Goal: Task Accomplishment & Management: Manage account settings

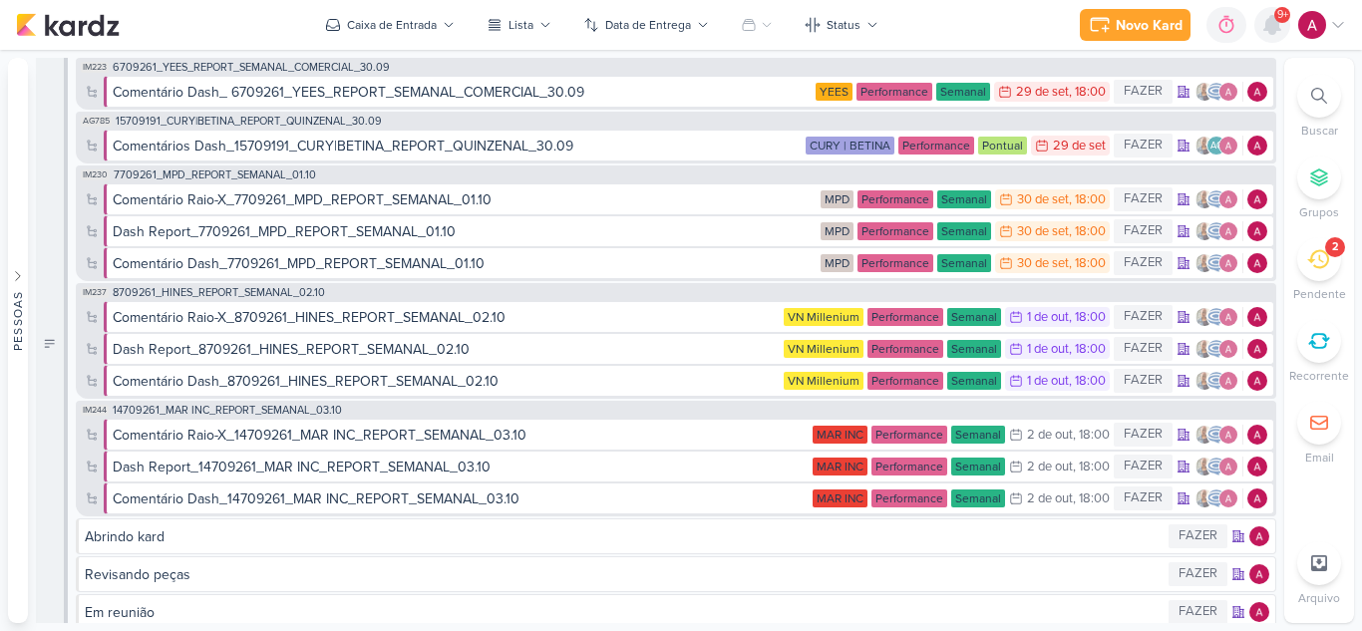
click at [1275, 31] on icon at bounding box center [1272, 25] width 16 height 18
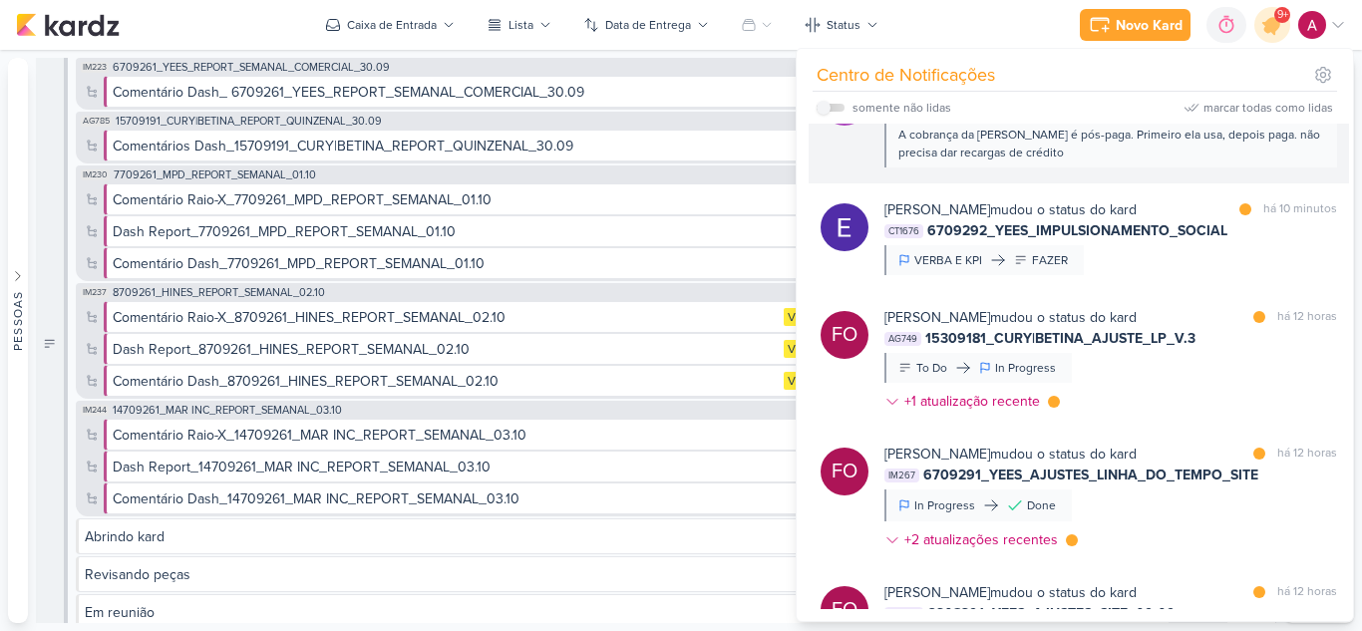
scroll to position [100, 0]
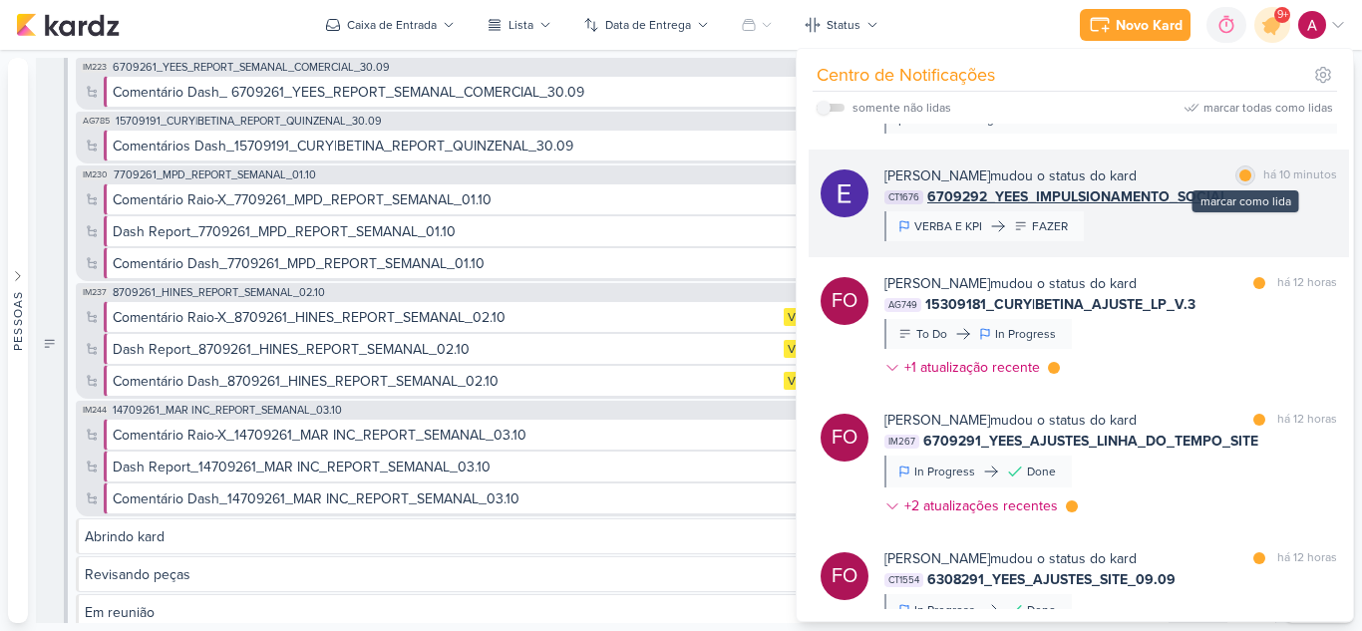
click at [1241, 179] on div at bounding box center [1245, 175] width 12 height 12
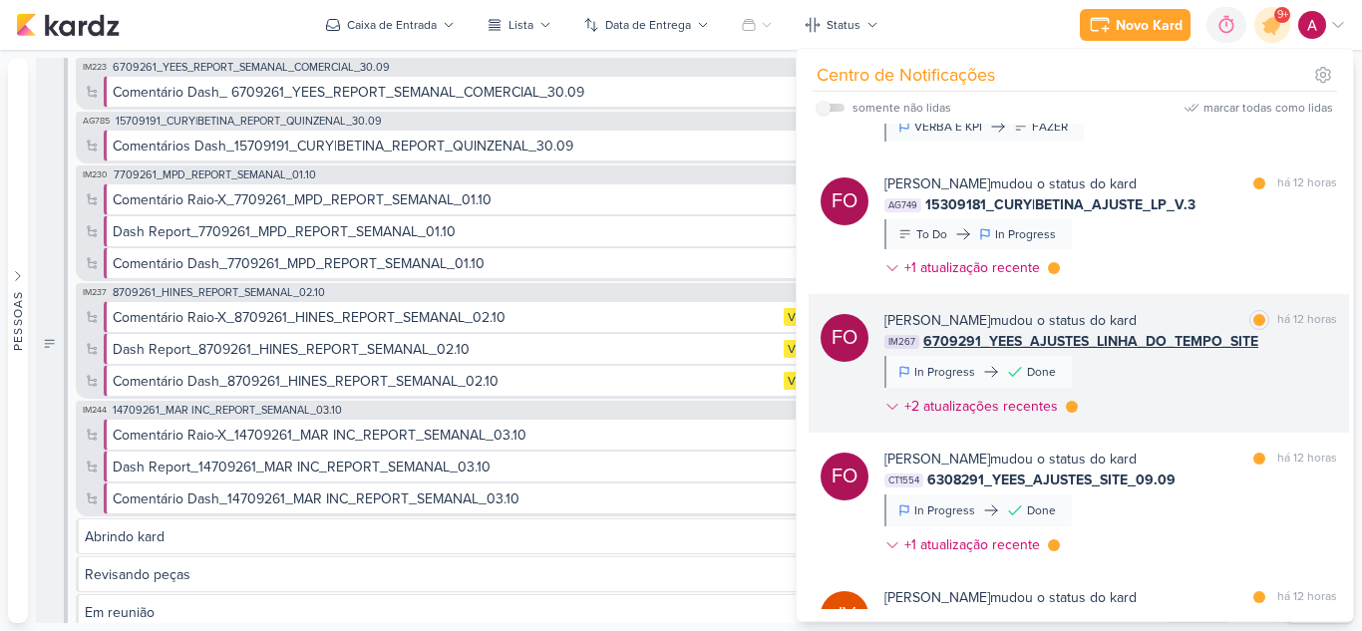
scroll to position [299, 0]
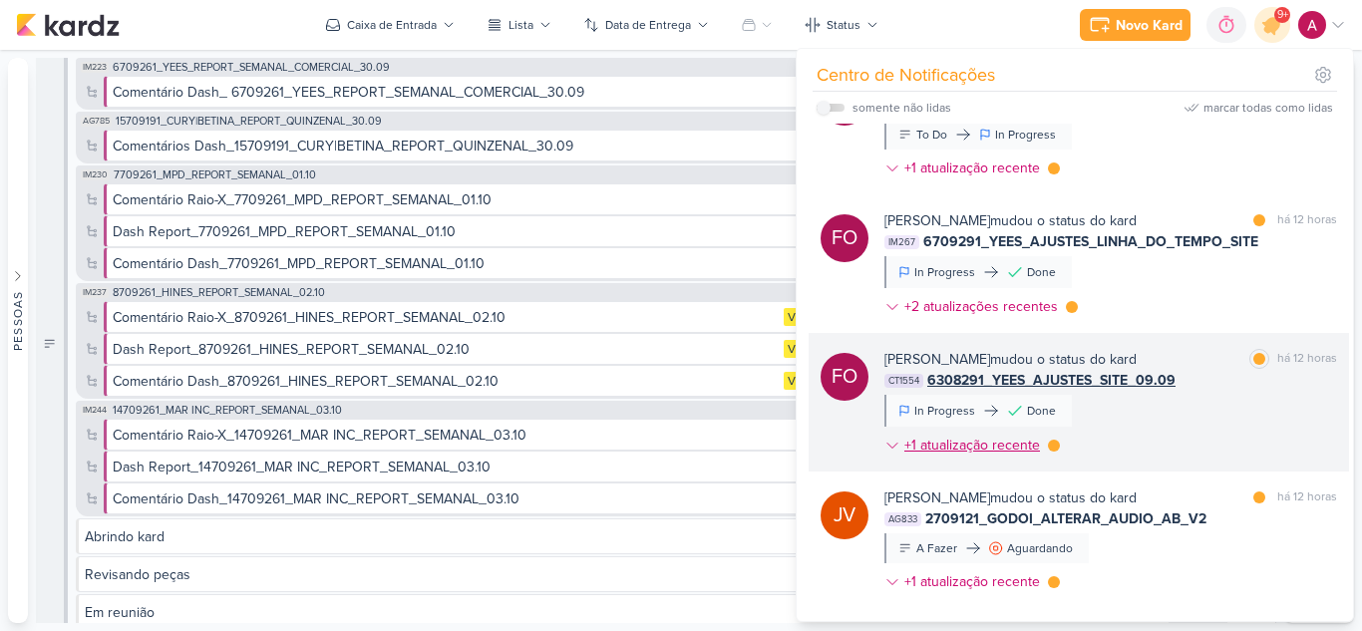
click at [889, 445] on icon at bounding box center [892, 445] width 10 height 5
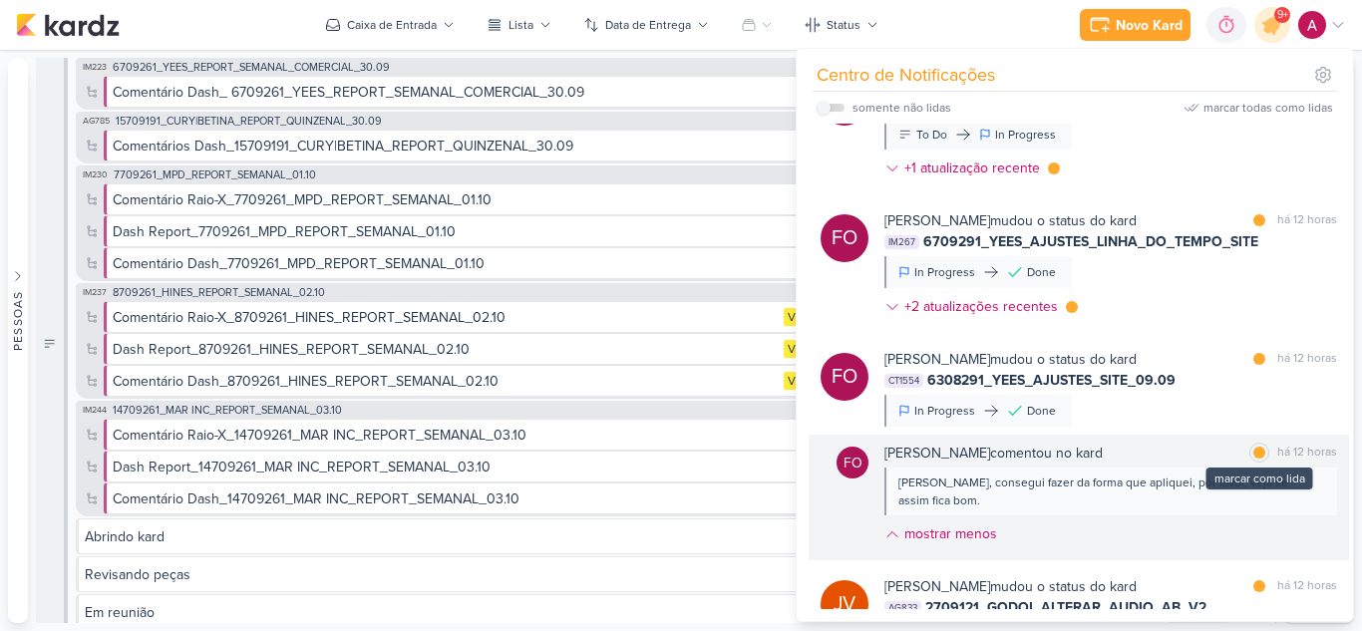
drag, startPoint x: 1249, startPoint y: 453, endPoint x: 1251, endPoint y: 442, distance: 11.1
click at [1253, 452] on div at bounding box center [1259, 453] width 12 height 12
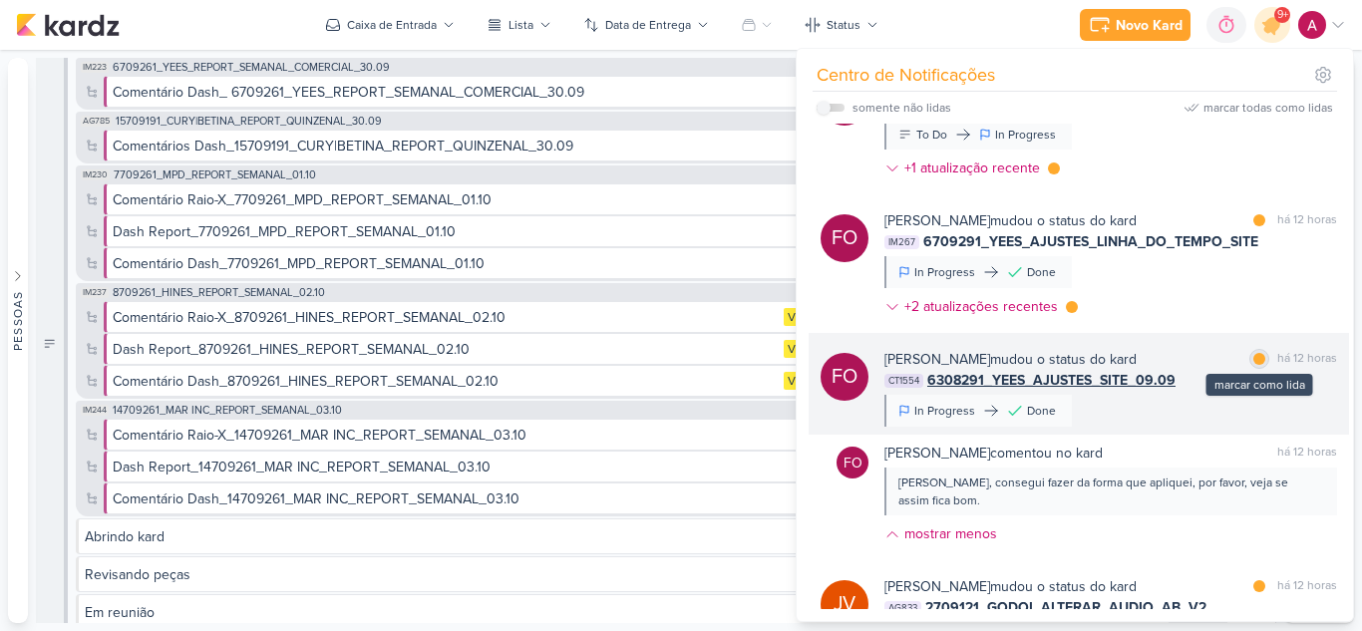
click at [1253, 359] on div at bounding box center [1259, 359] width 12 height 12
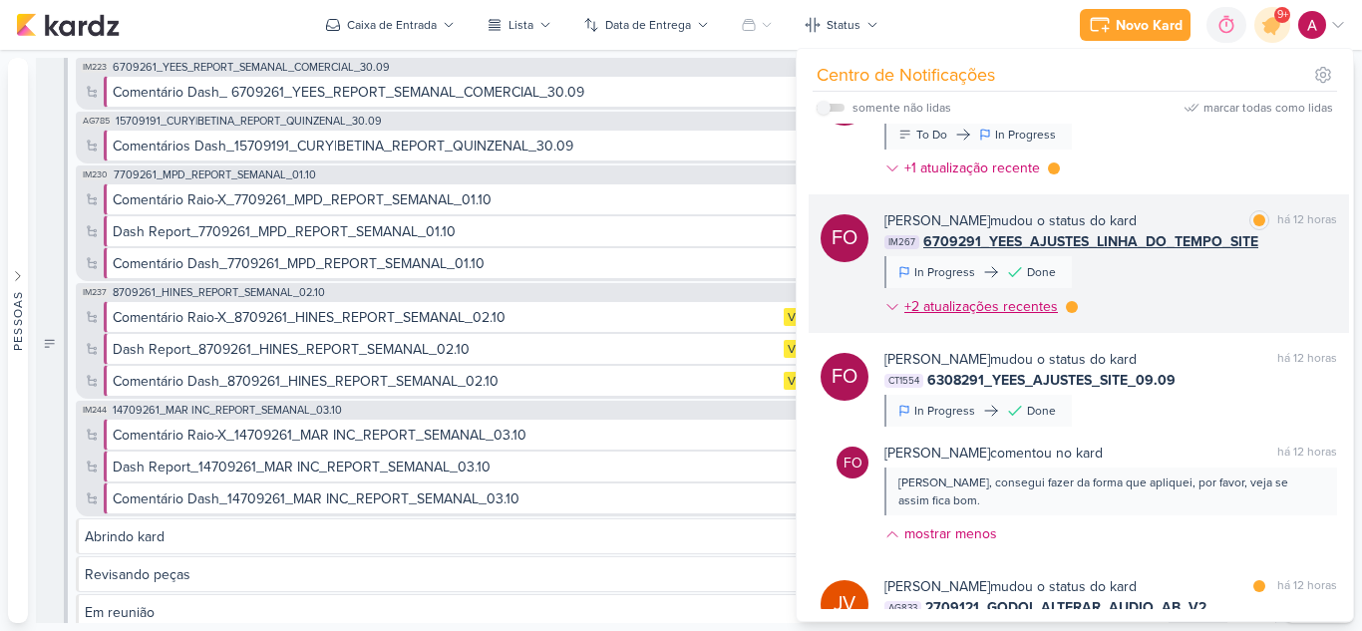
click at [884, 309] on icon at bounding box center [892, 307] width 16 height 16
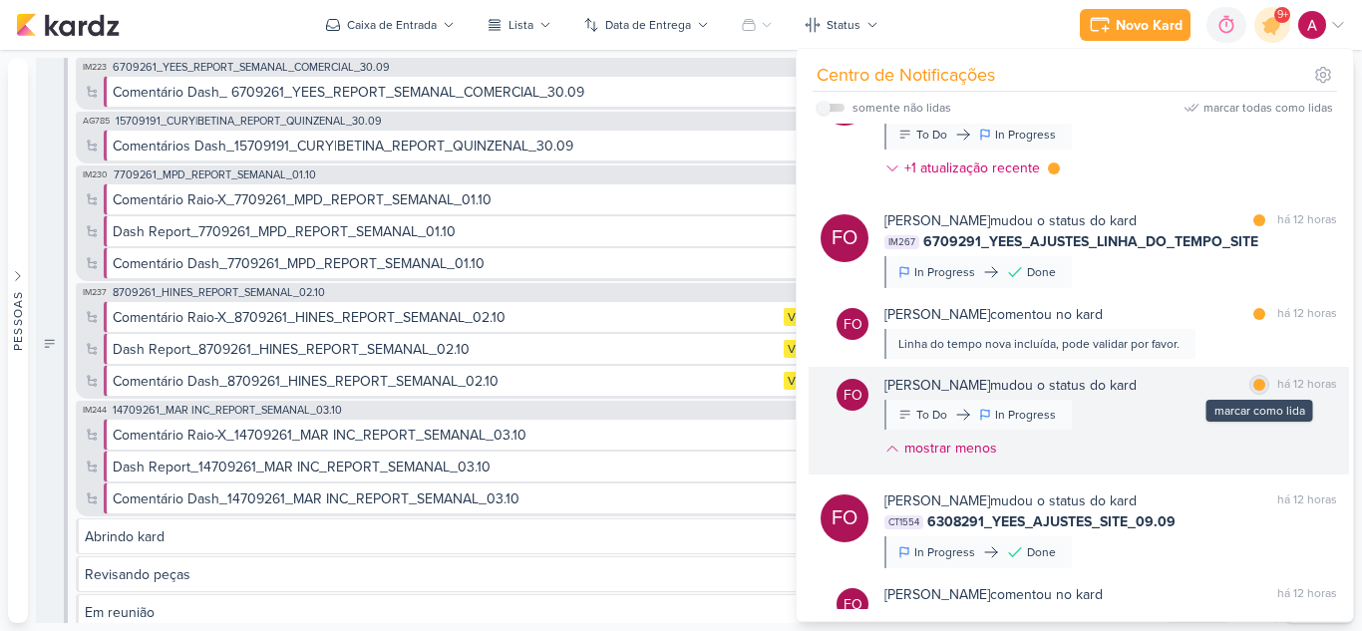
click at [1254, 384] on div at bounding box center [1259, 385] width 12 height 12
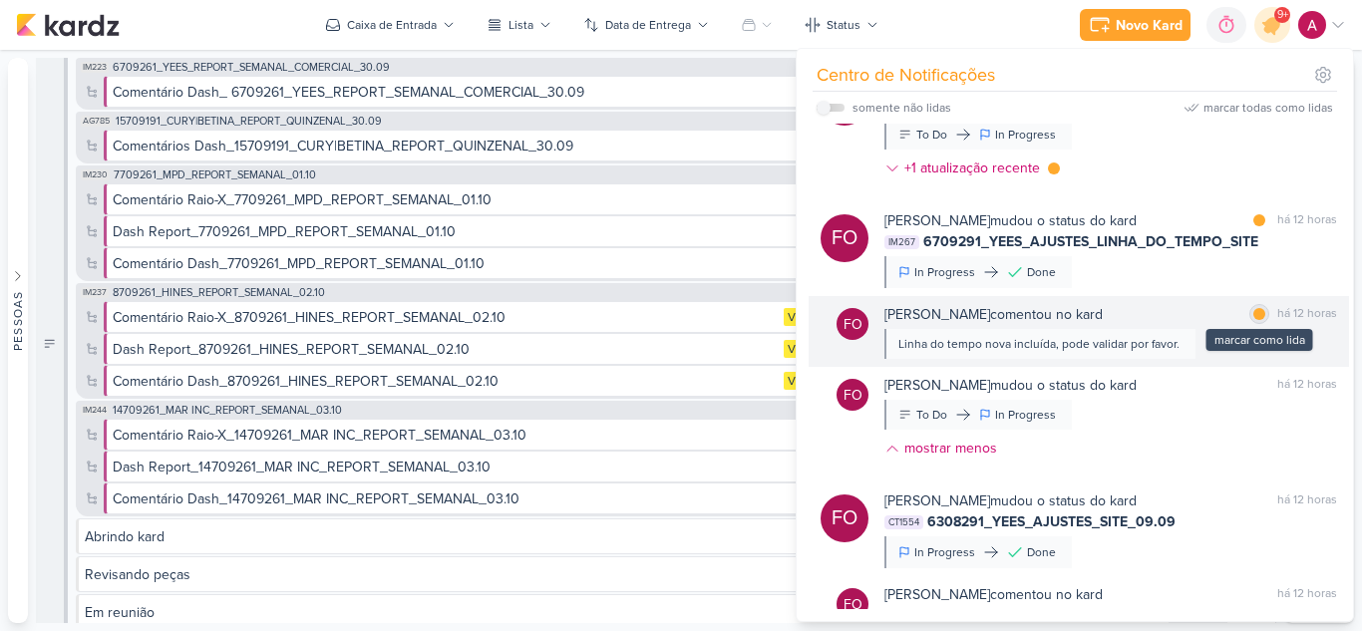
click at [1253, 311] on div at bounding box center [1259, 314] width 12 height 12
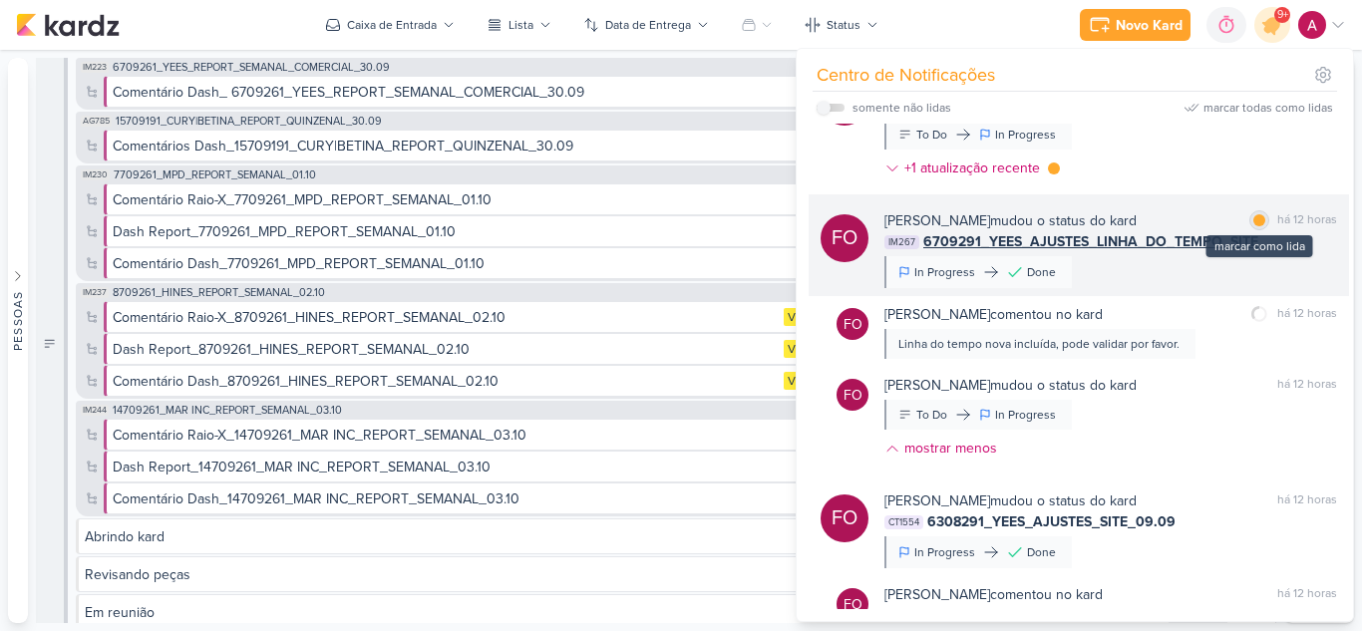
click at [1253, 221] on div at bounding box center [1259, 220] width 12 height 12
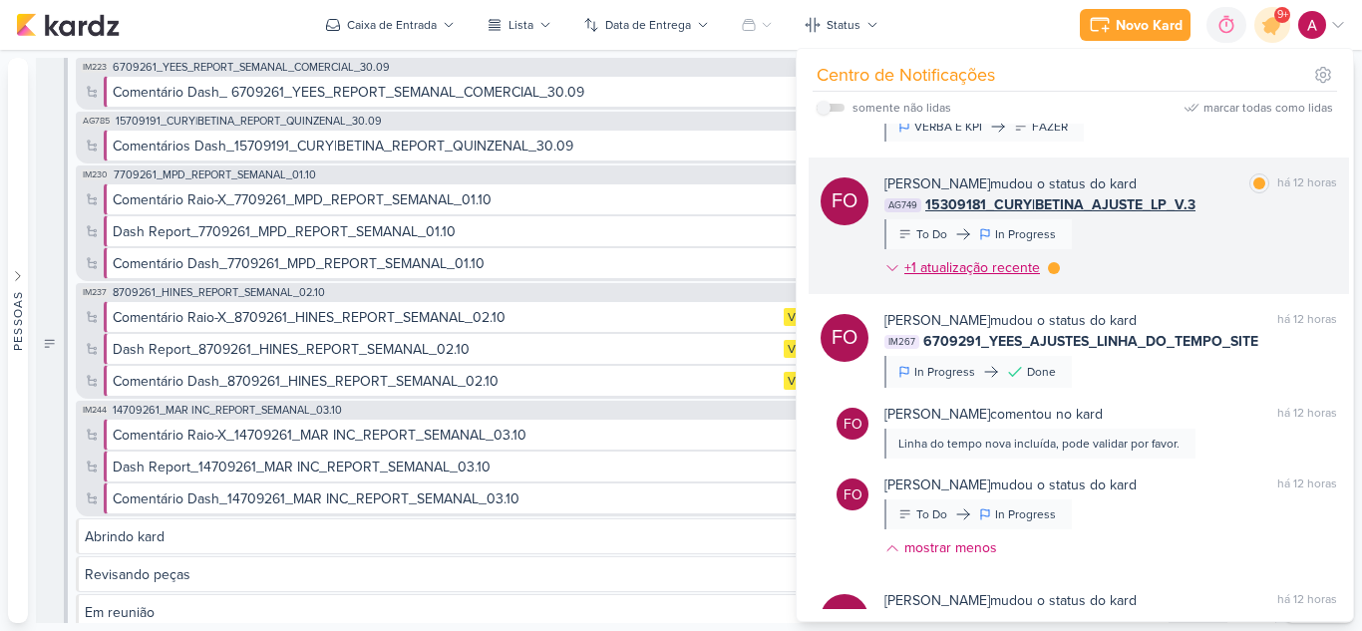
click at [888, 267] on icon at bounding box center [892, 268] width 16 height 16
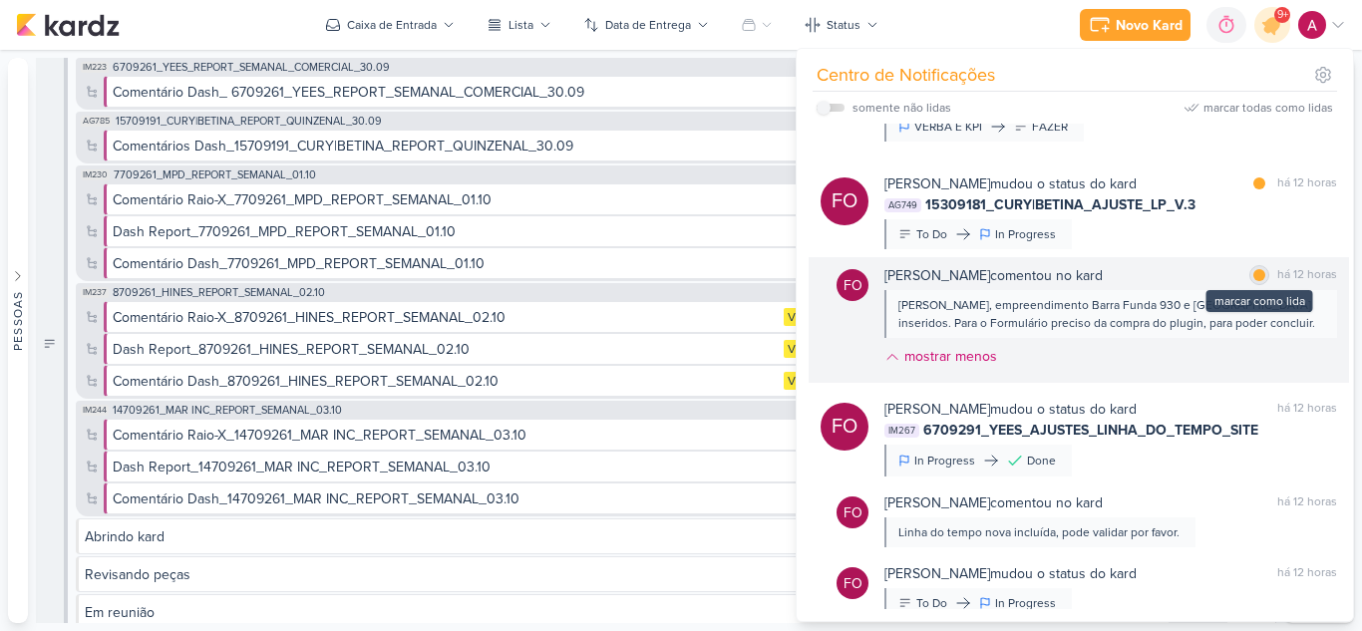
click at [1257, 274] on div at bounding box center [1259, 275] width 12 height 12
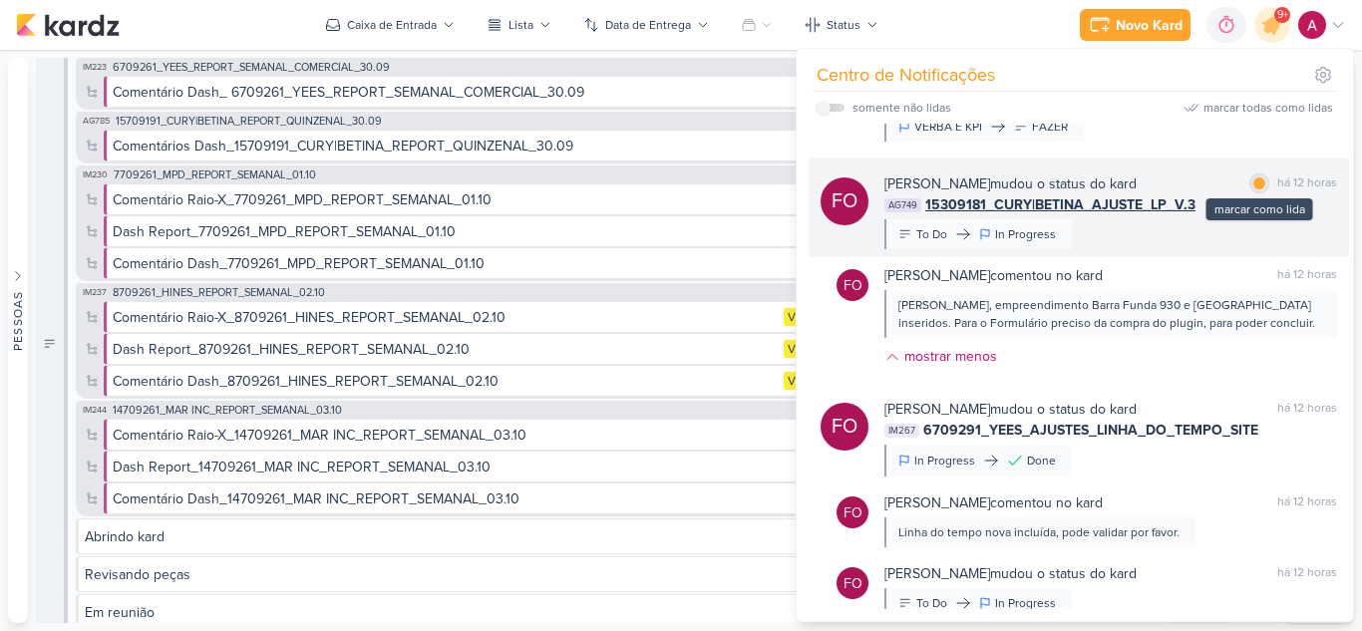
click at [1254, 185] on div at bounding box center [1259, 183] width 12 height 12
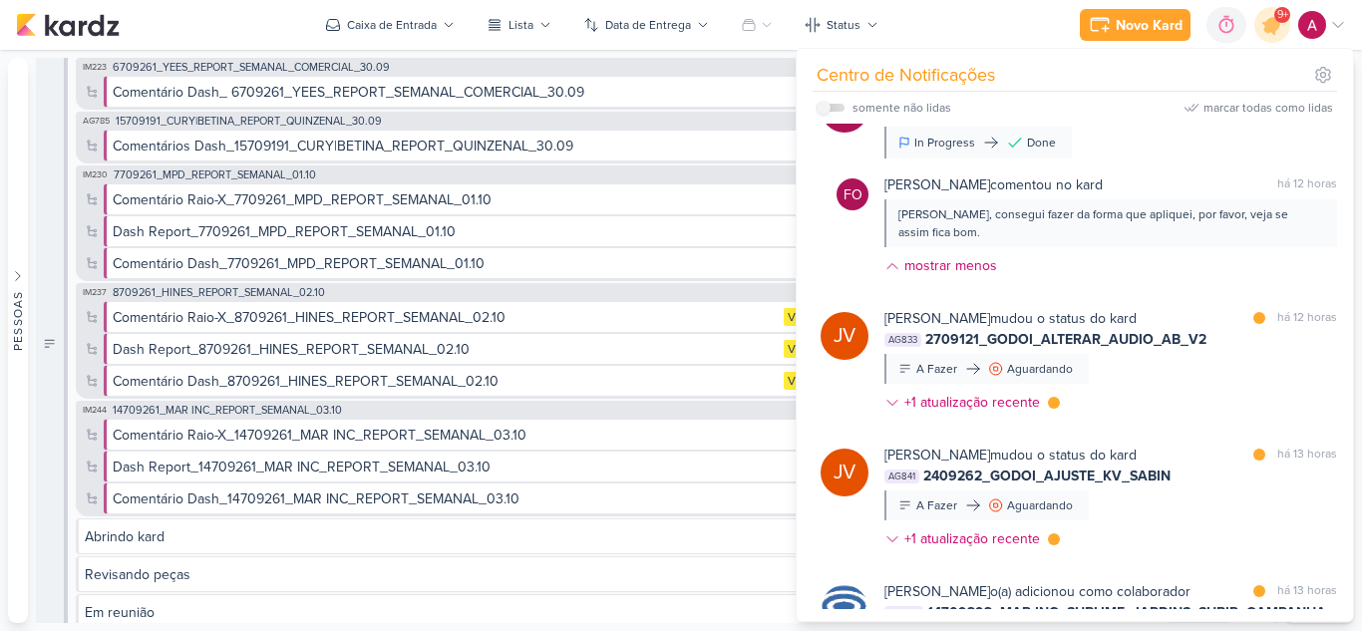
scroll to position [897, 0]
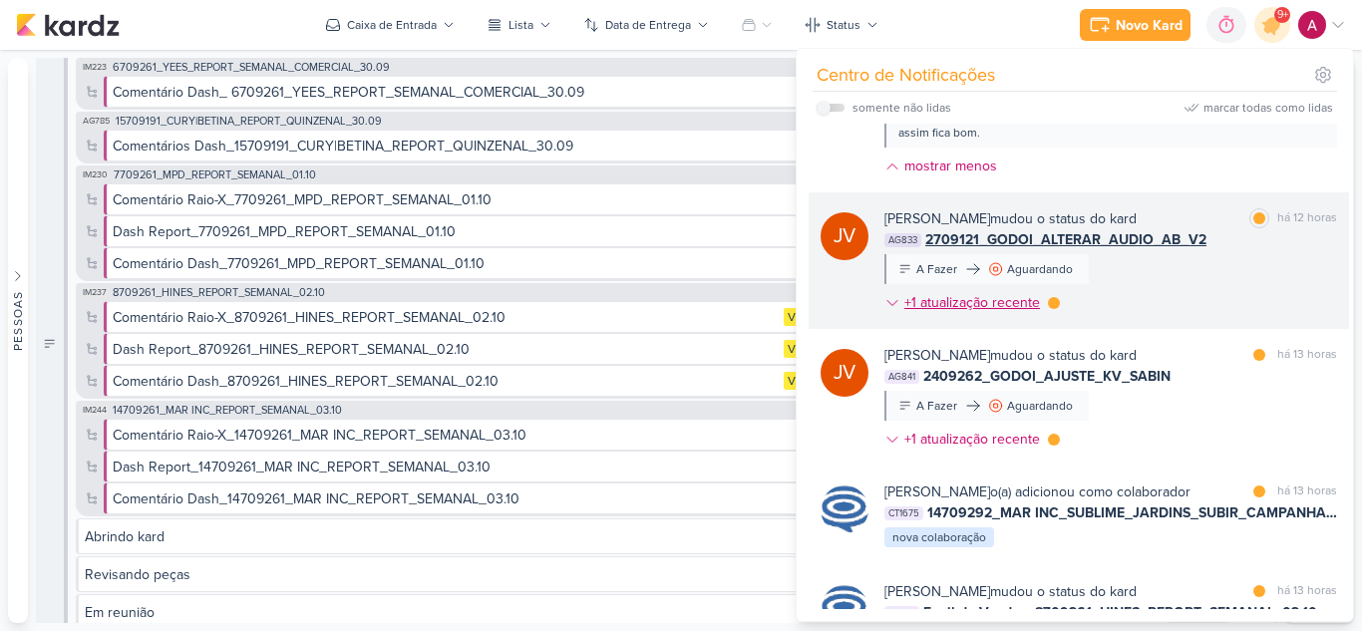
click at [886, 295] on icon at bounding box center [892, 303] width 16 height 16
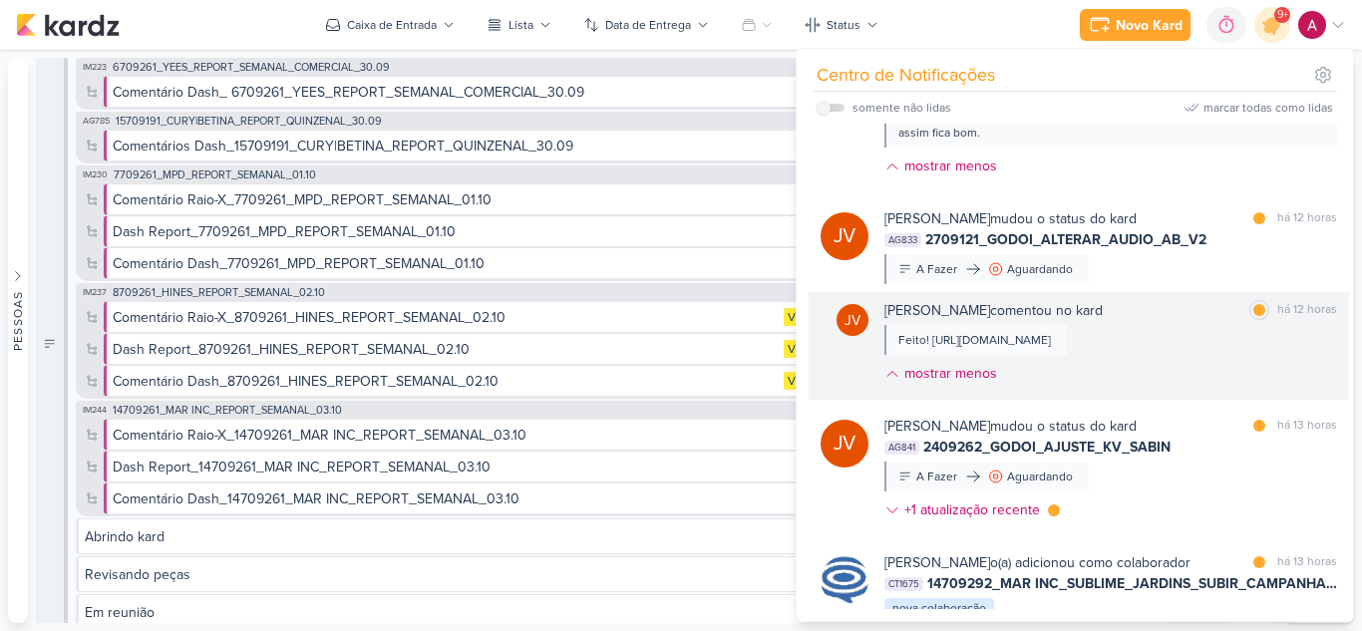
click at [1229, 379] on div "Joney Viana comentou no kard marcar como lida há 12 horas Feito! https://drive.…" at bounding box center [1110, 346] width 453 height 92
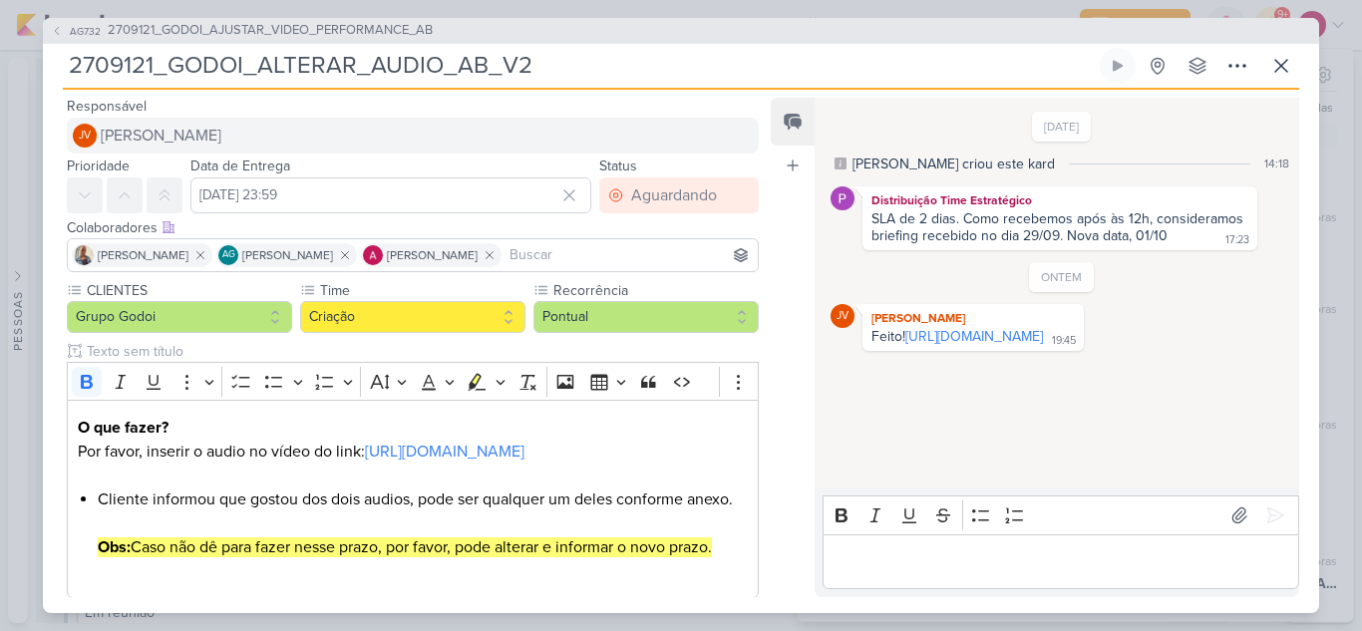
click at [987, 342] on link "[URL][DOMAIN_NAME]" at bounding box center [974, 336] width 138 height 17
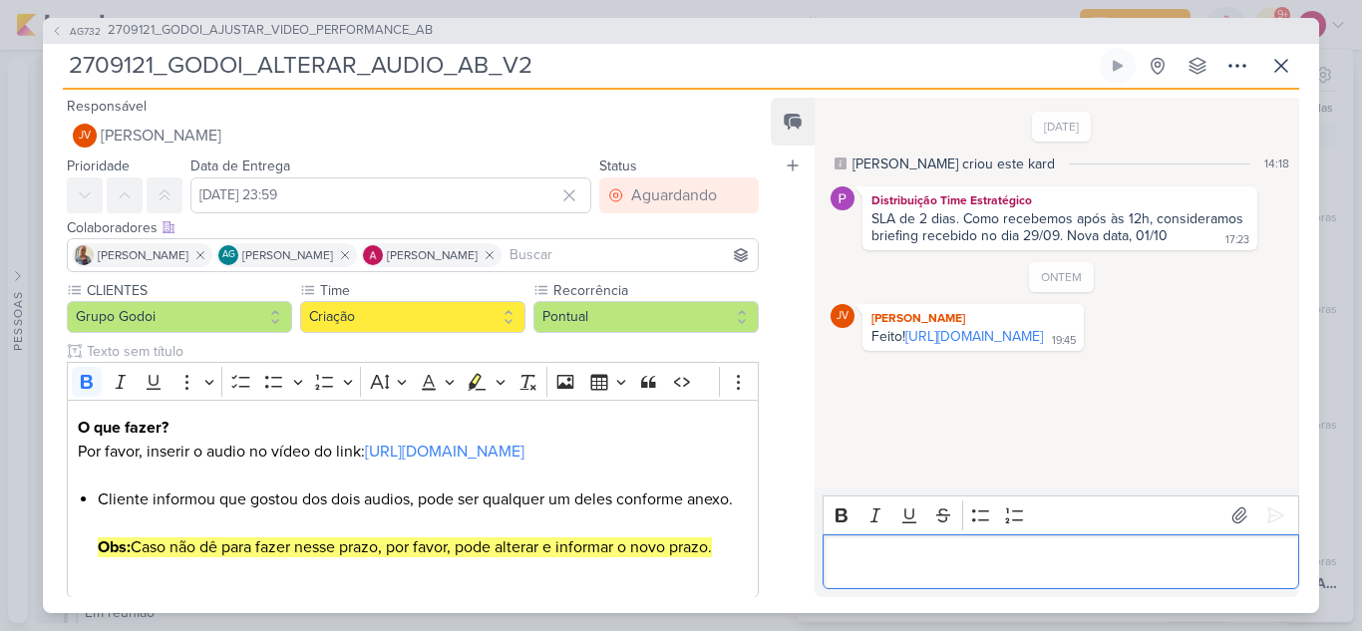
click at [949, 580] on div "Editor editing area: main" at bounding box center [1060, 561] width 477 height 55
click at [1280, 69] on icon at bounding box center [1281, 66] width 24 height 24
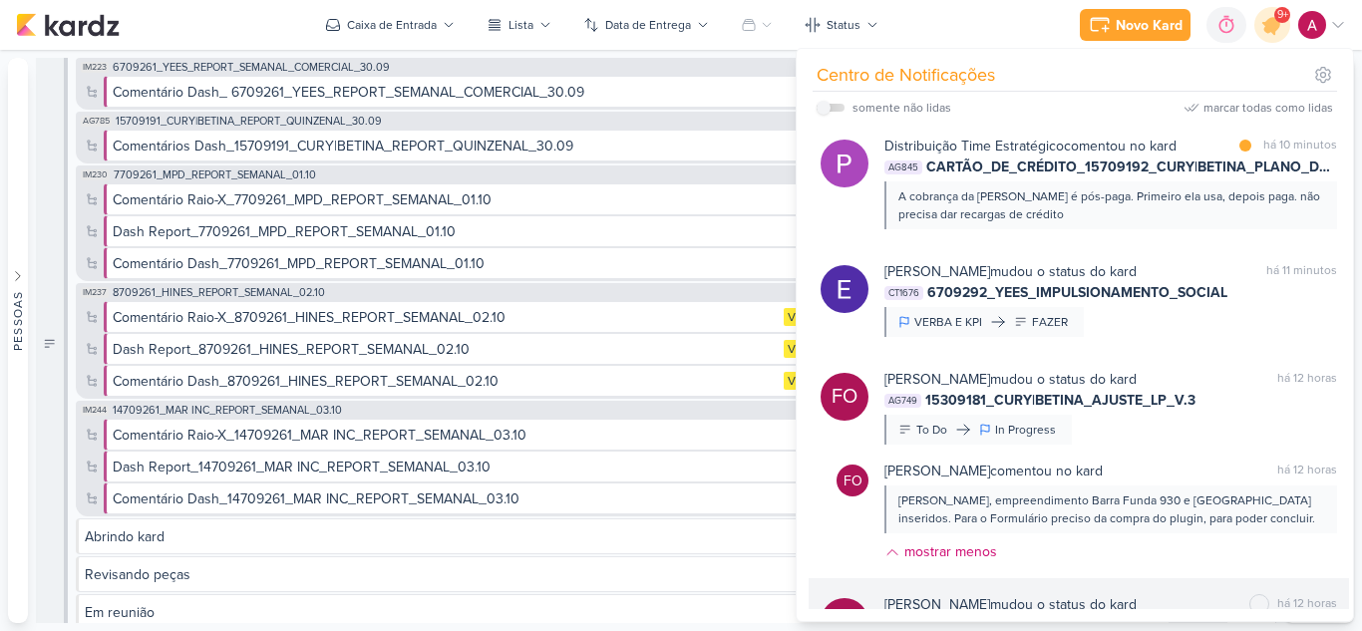
scroll to position [0, 0]
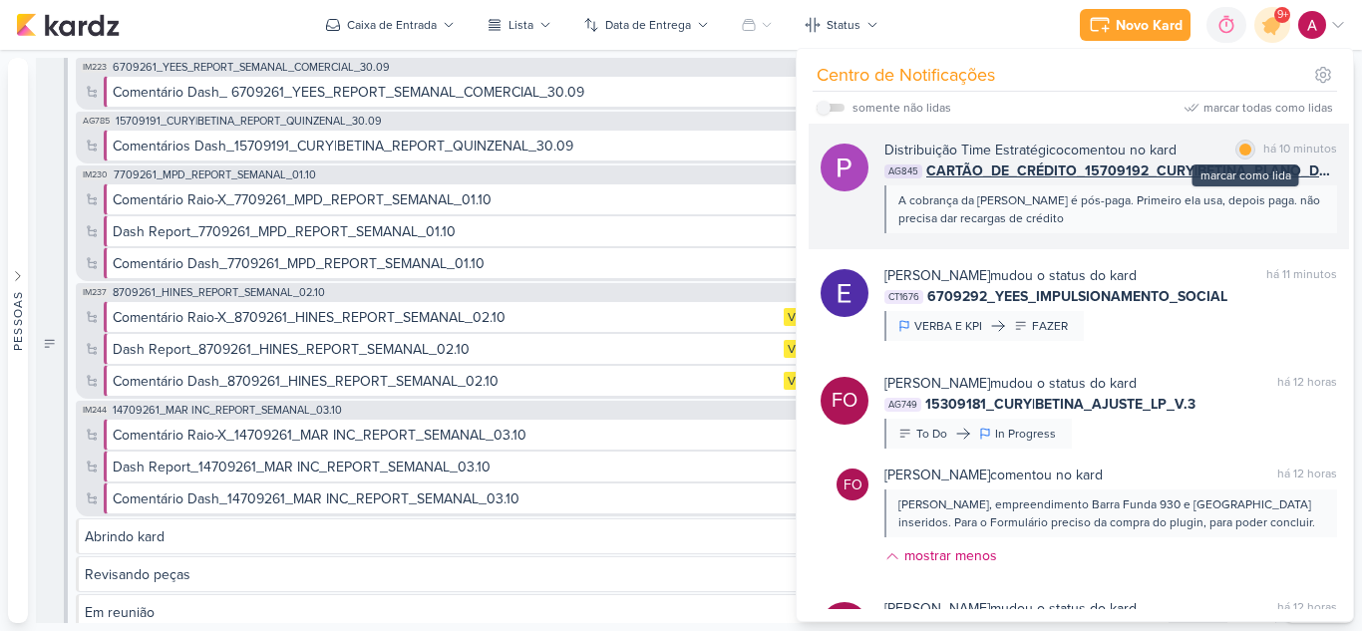
click at [1239, 149] on div at bounding box center [1245, 150] width 12 height 12
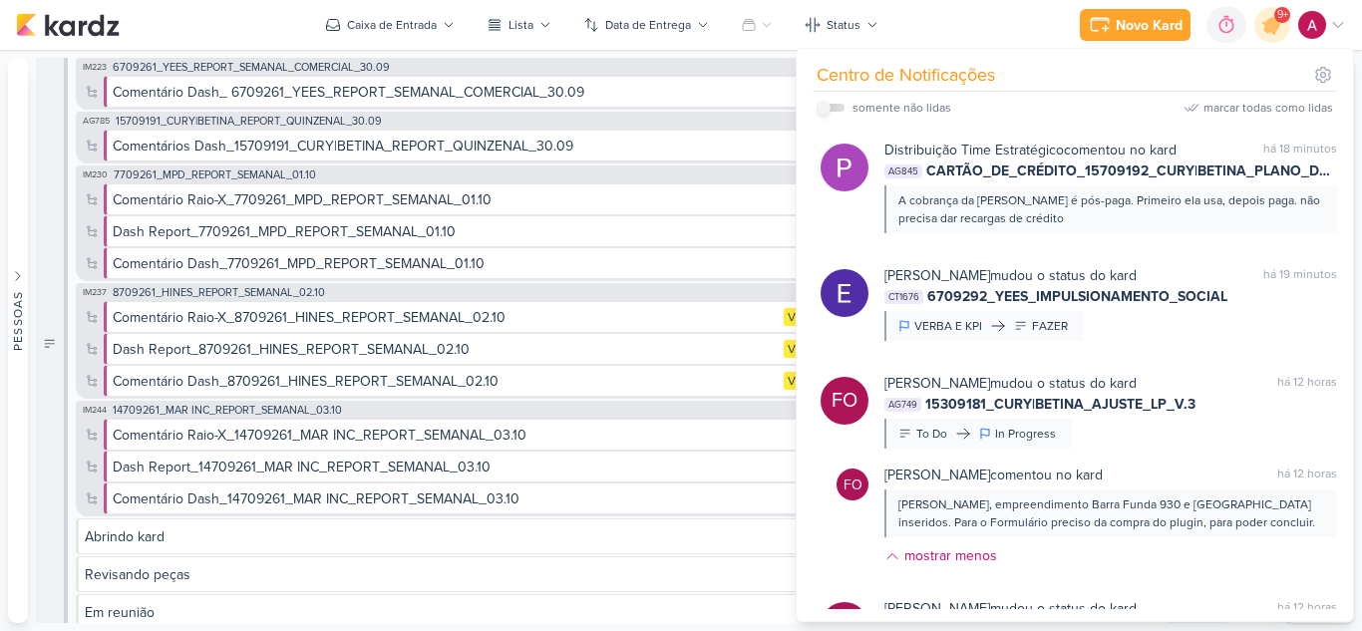
click at [829, 106] on input "checkbox" at bounding box center [823, 108] width 14 height 14
checkbox input "true"
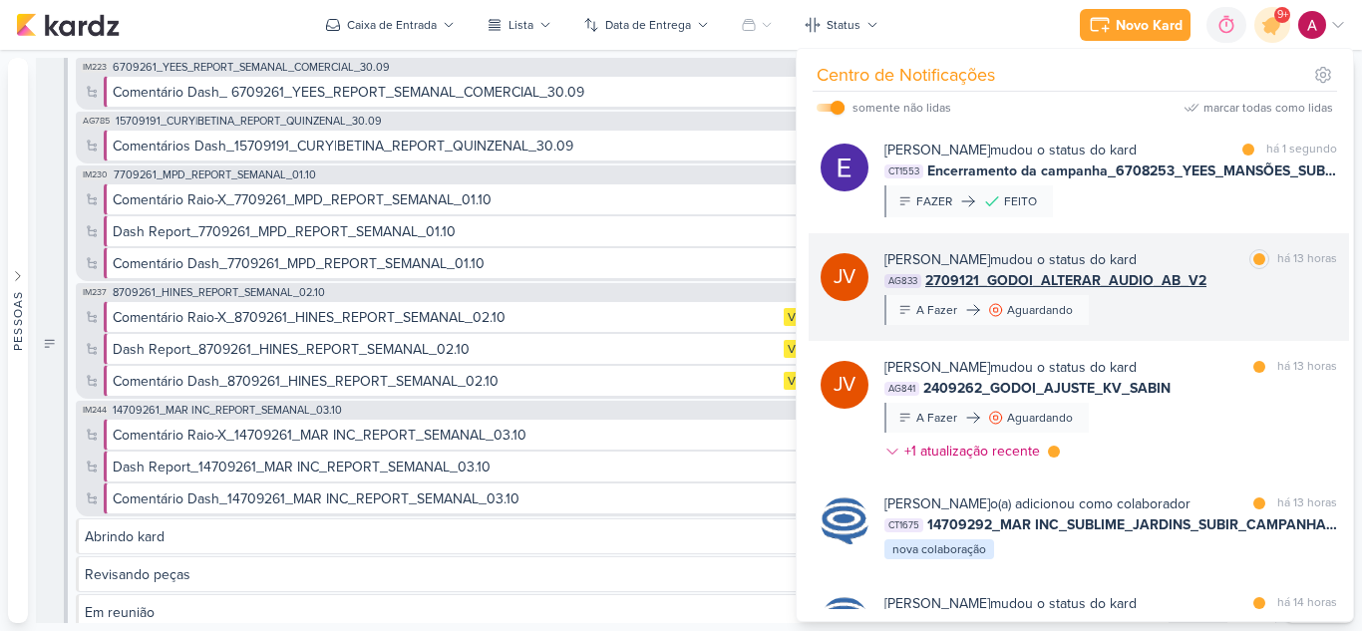
click at [1192, 311] on div "Joney Viana mudou o status do kard marcar como lida há 13 horas AG833 2709121_G…" at bounding box center [1110, 287] width 453 height 76
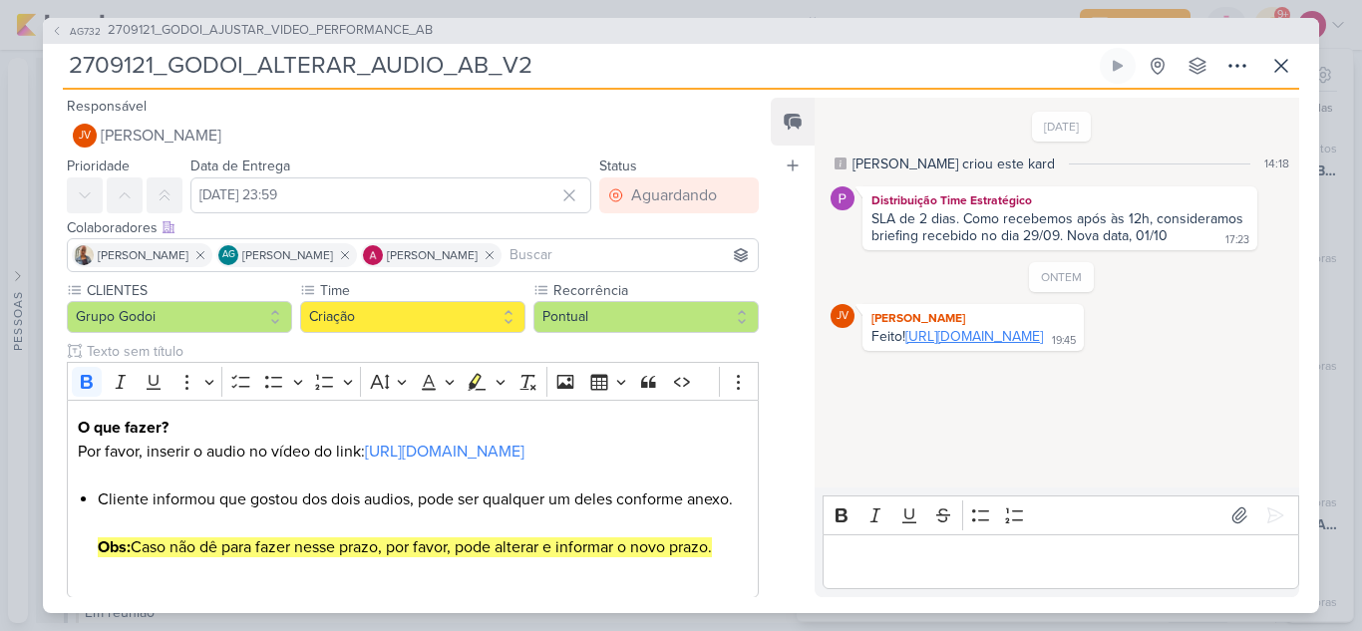
click at [928, 345] on link "[URL][DOMAIN_NAME]" at bounding box center [974, 336] width 138 height 17
click at [881, 555] on p "Editor editing area: main" at bounding box center [1060, 561] width 456 height 24
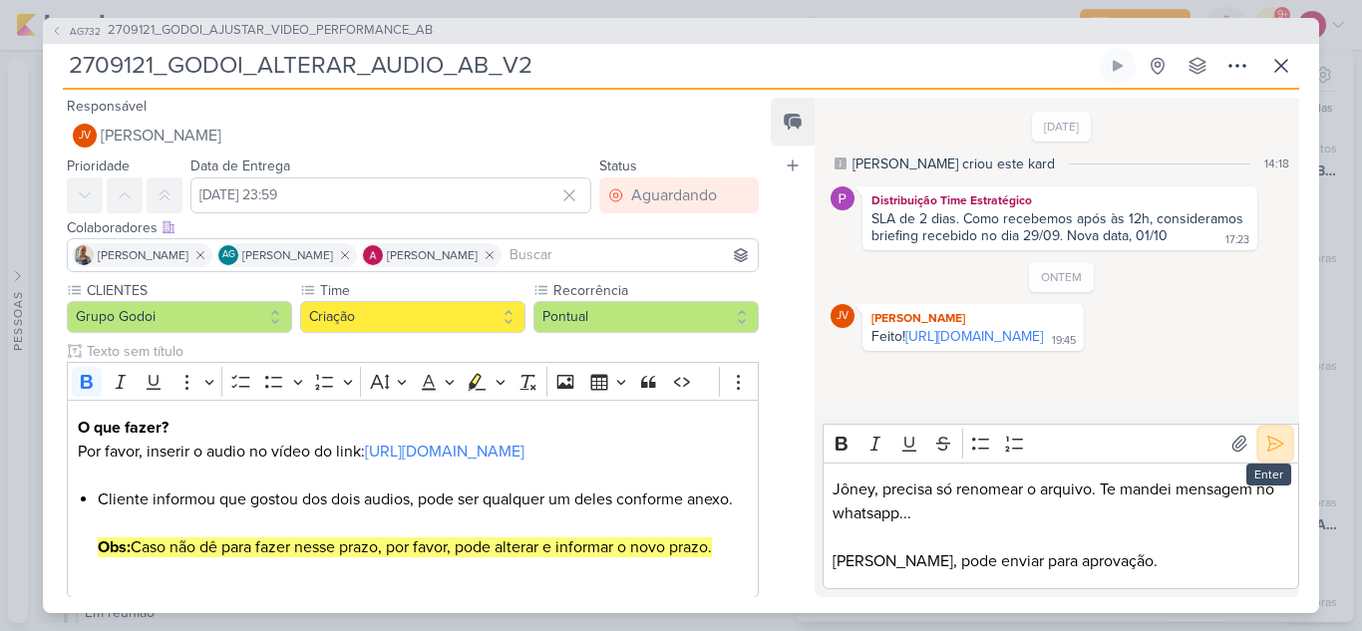
click at [1271, 450] on icon at bounding box center [1275, 444] width 20 height 20
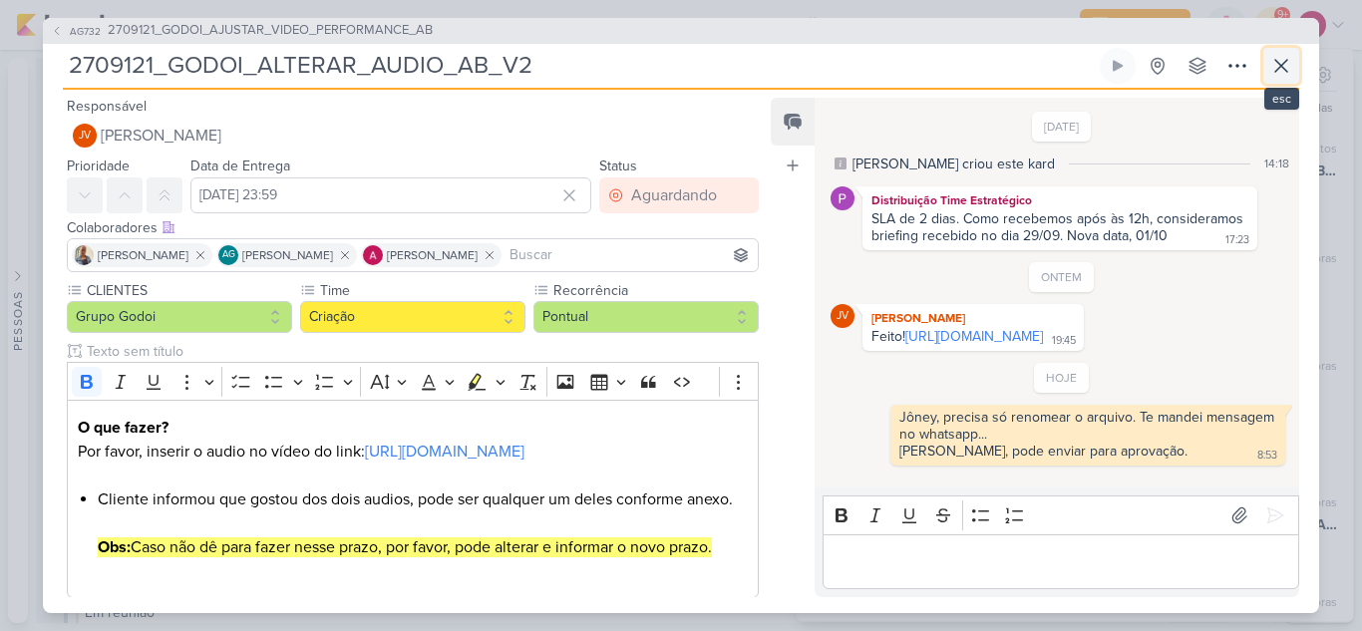
click at [1288, 74] on icon at bounding box center [1281, 66] width 24 height 24
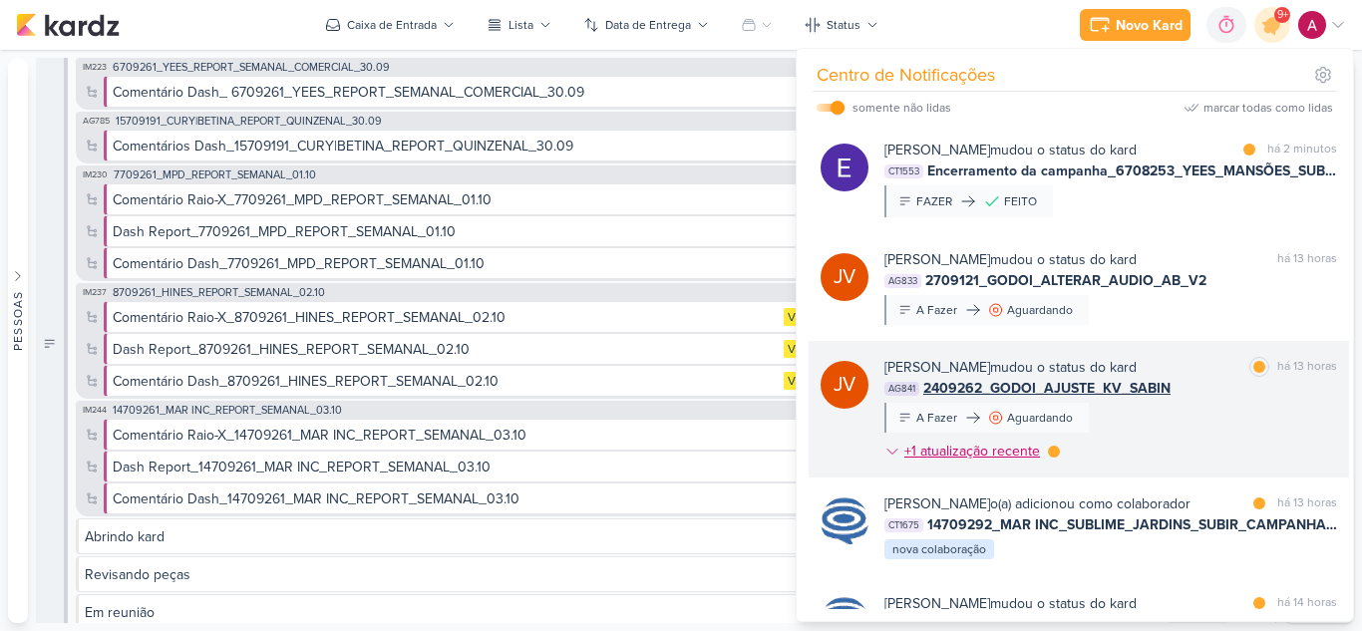
click at [888, 455] on icon at bounding box center [892, 452] width 16 height 16
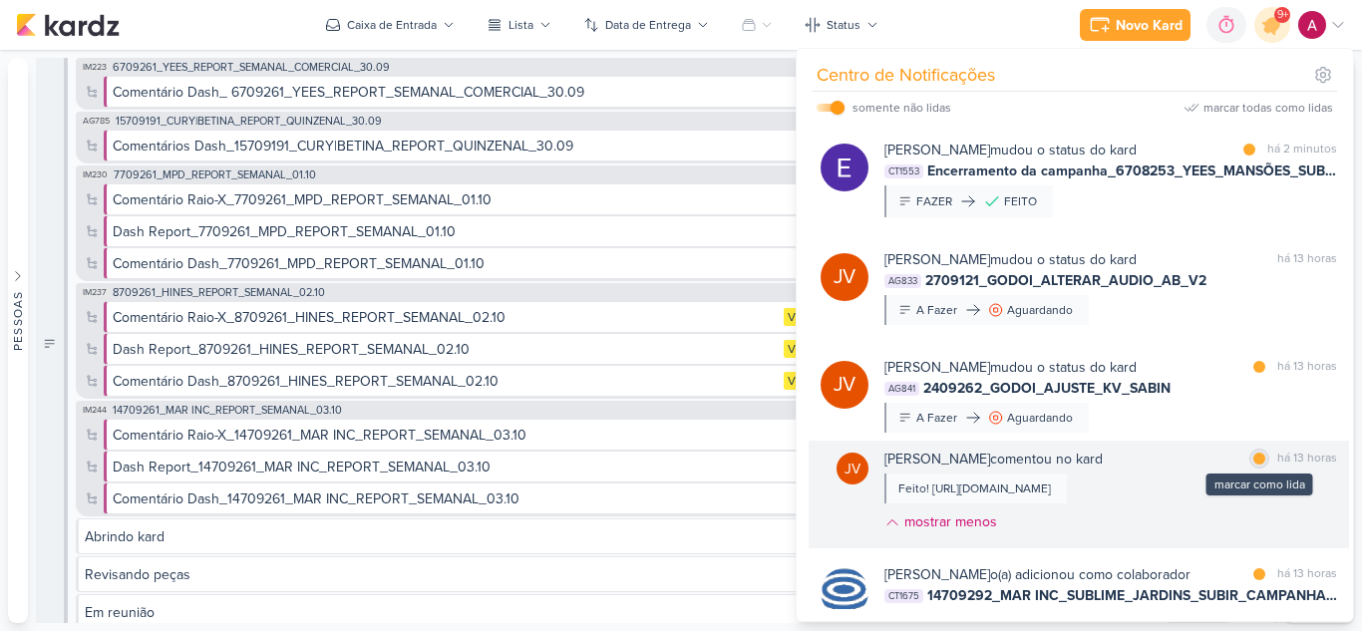
click at [1253, 460] on div at bounding box center [1259, 459] width 12 height 12
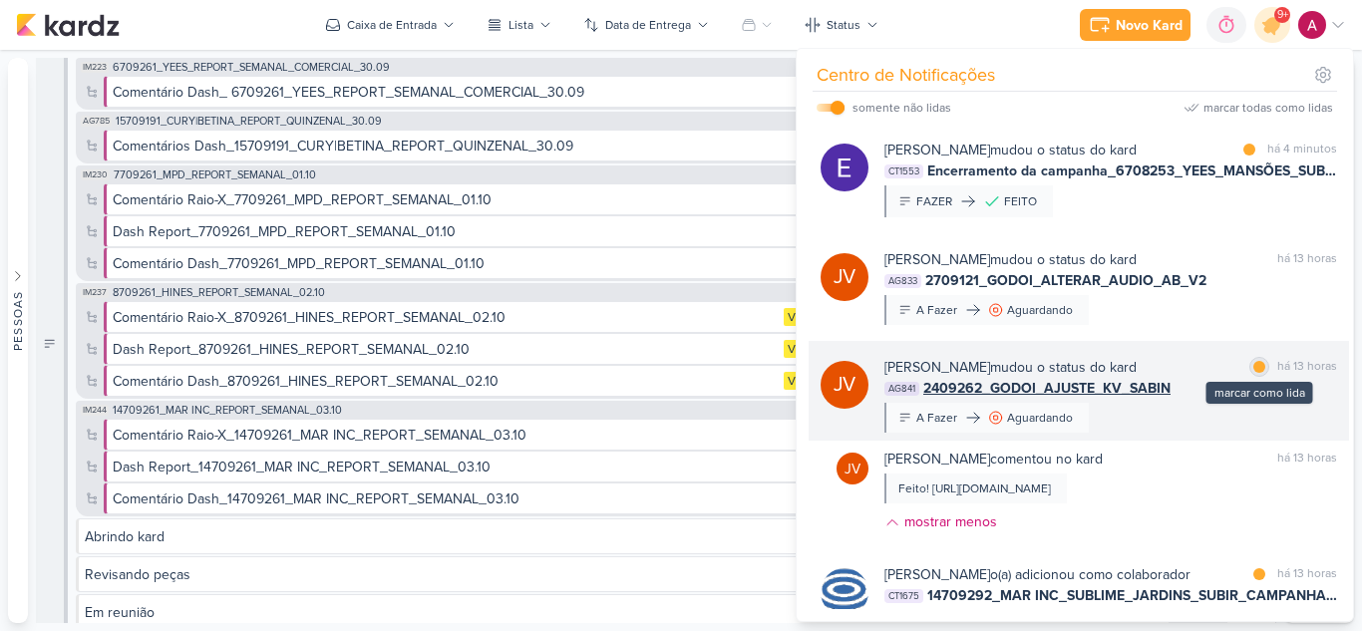
click at [1253, 363] on div at bounding box center [1259, 367] width 12 height 12
click at [1206, 425] on div "Joney Viana mudou o status do kard marcar como não lida há 13 horas AG841 24092…" at bounding box center [1110, 395] width 453 height 76
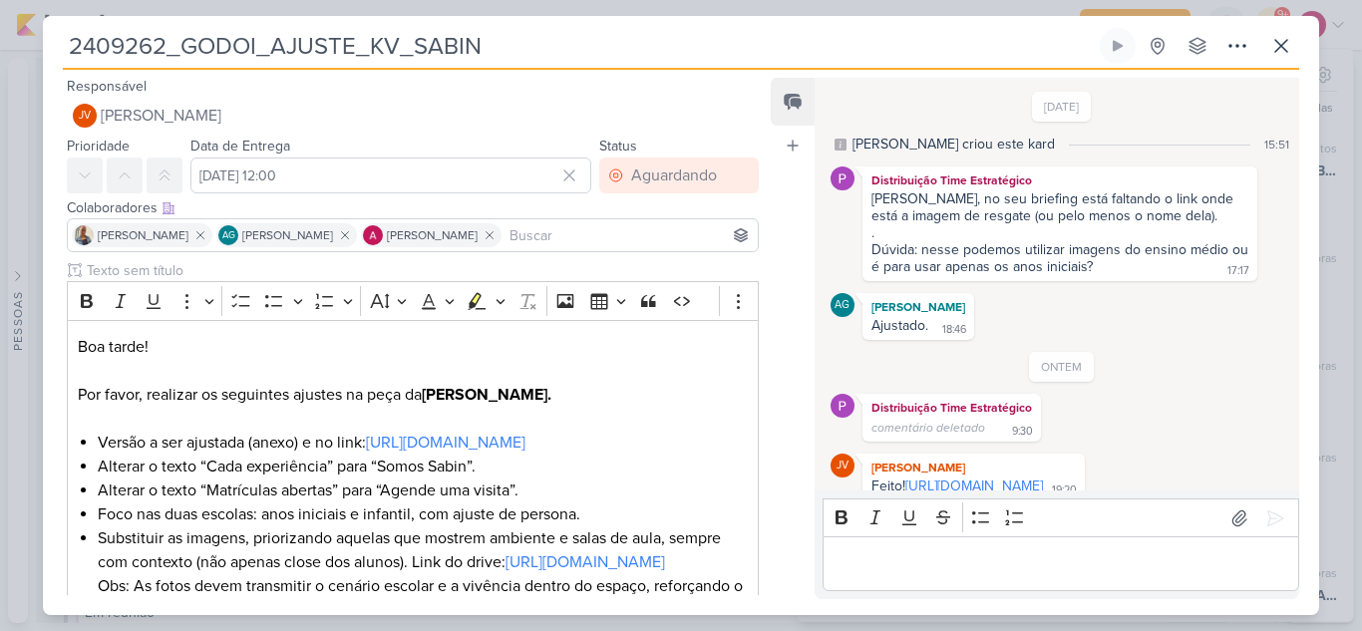
scroll to position [52, 0]
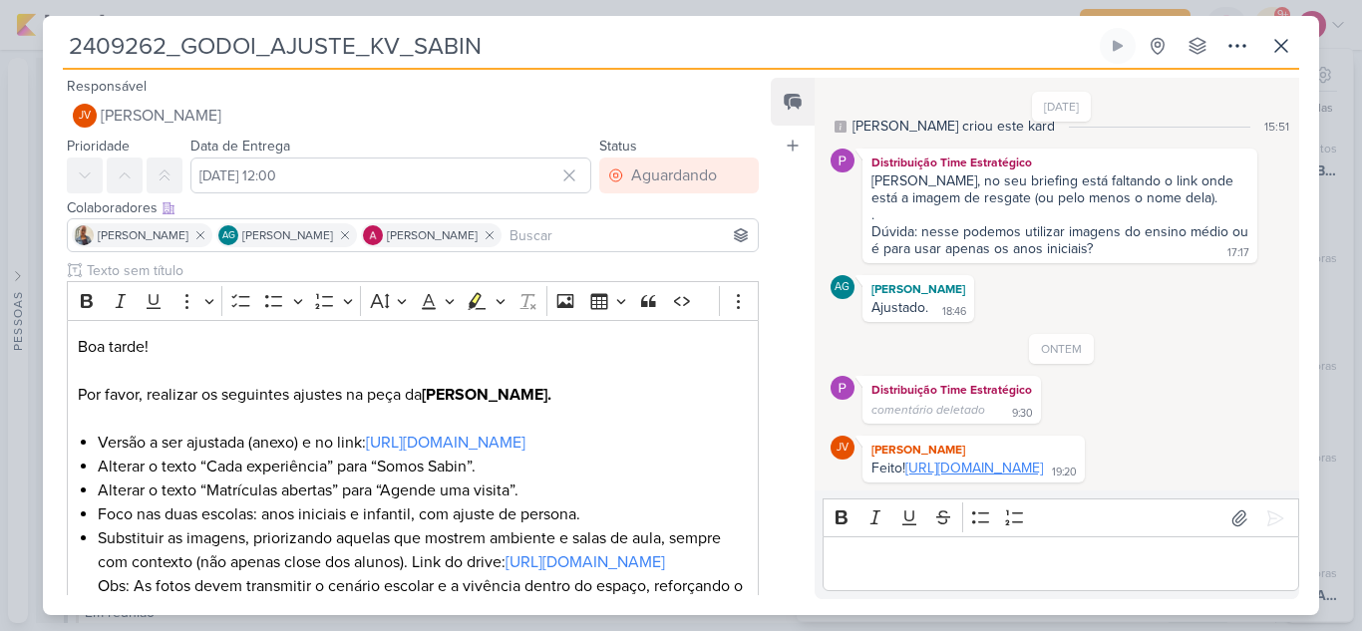
click at [998, 460] on link "https://drive.google.com/drive/folders/1fqEuDMvYMxUSqYe89Xjgiitf3JDvz-NI?usp=sh…" at bounding box center [974, 468] width 138 height 17
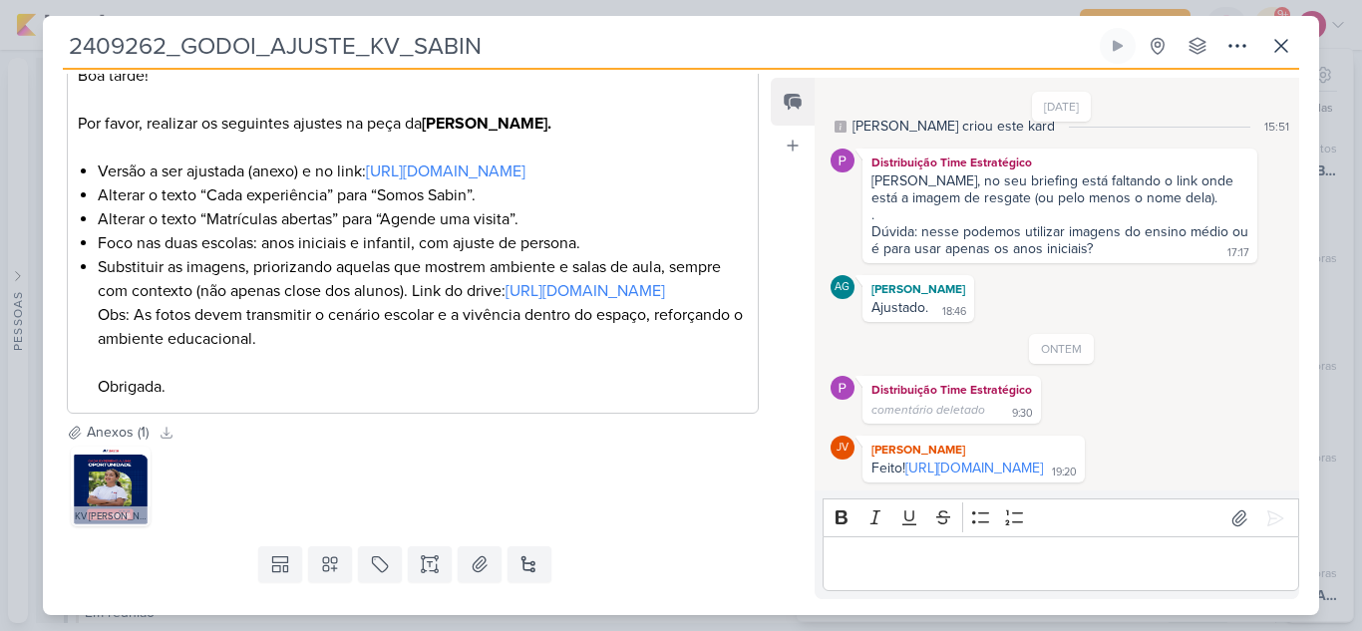
scroll to position [199, 0]
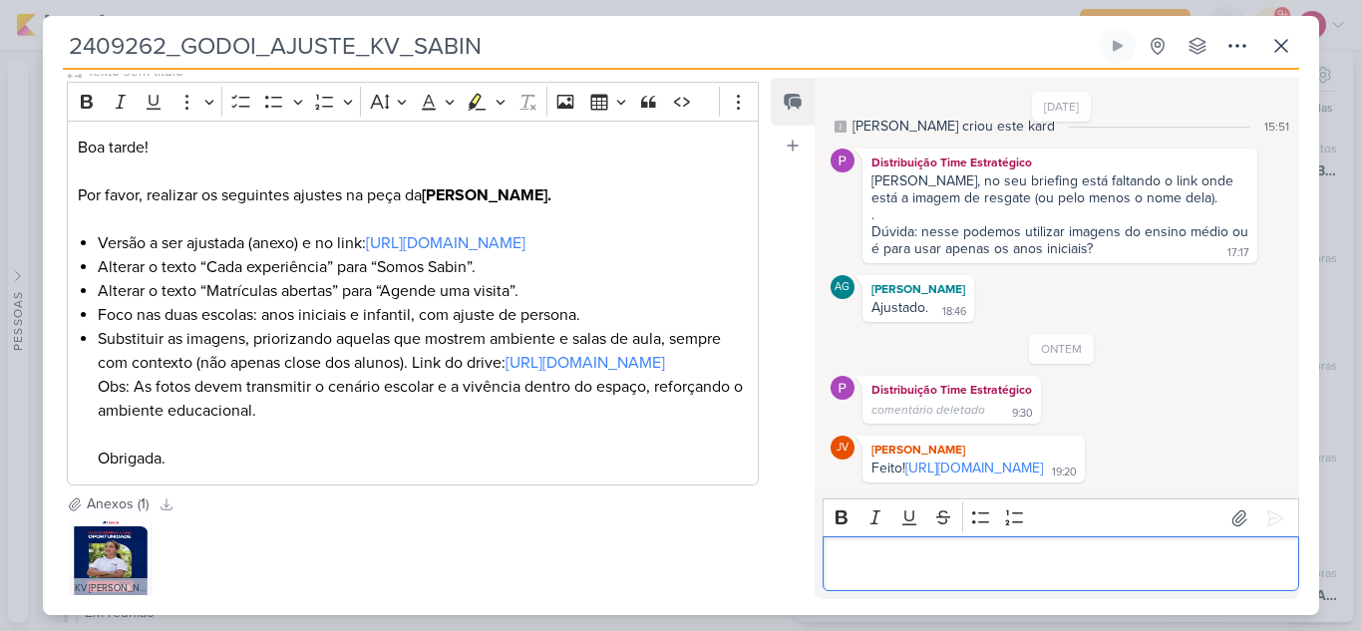
click at [893, 569] on p "Editor editing area: main" at bounding box center [1060, 564] width 456 height 24
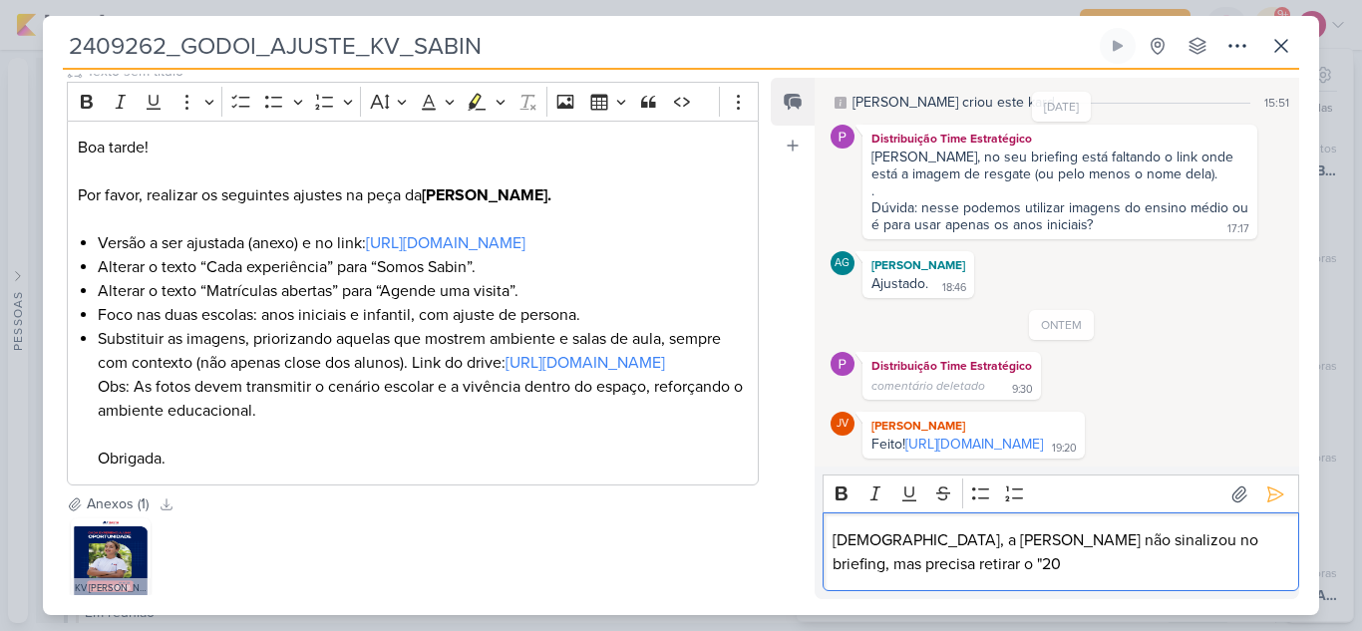
scroll to position [76, 0]
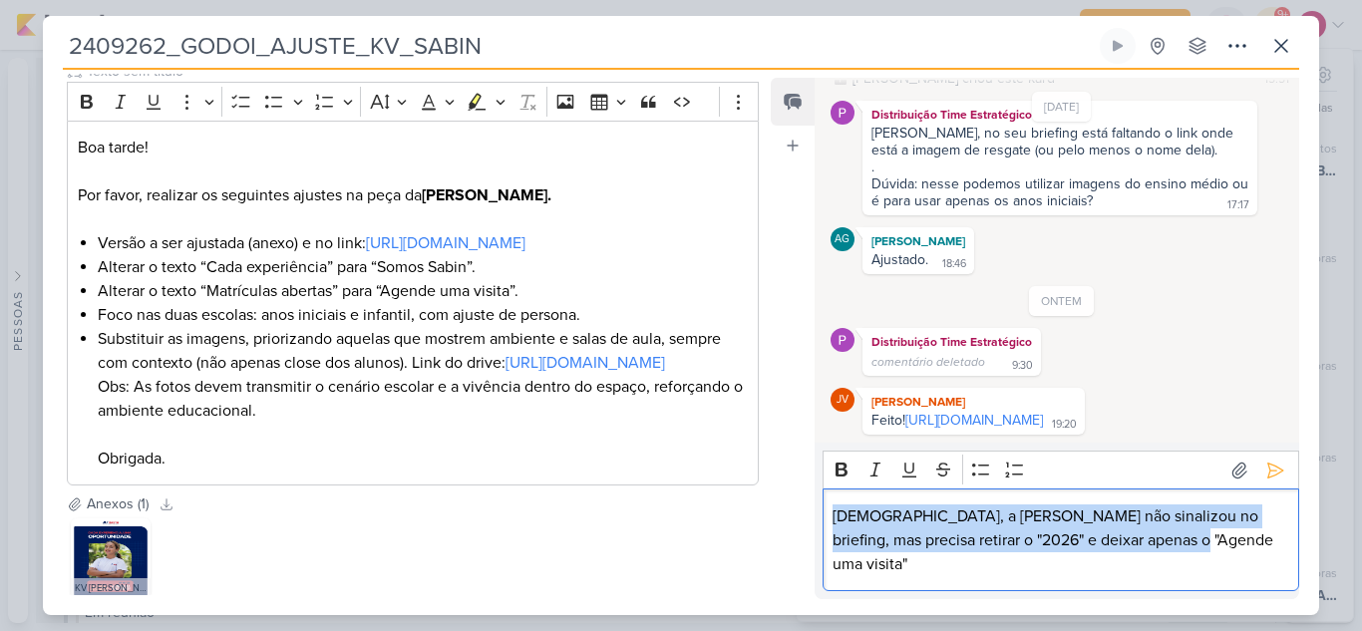
drag, startPoint x: 828, startPoint y: 534, endPoint x: 1167, endPoint y: 587, distance: 343.0
click at [1167, 587] on div "Jôney, a Aline não sinalizou no briefing, mas precisa retirar o "2026" e deixar…" at bounding box center [1060, 539] width 477 height 103
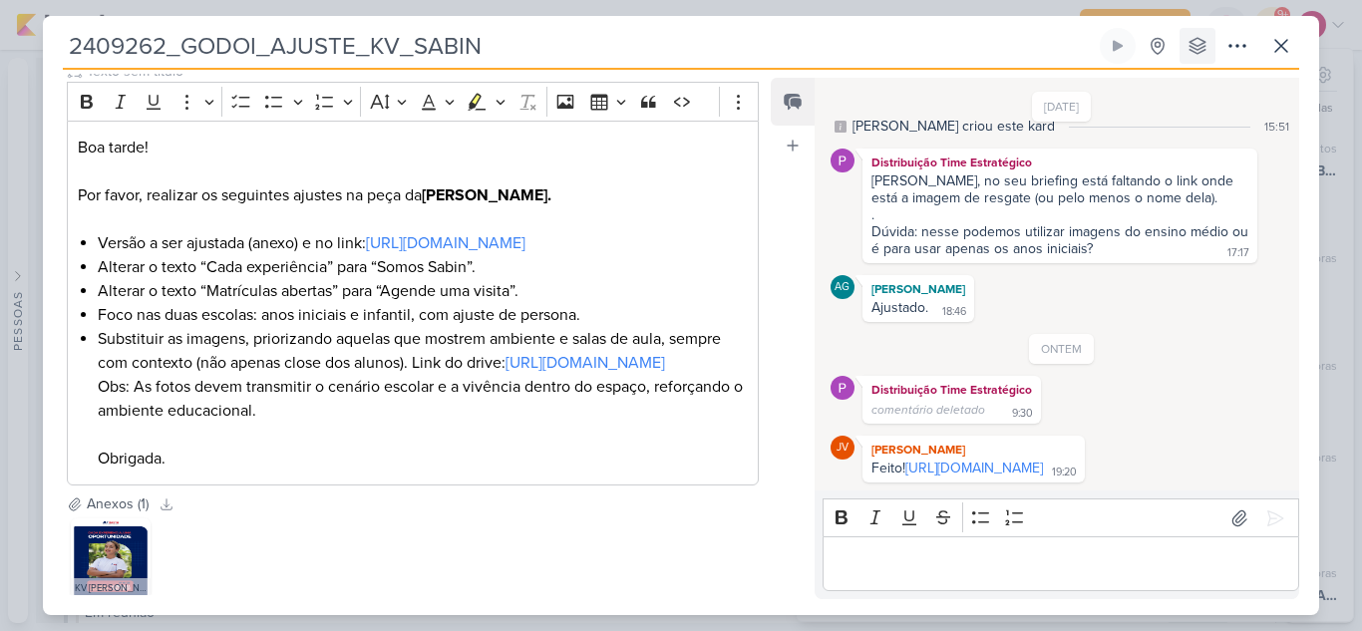
drag, startPoint x: 1193, startPoint y: 71, endPoint x: 1197, endPoint y: 58, distance: 13.6
drag, startPoint x: 1197, startPoint y: 58, endPoint x: 1231, endPoint y: 50, distance: 34.8
click at [1231, 50] on icon at bounding box center [1237, 46] width 24 height 24
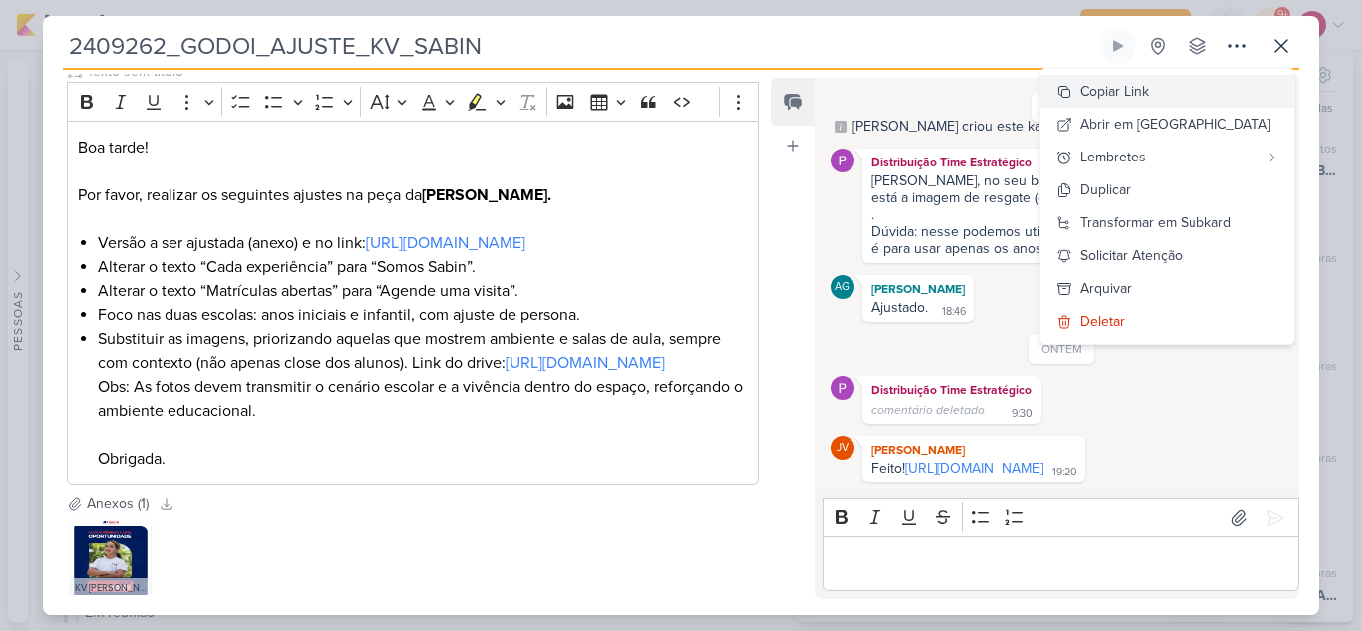
click at [1148, 92] on div "Copiar Link" at bounding box center [1114, 91] width 69 height 21
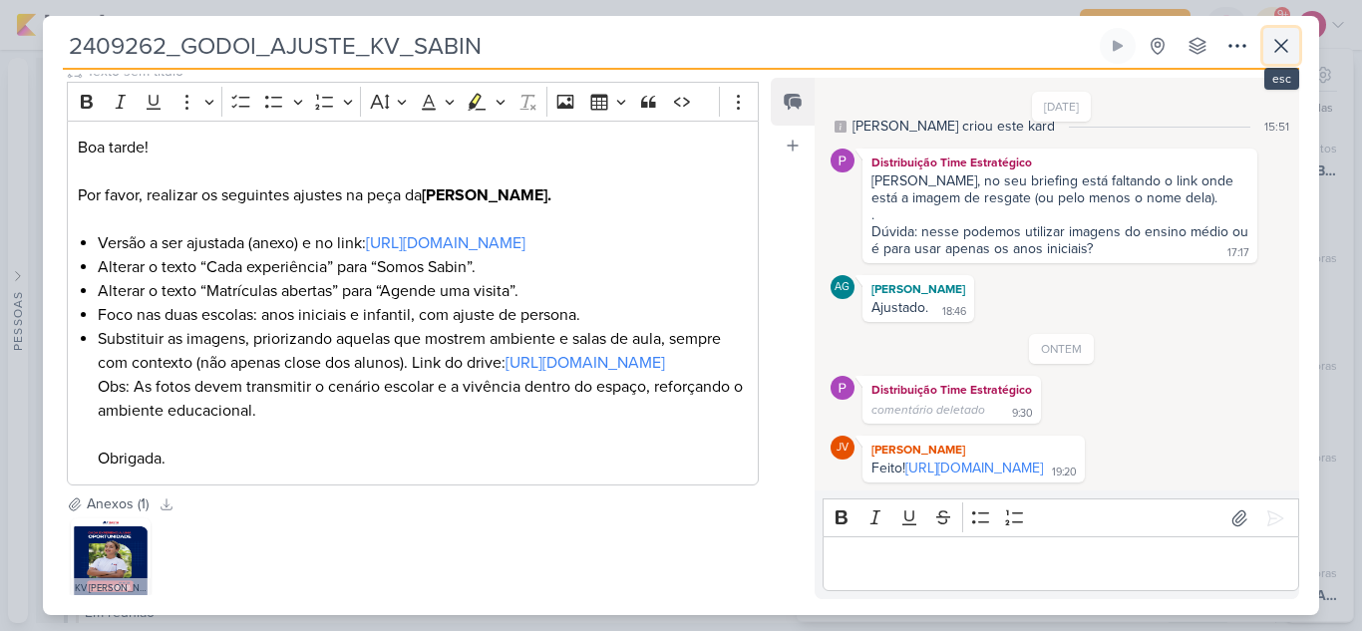
click at [1289, 49] on icon at bounding box center [1281, 46] width 24 height 24
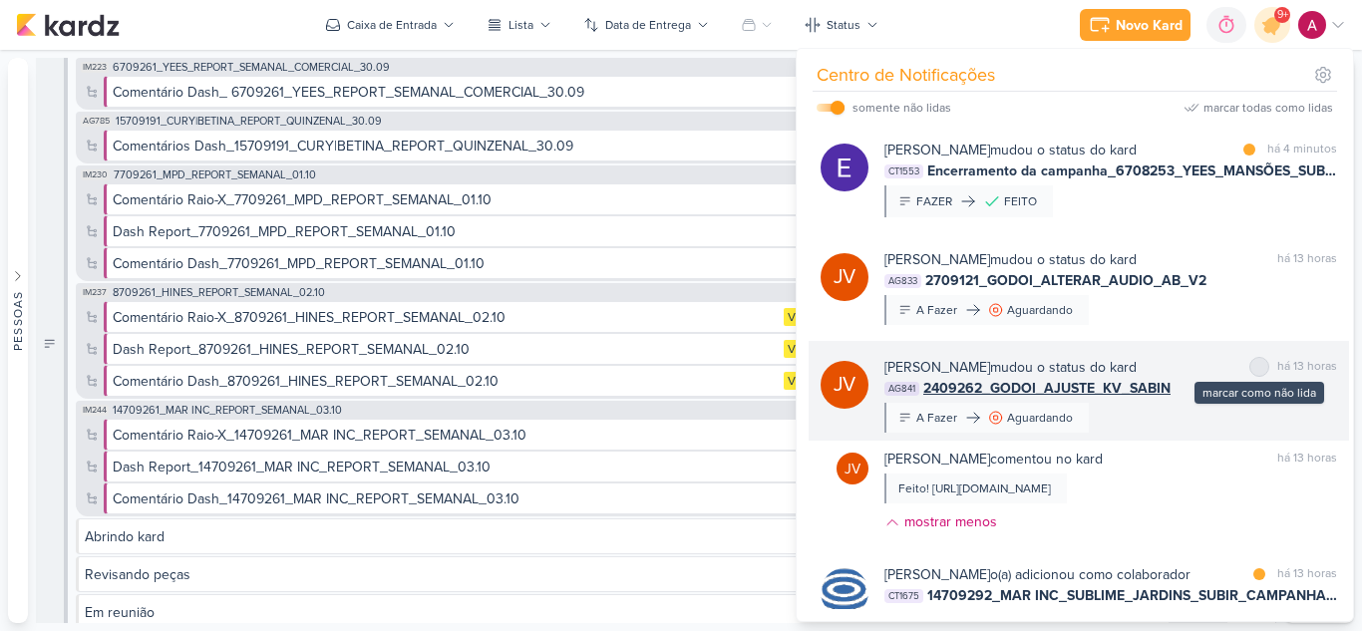
click at [1253, 368] on div at bounding box center [1259, 367] width 12 height 12
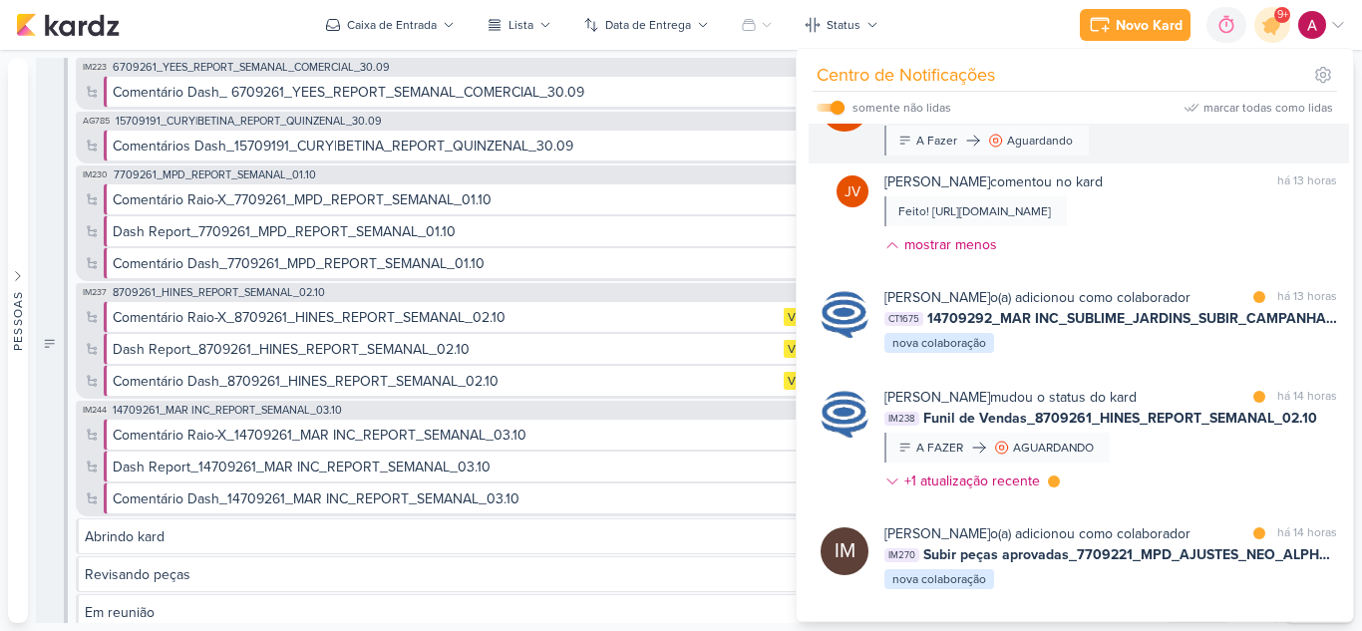
scroll to position [299, 0]
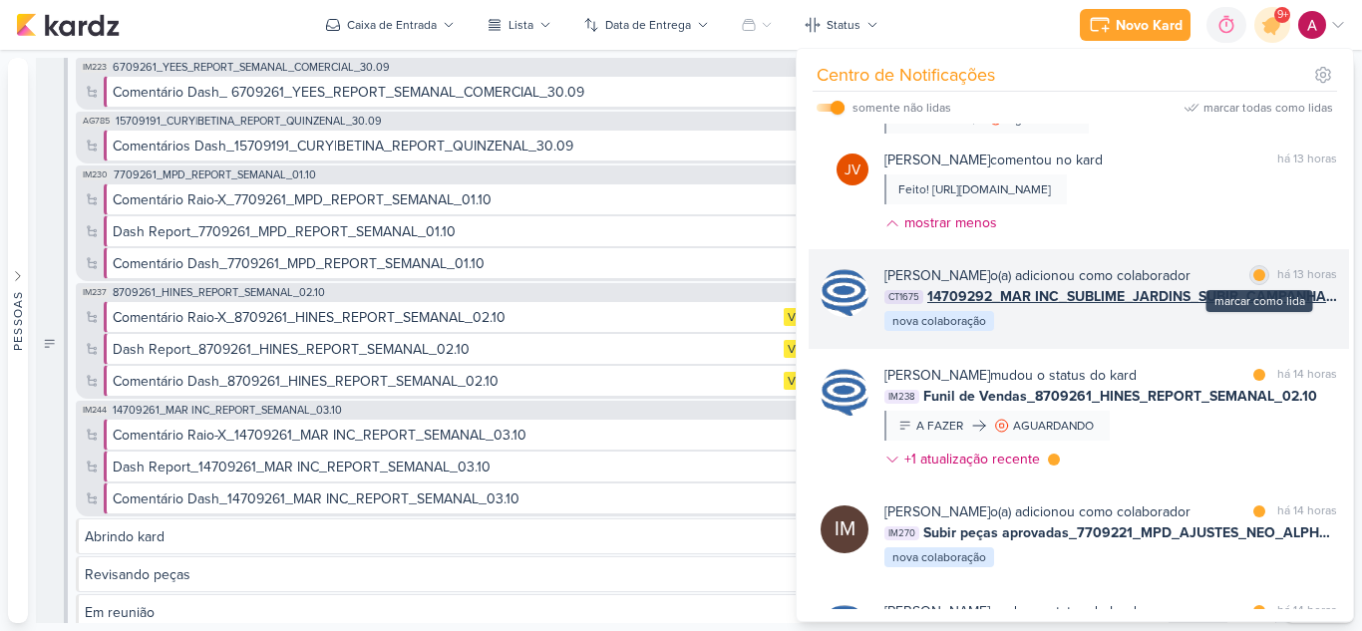
click at [1253, 281] on div at bounding box center [1259, 275] width 12 height 12
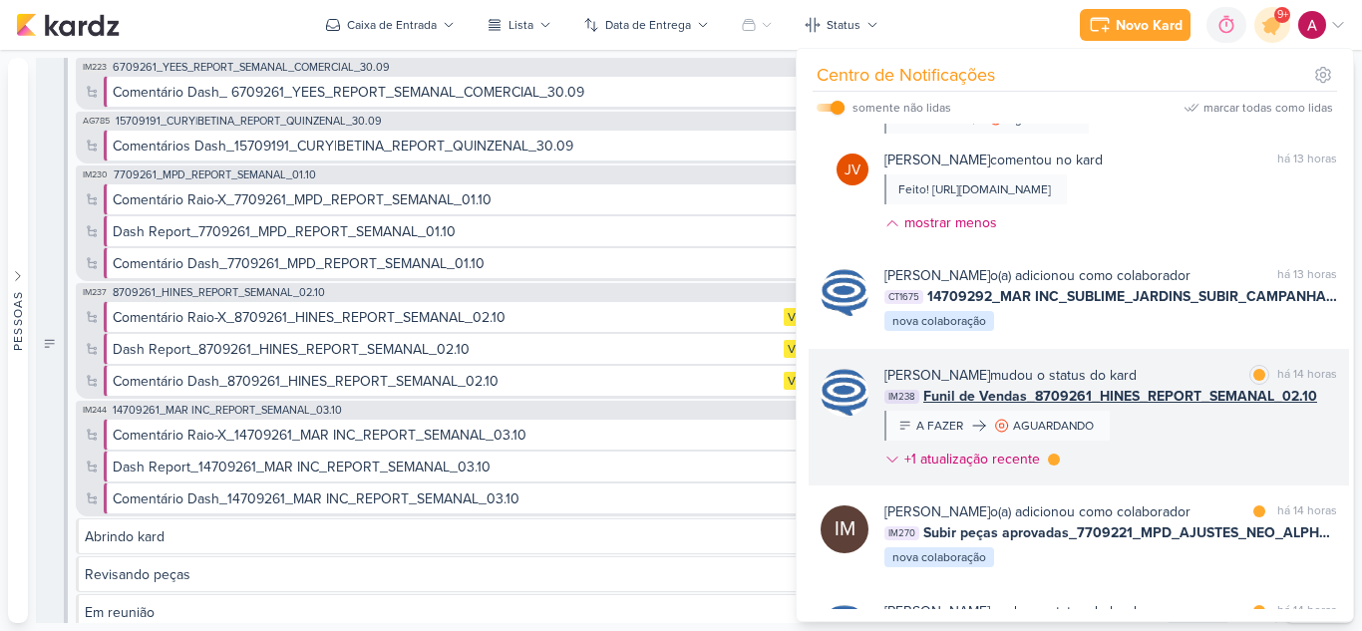
scroll to position [399, 0]
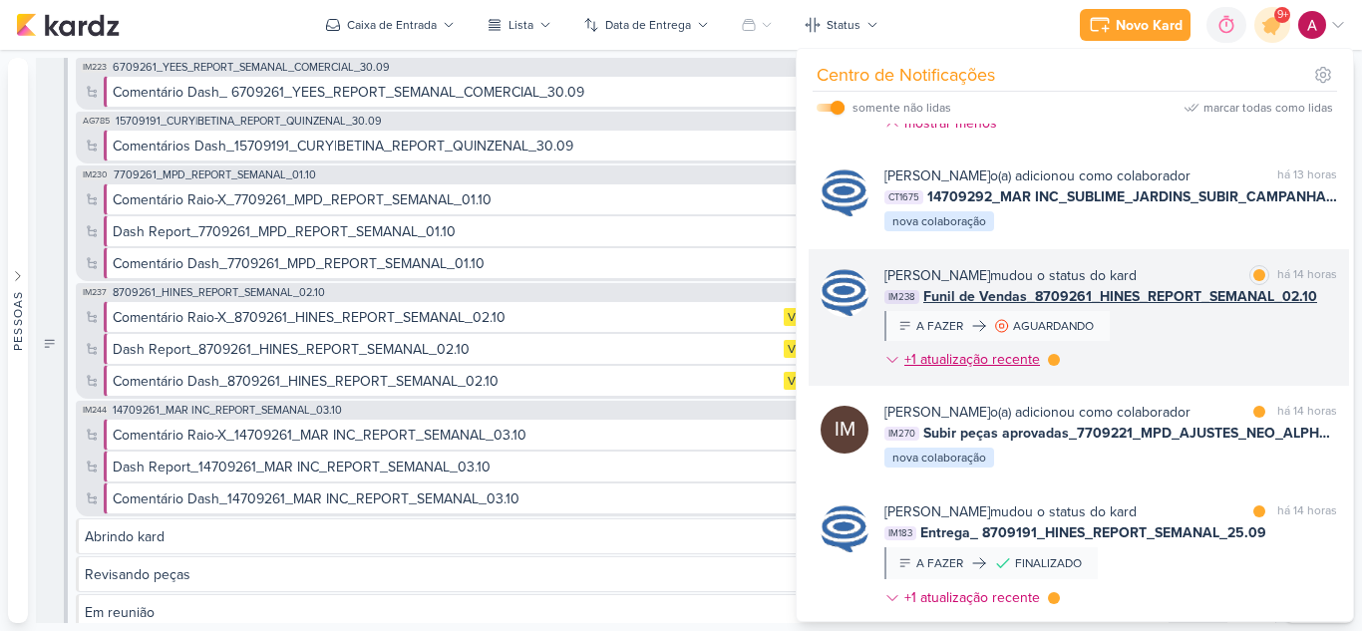
click at [888, 368] on icon at bounding box center [892, 360] width 16 height 16
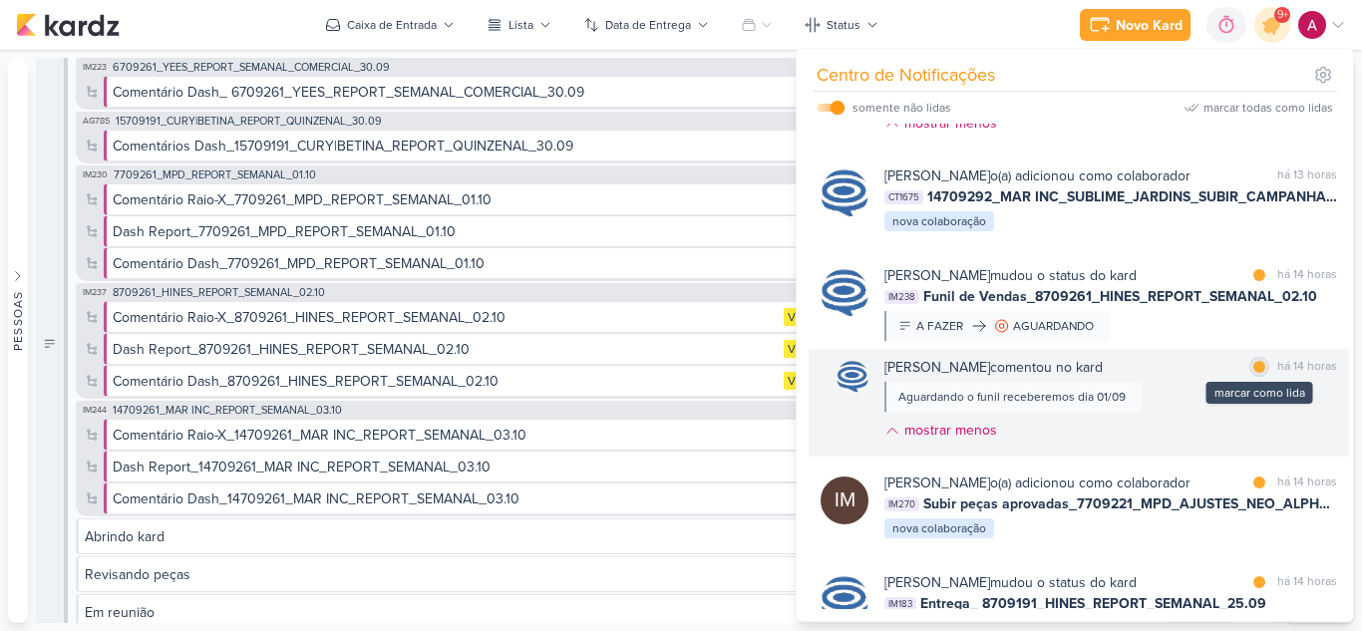
click at [1253, 373] on div at bounding box center [1259, 367] width 12 height 12
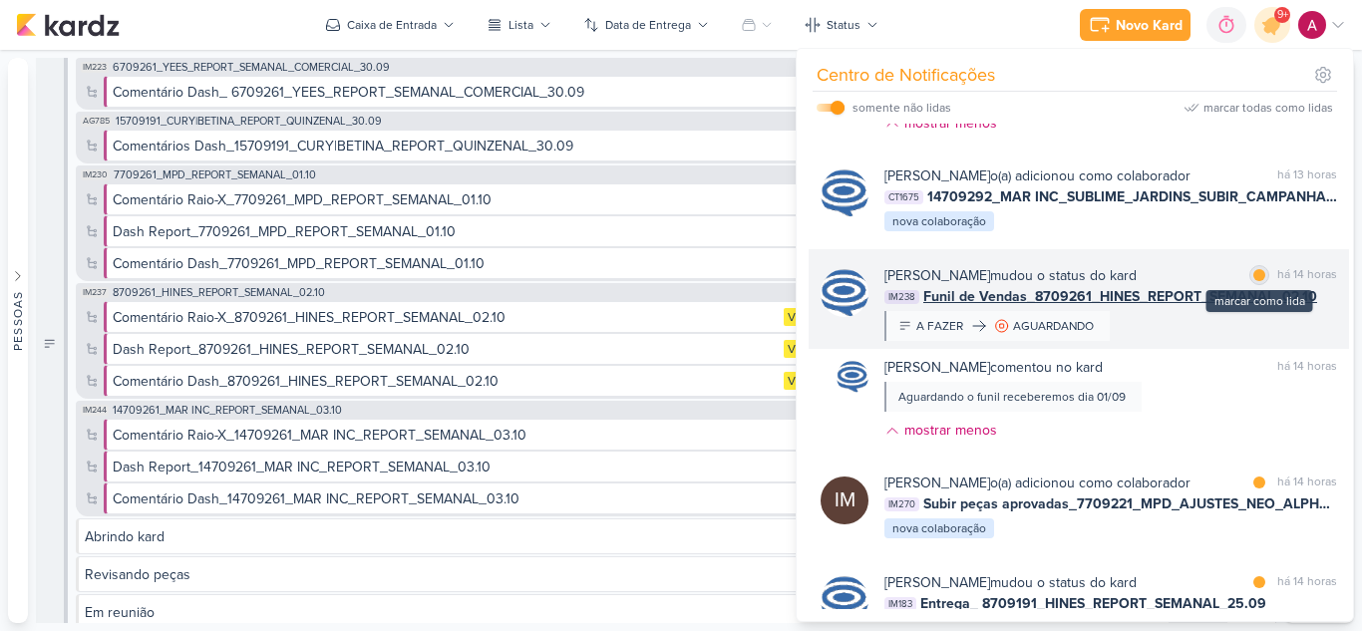
click at [1253, 281] on div at bounding box center [1259, 275] width 12 height 12
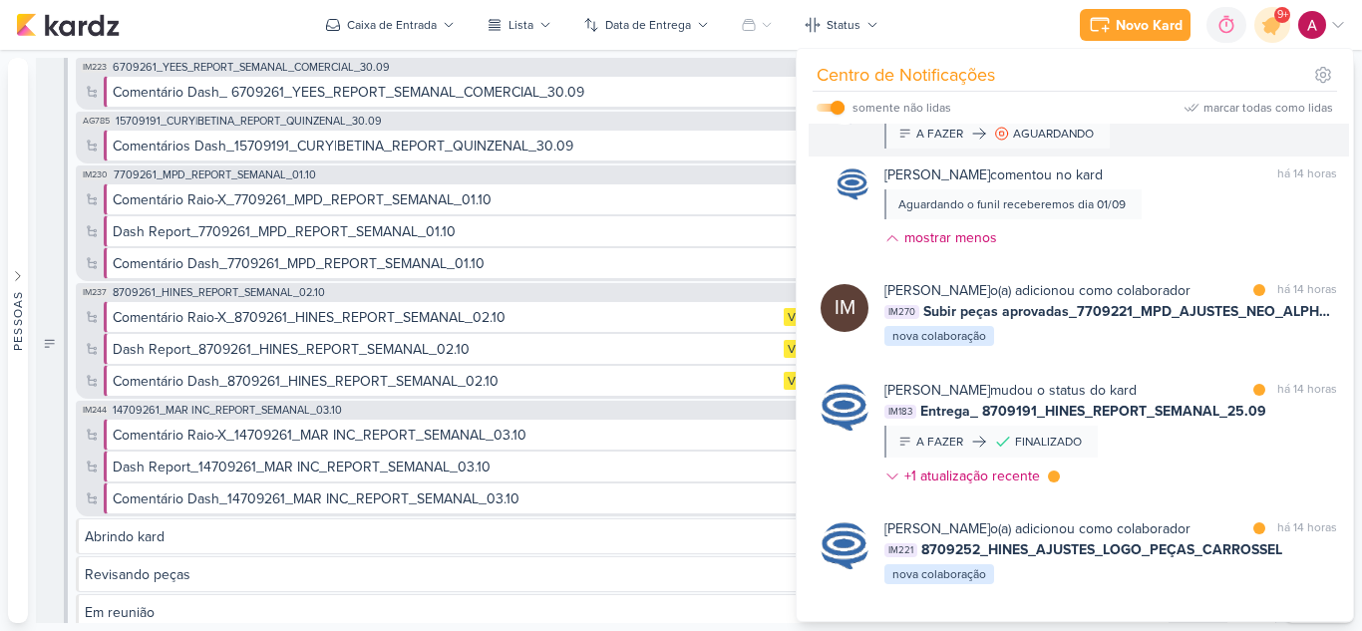
scroll to position [598, 0]
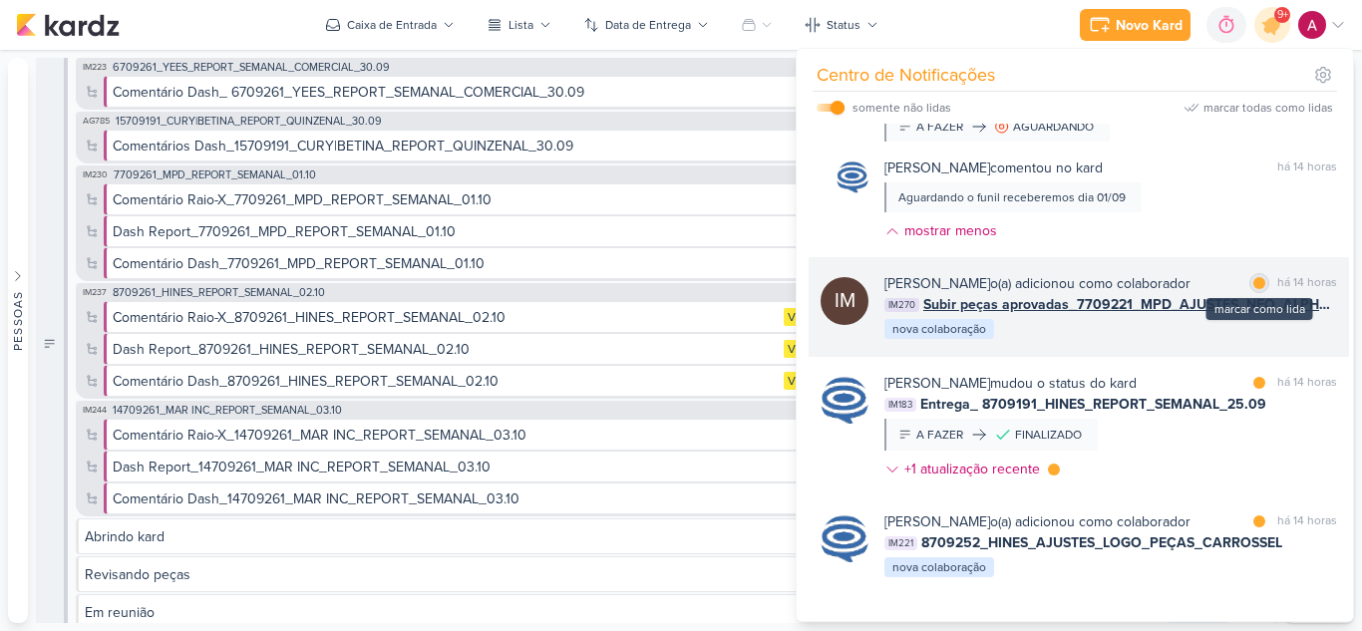
click at [1253, 289] on div at bounding box center [1259, 283] width 12 height 12
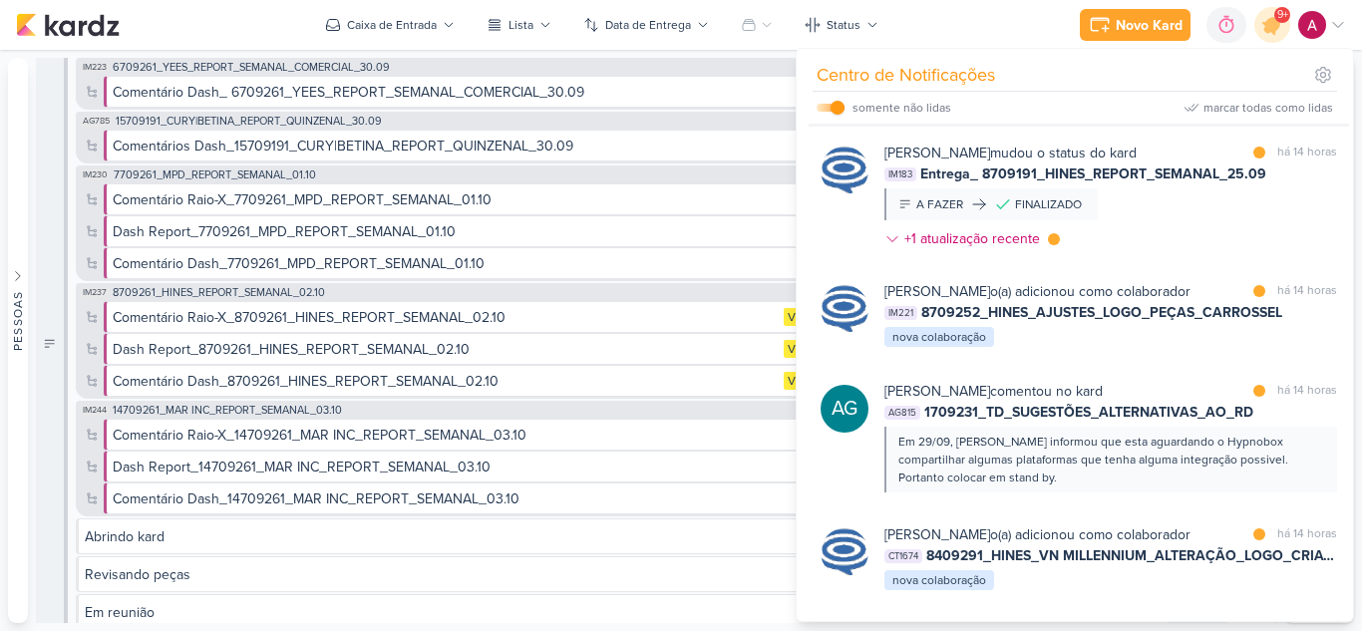
scroll to position [897, 0]
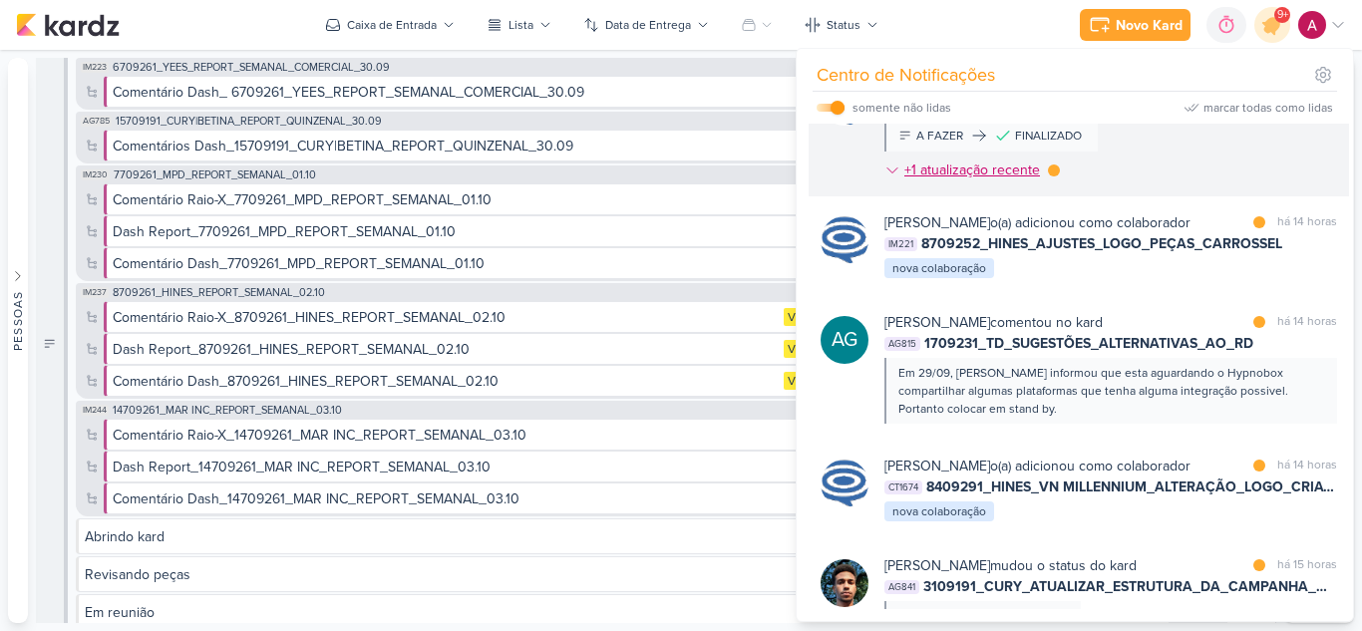
click at [890, 178] on icon at bounding box center [892, 170] width 16 height 16
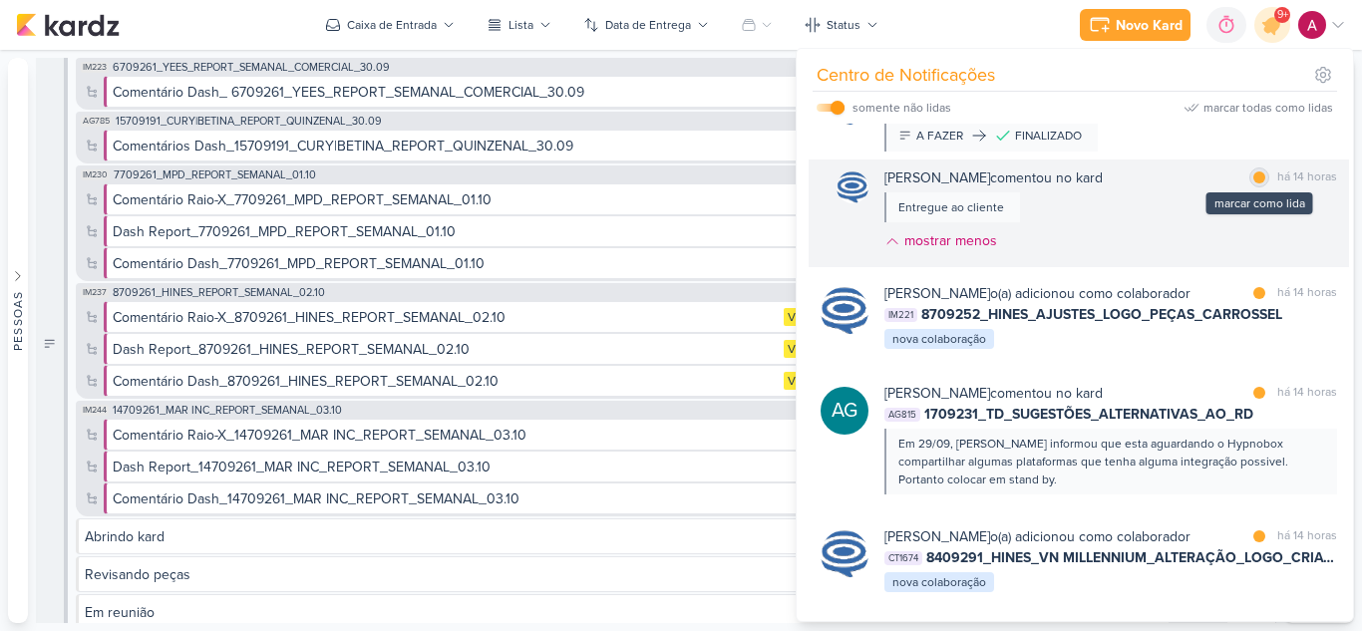
click at [1254, 183] on div at bounding box center [1259, 177] width 12 height 12
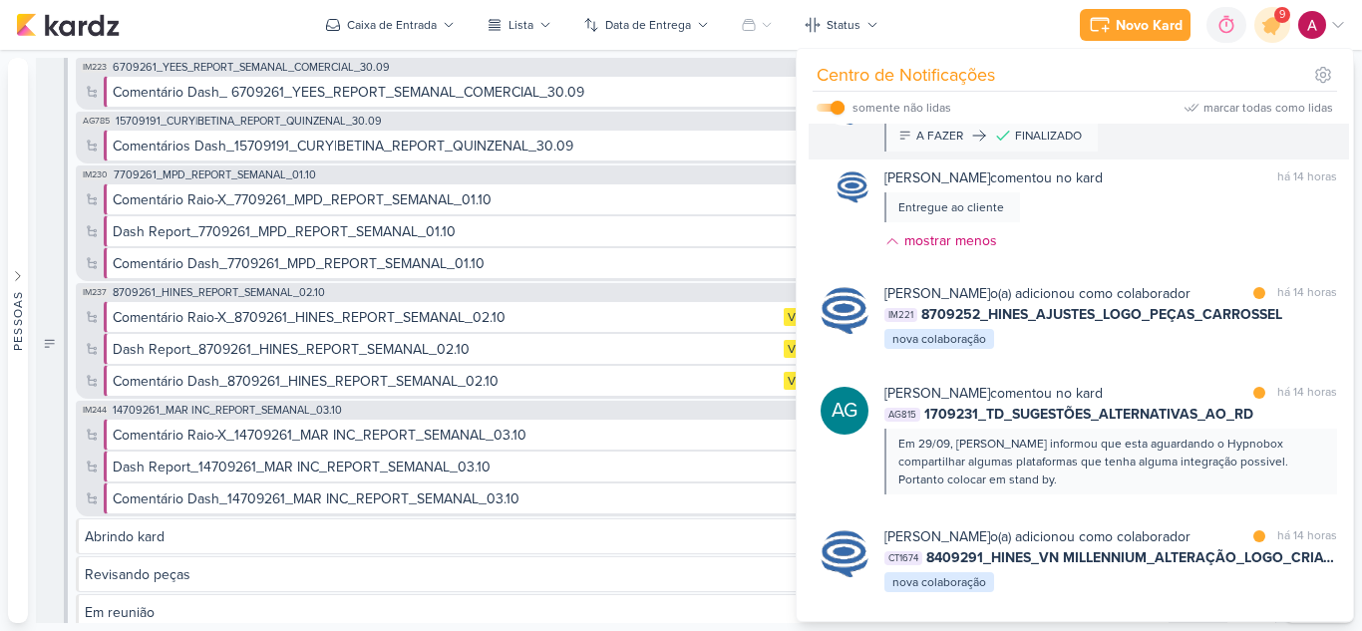
click at [1258, 94] on div "marcar como lida" at bounding box center [1259, 84] width 20 height 20
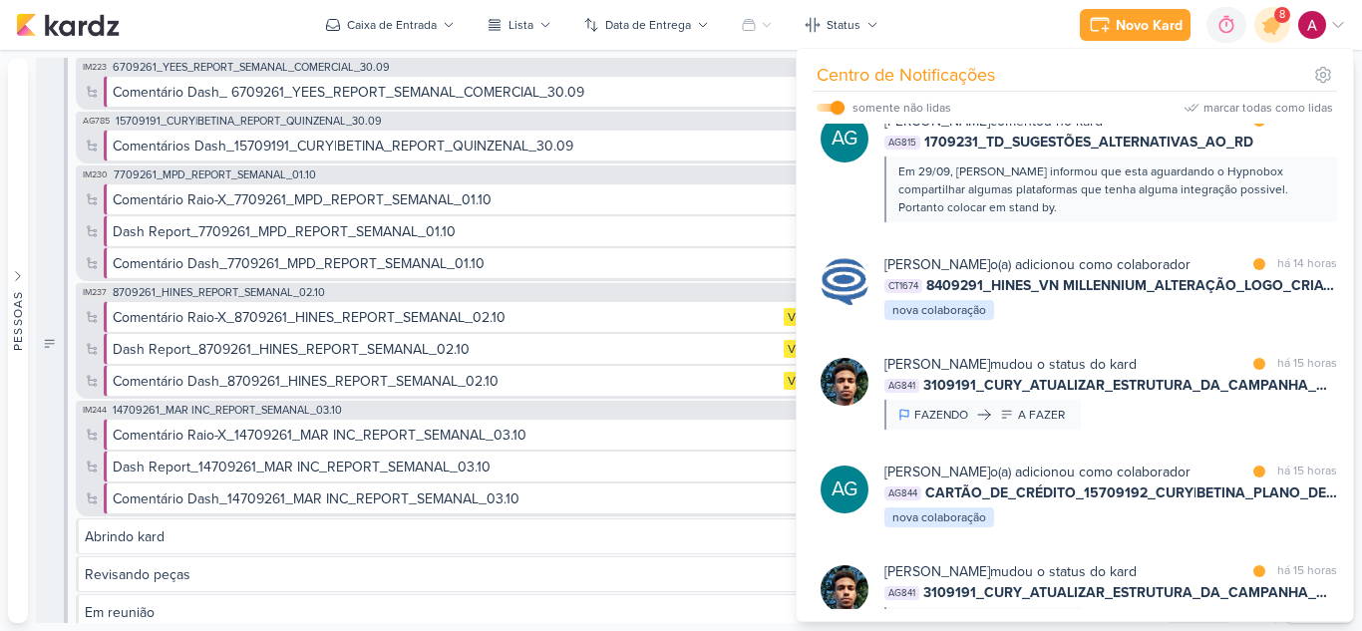
scroll to position [1196, 0]
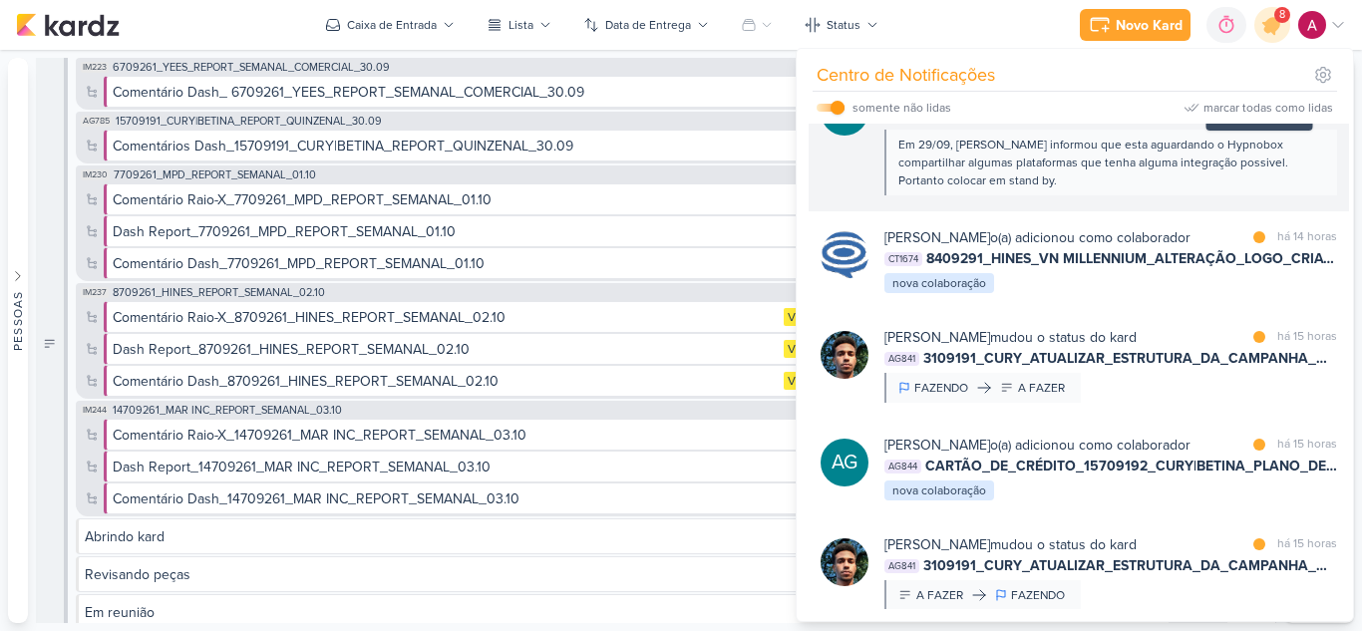
click at [1253, 100] on div at bounding box center [1259, 94] width 12 height 12
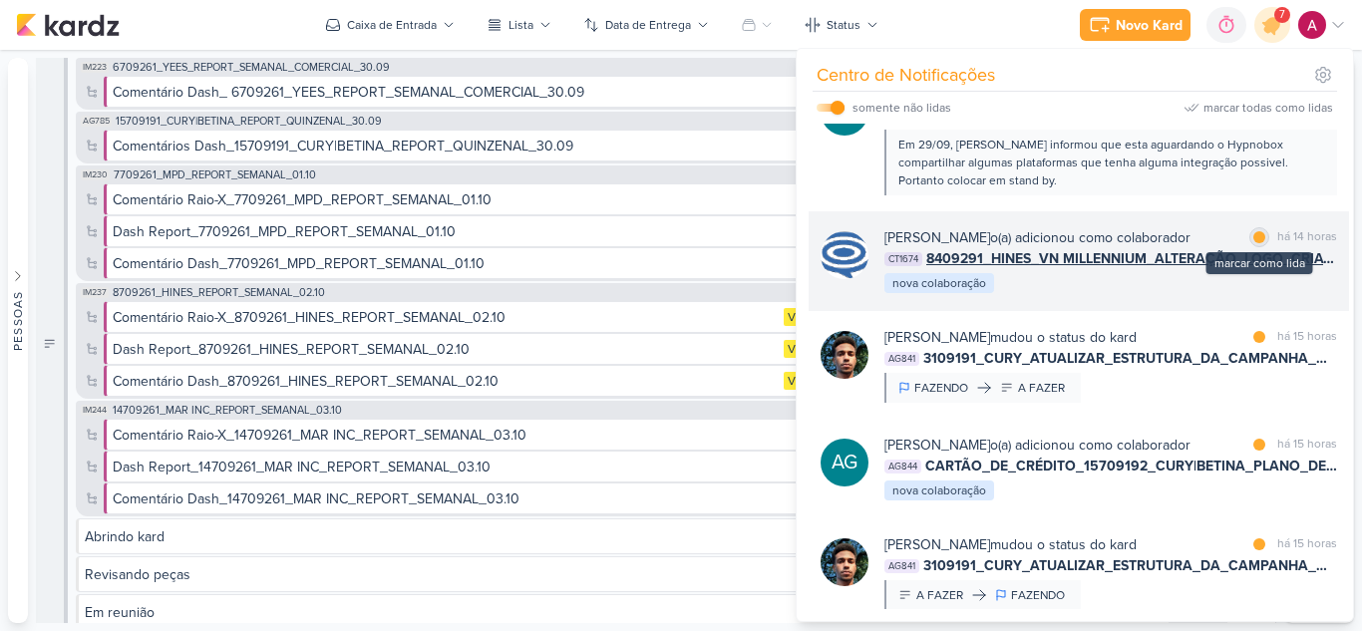
click at [1253, 243] on div at bounding box center [1259, 237] width 12 height 12
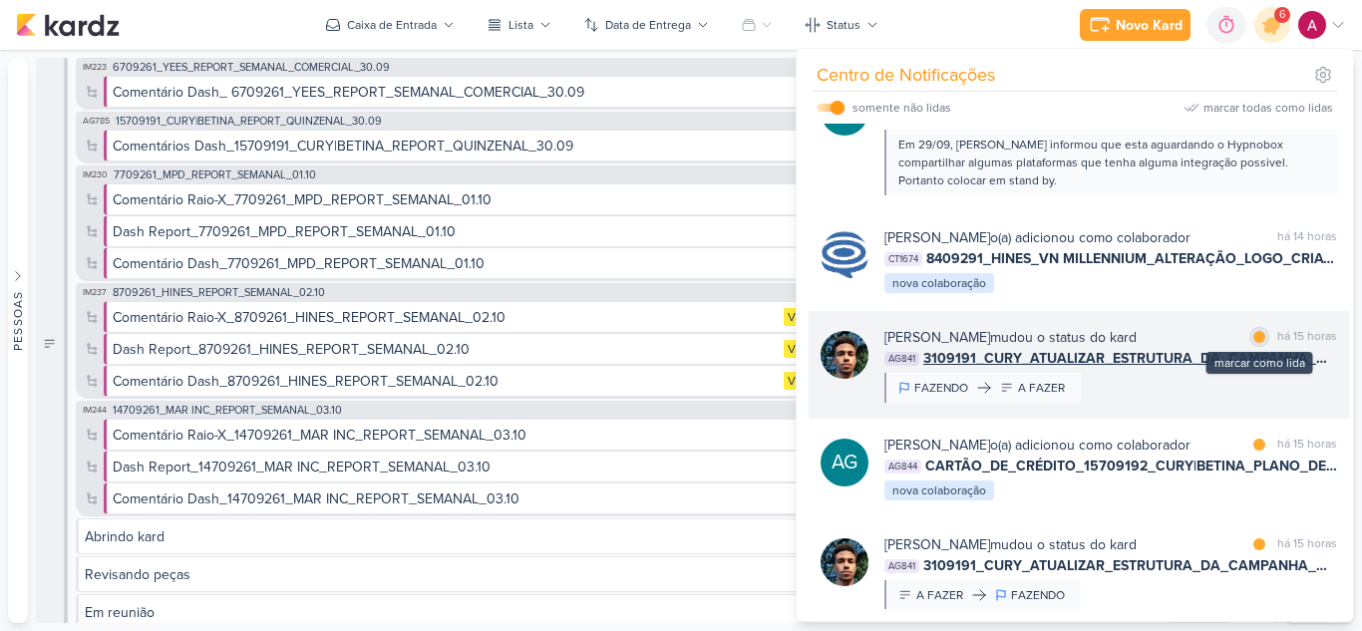
click at [1253, 343] on div at bounding box center [1259, 337] width 12 height 12
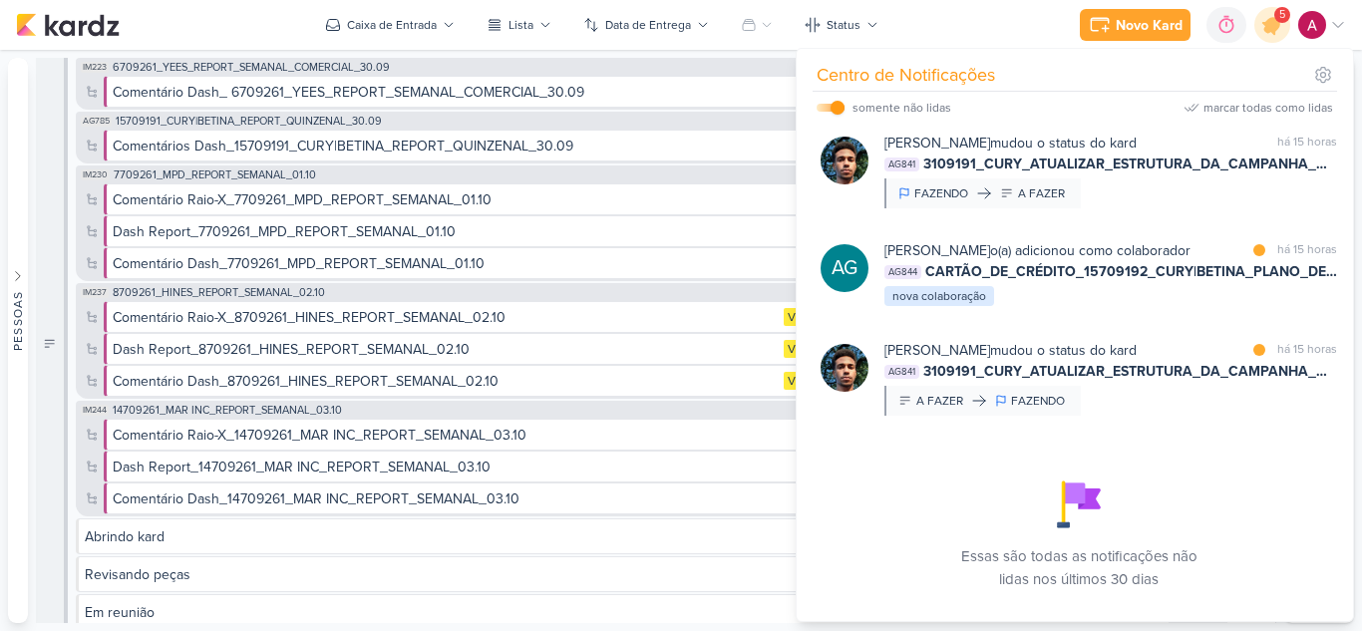
scroll to position [1396, 0]
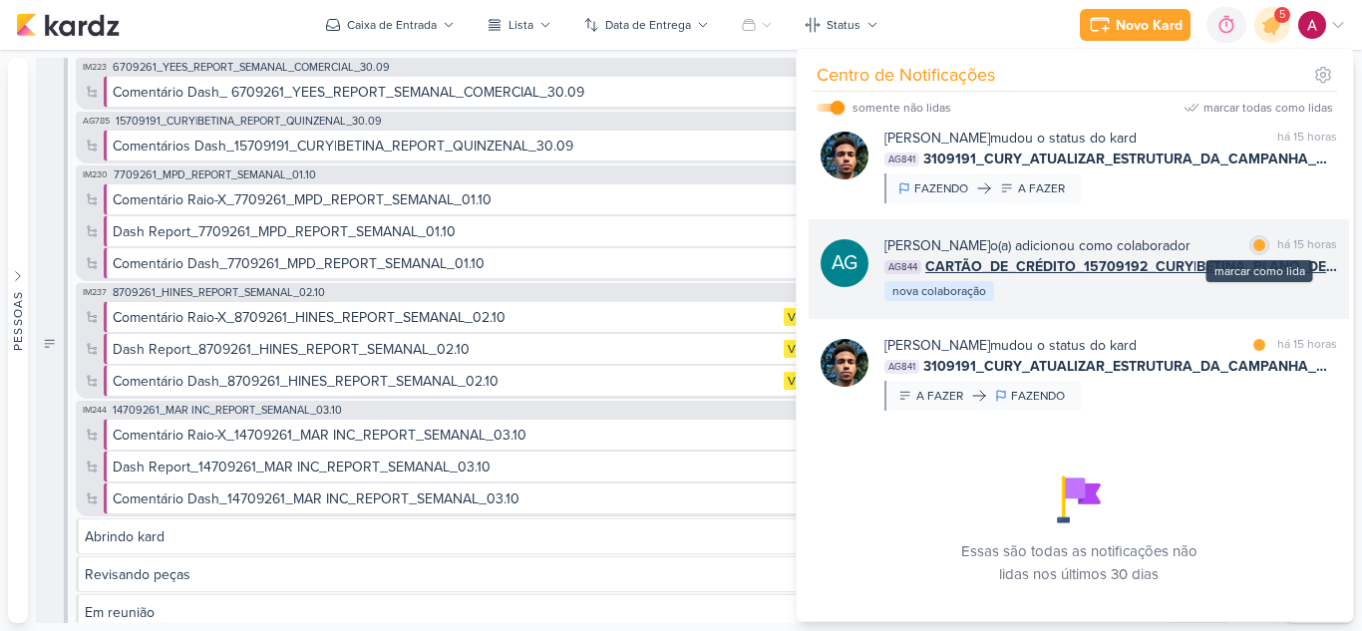
click at [1253, 251] on div at bounding box center [1259, 245] width 12 height 12
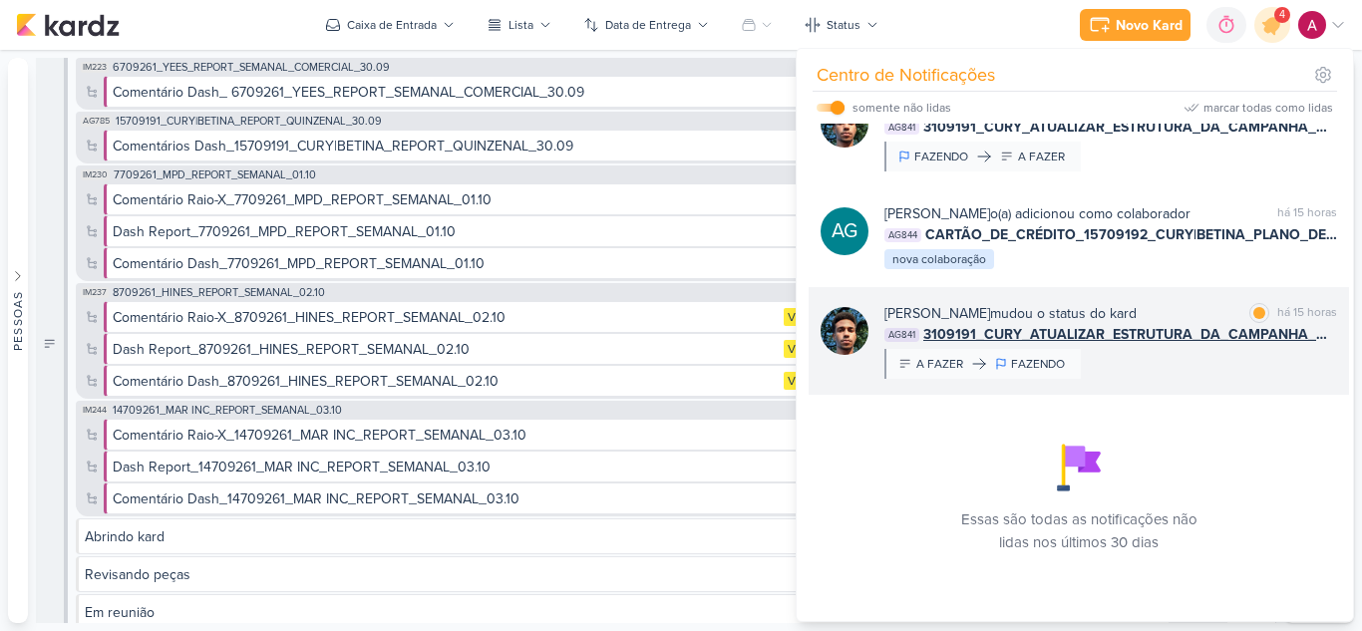
scroll to position [1568, 0]
click at [1249, 319] on div "marcar como lida" at bounding box center [1259, 313] width 20 height 20
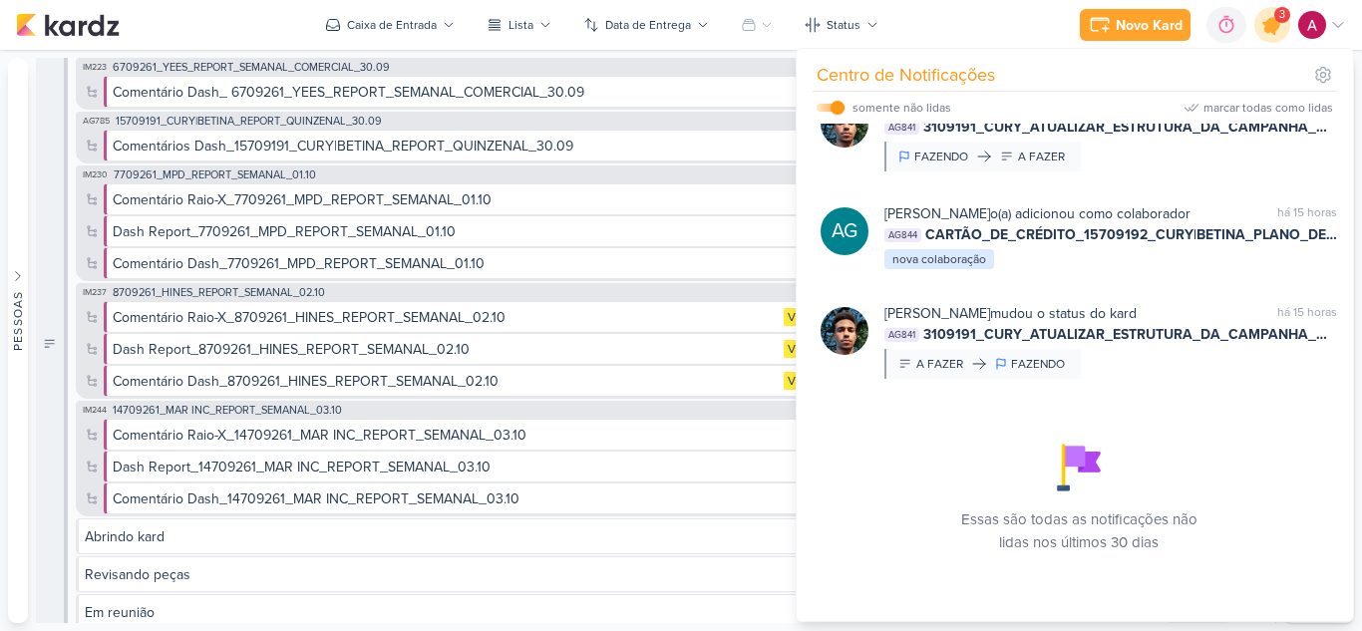
click at [1282, 33] on div at bounding box center [1272, 25] width 51 height 51
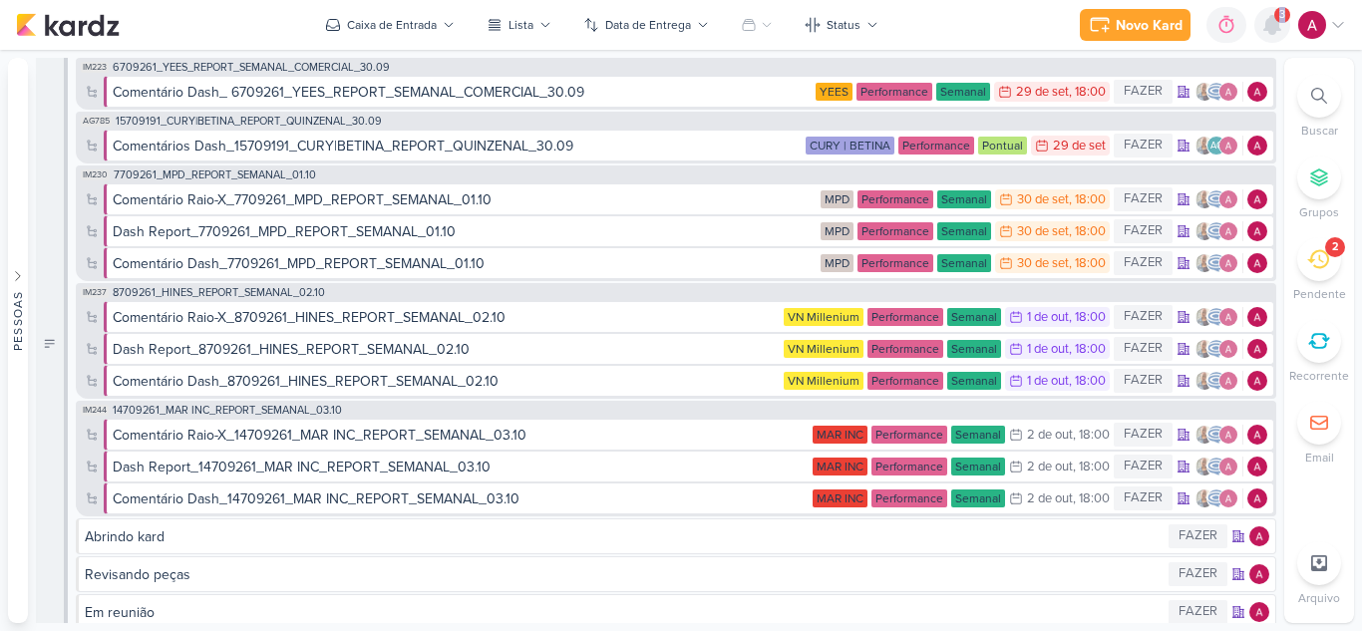
click at [1282, 33] on icon at bounding box center [1272, 25] width 24 height 24
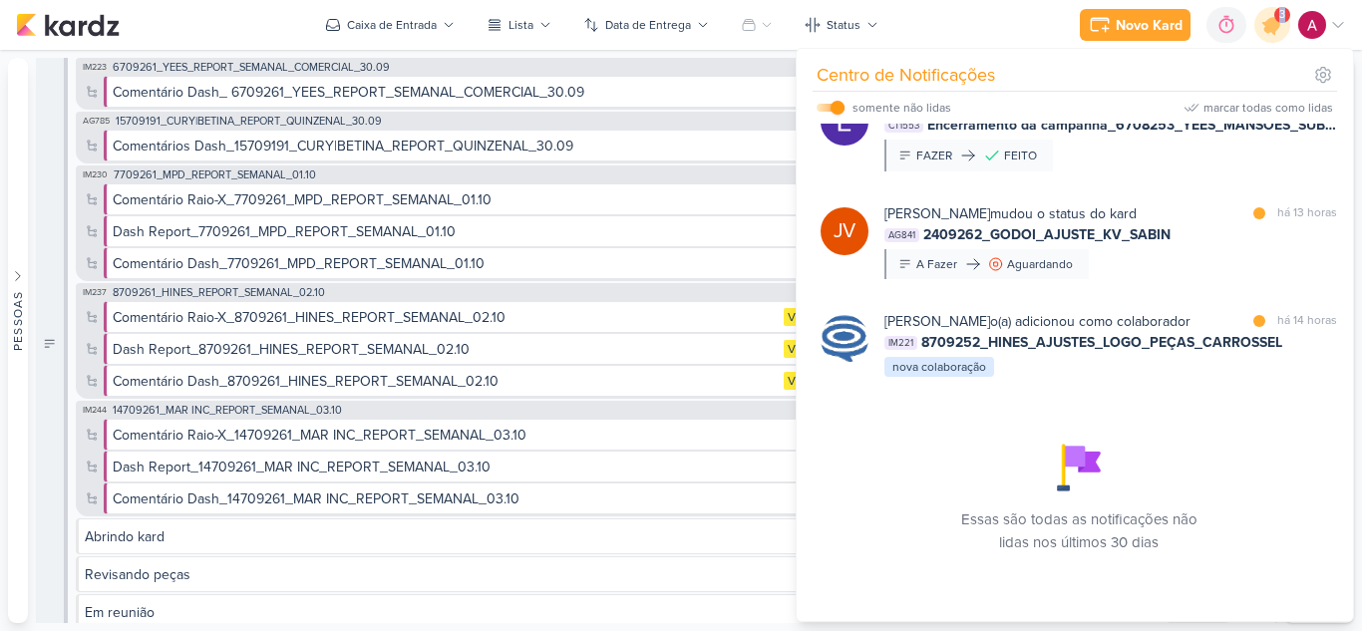
scroll to position [67, 0]
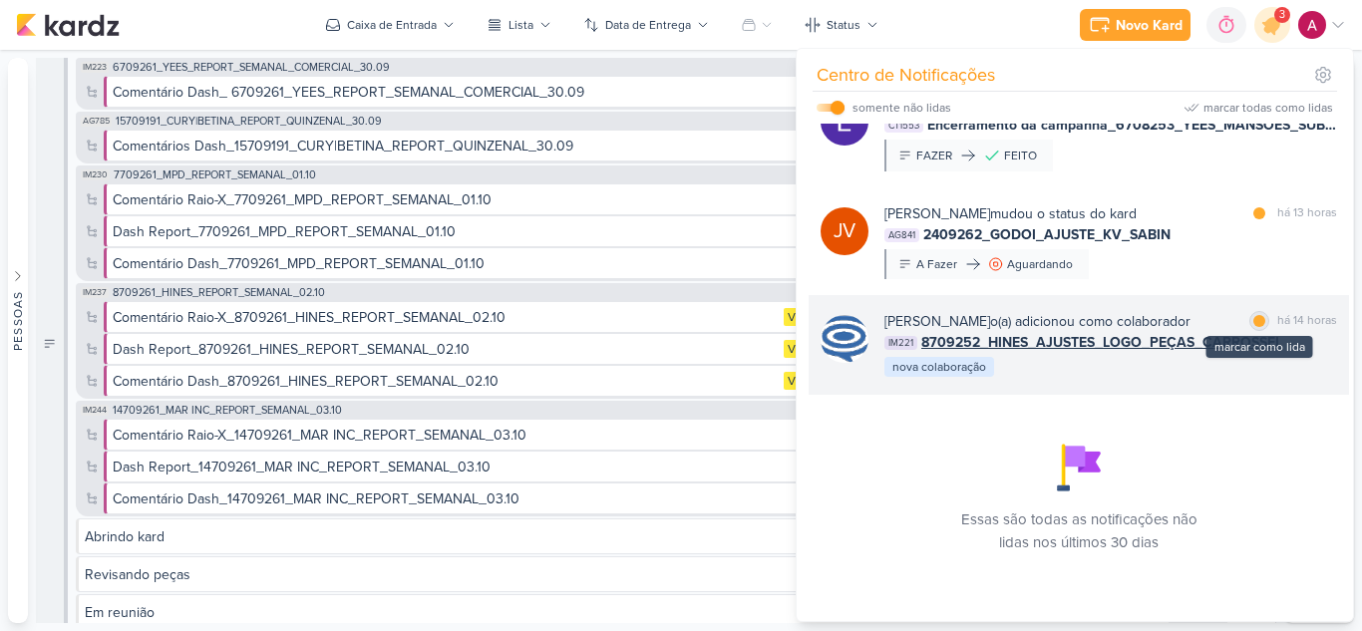
click at [1253, 315] on div at bounding box center [1259, 321] width 12 height 12
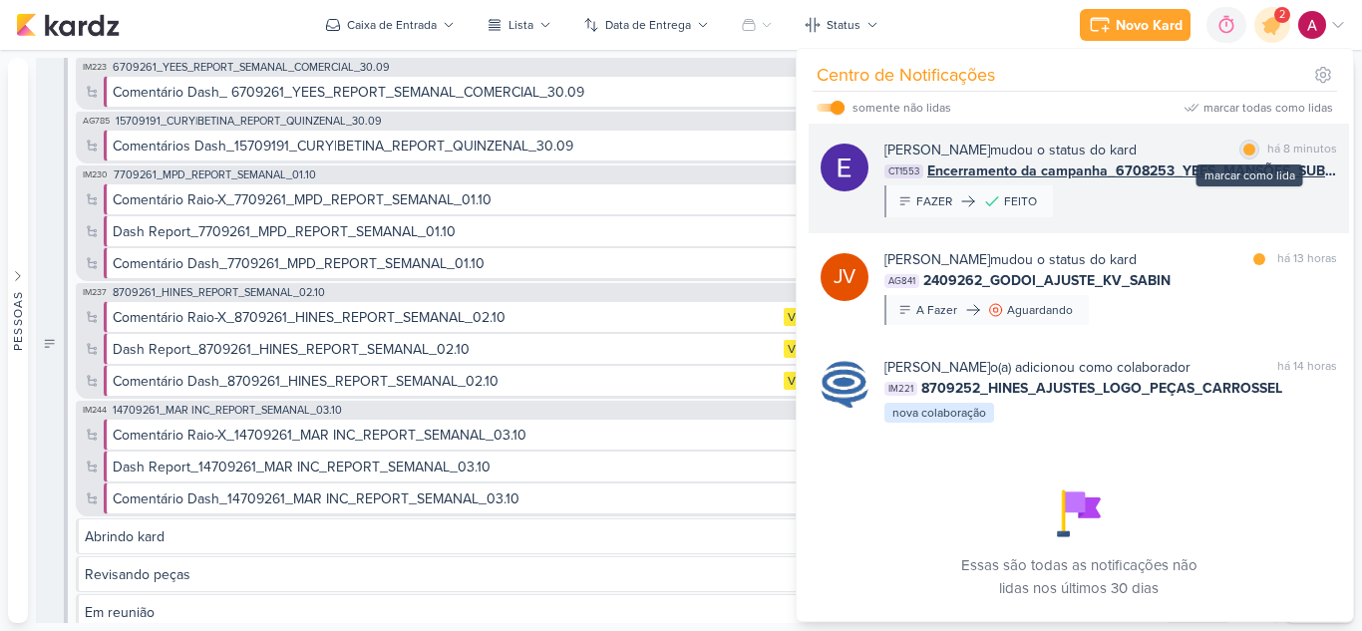
click at [1243, 151] on div at bounding box center [1249, 150] width 12 height 12
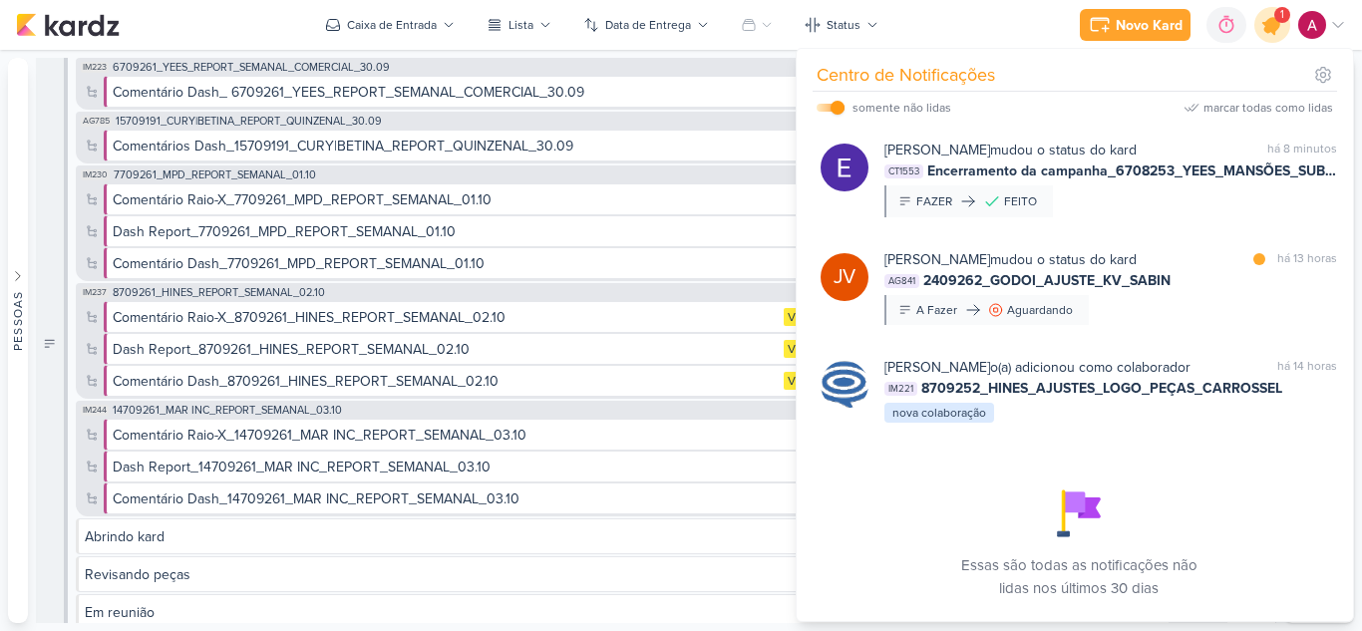
click at [1272, 22] on icon at bounding box center [1272, 25] width 24 height 24
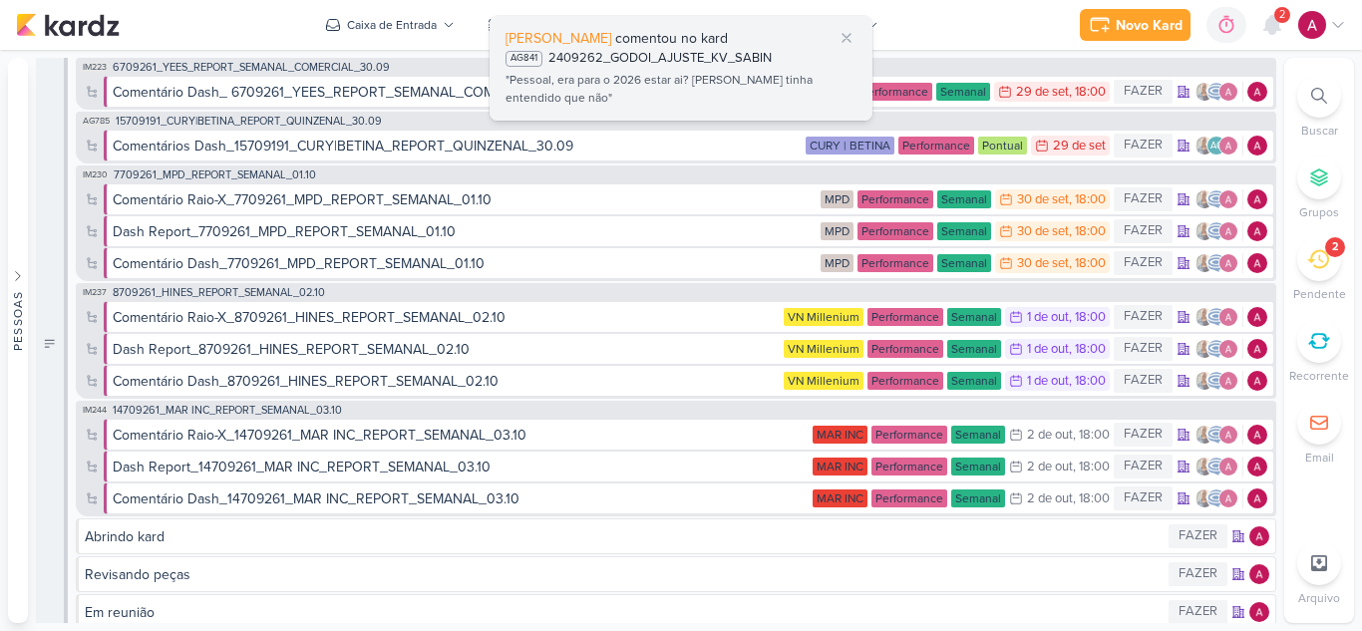
click at [699, 73] on div ""Pessoal, era para o 2026 estar ai? Eu tinha entendido que não"" at bounding box center [680, 90] width 351 height 38
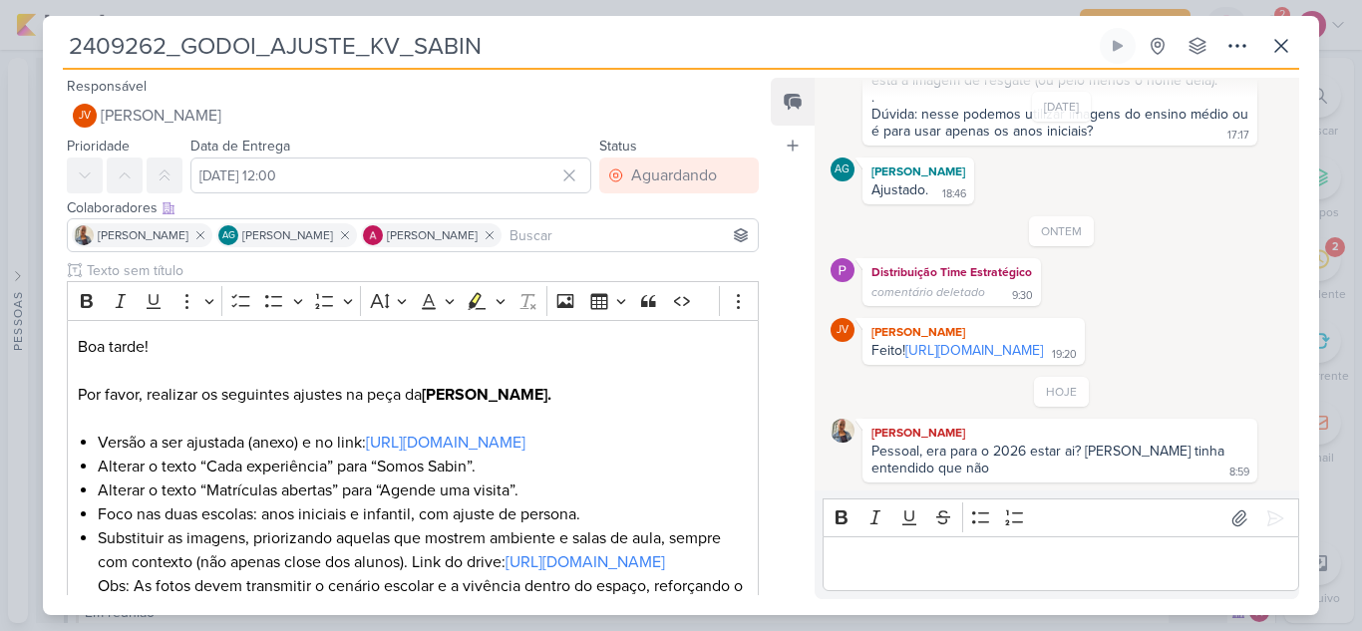
scroll to position [169, 0]
click at [1285, 43] on icon at bounding box center [1281, 46] width 12 height 12
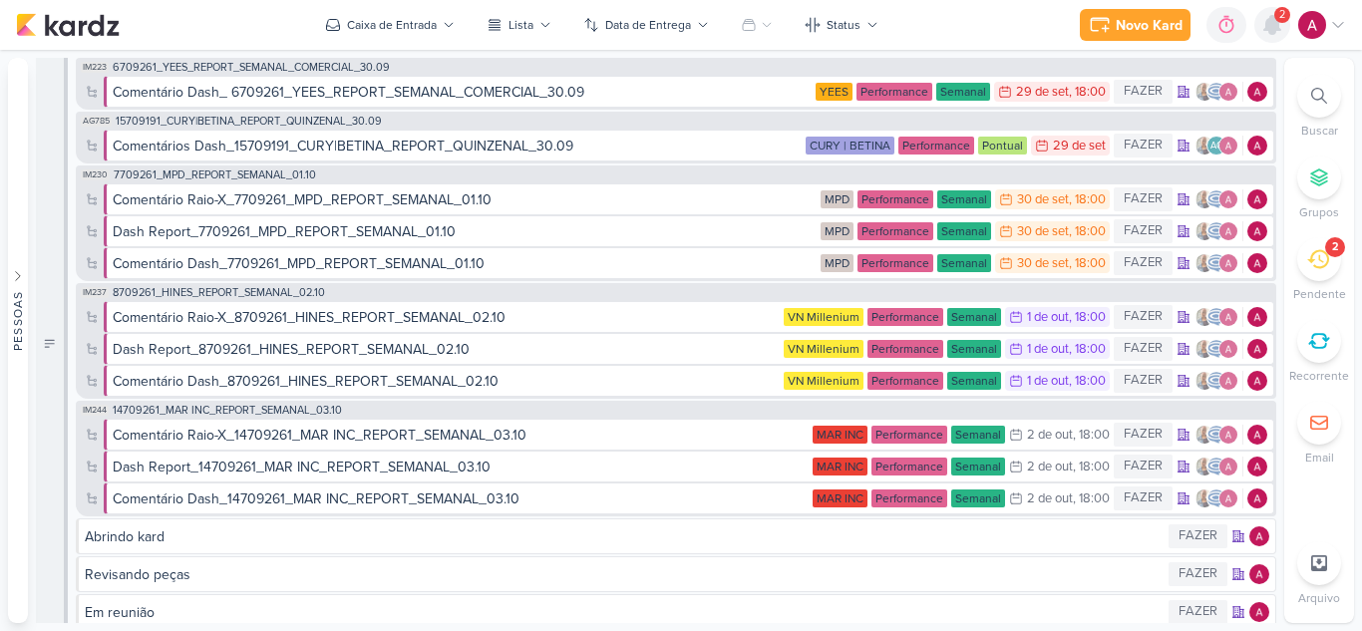
click at [1282, 29] on icon at bounding box center [1272, 25] width 24 height 24
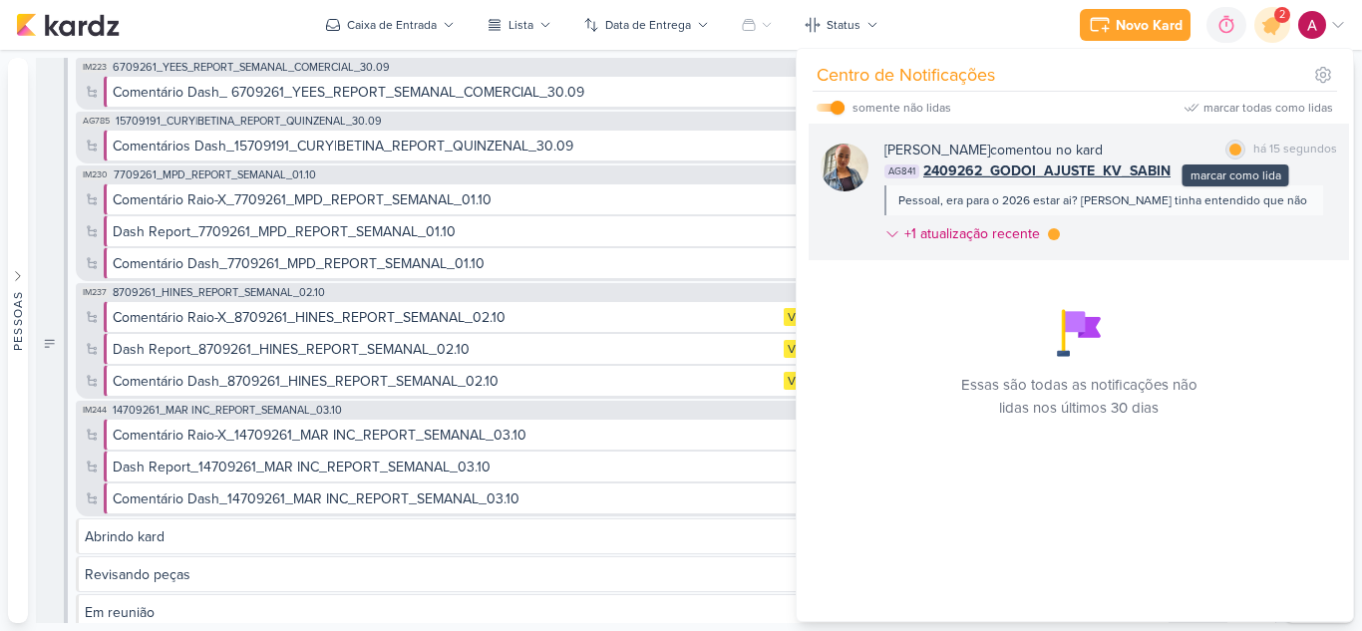
click at [1225, 154] on div "marcar como lida" at bounding box center [1235, 150] width 20 height 20
click at [888, 234] on icon at bounding box center [892, 234] width 16 height 16
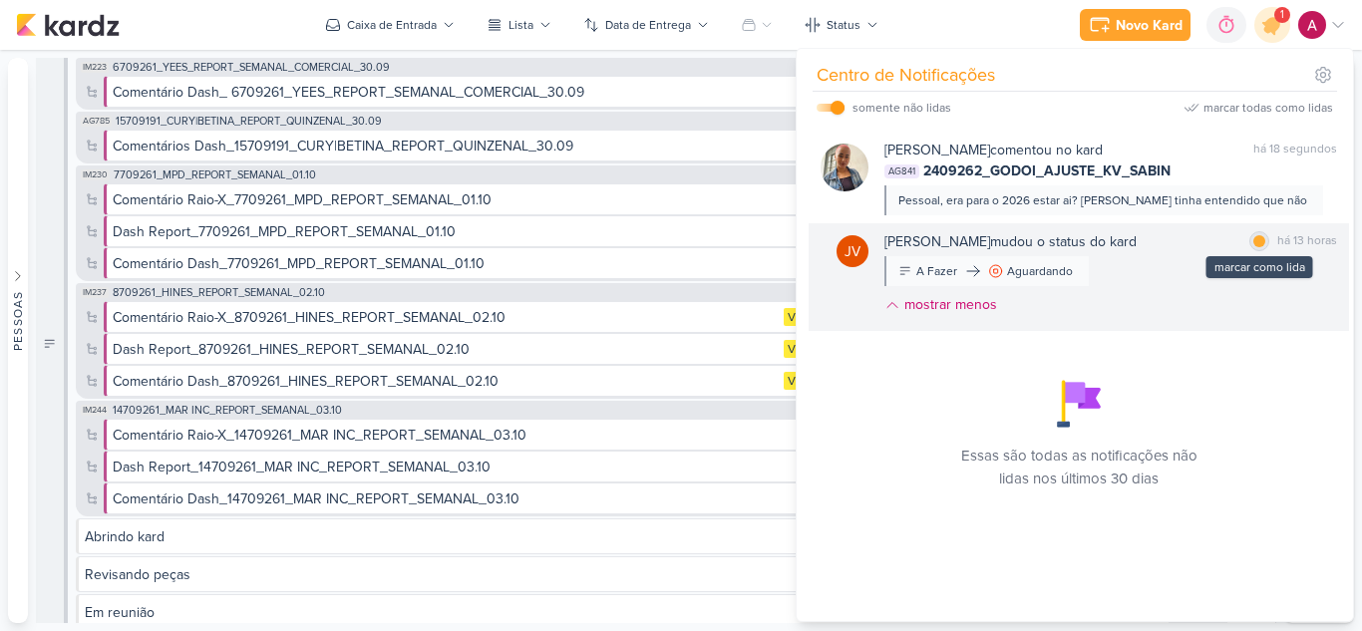
click at [1253, 243] on div at bounding box center [1259, 241] width 12 height 12
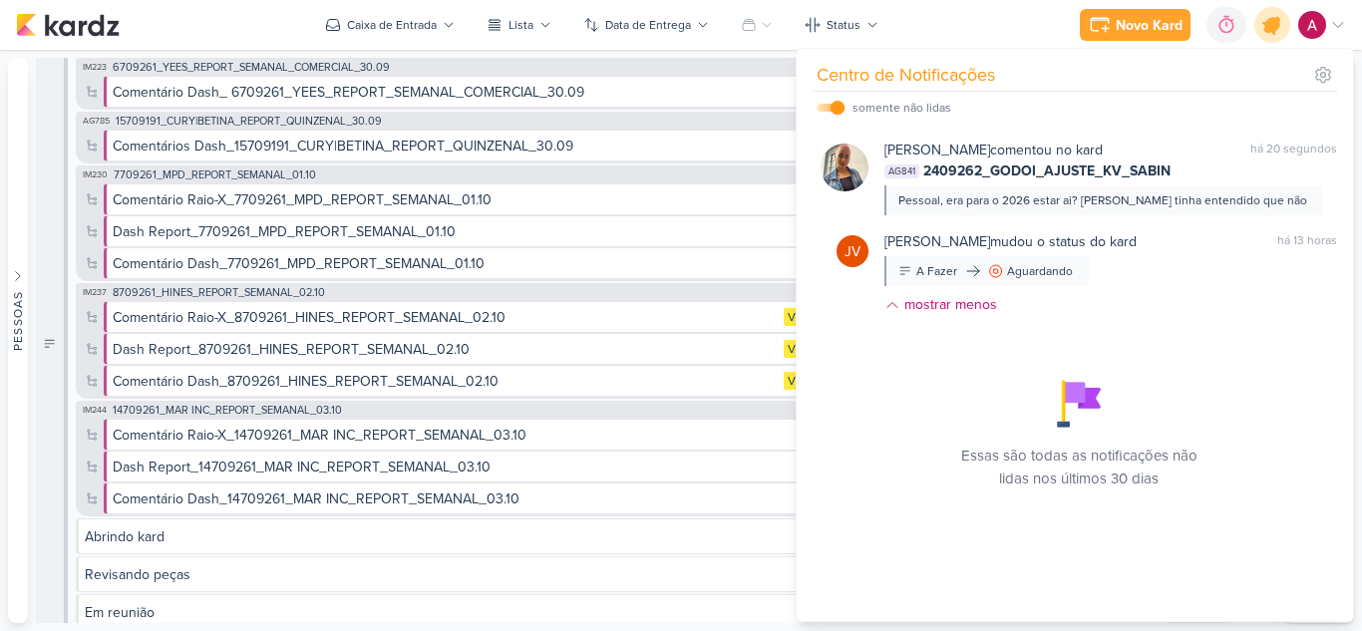
click at [1271, 35] on icon at bounding box center [1272, 25] width 34 height 34
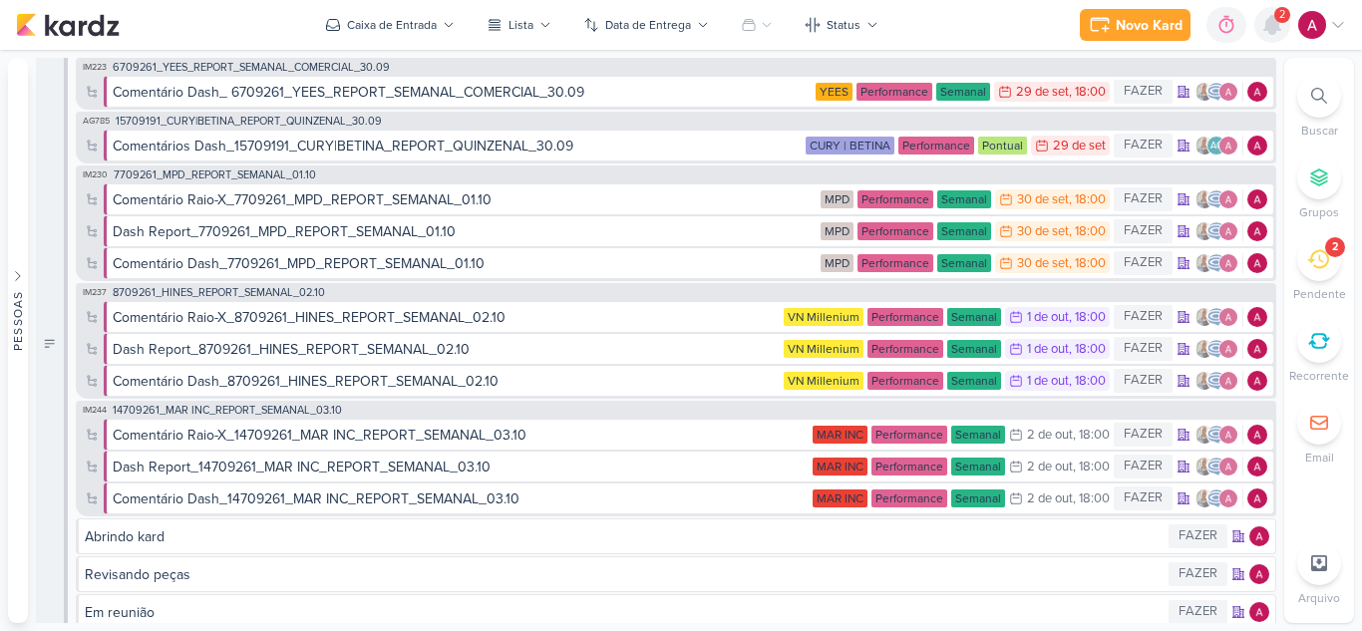
click at [1271, 31] on icon at bounding box center [1272, 25] width 16 height 18
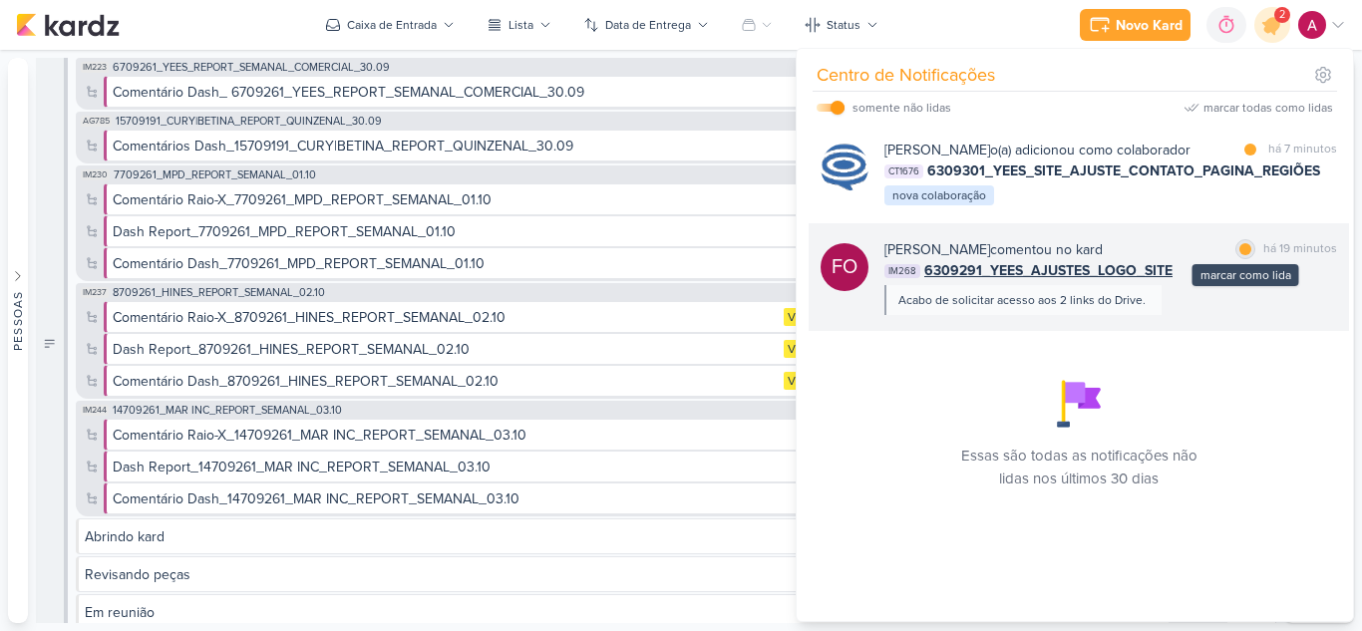
click at [1239, 255] on div at bounding box center [1245, 249] width 12 height 12
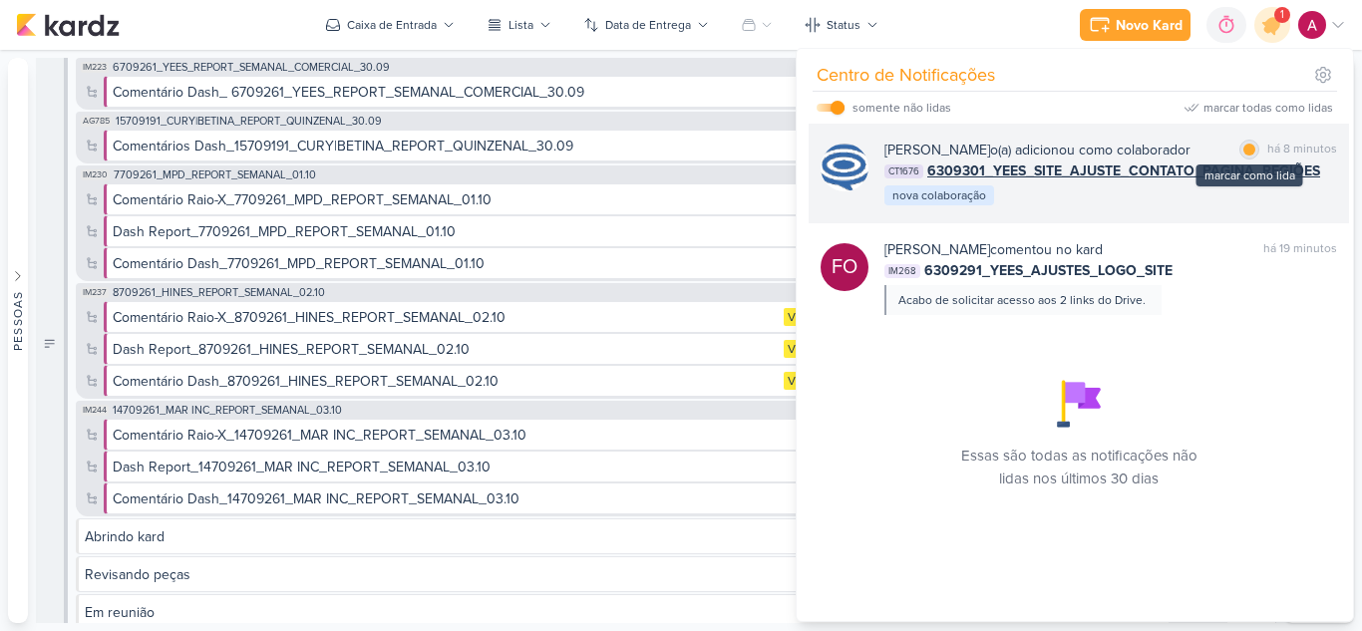
click at [1243, 149] on div at bounding box center [1249, 150] width 12 height 12
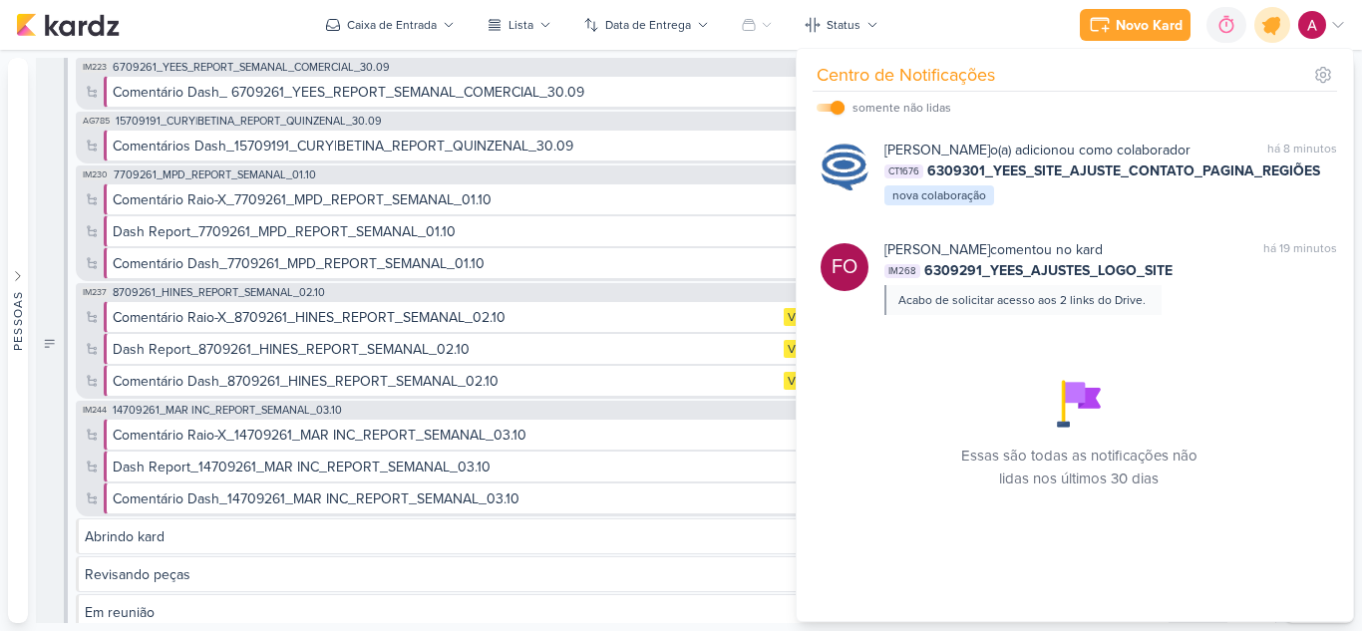
click at [1270, 26] on icon at bounding box center [1272, 25] width 24 height 24
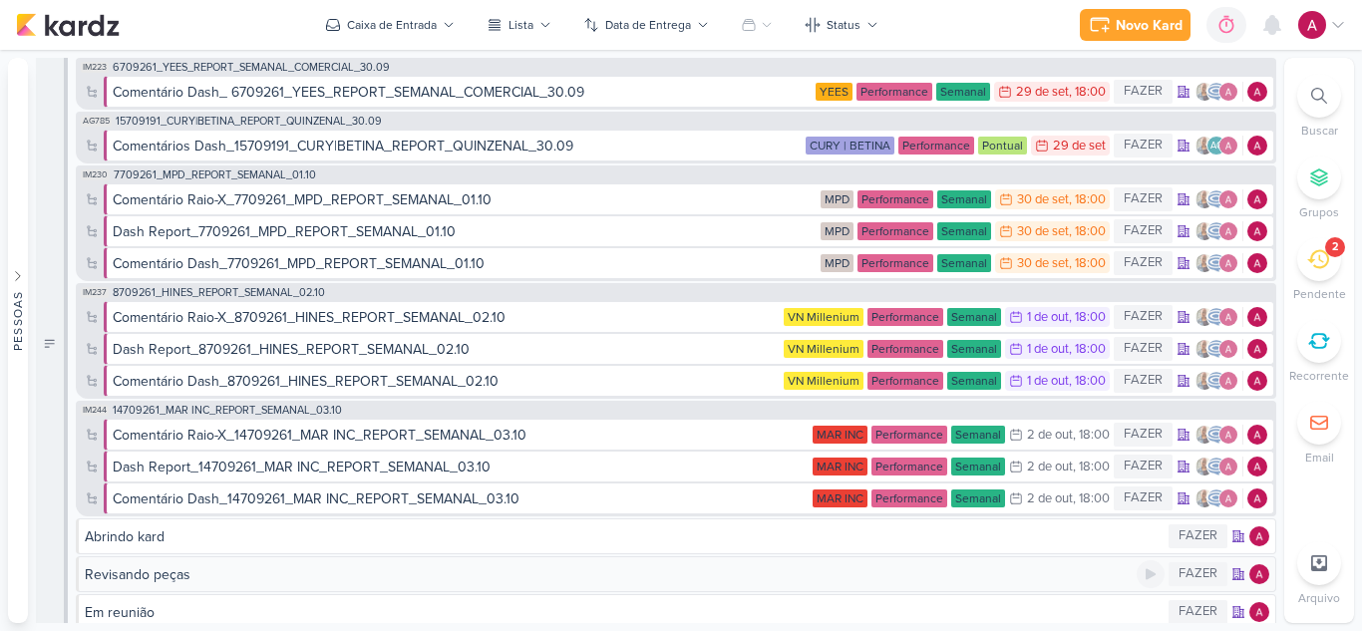
click at [792, 562] on div "Revisando peças FAZER" at bounding box center [676, 574] width 1200 height 36
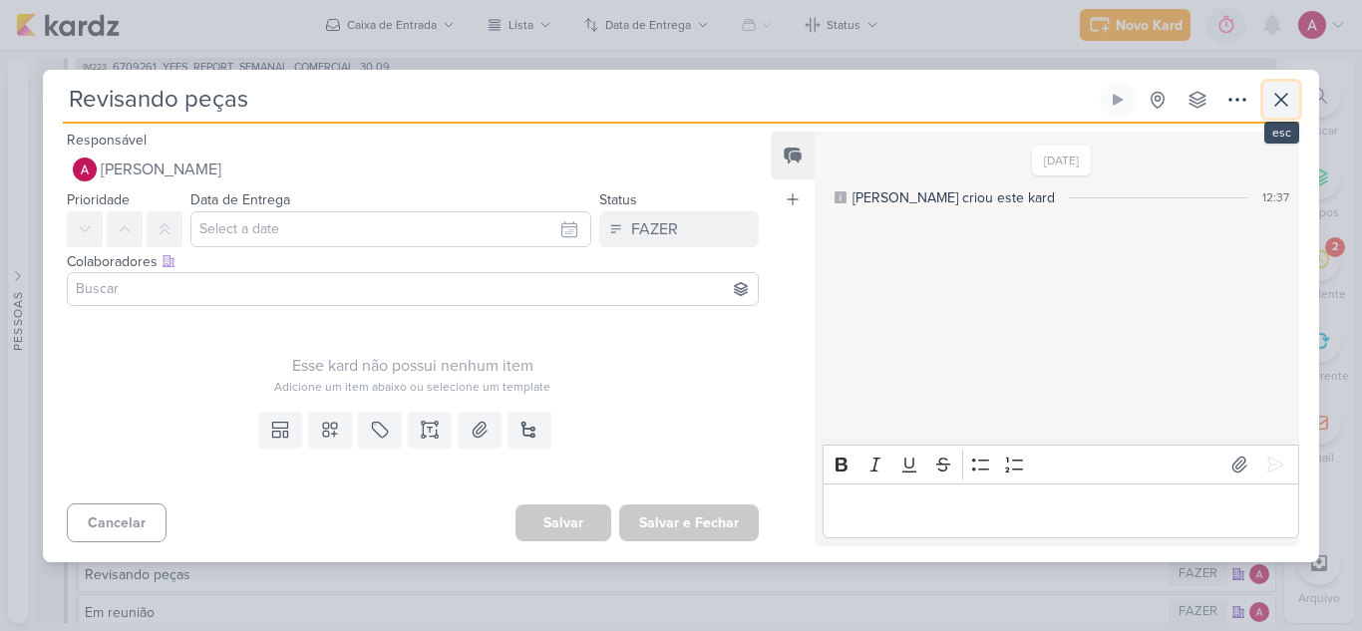
click at [1266, 97] on button at bounding box center [1281, 100] width 36 height 36
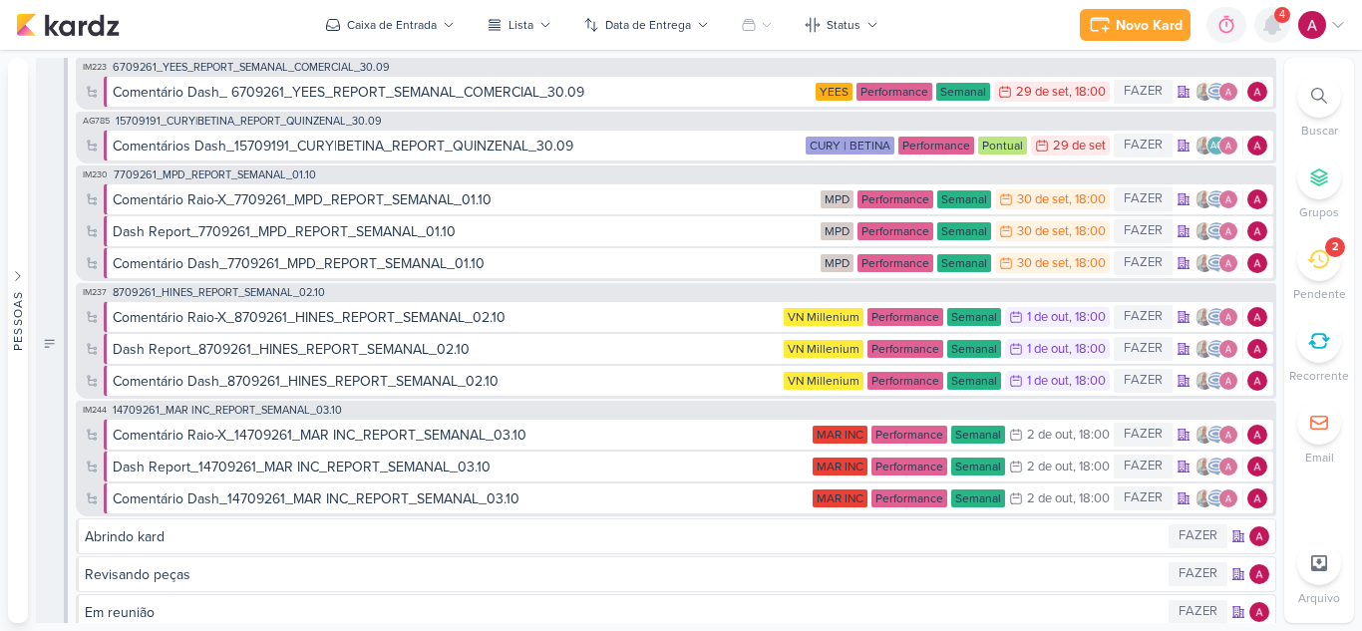
click at [1274, 28] on icon at bounding box center [1272, 25] width 16 height 18
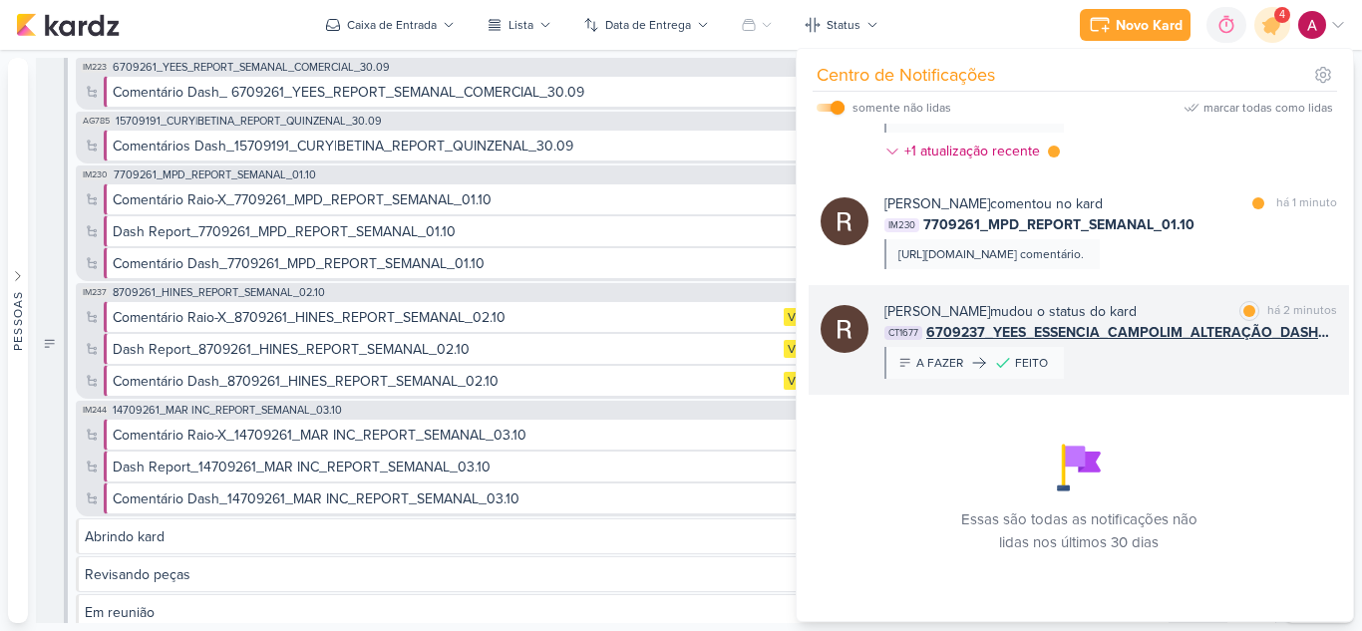
scroll to position [121, 0]
click at [1243, 309] on div at bounding box center [1249, 311] width 12 height 12
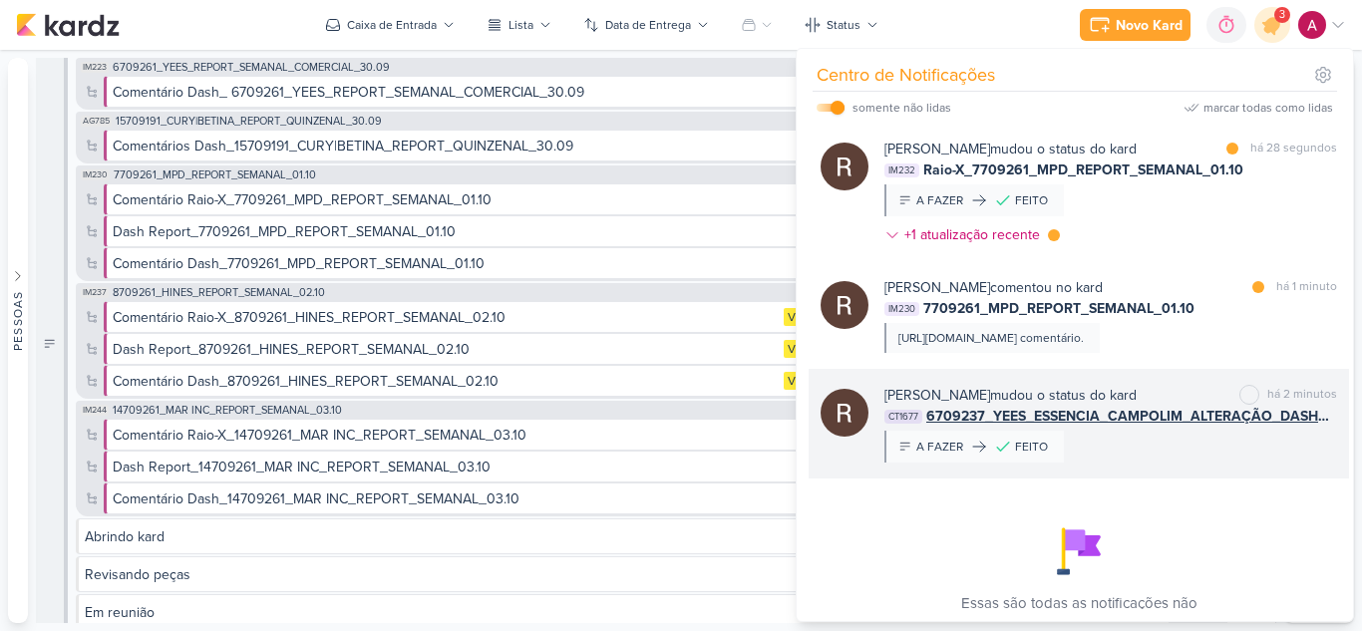
scroll to position [0, 0]
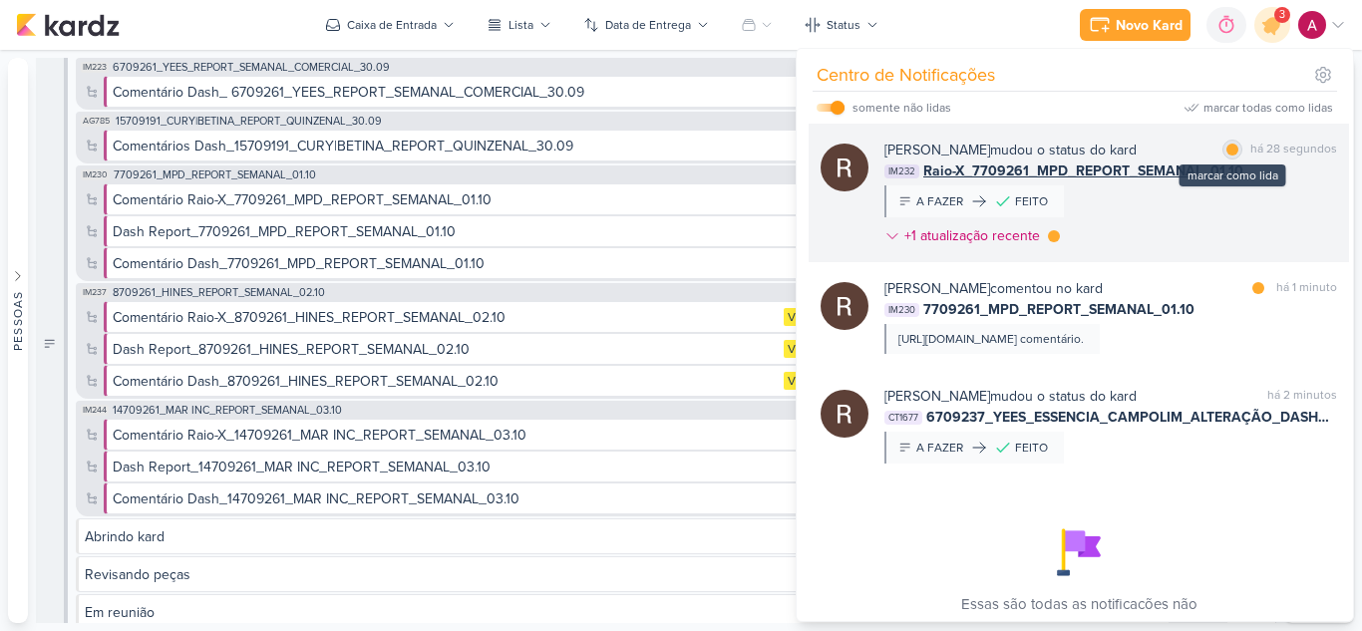
click at [1228, 152] on div at bounding box center [1232, 150] width 12 height 12
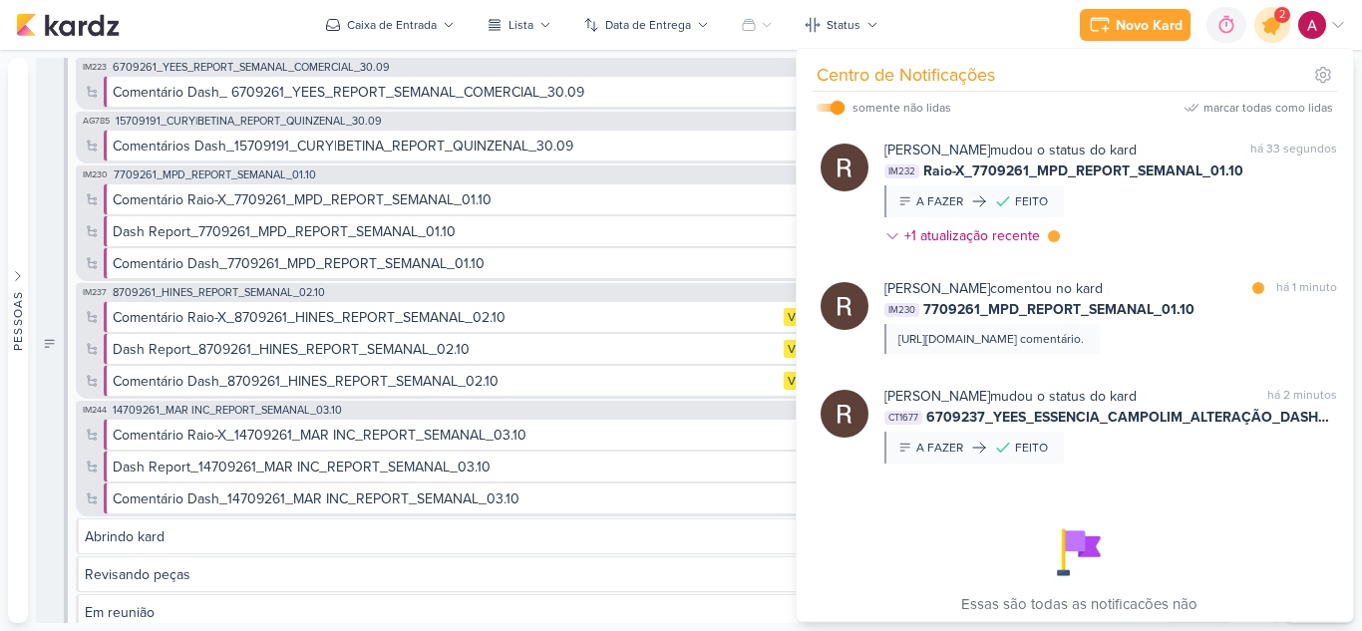
click at [1270, 19] on icon at bounding box center [1272, 25] width 24 height 24
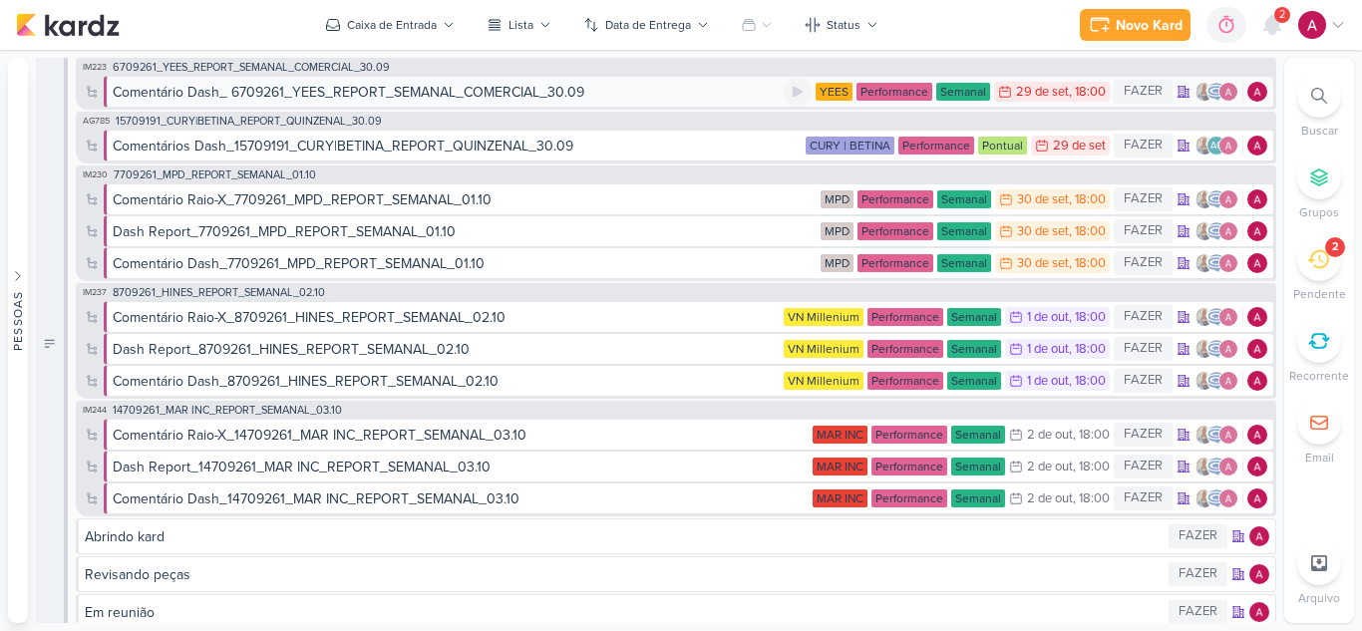
click at [458, 94] on div "Comentário Dash_ 6709261_YEES_REPORT_SEMANAL_COMERCIAL_30.09" at bounding box center [349, 92] width 472 height 21
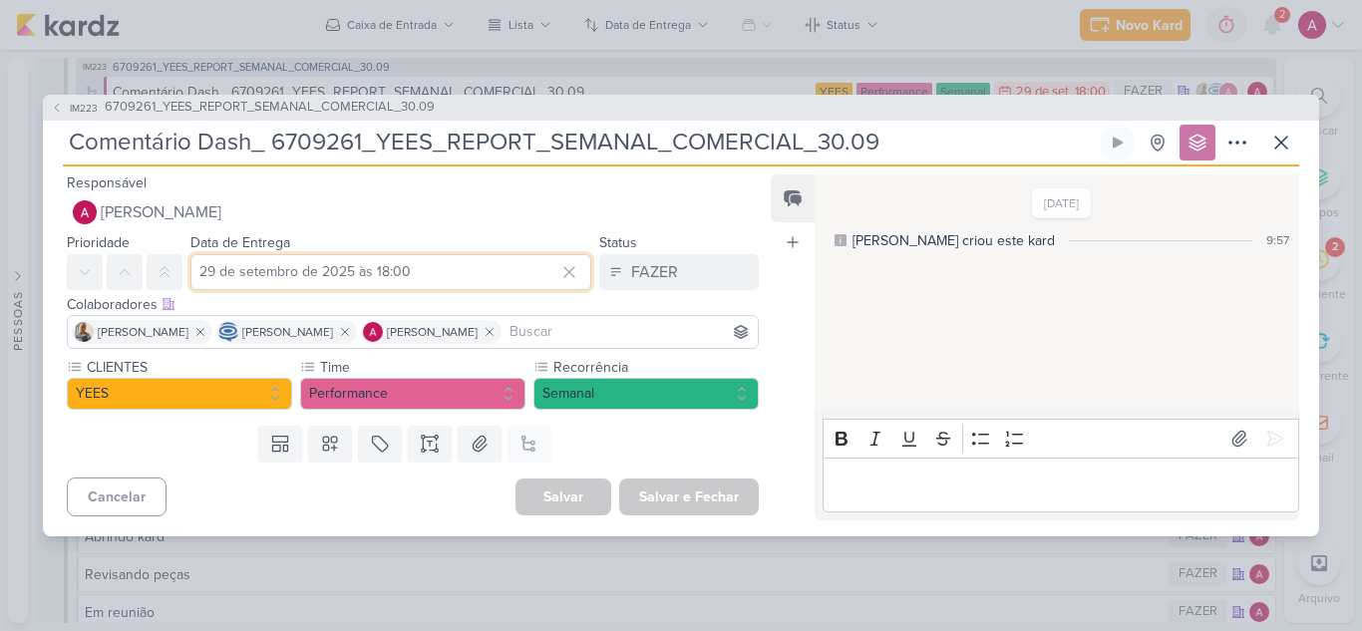
click at [417, 264] on input "29 de setembro de 2025 às 18:00" at bounding box center [390, 272] width 401 height 36
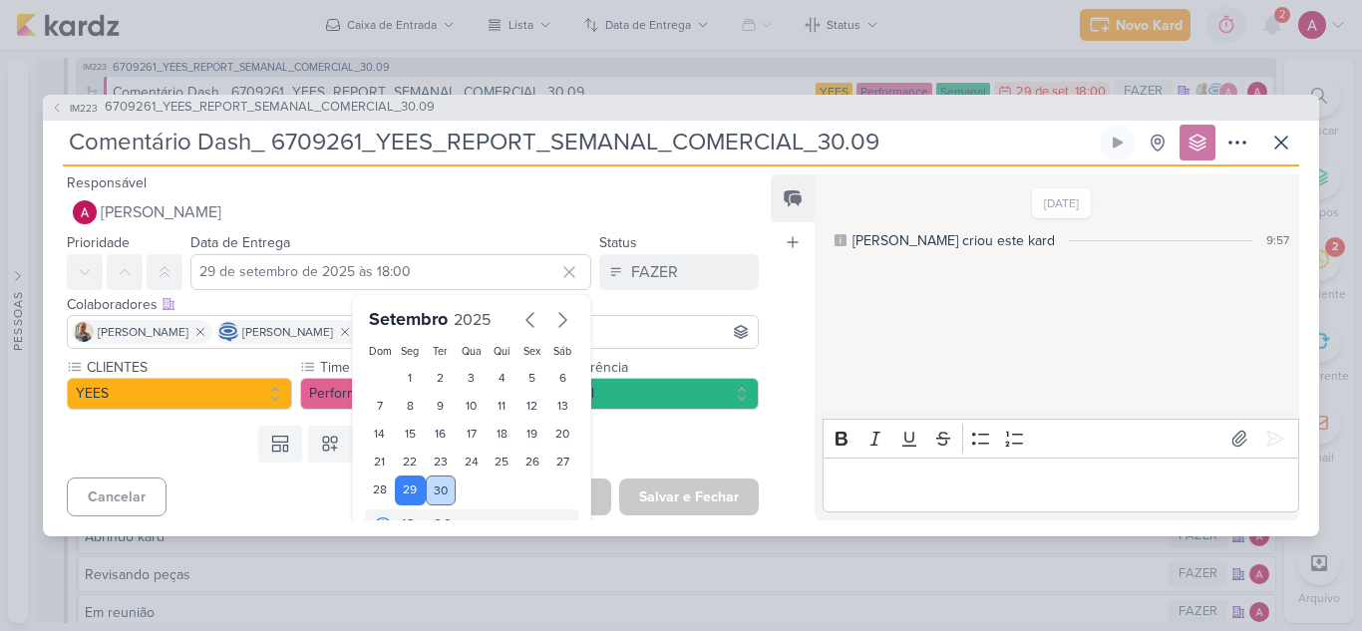
click at [434, 492] on div "30" at bounding box center [441, 491] width 31 height 30
type input "30 de setembro de 2025 às 18:00"
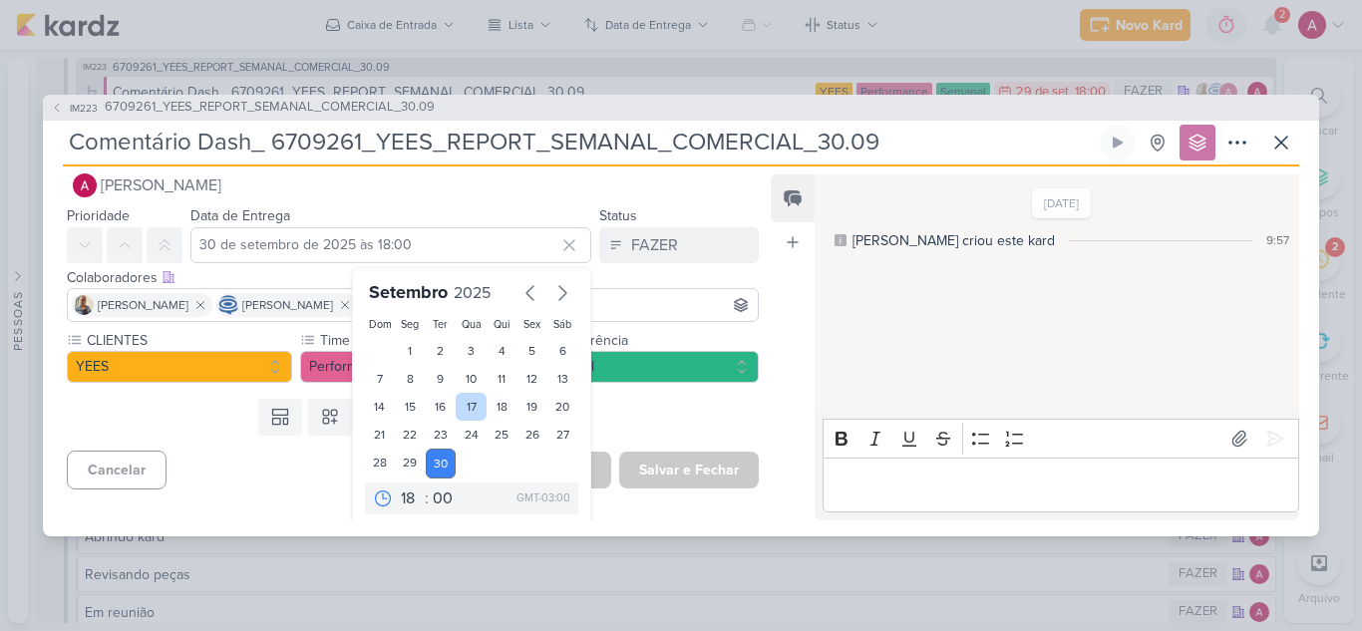
scroll to position [34, 0]
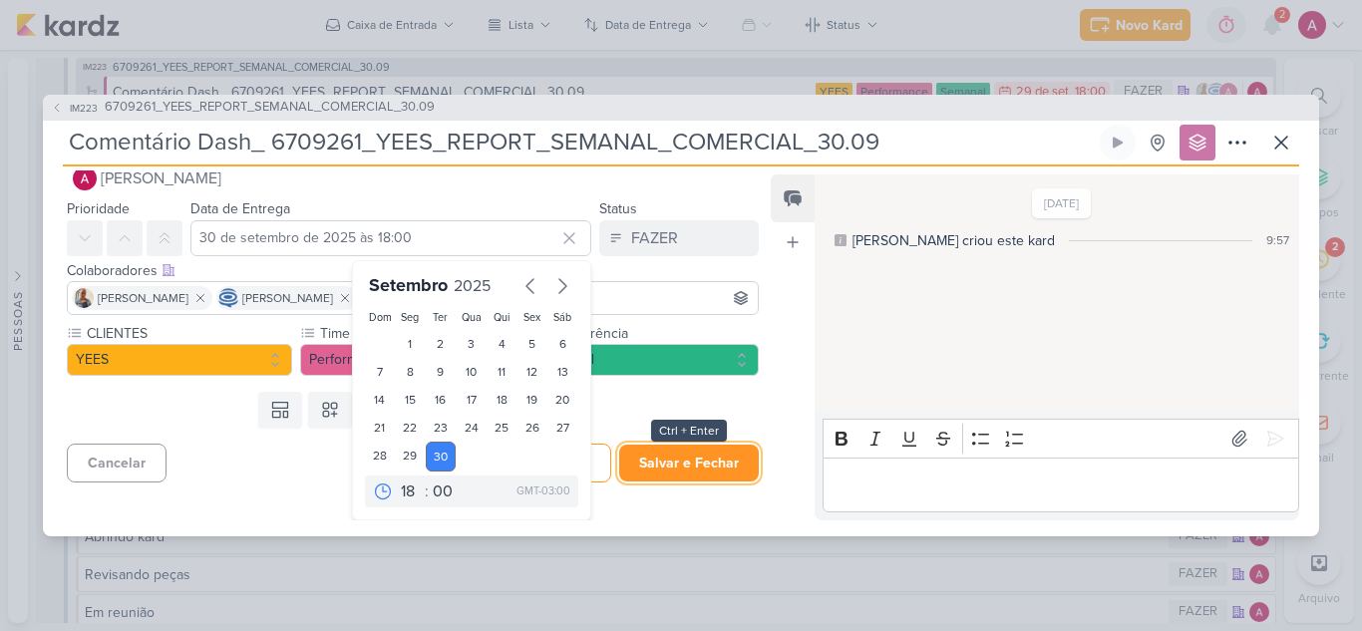
click at [715, 459] on button "Salvar e Fechar" at bounding box center [689, 463] width 140 height 37
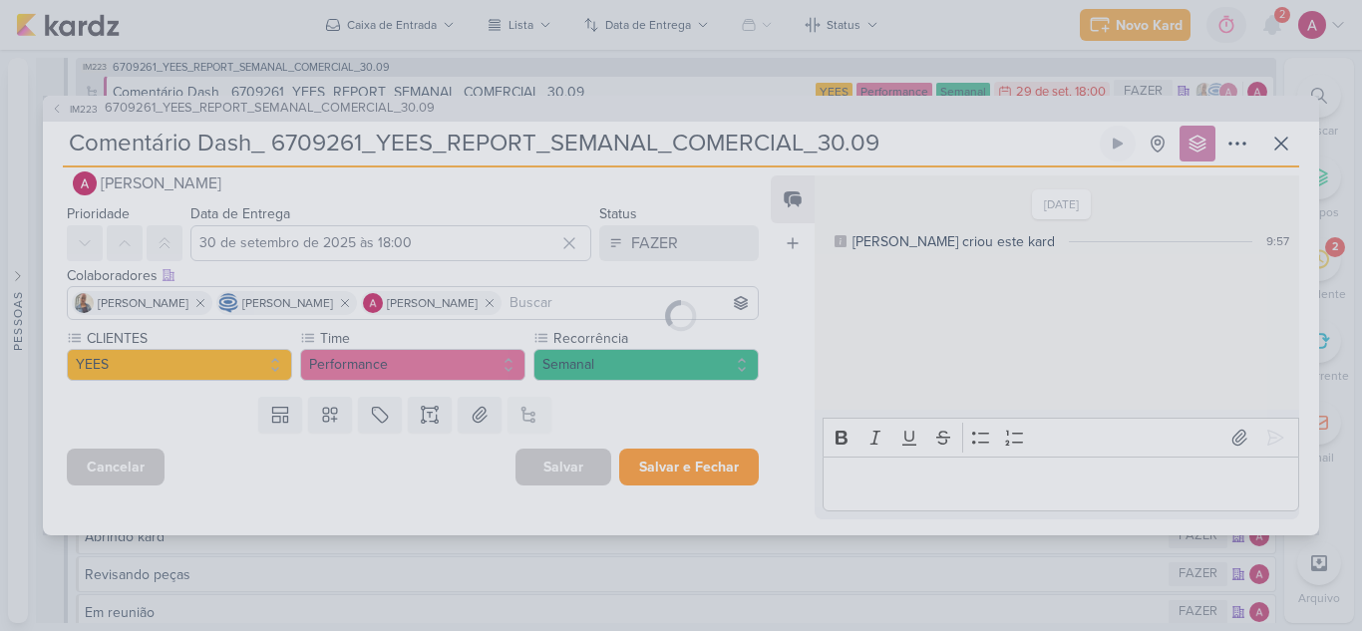
scroll to position [0, 0]
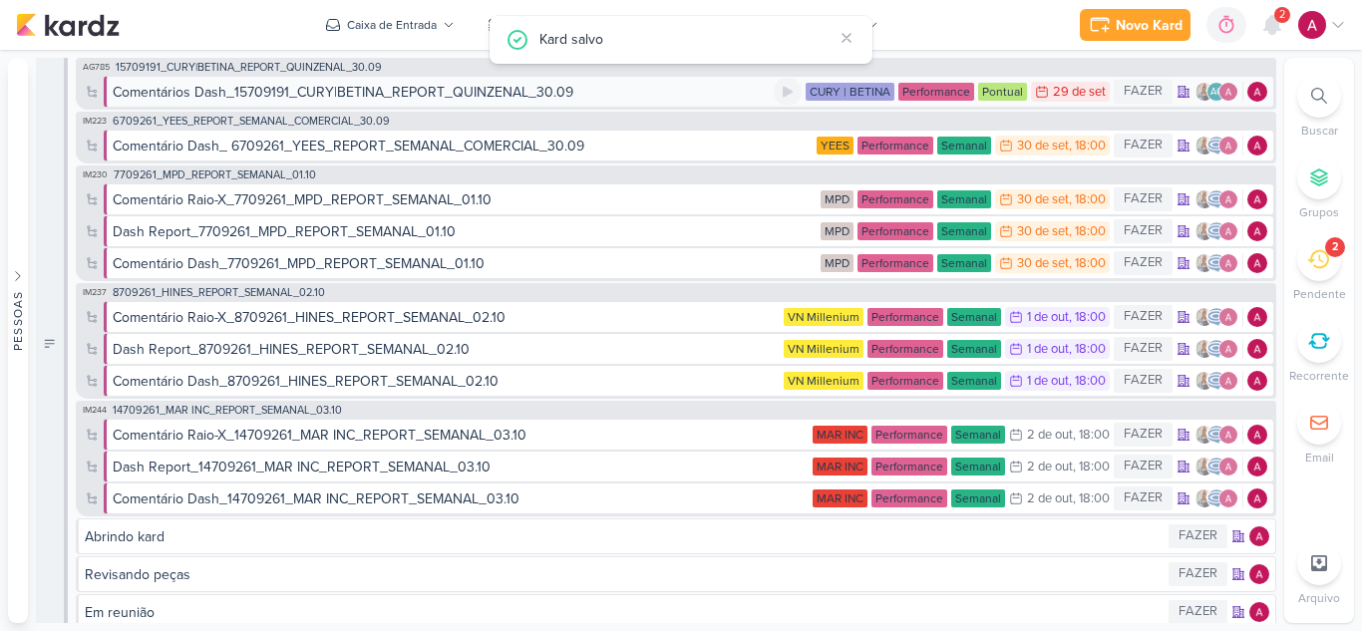
click at [511, 94] on div "Comentários Dash_15709191_CURY|BETINA_REPORT_QUINZENAL_30.09" at bounding box center [343, 92] width 461 height 21
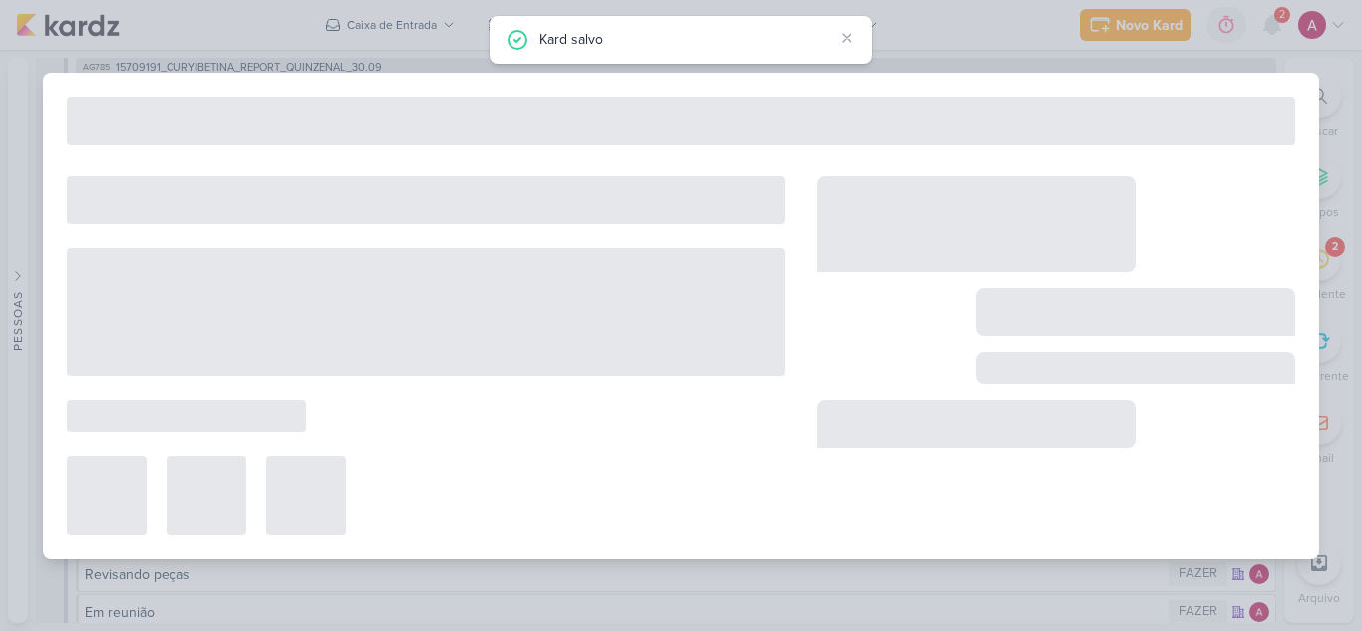
type input "Comentários Dash_15709191_CURY|BETINA_REPORT_QUINZENAL_30.09"
type input "29 de setembro de 2025 às 23:59"
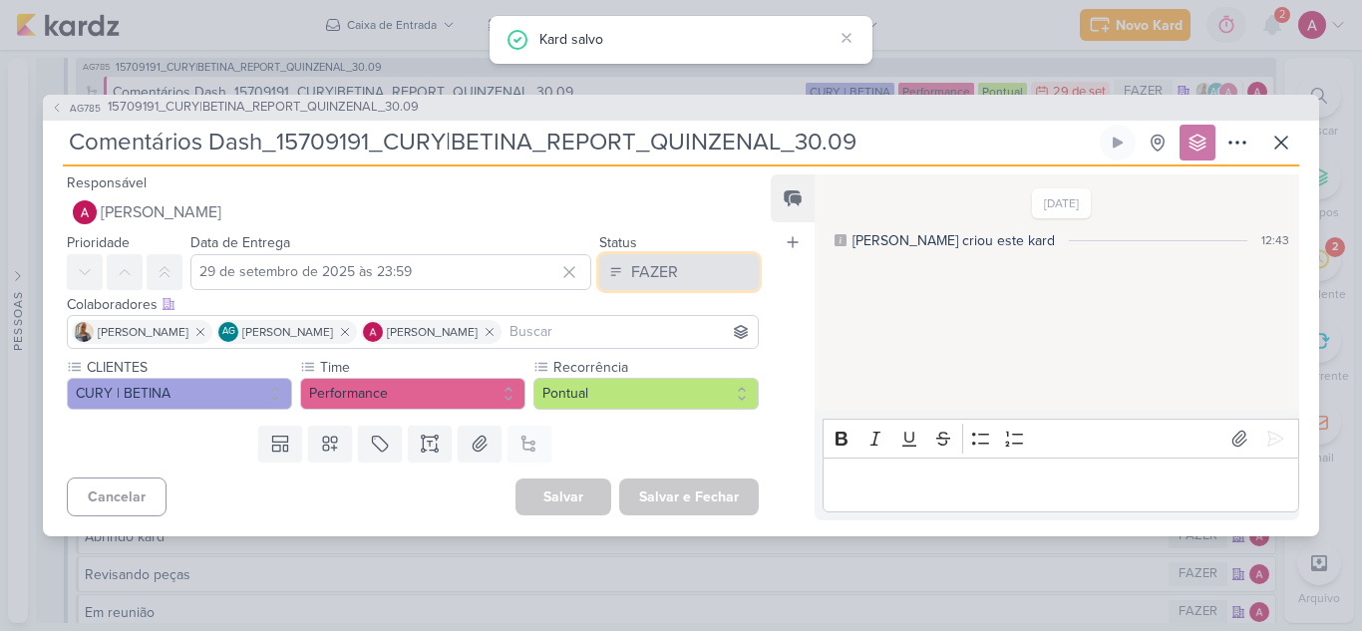
click at [651, 260] on div "FAZER" at bounding box center [654, 272] width 47 height 24
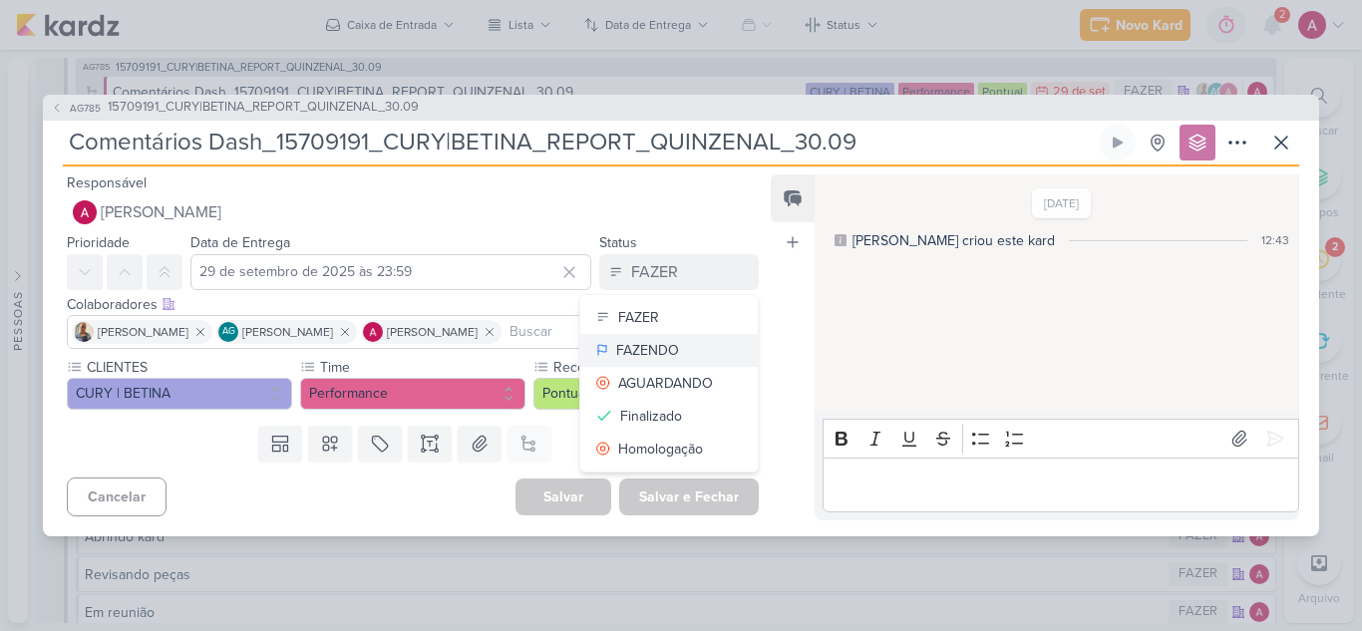
click at [651, 353] on div "FAZENDO" at bounding box center [647, 350] width 63 height 21
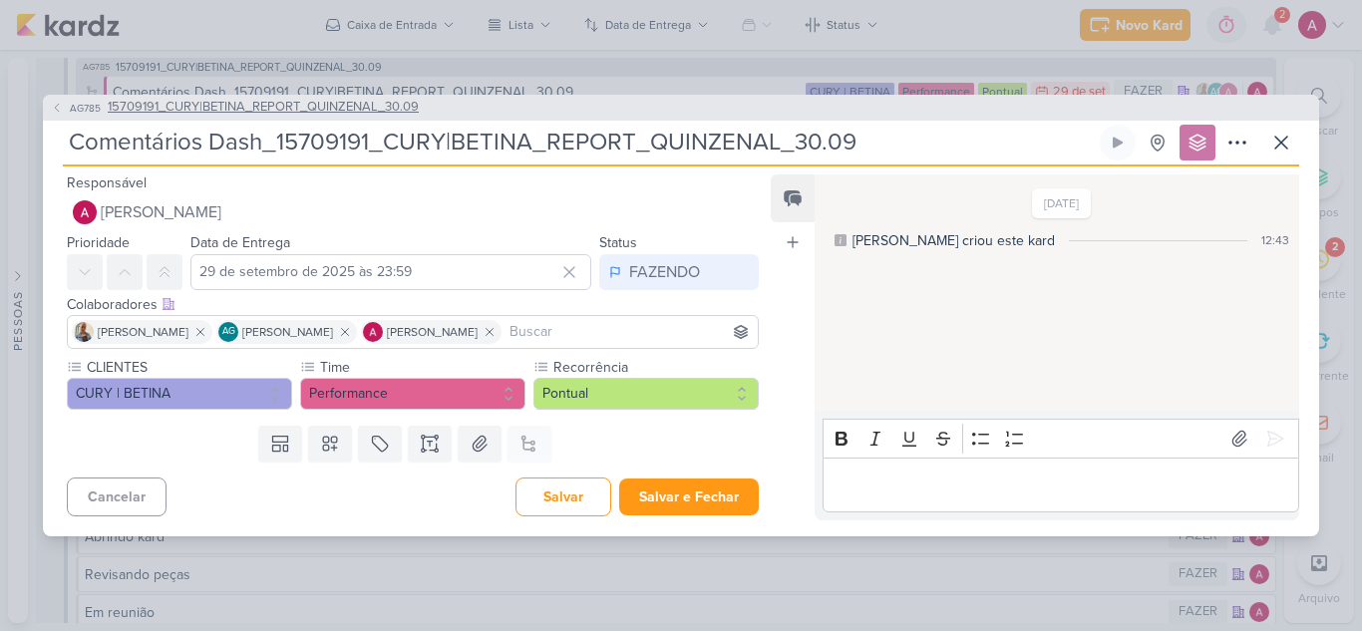
click at [84, 113] on span "AG785" at bounding box center [85, 108] width 37 height 15
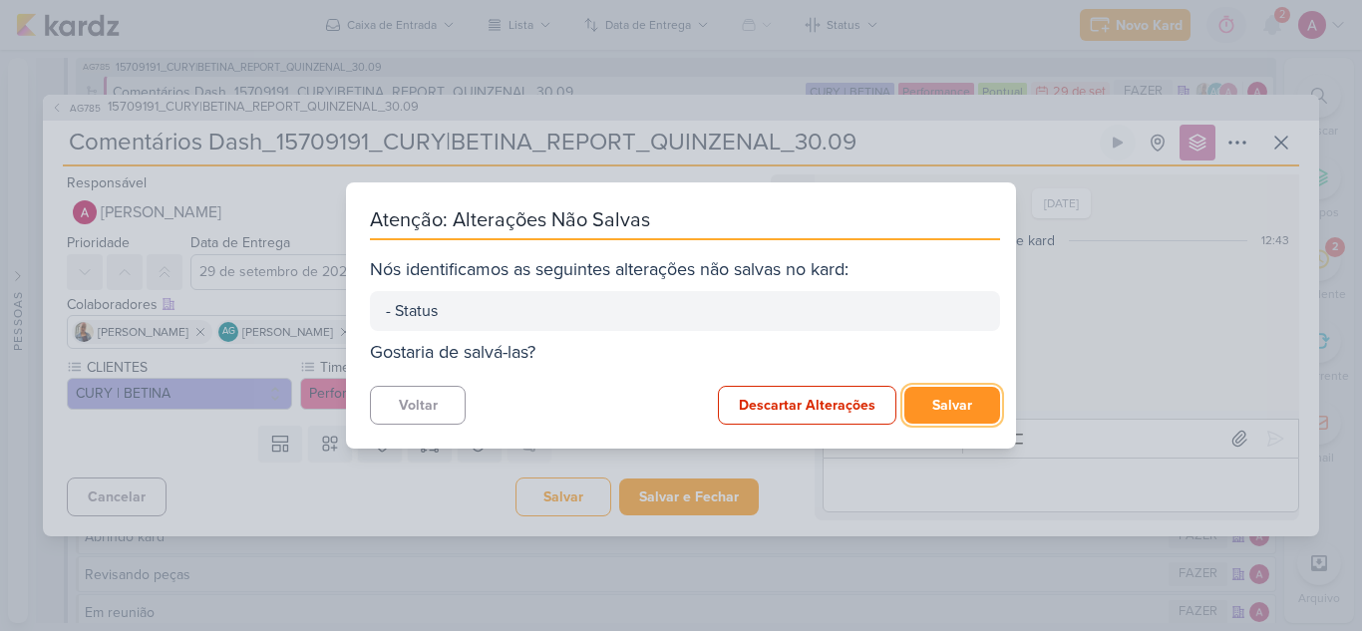
click at [943, 394] on button "Salvar" at bounding box center [952, 405] width 96 height 37
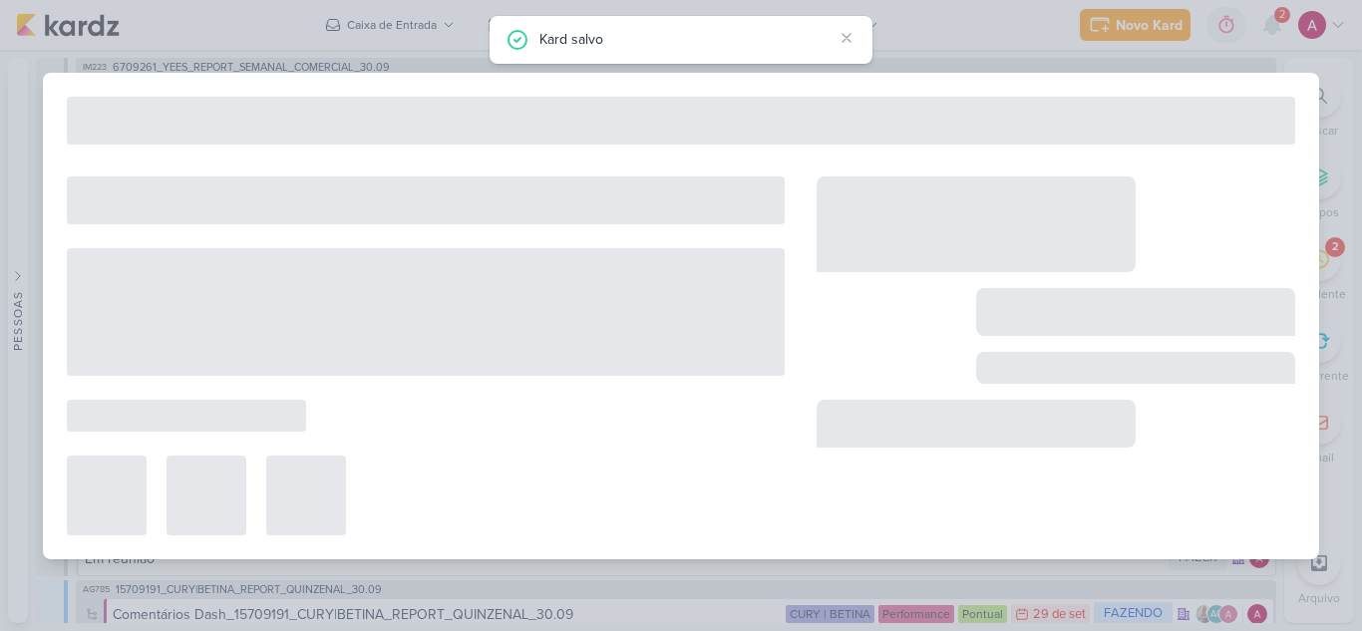
type input "15709191_CURY|BETINA_REPORT_QUINZENAL_30.09"
type input "30 de setembro de 2025 às 17:00"
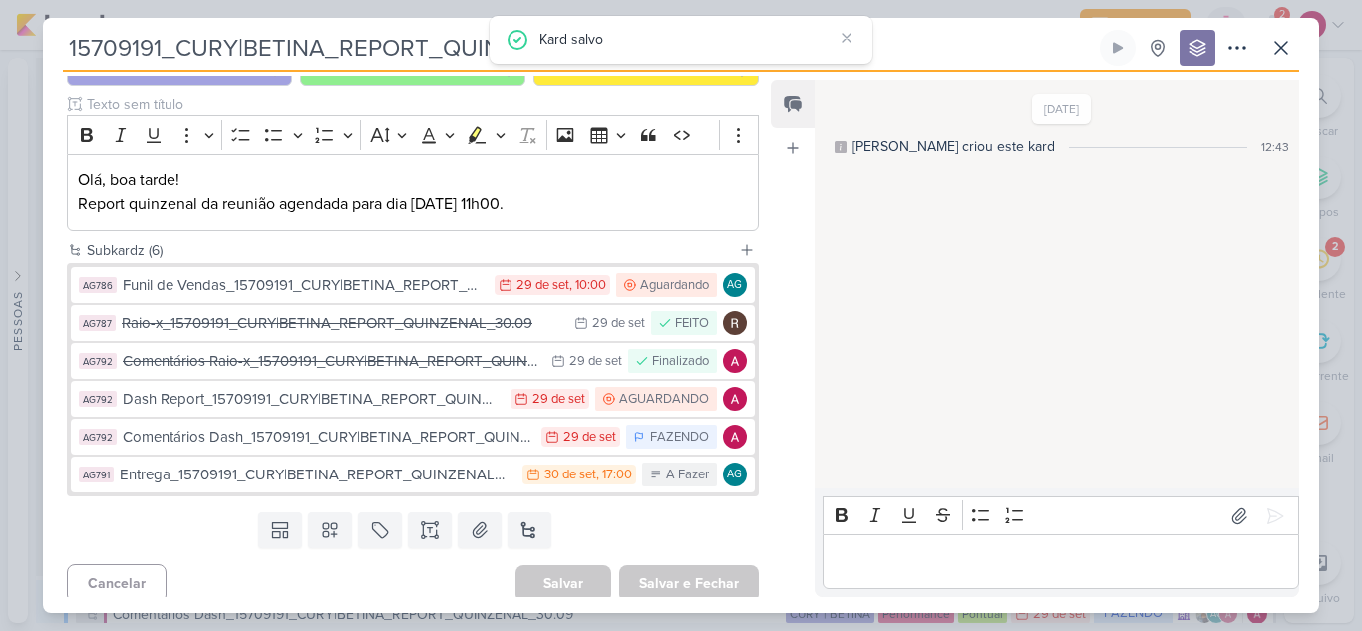
scroll to position [239, 0]
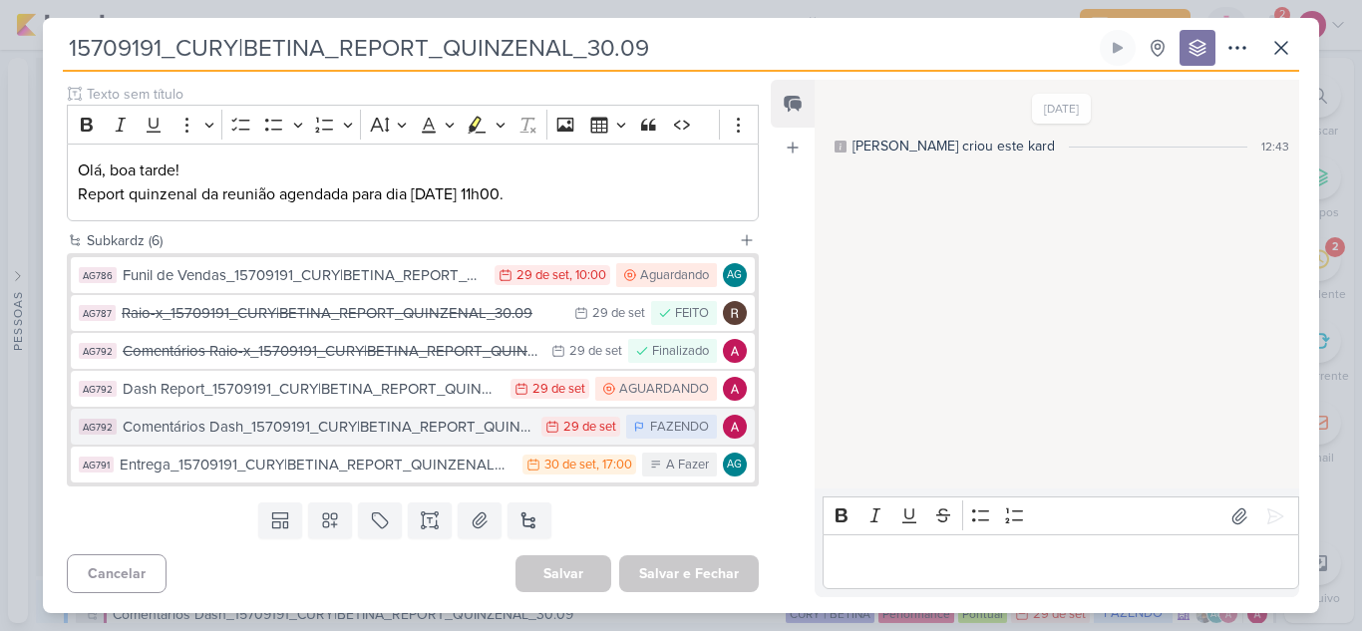
click at [385, 430] on div "Comentários Dash_15709191_CURY|BETINA_REPORT_QUINZENAL_30.09" at bounding box center [327, 427] width 409 height 23
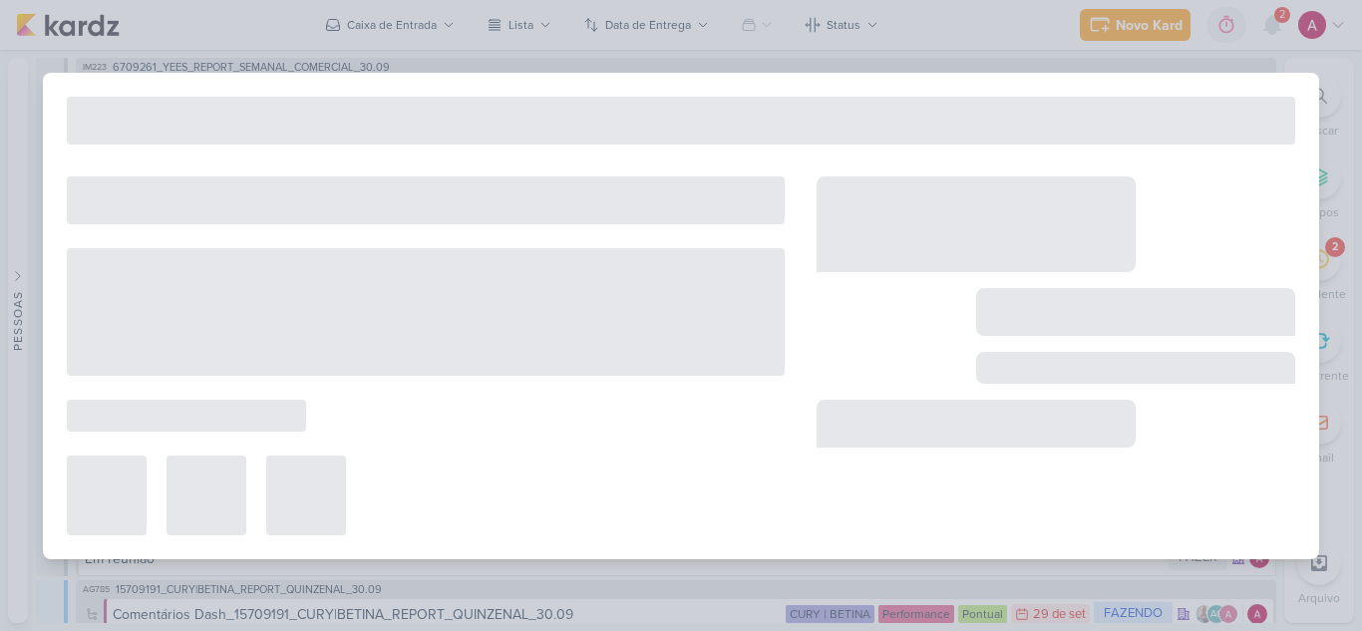
type input "Comentários Dash_15709191_CURY|BETINA_REPORT_QUINZENAL_30.09"
type input "29 de setembro de 2025 às 23:59"
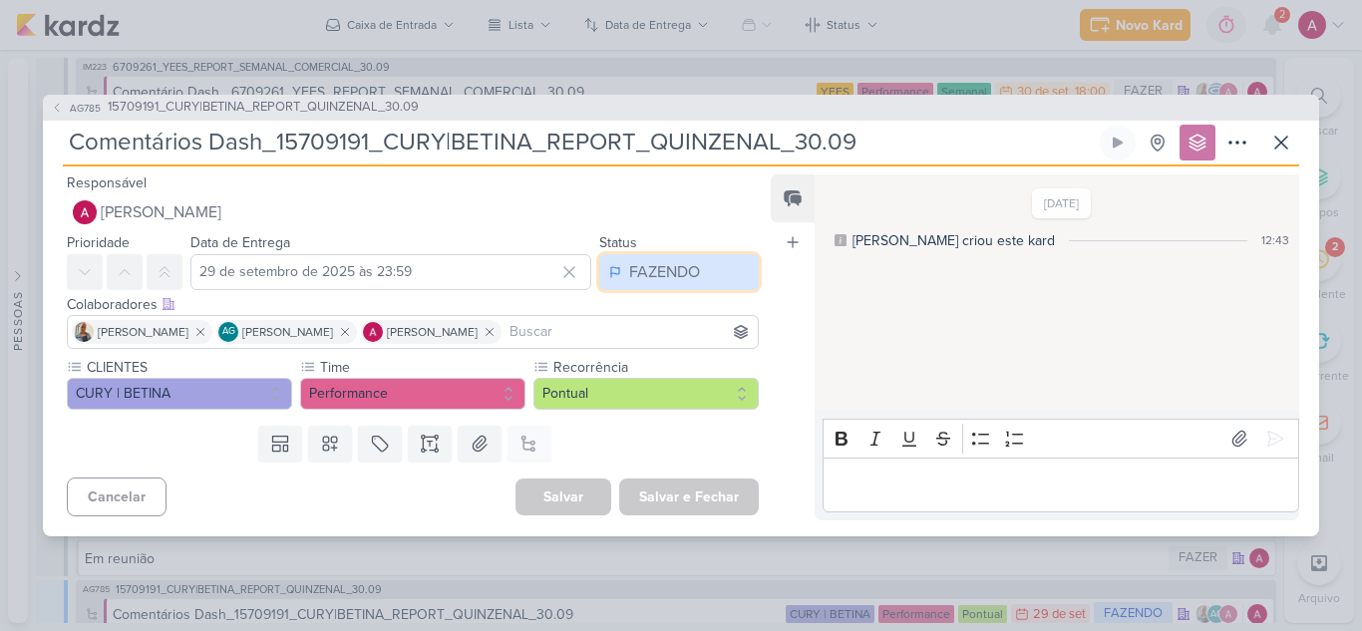
click at [706, 286] on button "FAZENDO" at bounding box center [679, 272] width 160 height 36
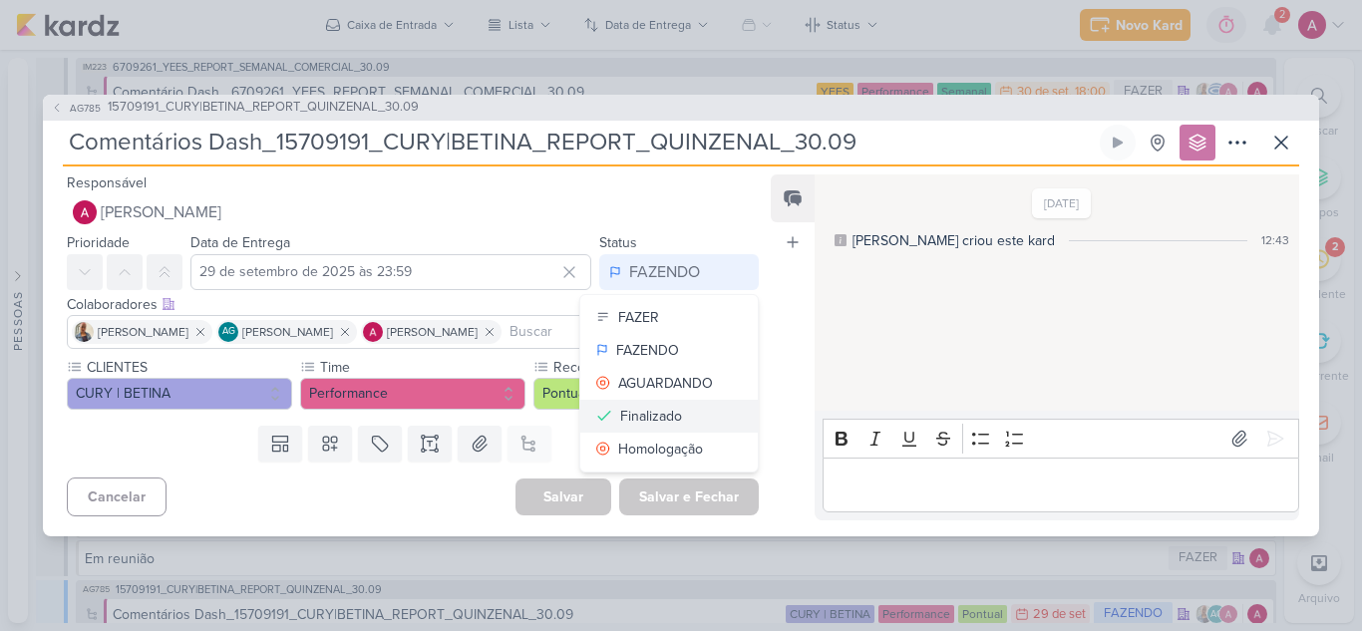
click at [666, 410] on div "Finalizado" at bounding box center [651, 416] width 62 height 21
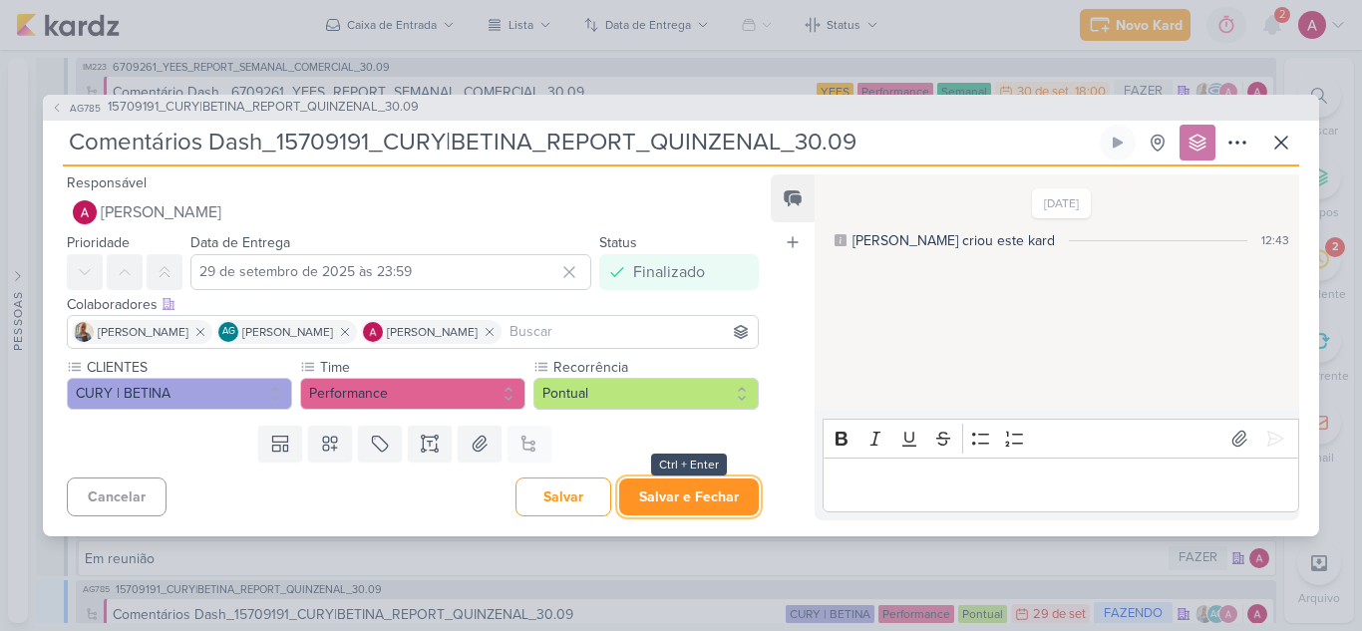
click at [694, 507] on button "Salvar e Fechar" at bounding box center [689, 497] width 140 height 37
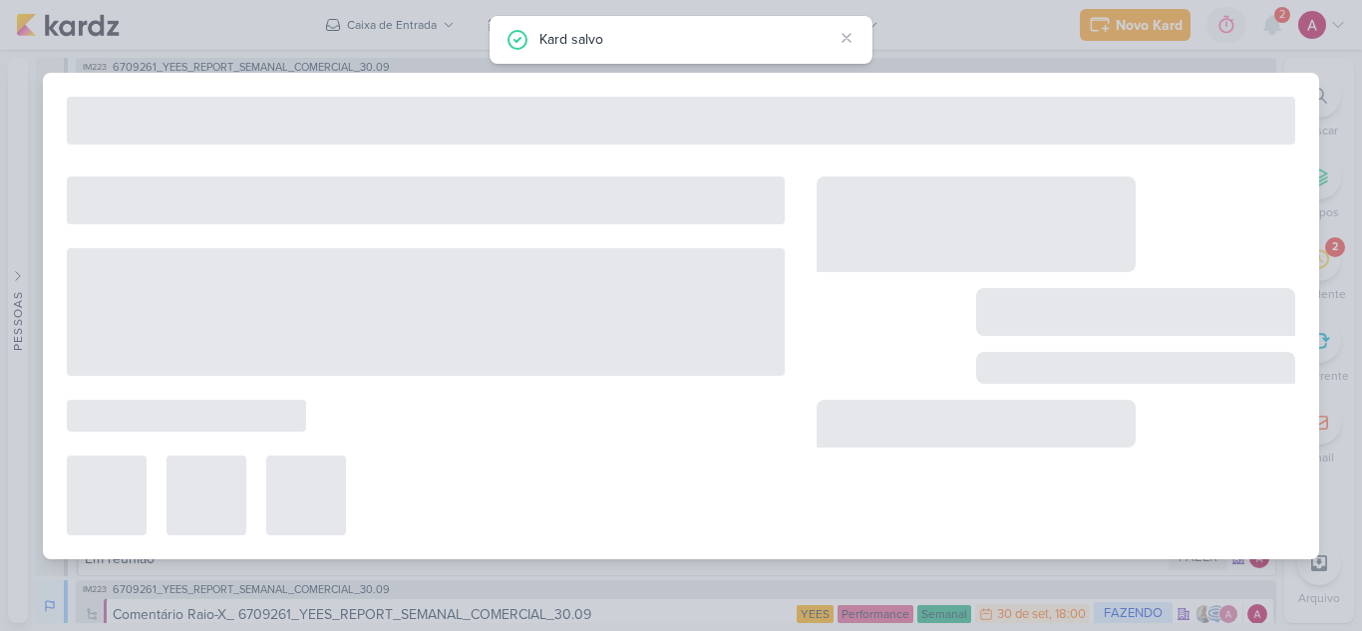
type input "15709191_CURY|BETINA_REPORT_QUINZENAL_30.09"
type input "30 de setembro de 2025 às 17:00"
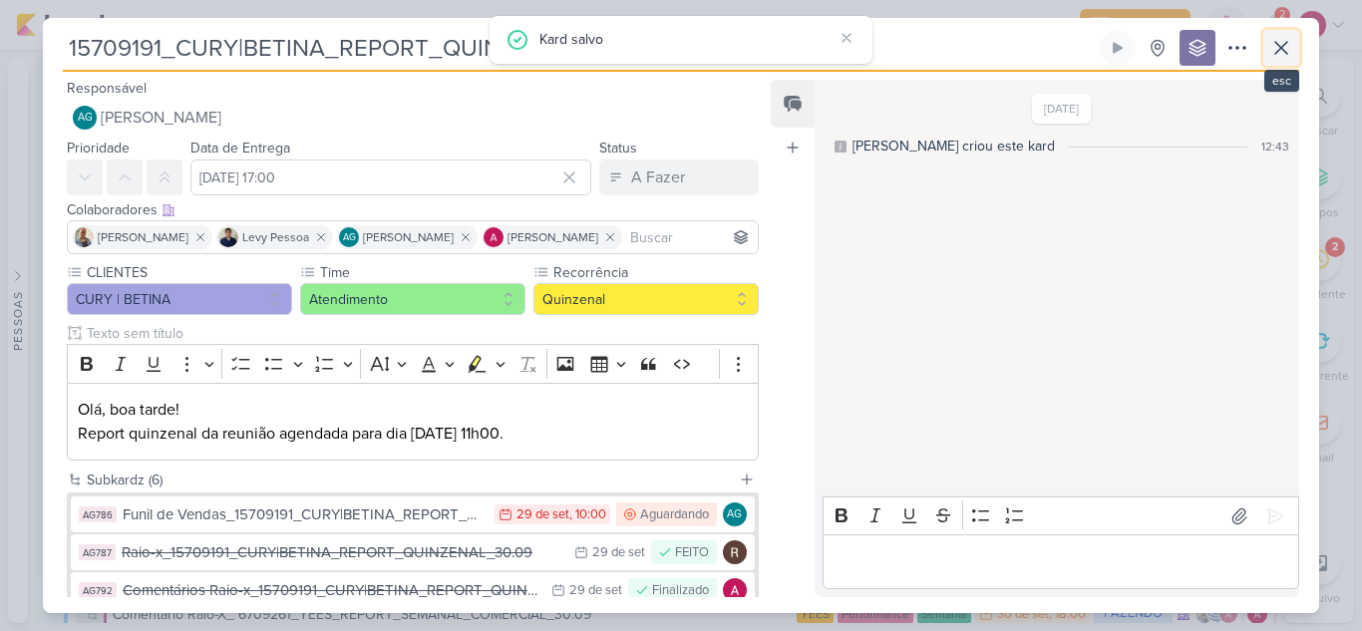
click at [1287, 59] on icon at bounding box center [1281, 48] width 24 height 24
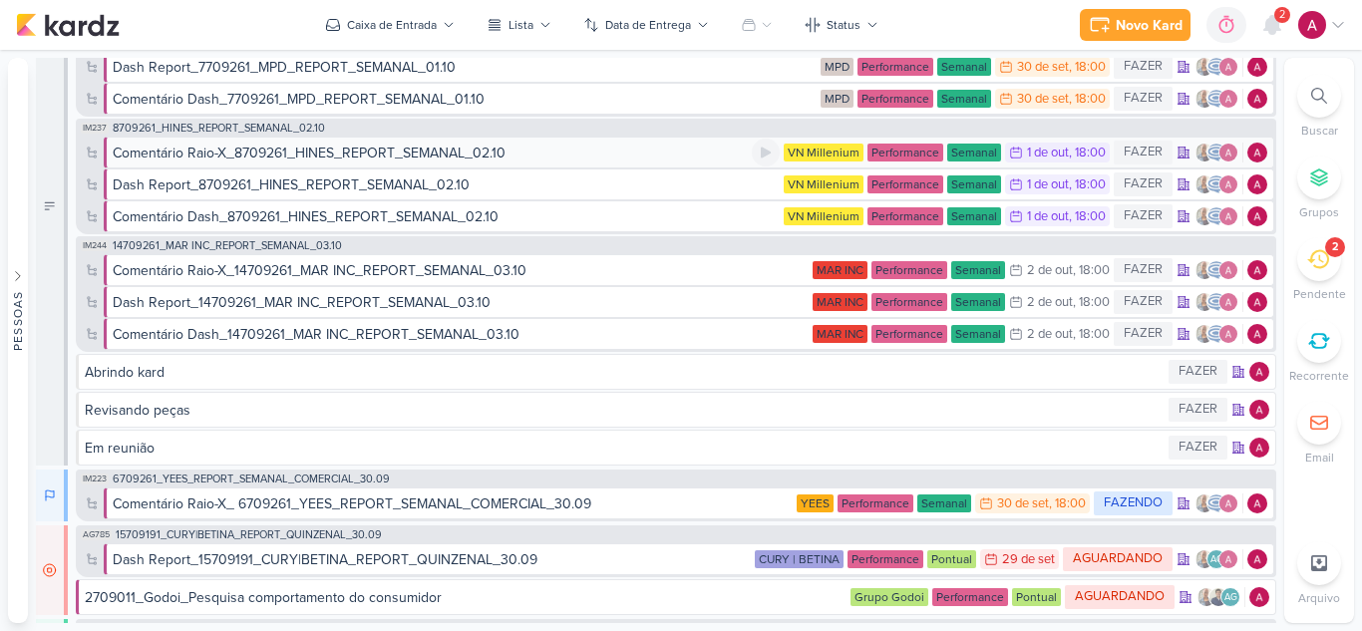
scroll to position [299, 0]
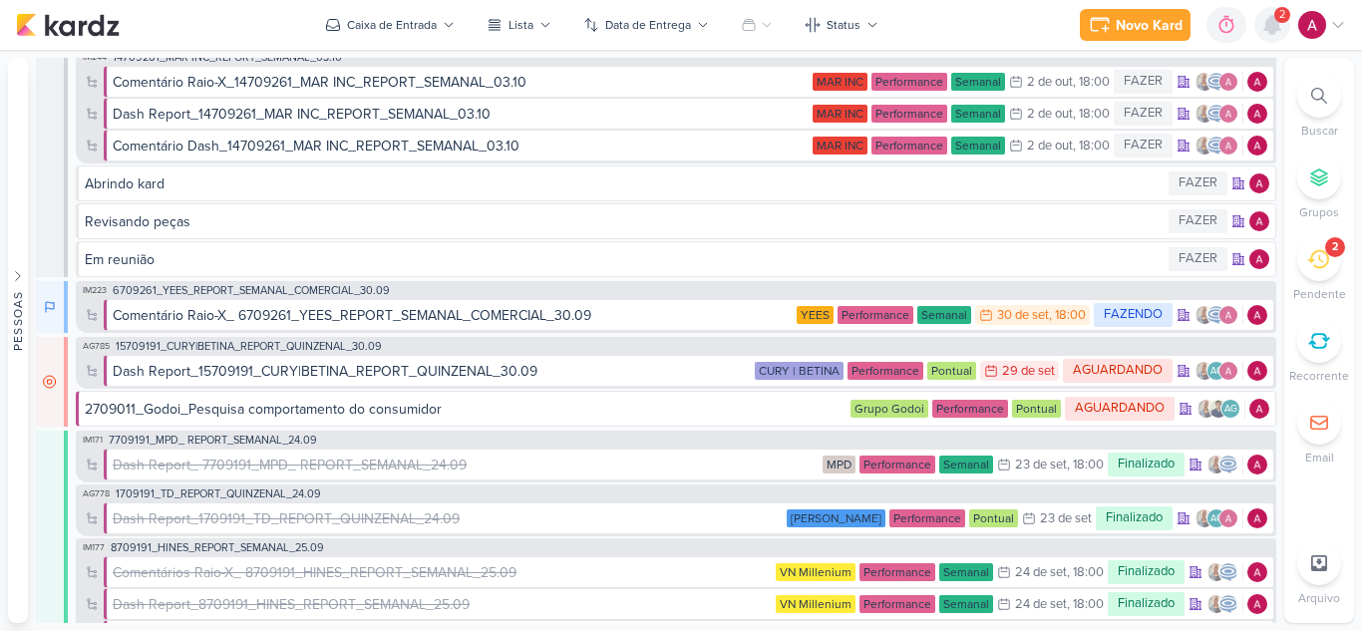
click at [1267, 24] on icon at bounding box center [1272, 25] width 16 height 18
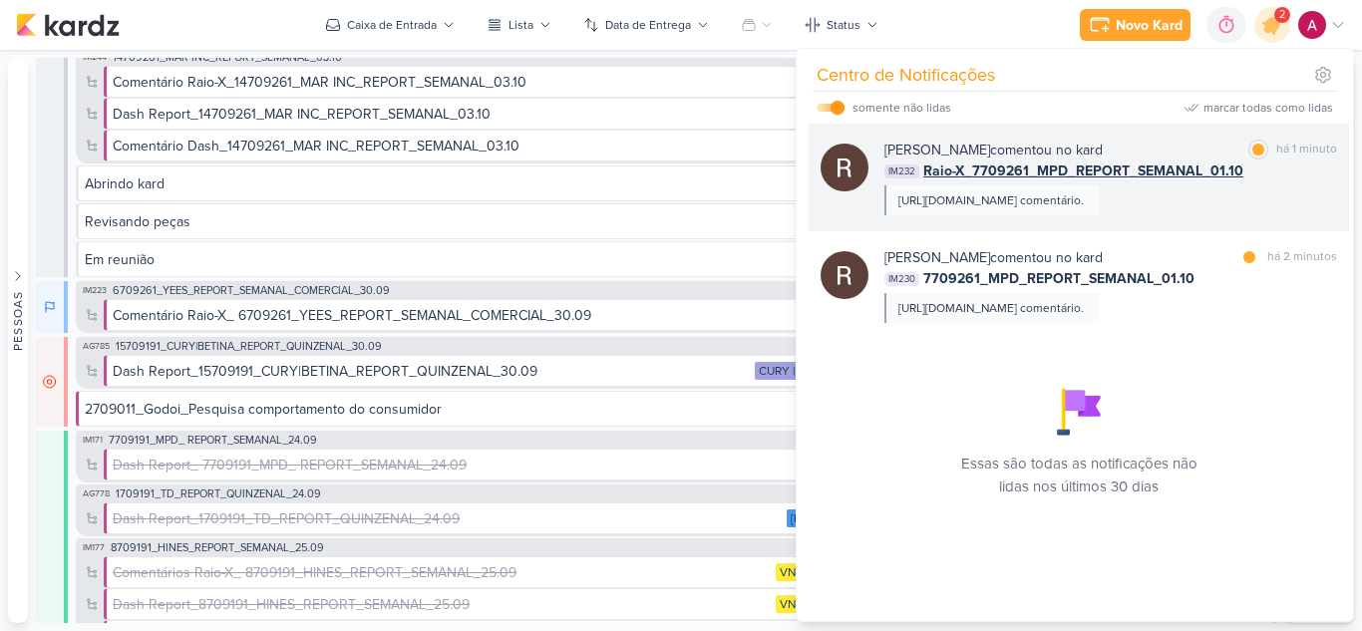
click at [1084, 206] on div "https://docs.google.com/spreadsheets/d/11KoFWNBc-KZTgbOAMXT95i7vFYLQYM1iq80CgGL…" at bounding box center [990, 200] width 185 height 18
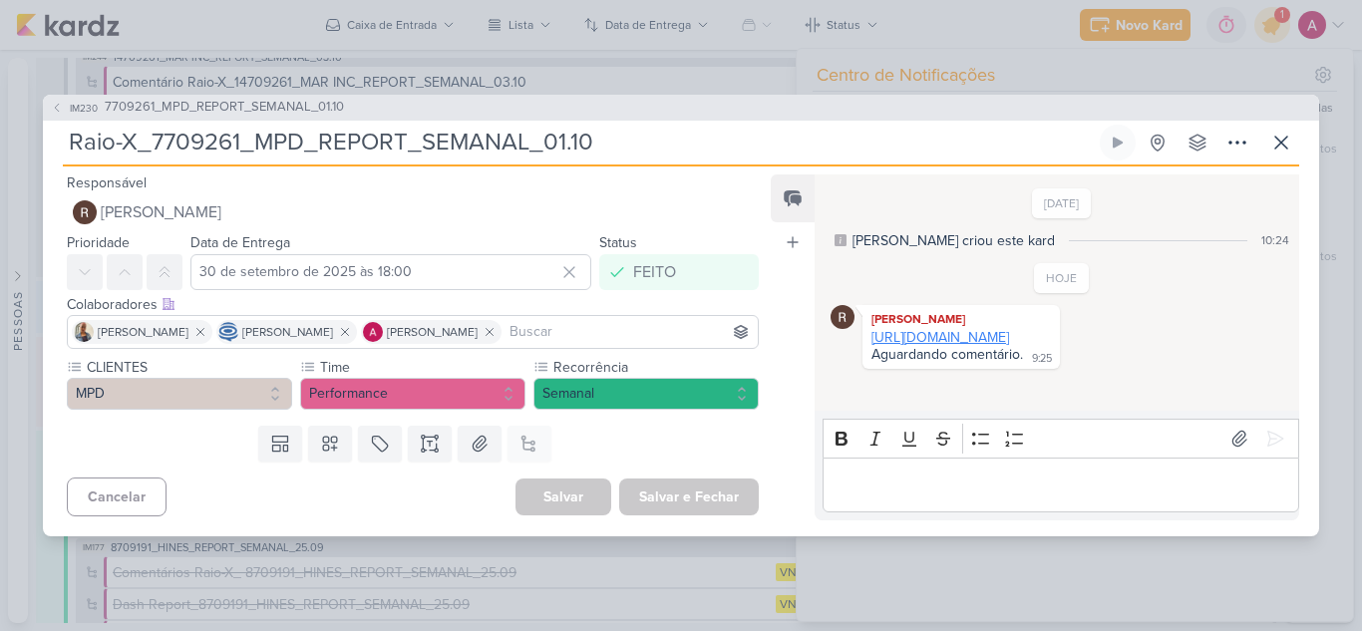
click at [1009, 346] on link "https://docs.google.com/spreadsheets/d/11KoFWNBc-KZTgbOAMXT95i7vFYLQYM1iq80CgGL…" at bounding box center [940, 337] width 138 height 17
click at [1282, 151] on icon at bounding box center [1281, 143] width 24 height 24
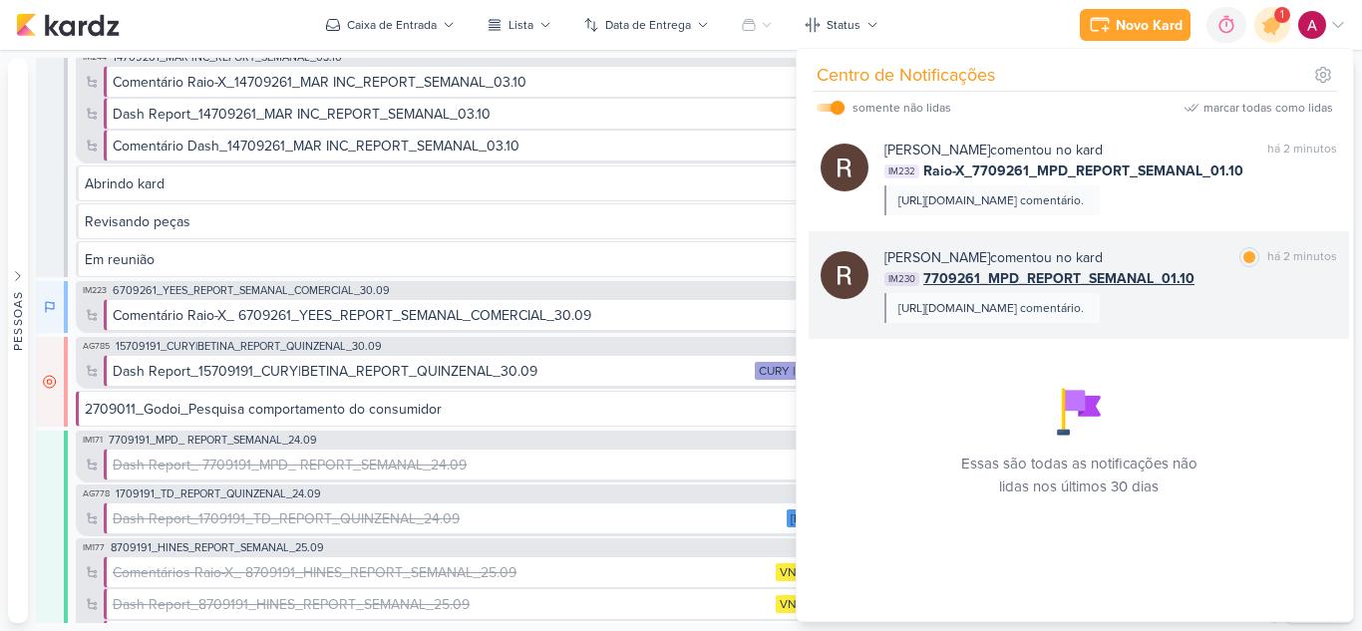
click at [1000, 317] on div "https://docs.google.com/spreadsheets/d/11KoFWNBc-KZTgbOAMXT95i7vFYLQYM1iq80CgGL…" at bounding box center [990, 308] width 185 height 18
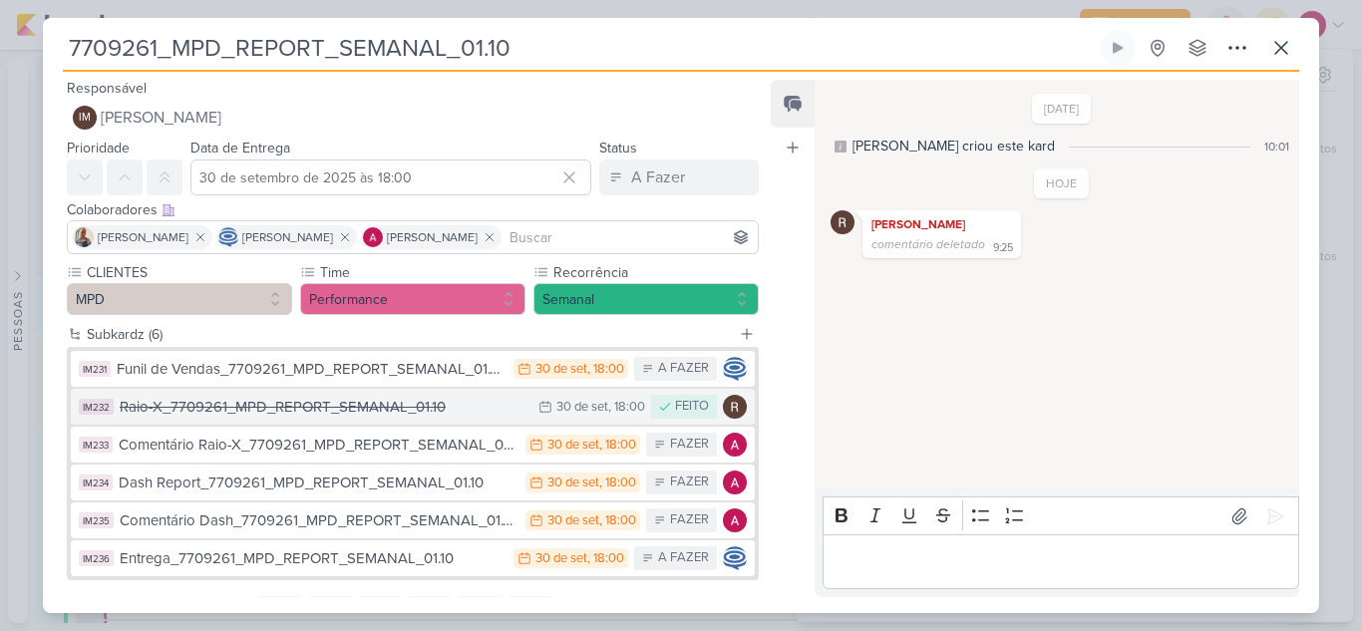
click at [340, 411] on div "Raio-X_7709261_MPD_REPORT_SEMANAL_01.10" at bounding box center [324, 407] width 409 height 23
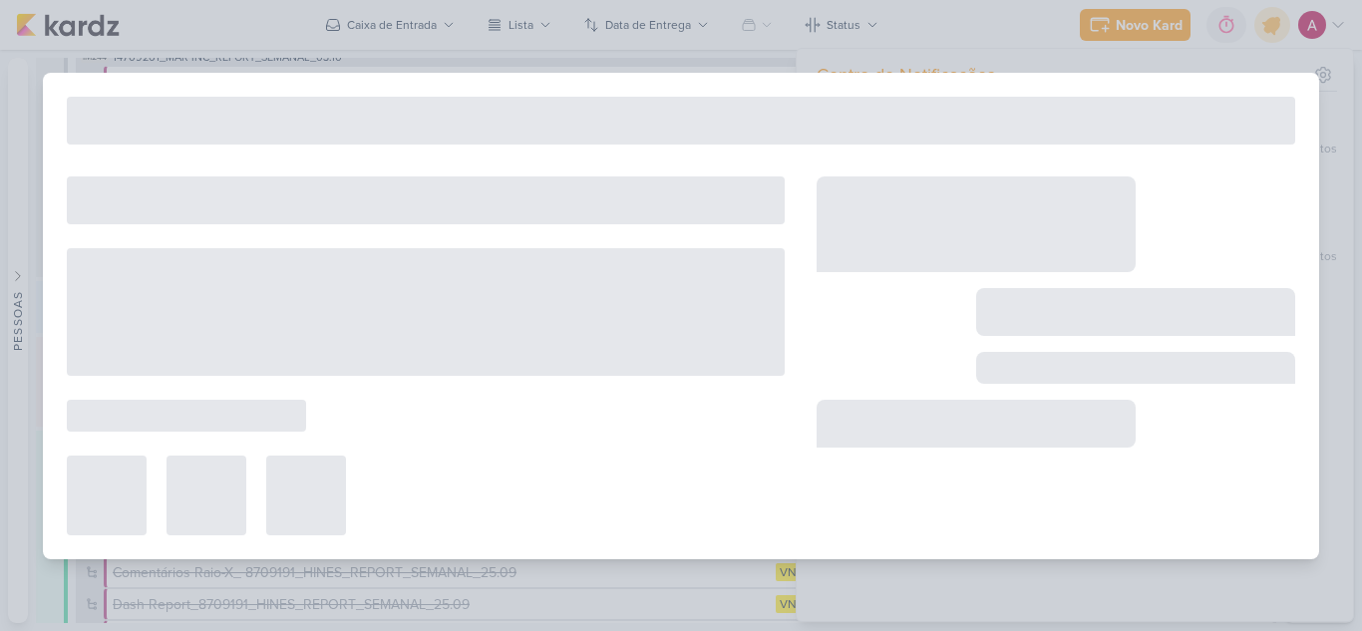
type input "Raio-X_7709261_MPD_REPORT_SEMANAL_01.10"
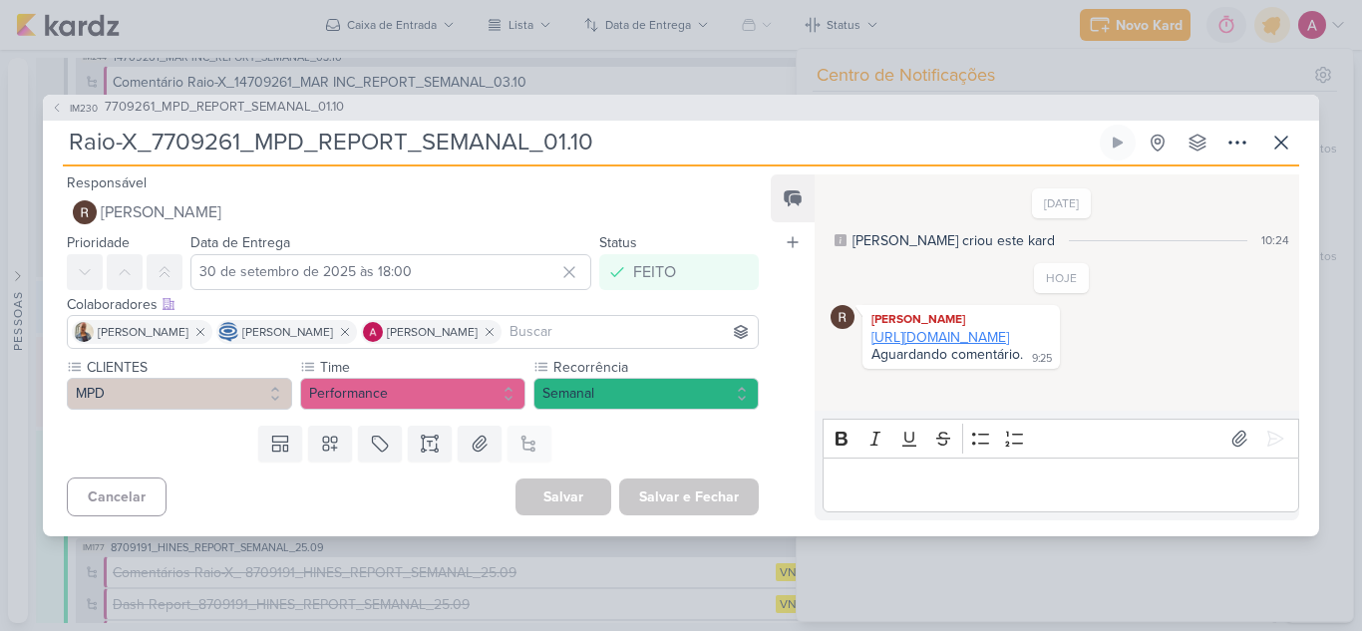
click at [968, 346] on link "https://docs.google.com/spreadsheets/d/11KoFWNBc-KZTgbOAMXT95i7vFYLQYM1iq80CgGL…" at bounding box center [940, 337] width 138 height 17
click at [1293, 143] on button at bounding box center [1281, 143] width 36 height 36
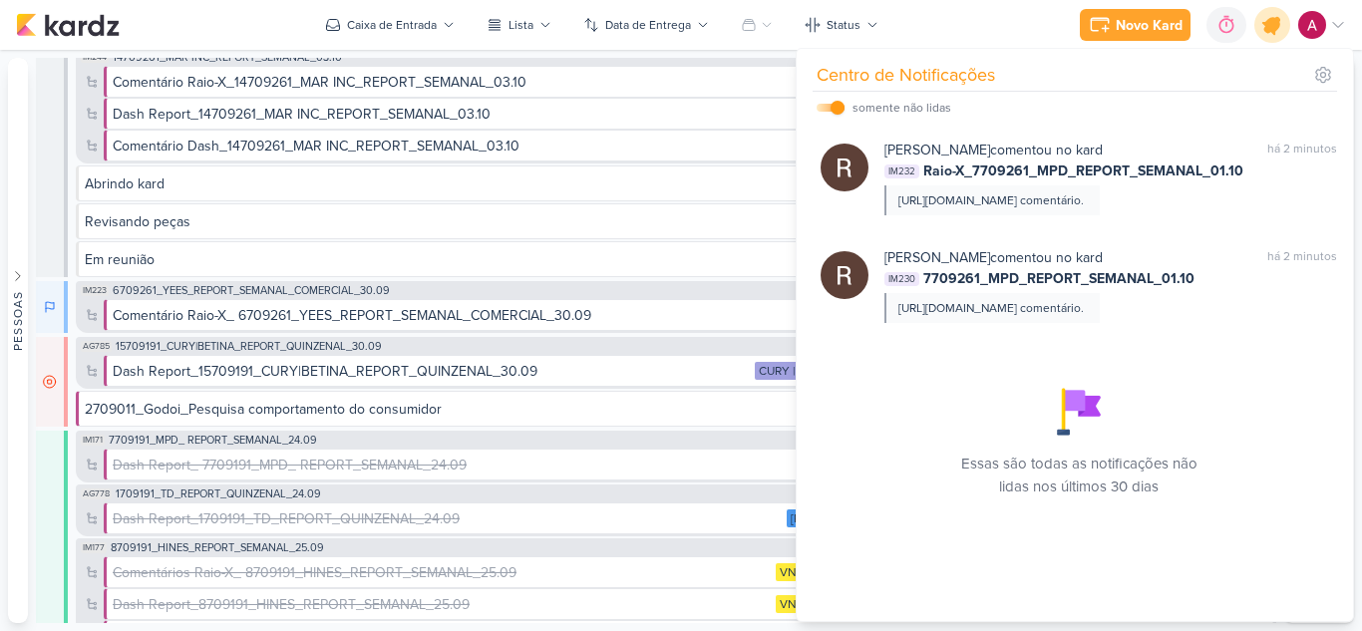
click at [1277, 27] on icon at bounding box center [1272, 25] width 24 height 24
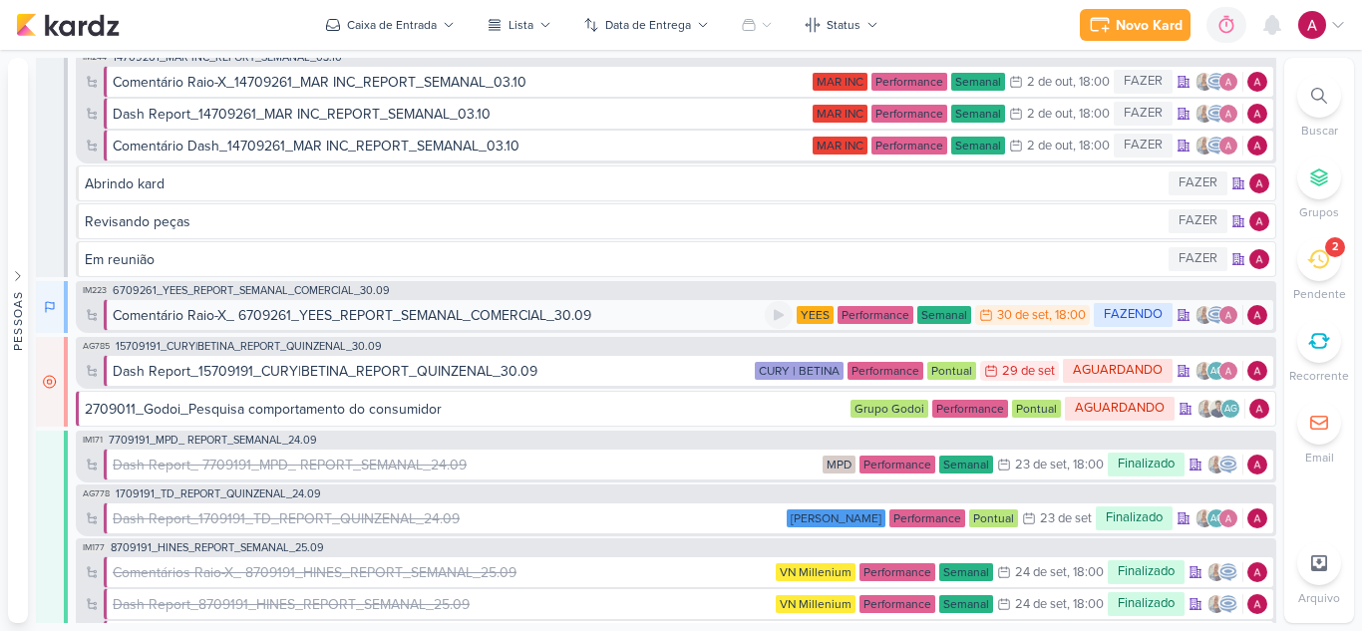
click at [323, 316] on div "Comentário Raio-X_ 6709261_YEES_REPORT_SEMANAL_COMERCIAL_30.09" at bounding box center [352, 315] width 479 height 21
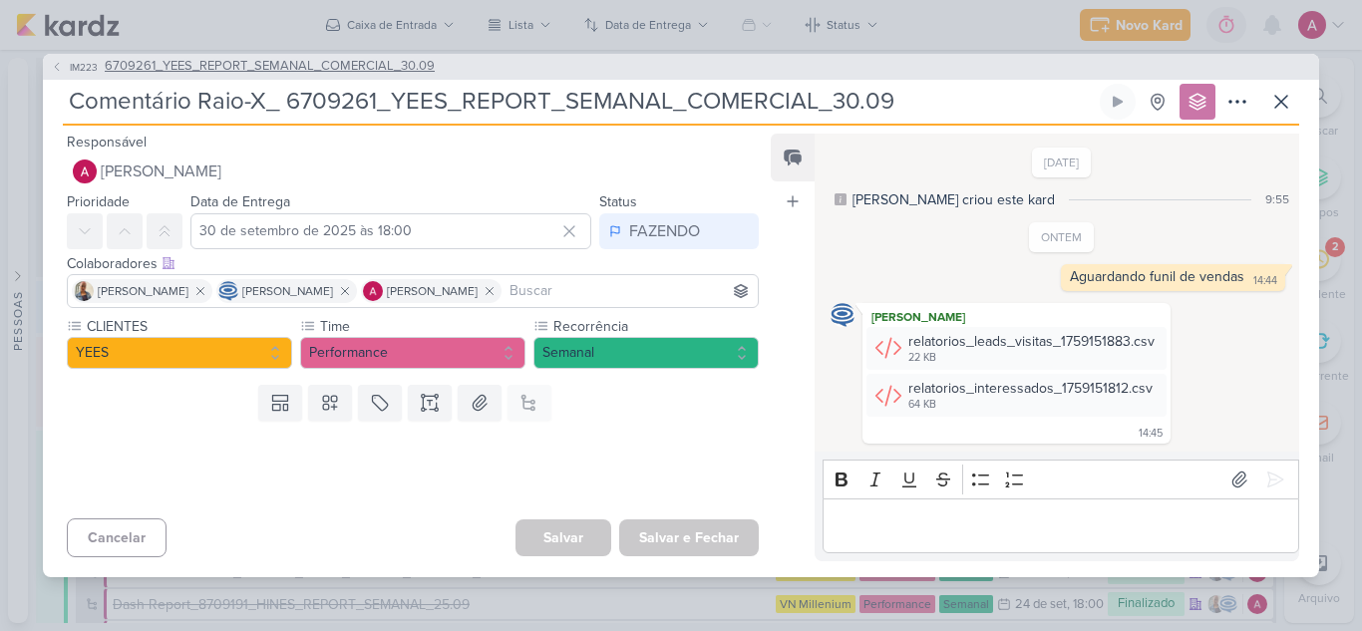
click at [293, 57] on span "6709261_YEES_REPORT_SEMANAL_COMERCIAL_30.09" at bounding box center [270, 67] width 330 height 20
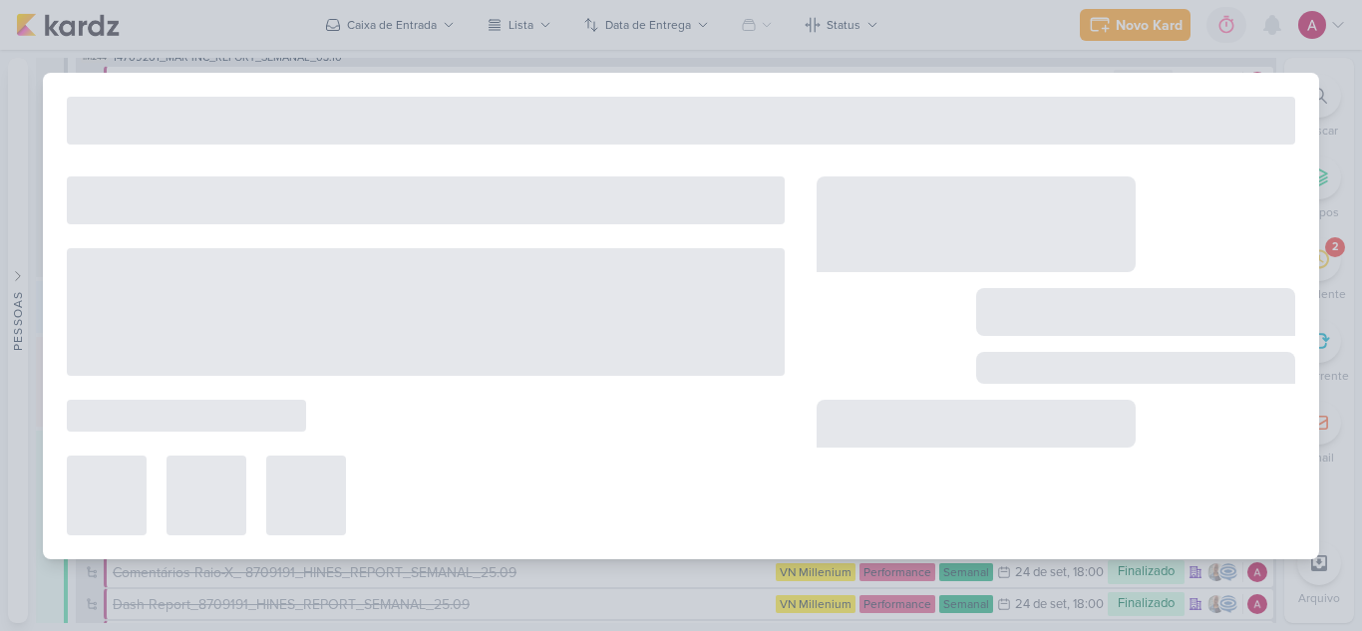
type input "6709261_YEES_REPORT_SEMANAL_COMERCIAL_30.09"
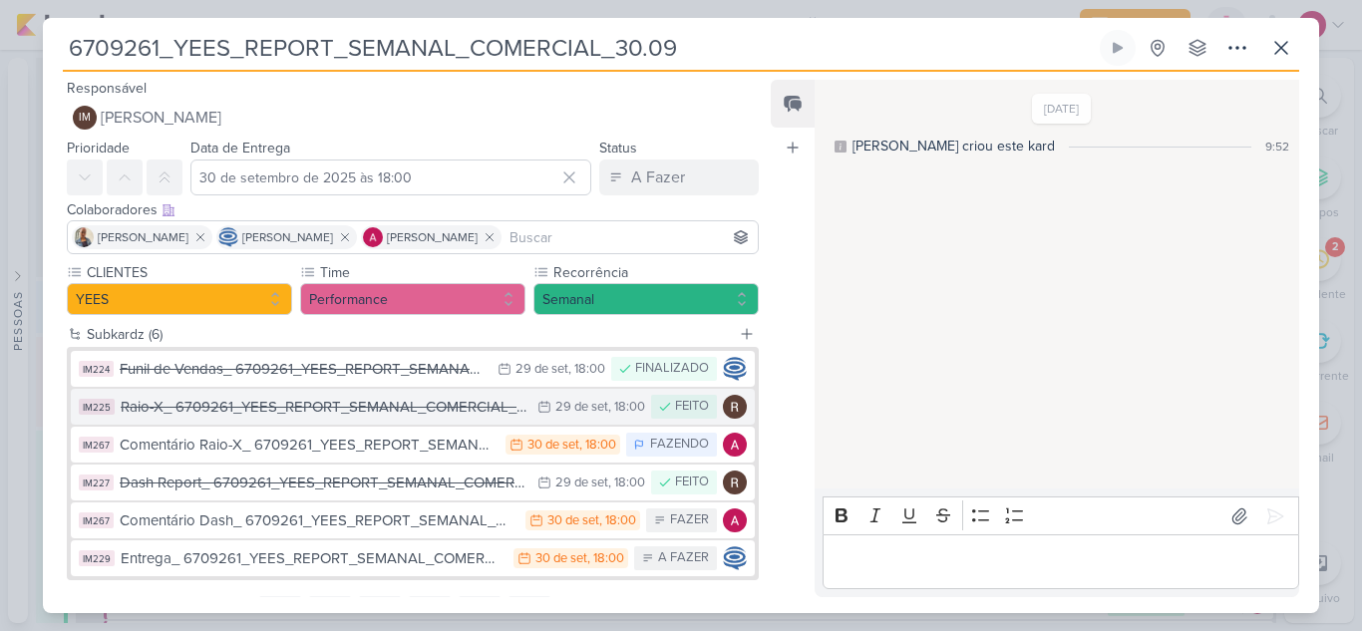
click at [293, 417] on div "Raio-X_ 6709261_YEES_REPORT_SEMANAL_COMERCIAL_30.09" at bounding box center [324, 407] width 407 height 23
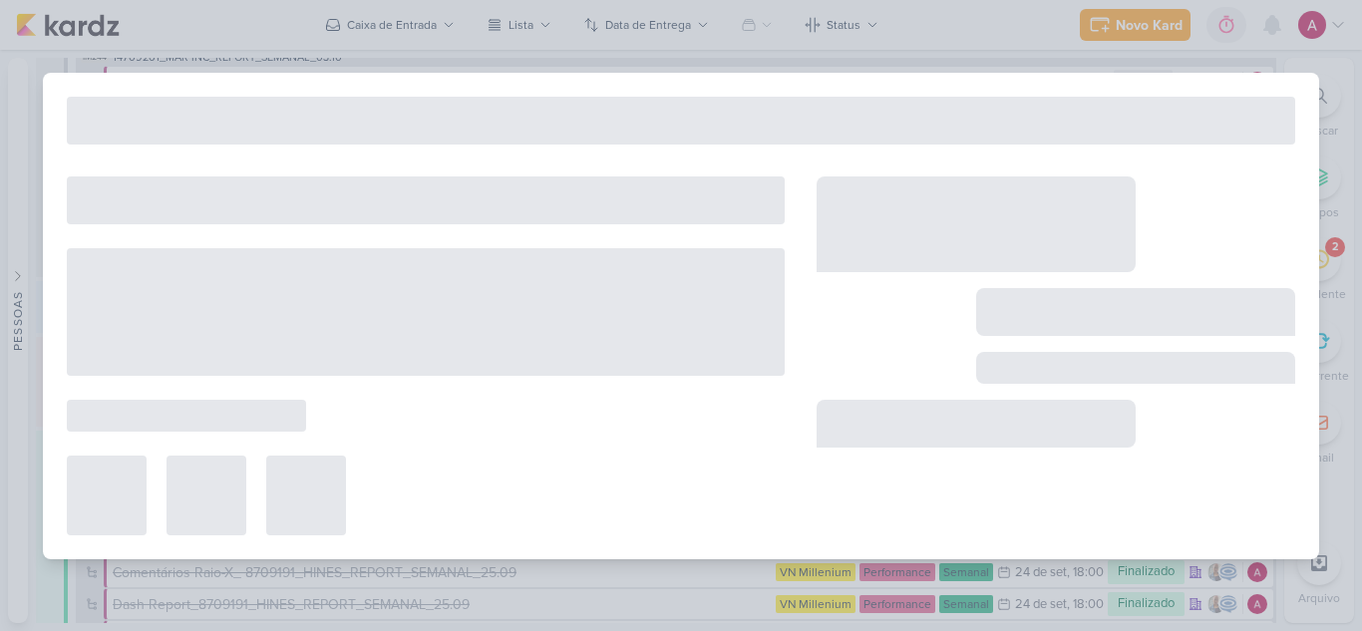
type input "Raio-X_ 6709261_YEES_REPORT_SEMANAL_COMERCIAL_30.09"
type input "29 de setembro de 2025 às 18:00"
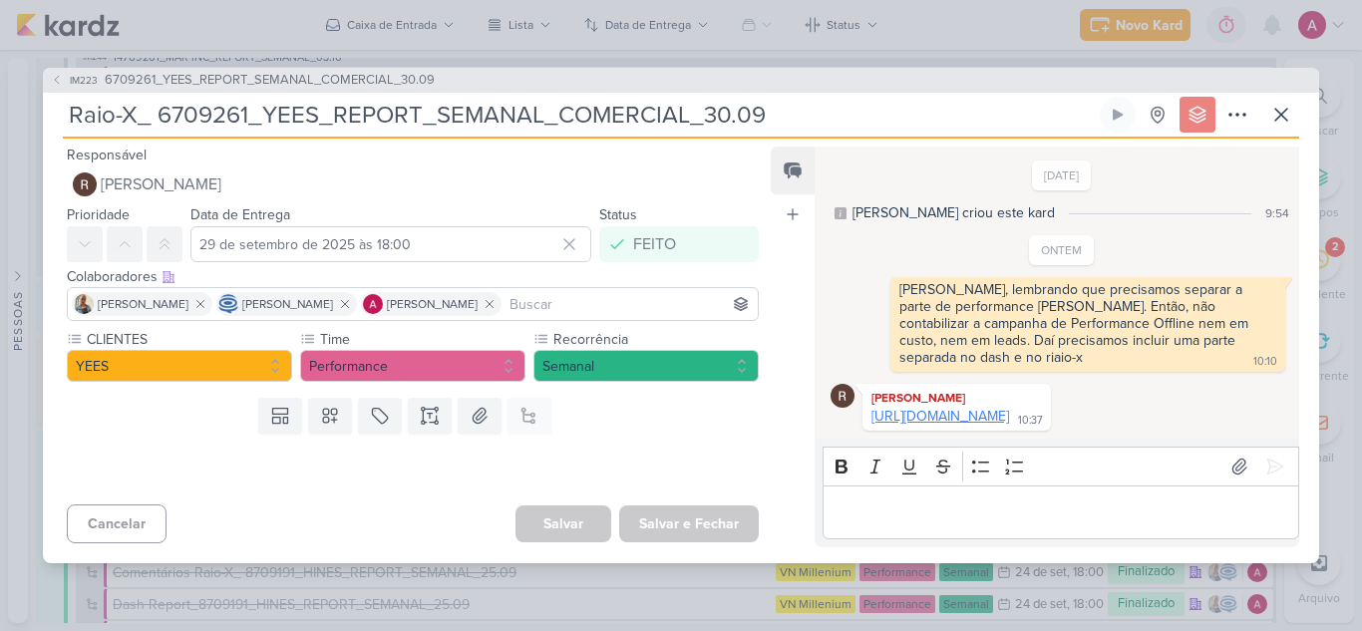
click at [961, 421] on link "https://docs.google.com/spreadsheets/d/1pAuJUe2cdaXqLyTkcSVGBBk4qowCcvTaMAlMzpu…" at bounding box center [940, 416] width 138 height 17
click at [1123, 107] on icon at bounding box center [1118, 115] width 16 height 16
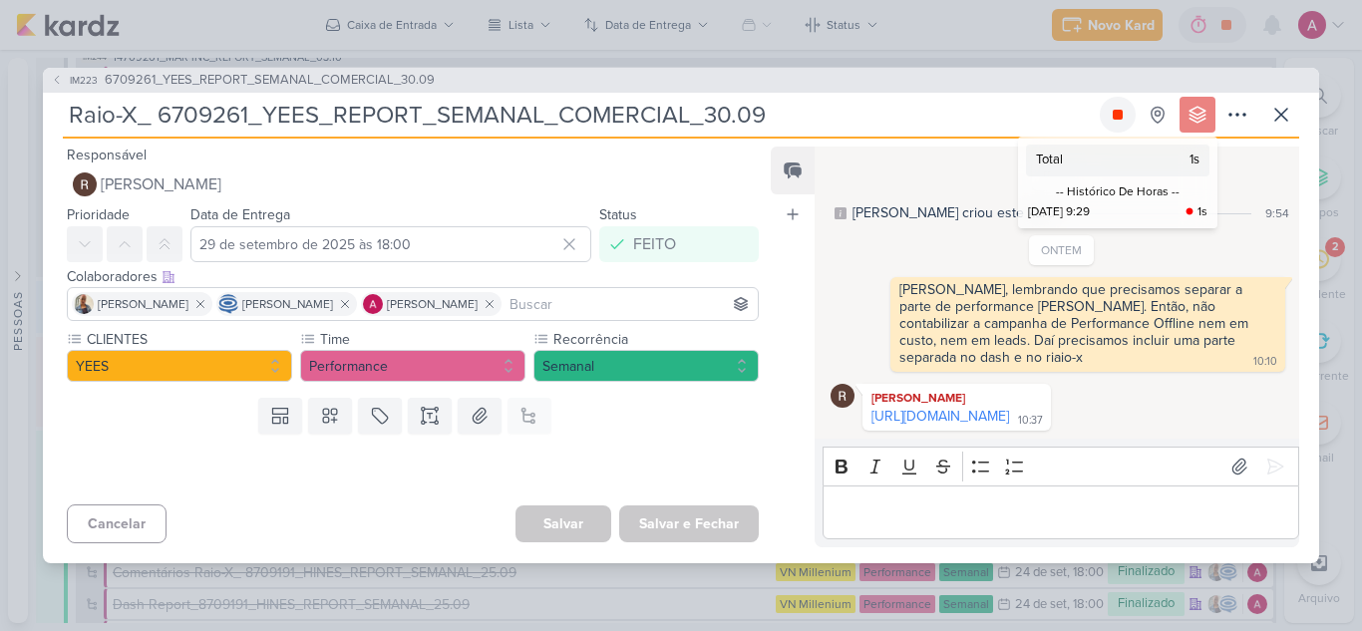
click at [1123, 107] on icon at bounding box center [1118, 115] width 16 height 16
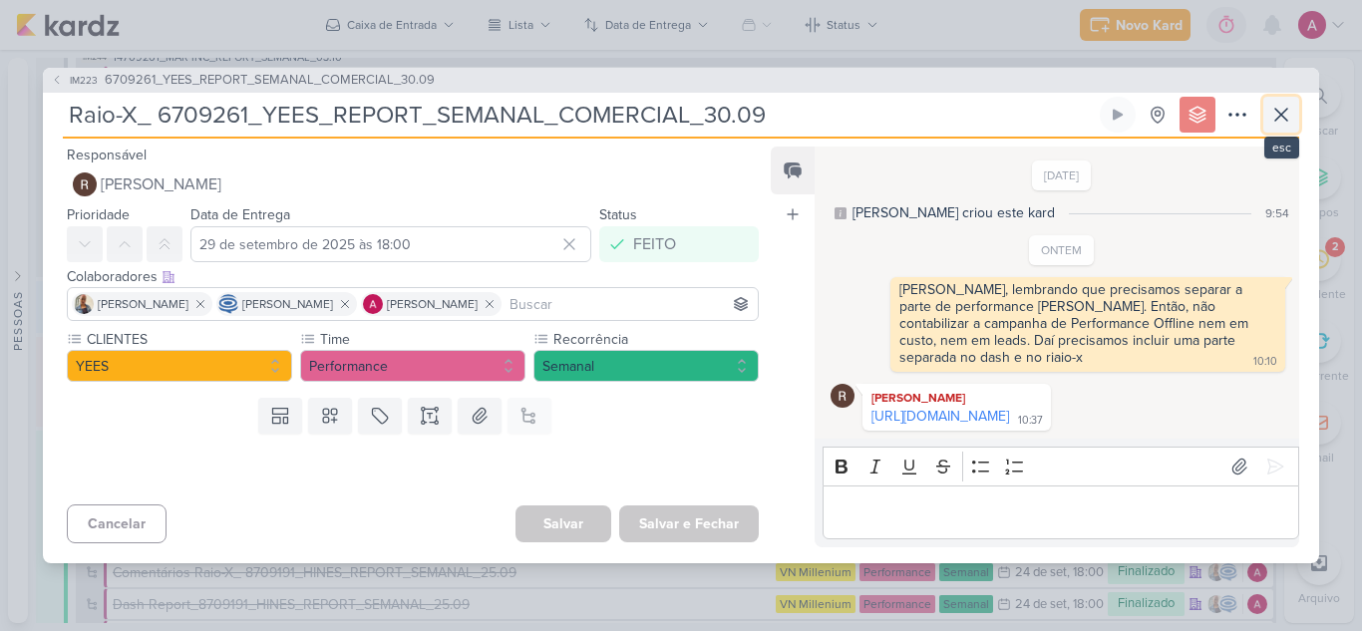
click at [1287, 103] on icon at bounding box center [1281, 115] width 24 height 24
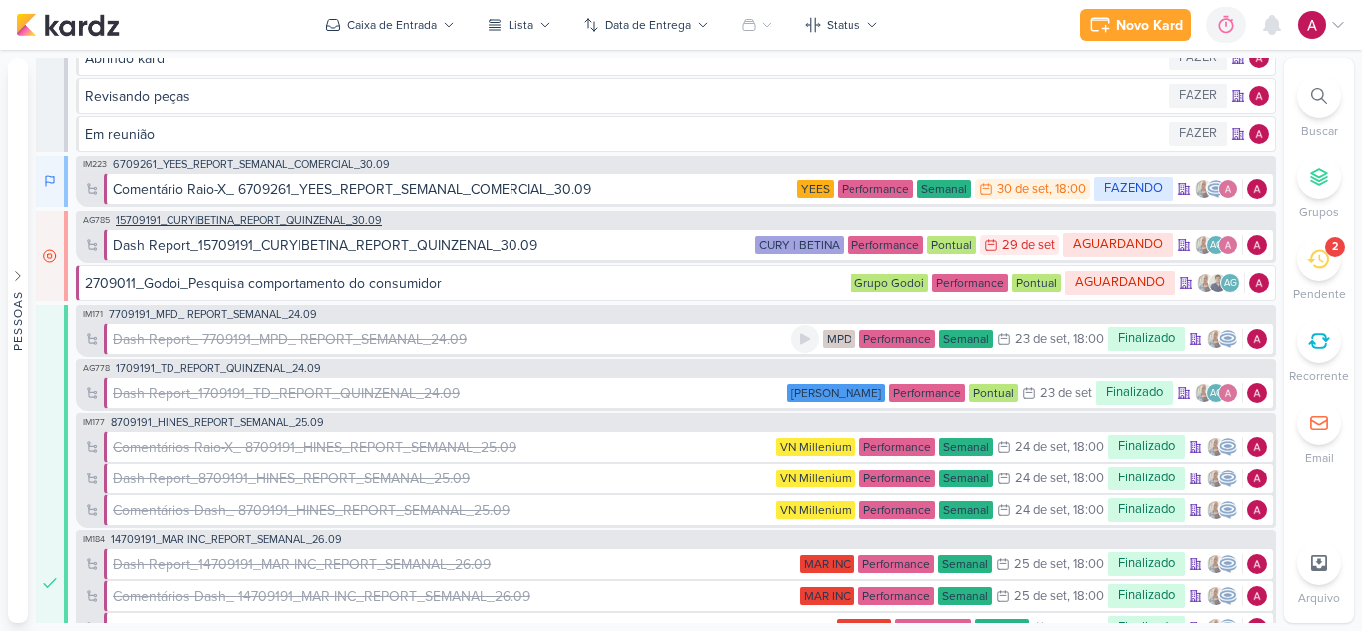
scroll to position [399, 0]
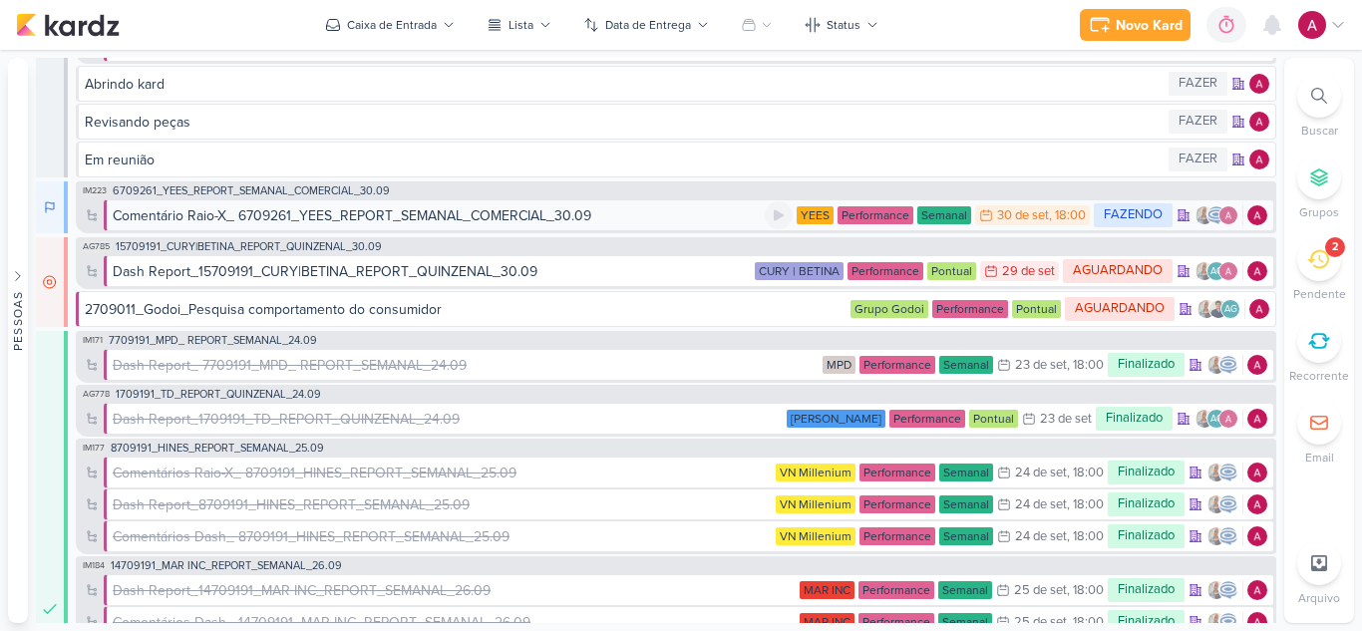
click at [262, 215] on div "Comentário Raio-X_ 6709261_YEES_REPORT_SEMANAL_COMERCIAL_30.09" at bounding box center [352, 215] width 479 height 21
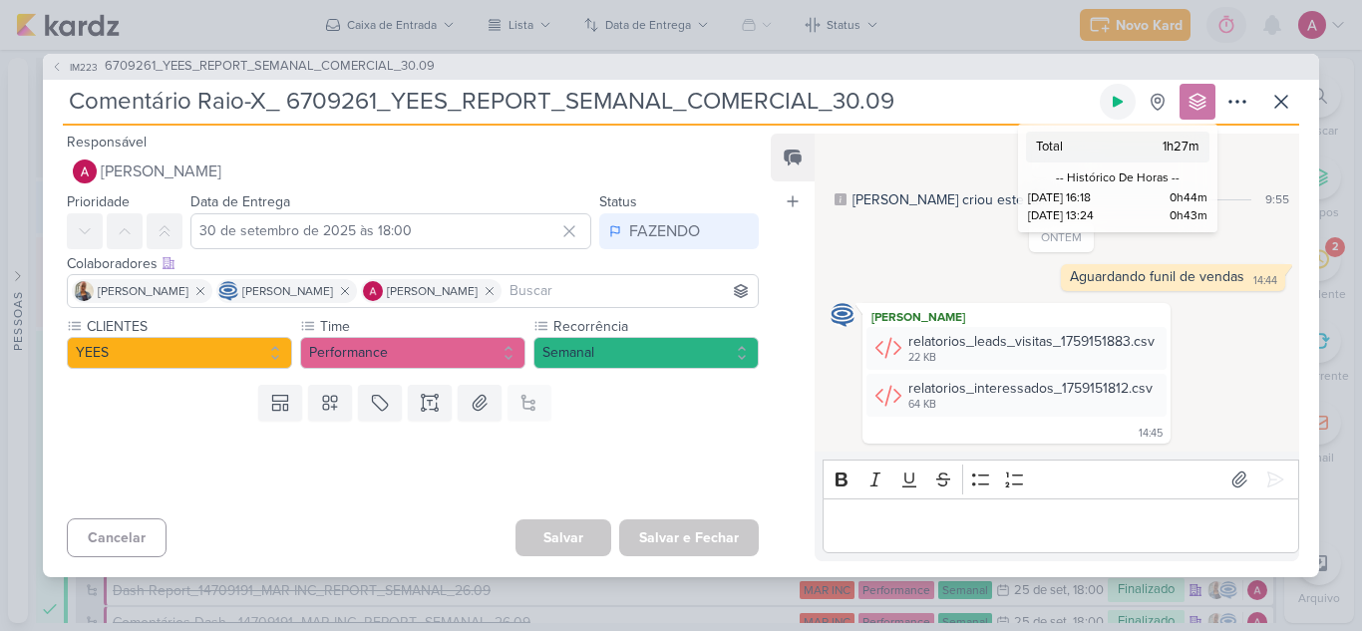
click at [1119, 110] on button at bounding box center [1118, 102] width 36 height 36
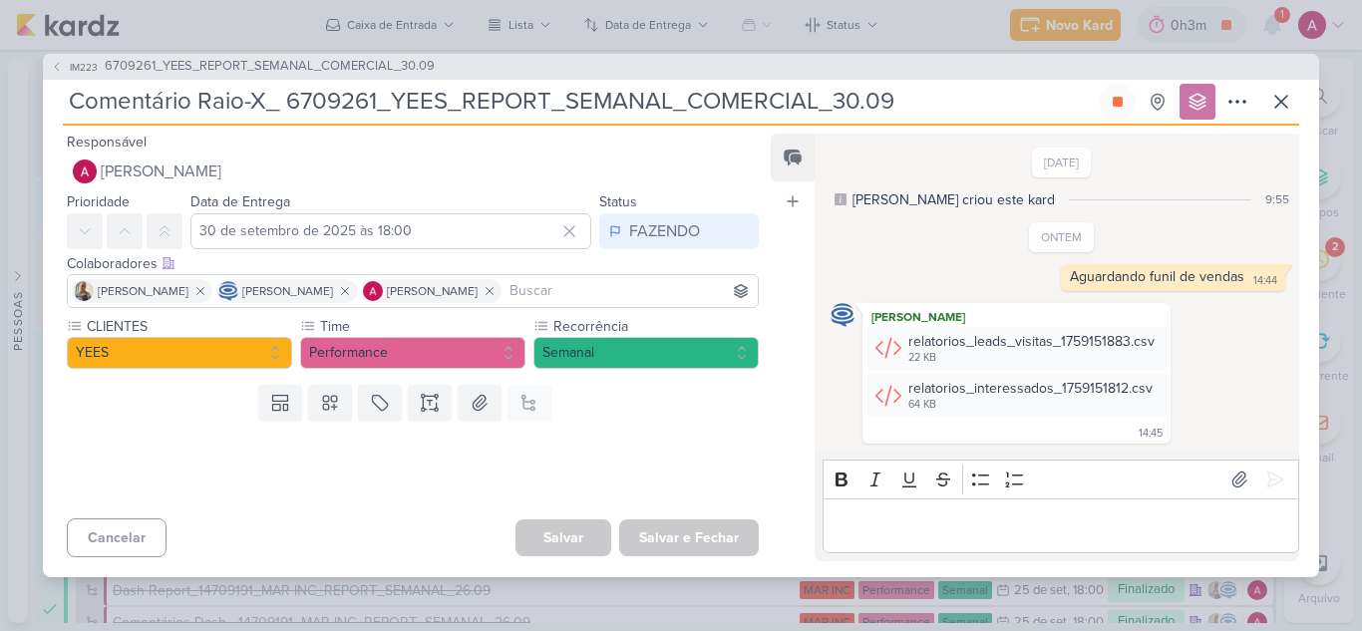
click at [951, 34] on div "IM223 6709261_YEES_REPORT_SEMANAL_COMERCIAL_30.09 Comentário Raio-X_ 6709261_YE…" at bounding box center [681, 315] width 1362 height 631
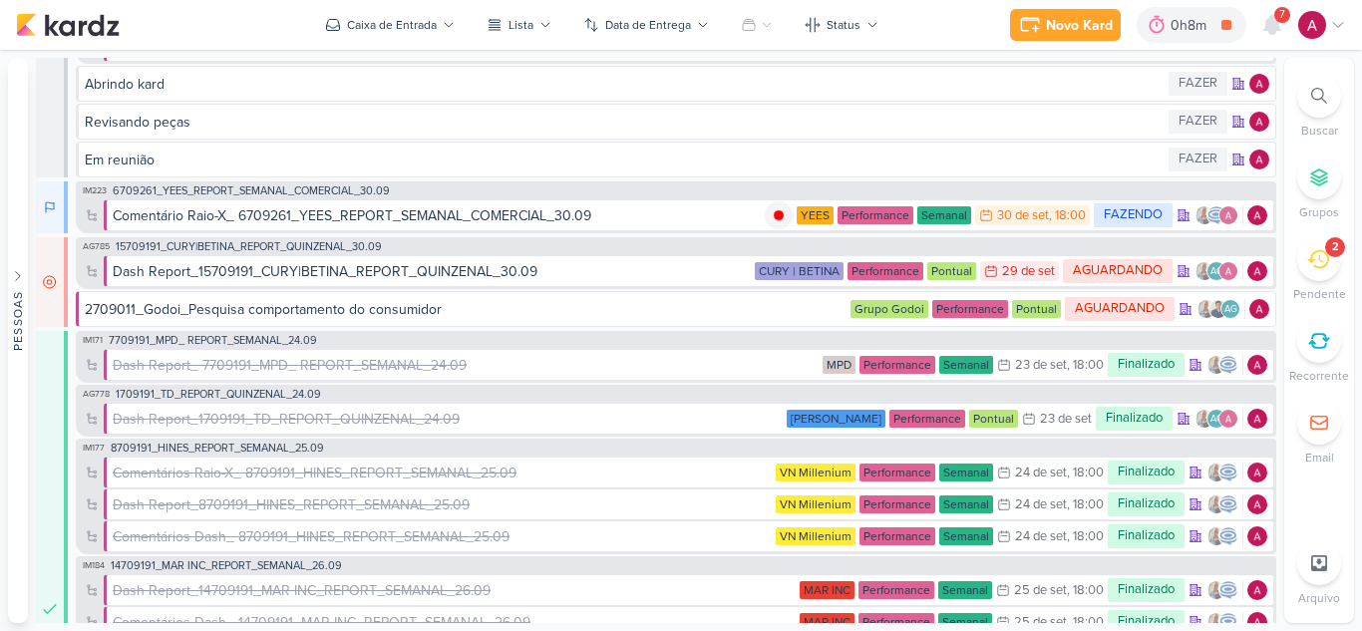
click at [1329, 34] on div at bounding box center [1322, 25] width 48 height 28
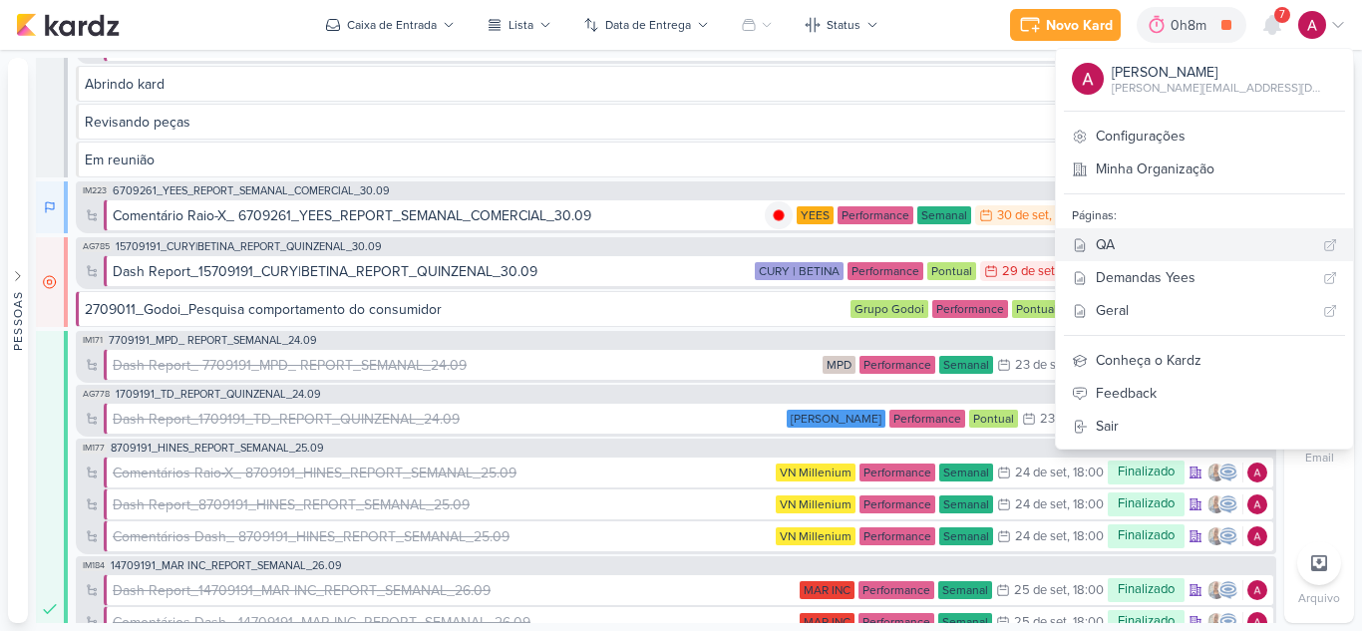
click at [1237, 250] on div "QA" at bounding box center [1205, 244] width 219 height 21
click at [1273, 27] on icon at bounding box center [1272, 25] width 16 height 18
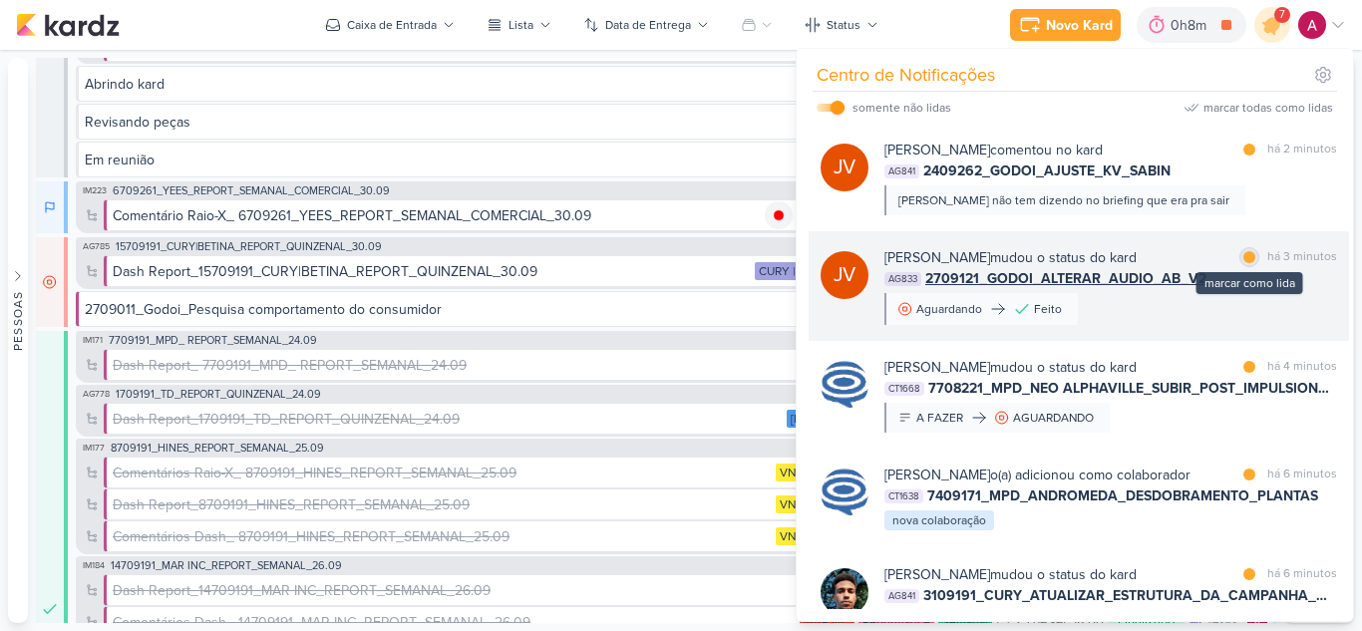
click at [1244, 257] on div at bounding box center [1249, 257] width 12 height 12
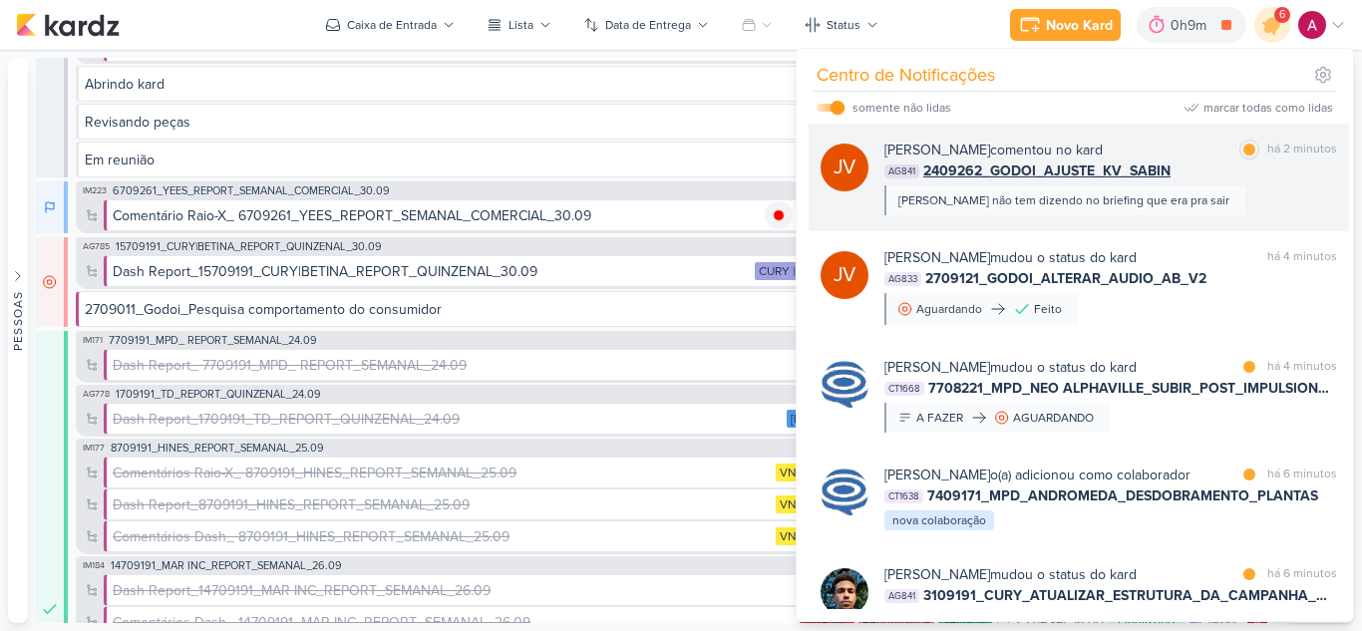
click at [1212, 199] on div "Joney Viana comentou no kard marcar como lida há 2 minutos AG841 2409262_GODOI_…" at bounding box center [1110, 178] width 453 height 76
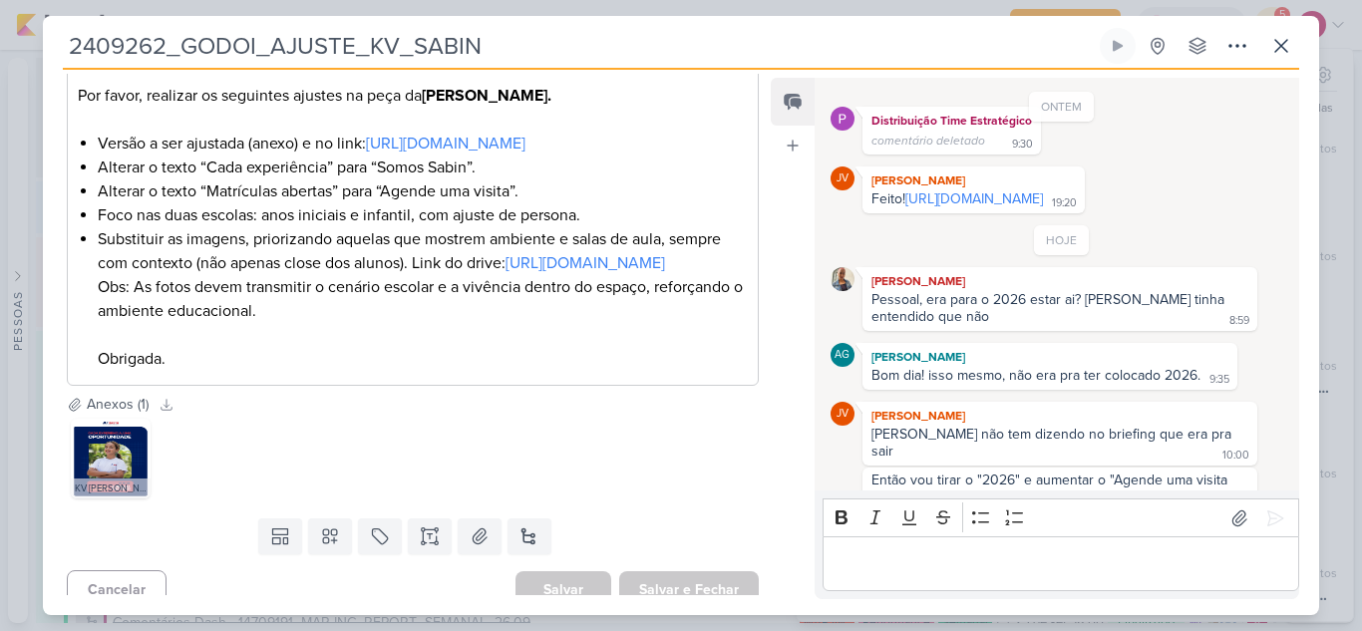
scroll to position [333, 0]
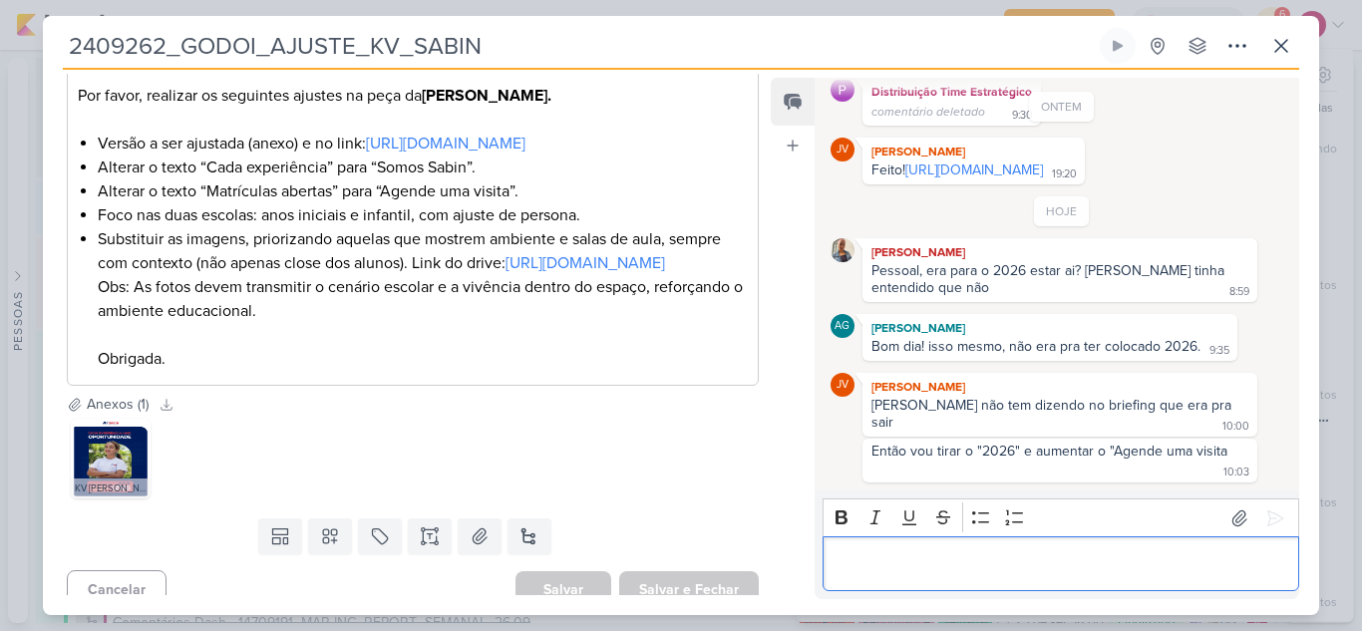
click at [932, 550] on div "Editor editing area: main" at bounding box center [1060, 563] width 477 height 55
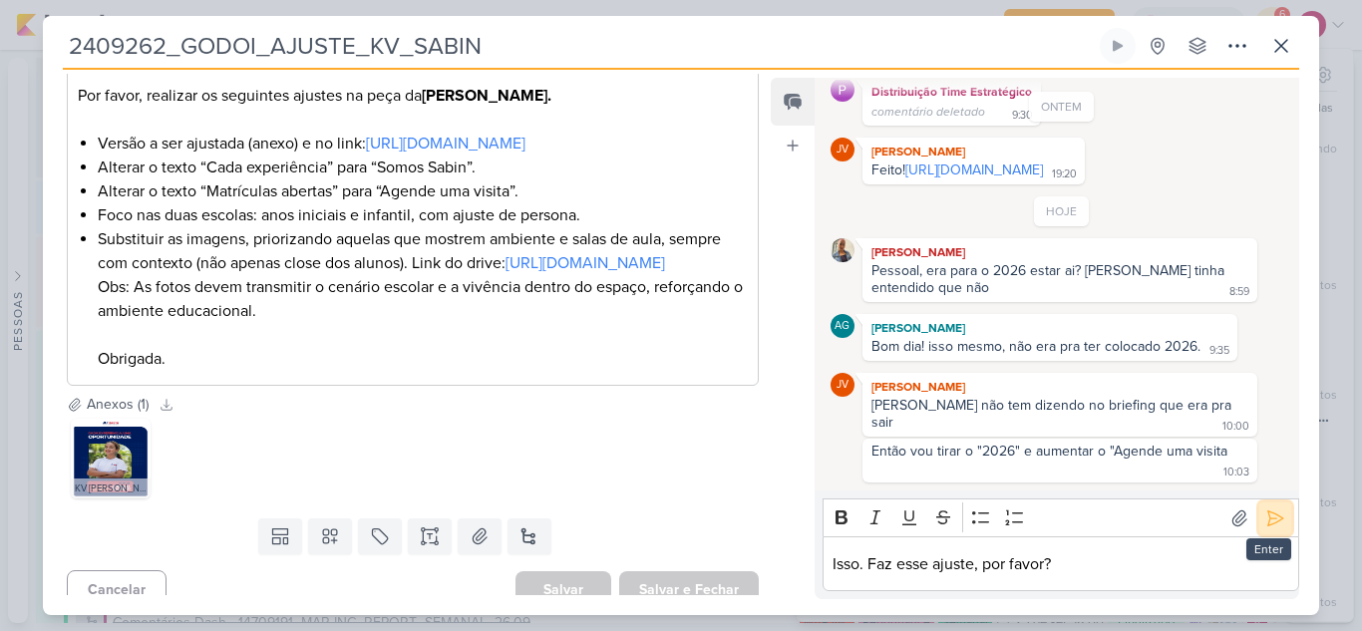
click at [1265, 521] on icon at bounding box center [1275, 518] width 20 height 20
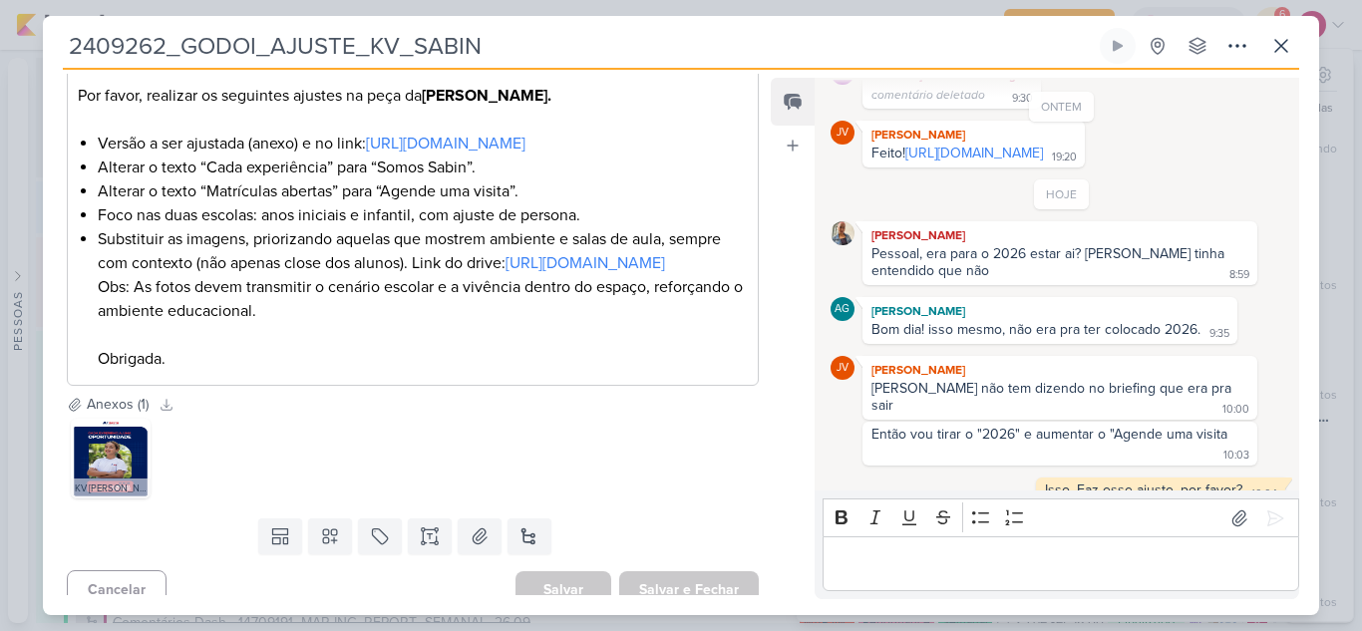
scroll to position [372, 0]
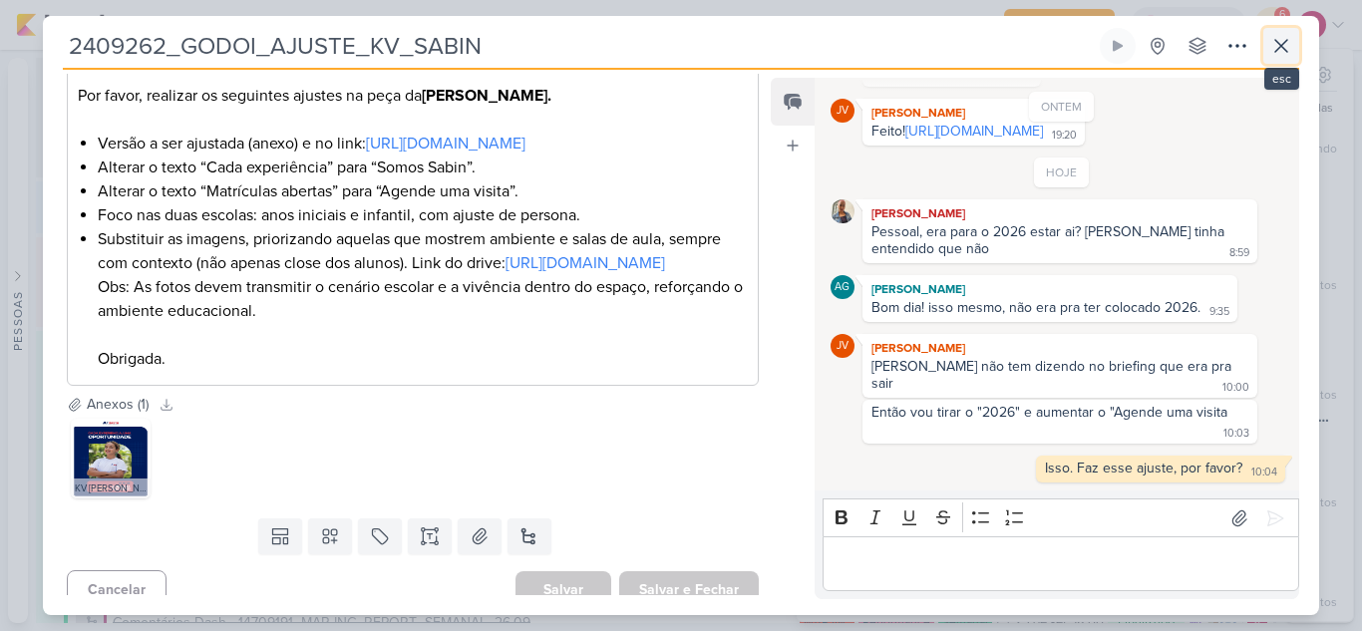
click at [1280, 60] on button at bounding box center [1281, 46] width 36 height 36
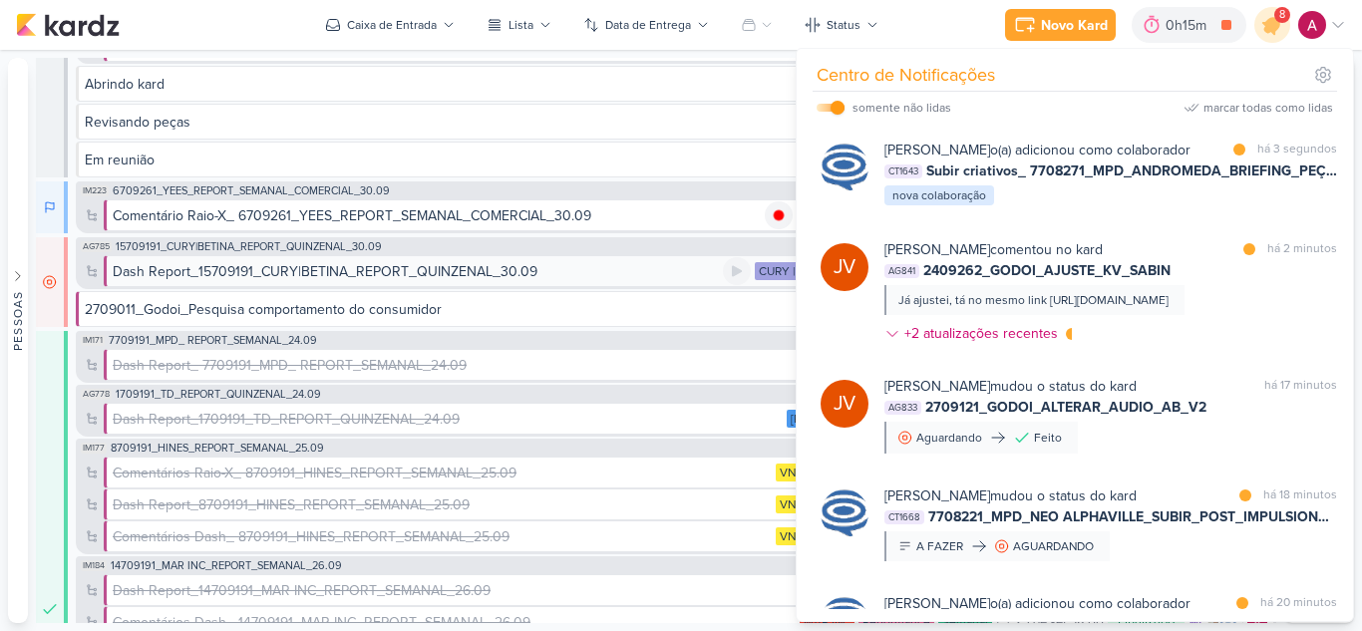
click at [406, 259] on div "Dash Report_15709191_CURY|BETINA_REPORT_QUINZENAL_30.09 CURY | BETINA Performan…" at bounding box center [689, 271] width 1170 height 32
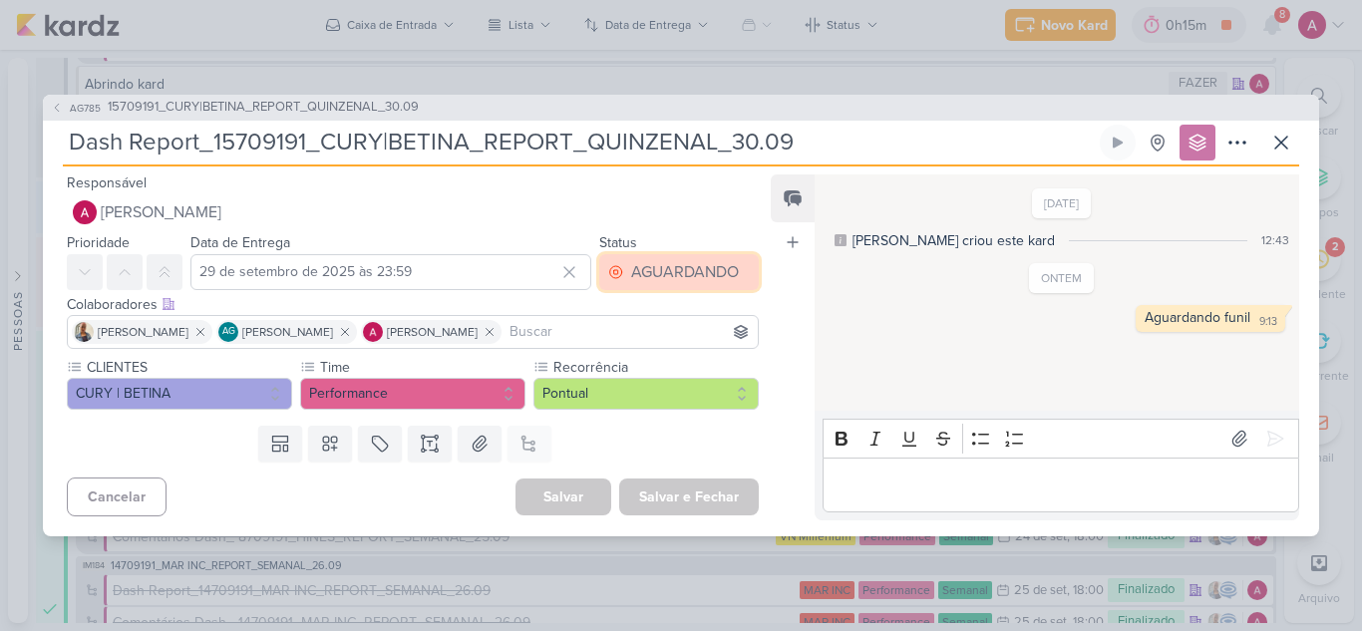
click at [708, 274] on div "AGUARDANDO" at bounding box center [685, 272] width 108 height 24
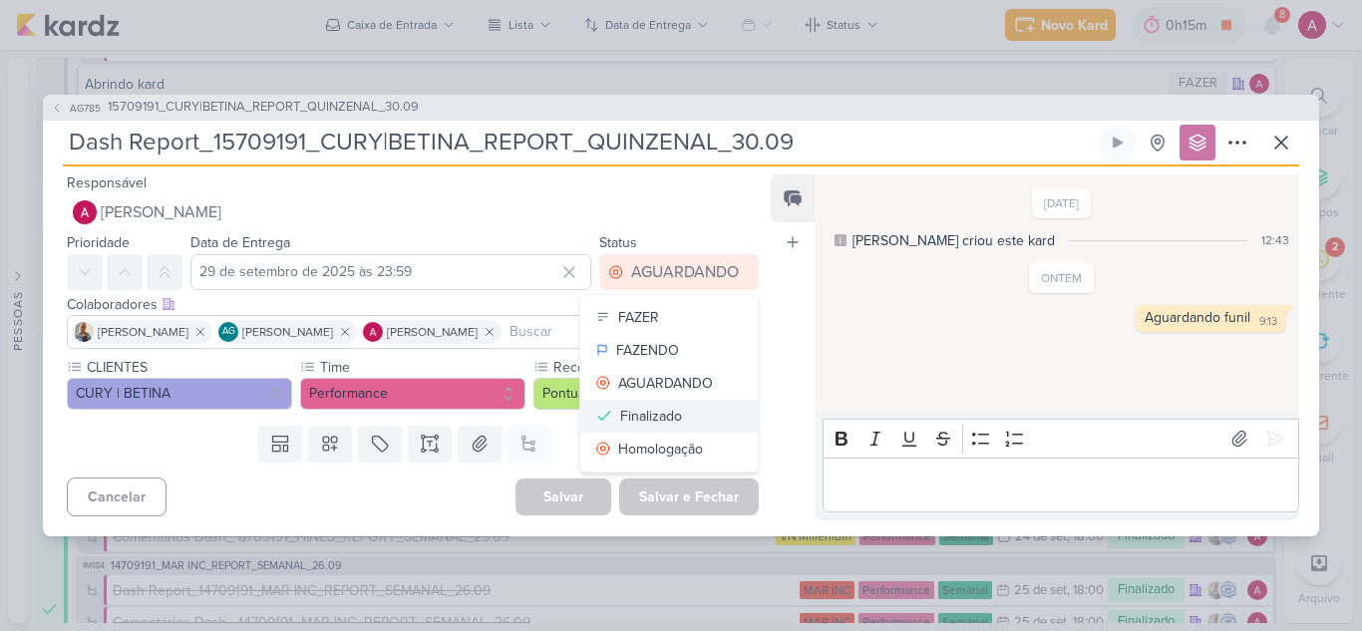
click at [652, 418] on div "Finalizado" at bounding box center [651, 416] width 62 height 21
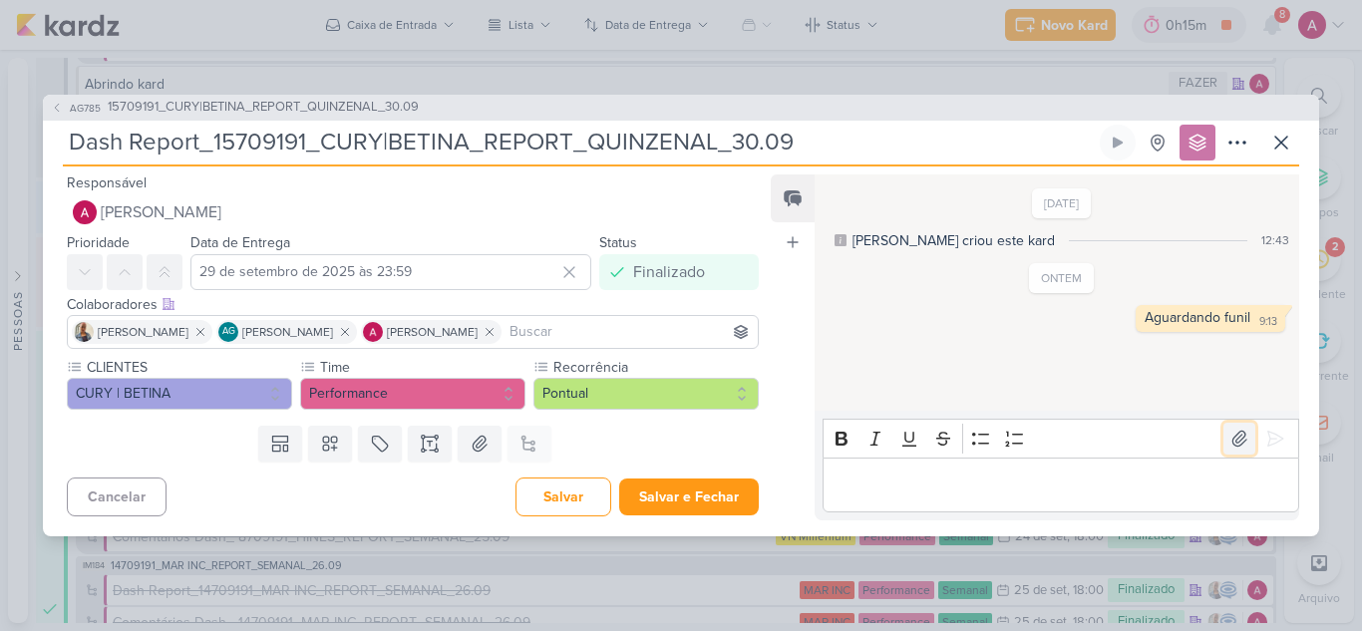
click at [1229, 448] on icon at bounding box center [1239, 439] width 20 height 20
click at [902, 489] on p "Editor editing area: main" at bounding box center [1060, 485] width 456 height 24
click at [942, 479] on p "Editor editing area: main" at bounding box center [1060, 485] width 456 height 24
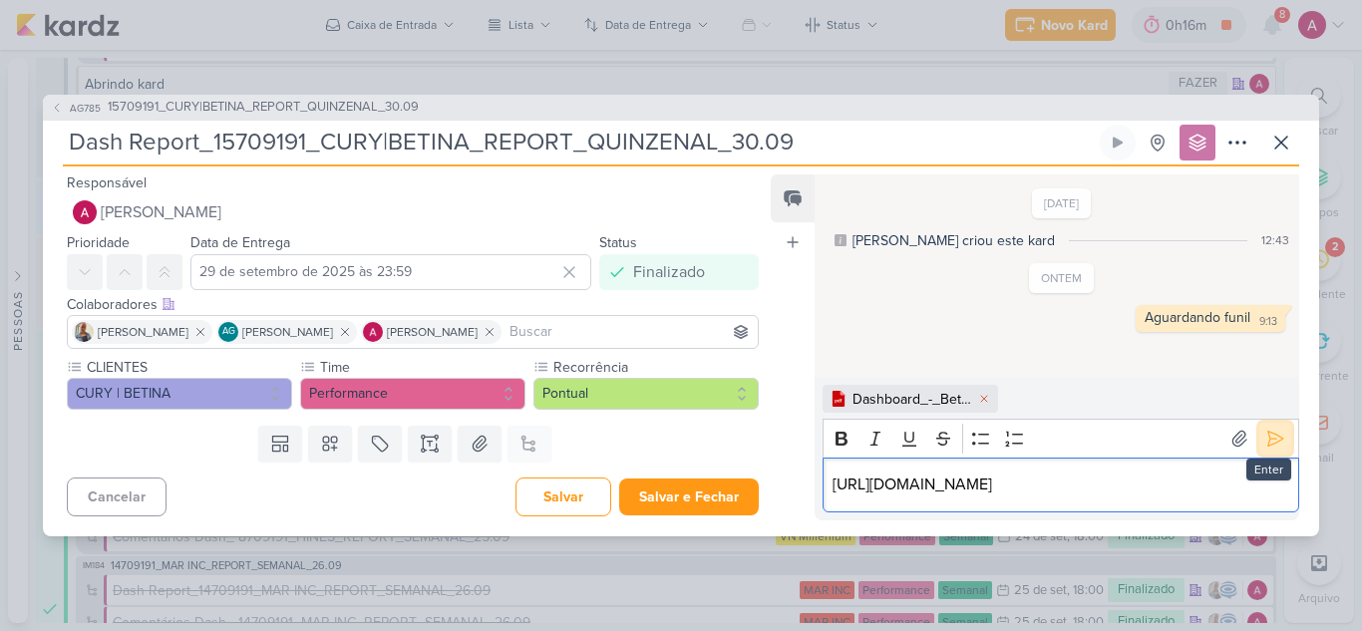
click at [1274, 429] on icon at bounding box center [1275, 439] width 20 height 20
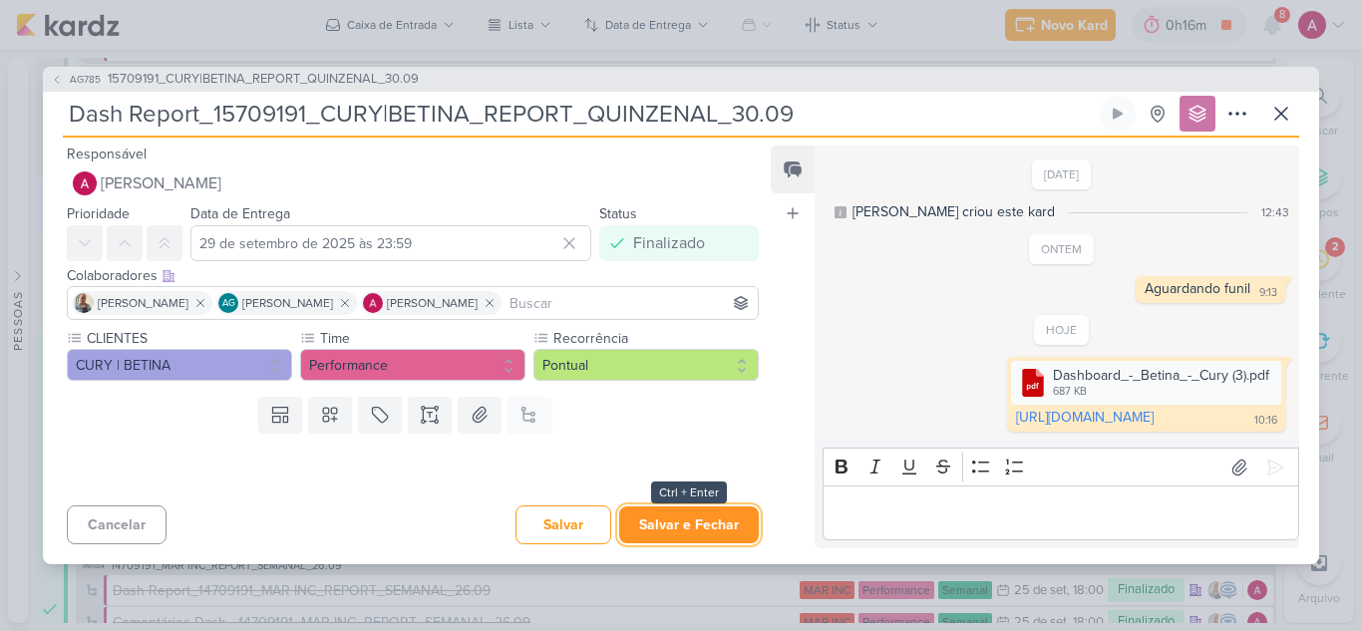
click at [683, 525] on button "Salvar e Fechar" at bounding box center [689, 524] width 140 height 37
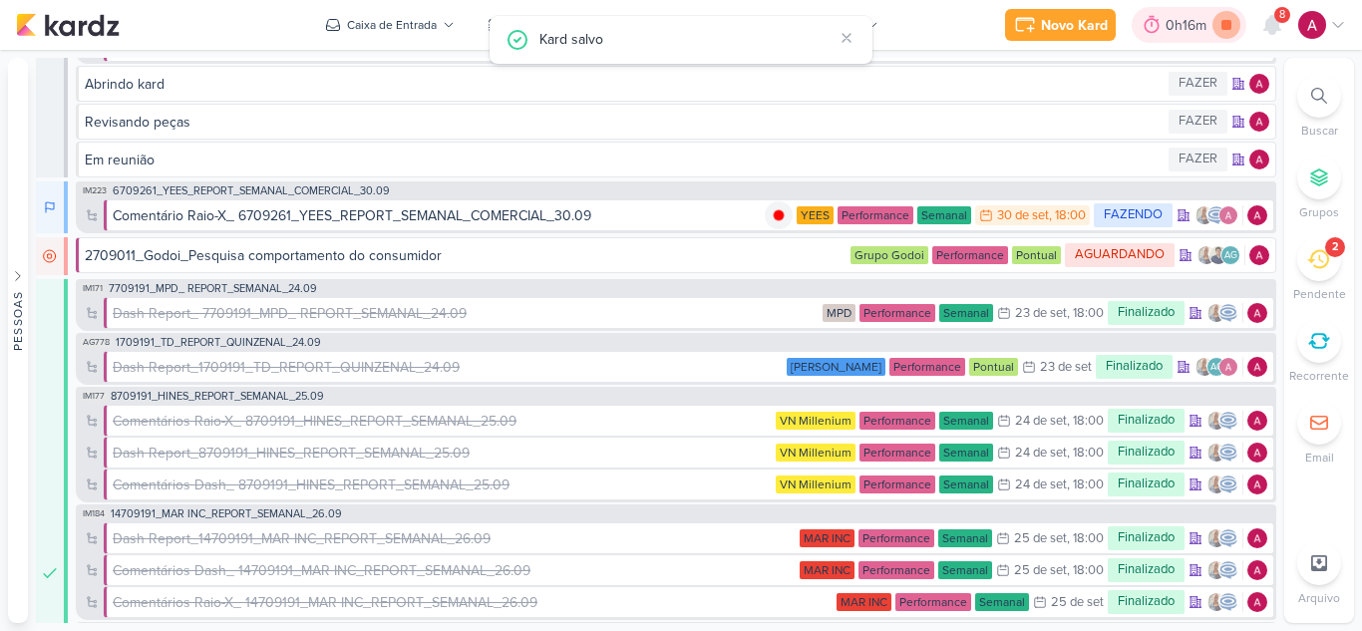
click at [1227, 31] on icon at bounding box center [1226, 25] width 28 height 28
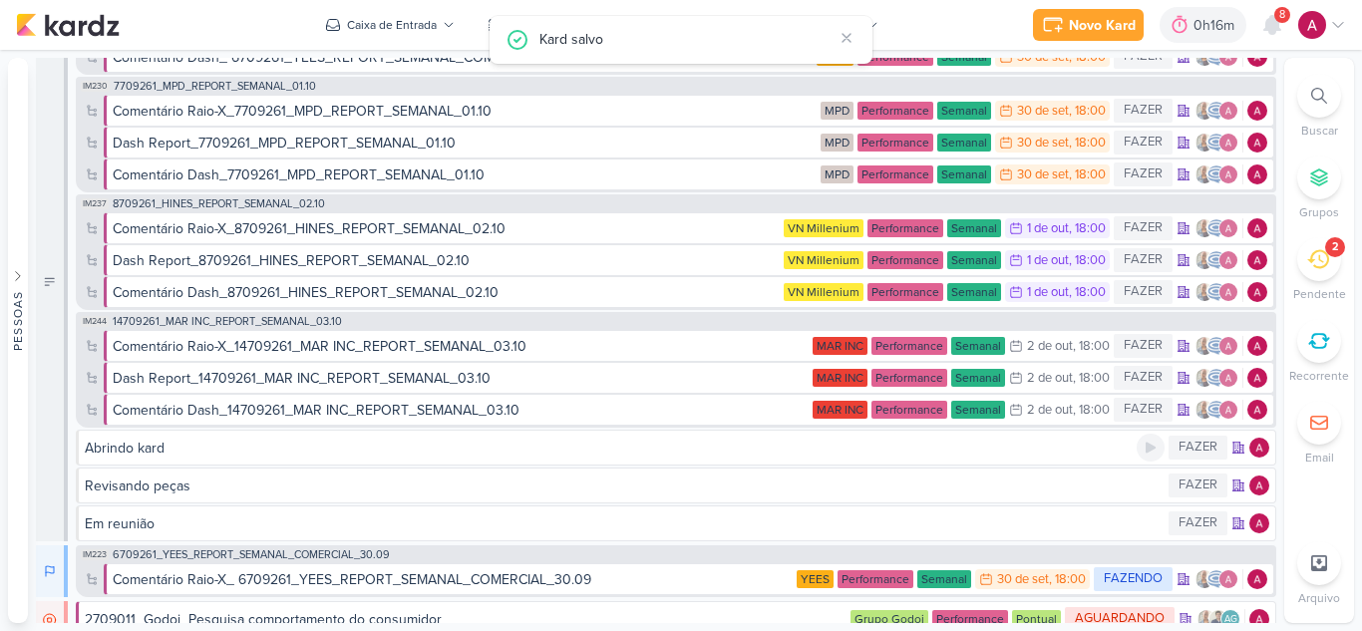
scroll to position [0, 0]
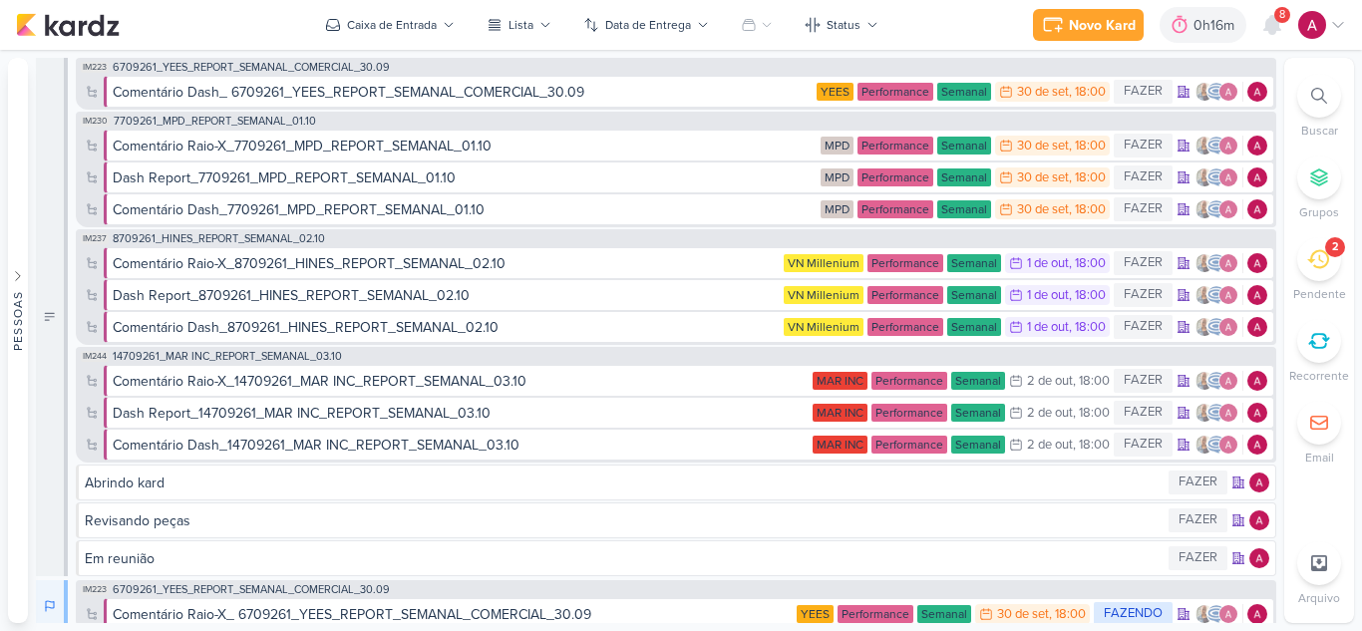
click at [1279, 23] on span "8" at bounding box center [1282, 15] width 6 height 16
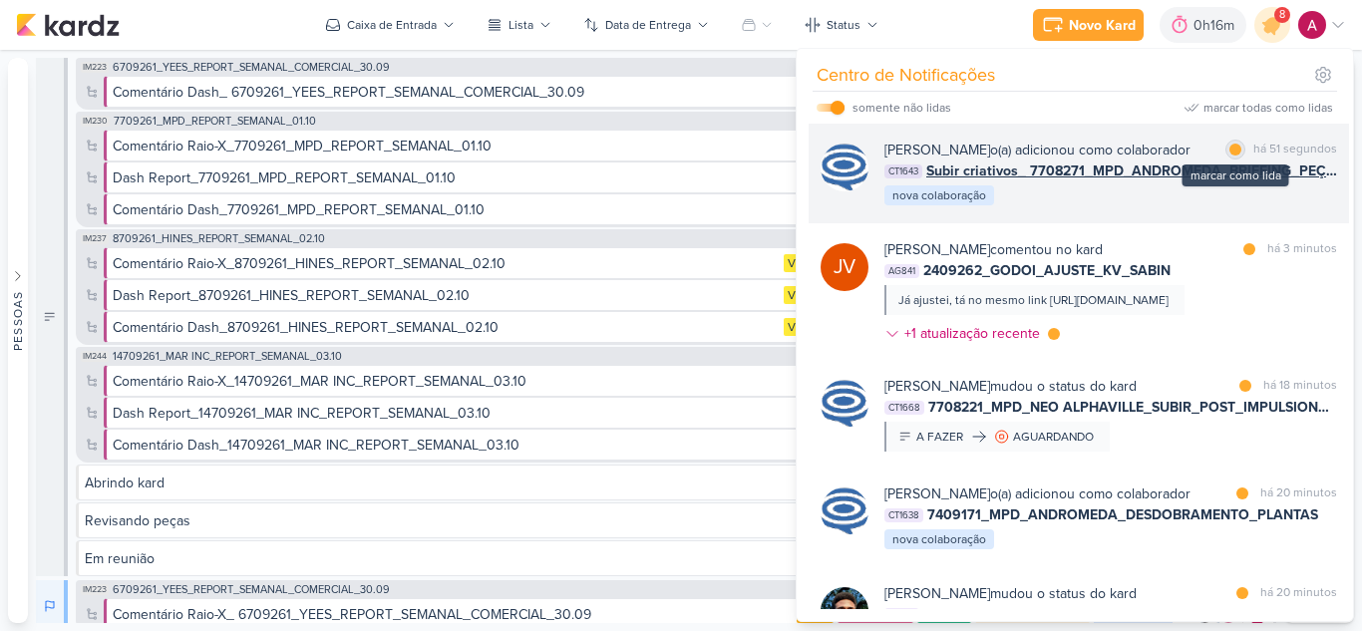
click at [1229, 151] on div at bounding box center [1235, 150] width 12 height 12
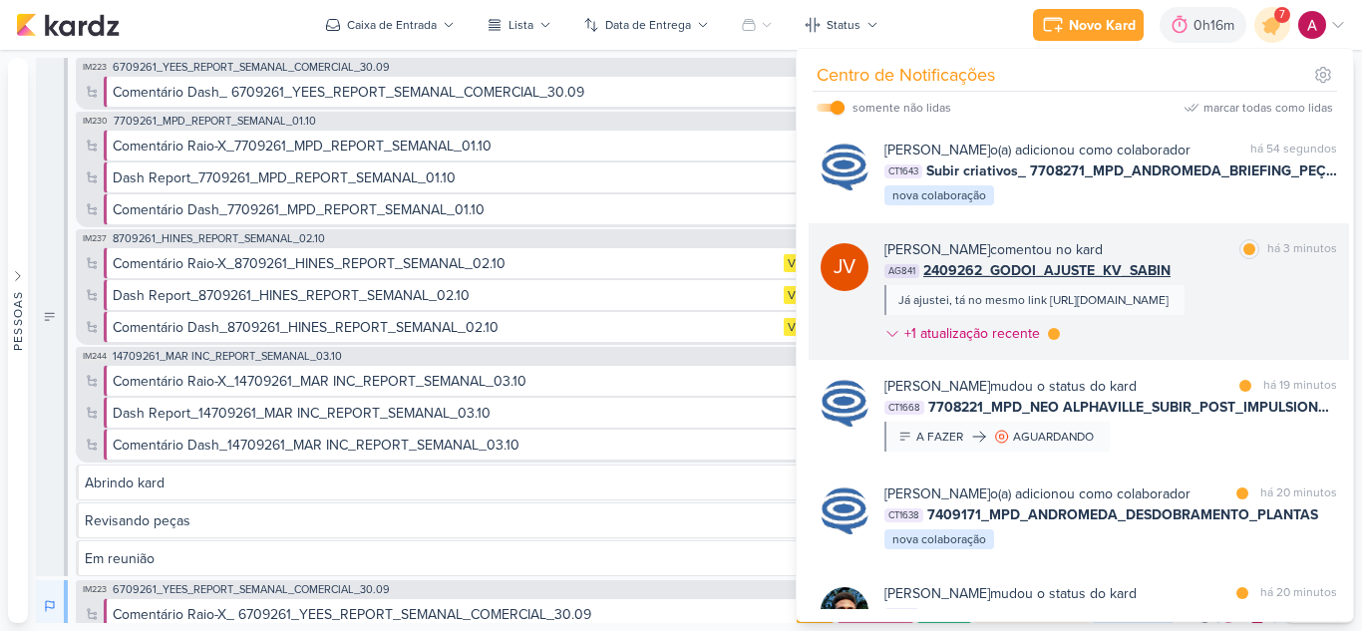
click at [1211, 281] on div "AG841 2409262_GODOI_AJUSTE_KV_SABIN" at bounding box center [1110, 270] width 453 height 21
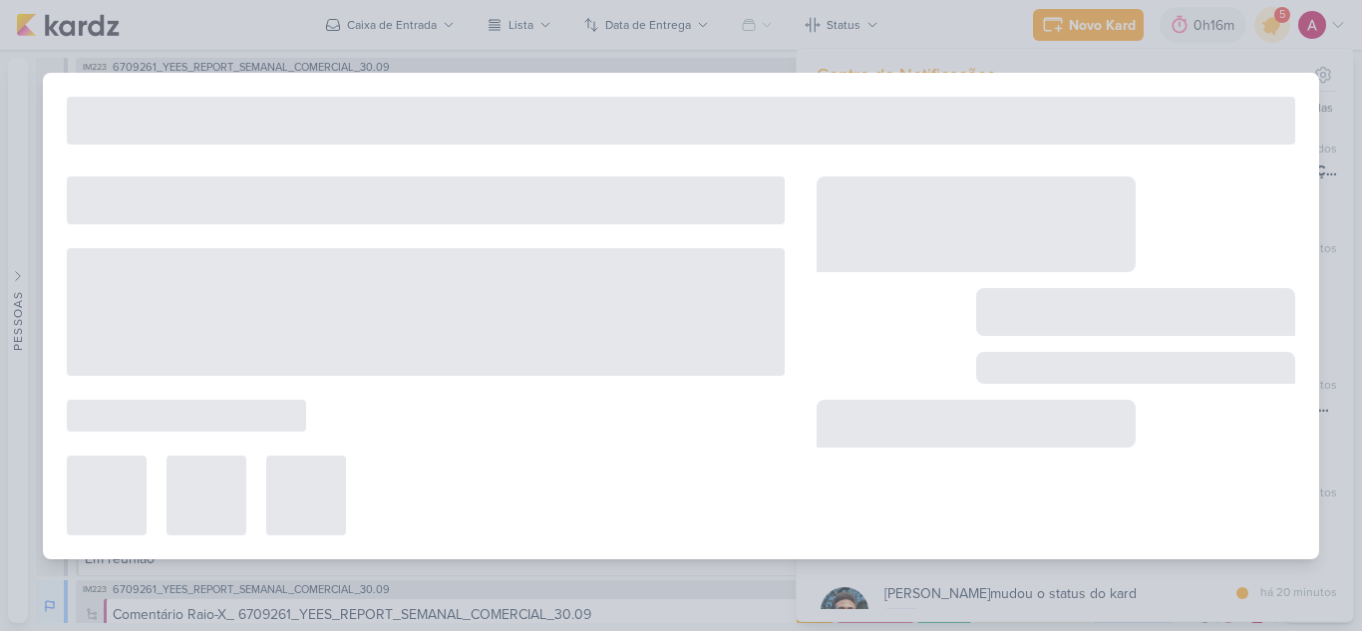
type input "2409262_GODOI_AJUSTE_KV_SABIN"
type input "30 de setembro de 2025 às 12:00"
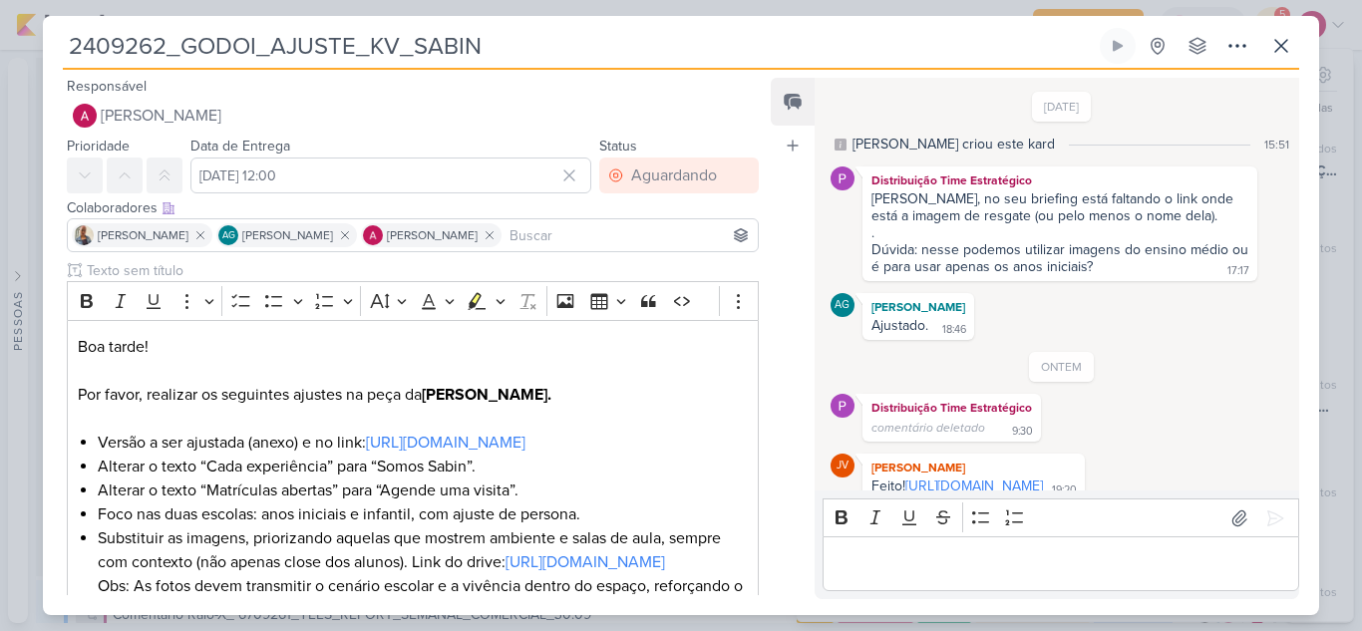
scroll to position [465, 0]
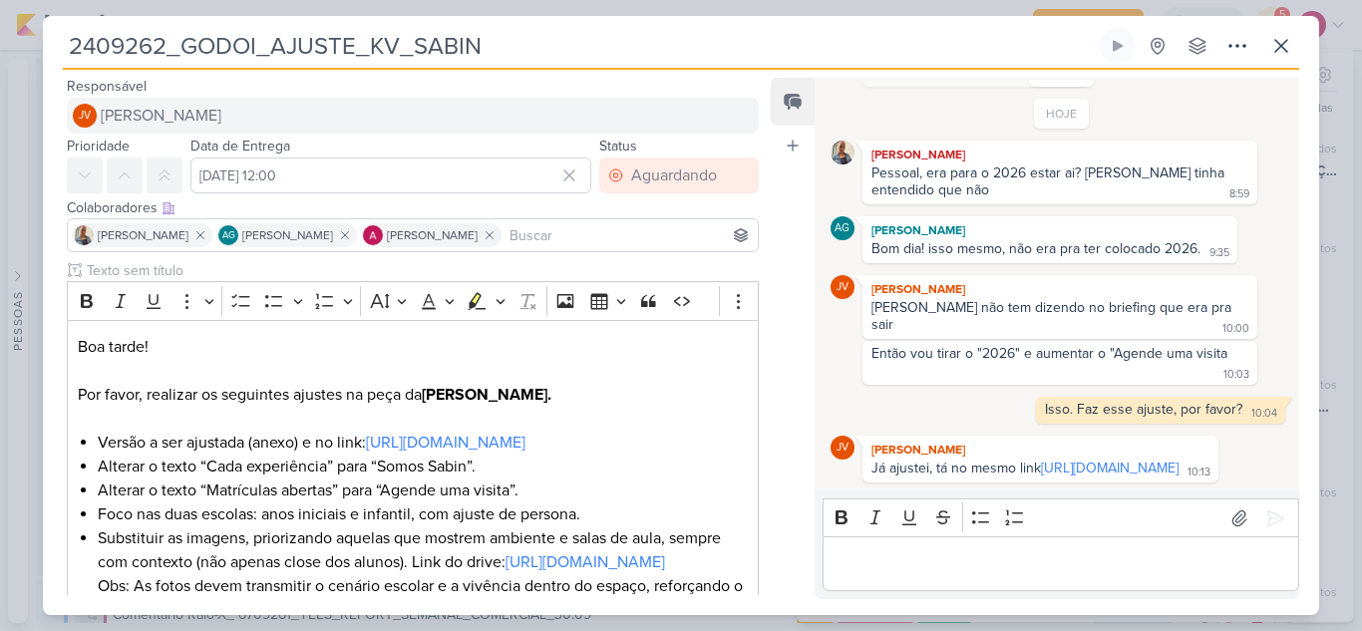
drag, startPoint x: 1017, startPoint y: 449, endPoint x: 720, endPoint y: 116, distance: 446.2
click at [1041, 460] on link "https://drive.google.com/drive/folders/1fqEuDMvYMxUSqYe89Xjgiitf3JDvz-NI?usp=sh…" at bounding box center [1110, 468] width 138 height 17
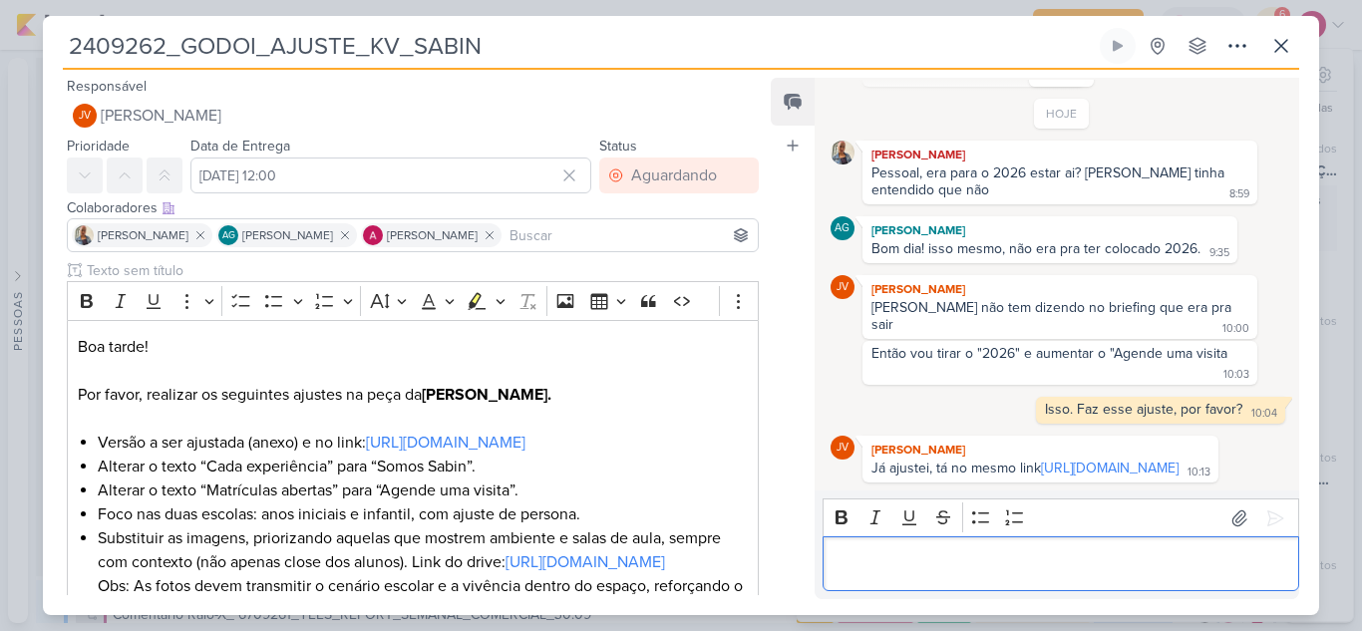
click at [977, 574] on p "Editor editing area: main" at bounding box center [1060, 564] width 456 height 24
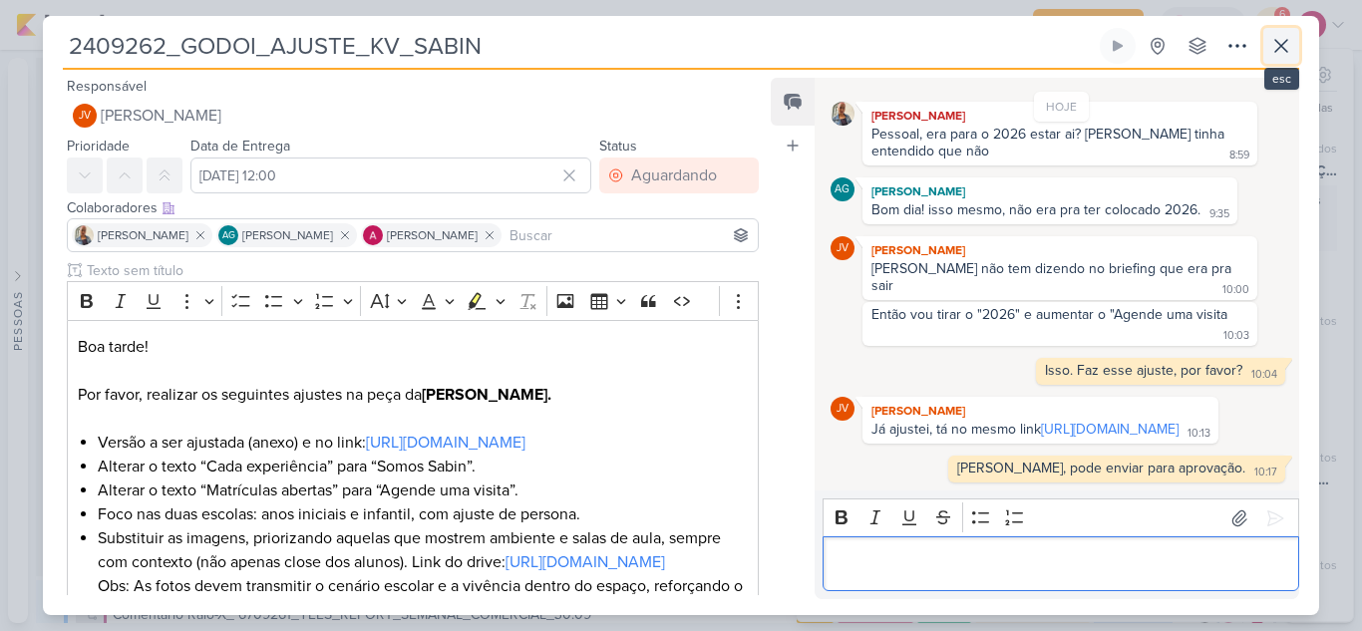
click at [1292, 53] on icon at bounding box center [1281, 46] width 24 height 24
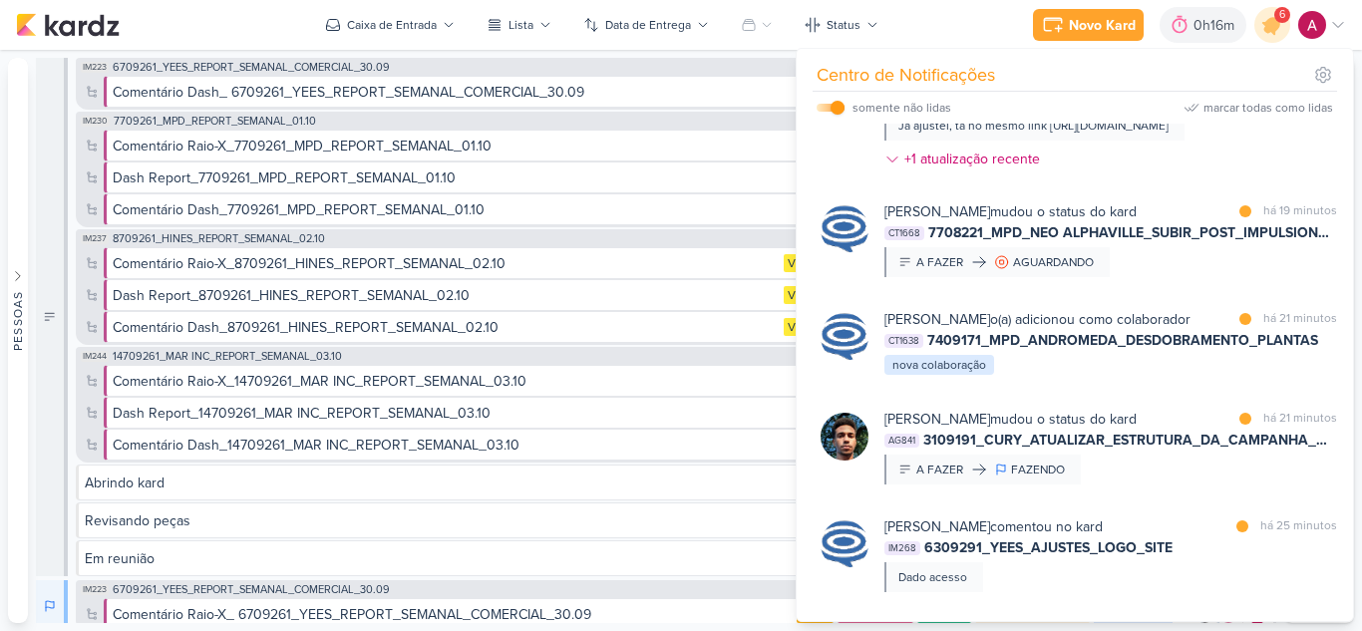
scroll to position [299, 0]
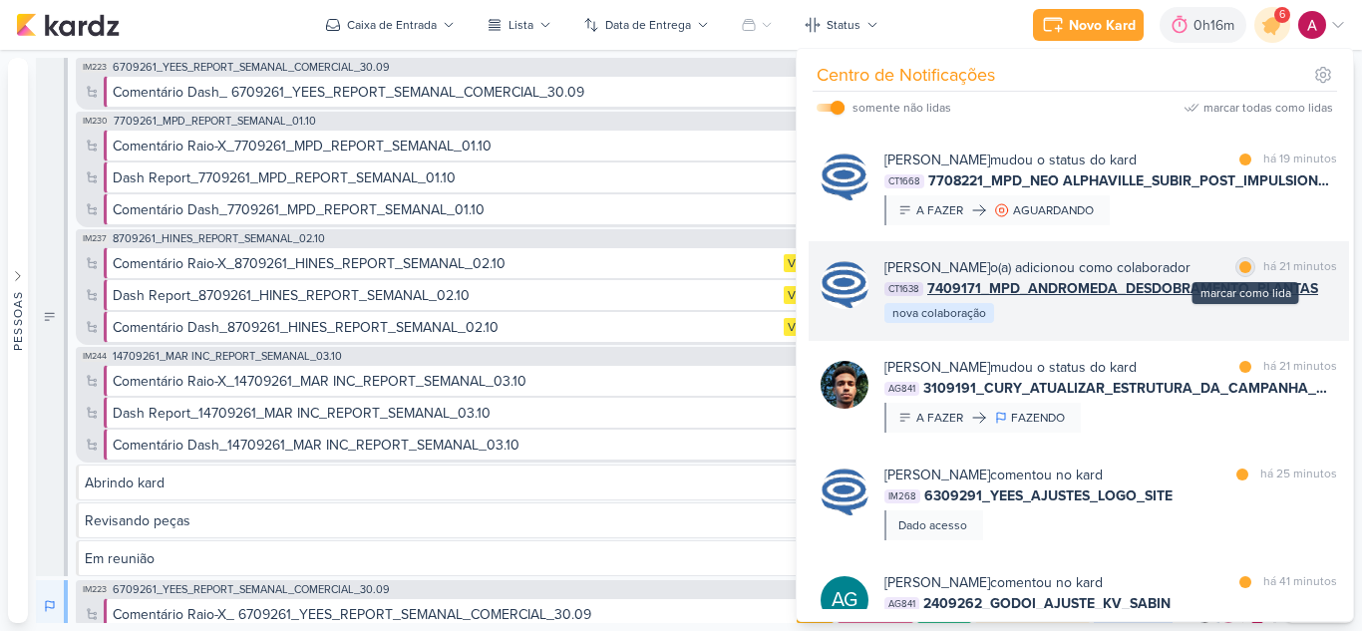
click at [1239, 273] on div at bounding box center [1245, 267] width 12 height 12
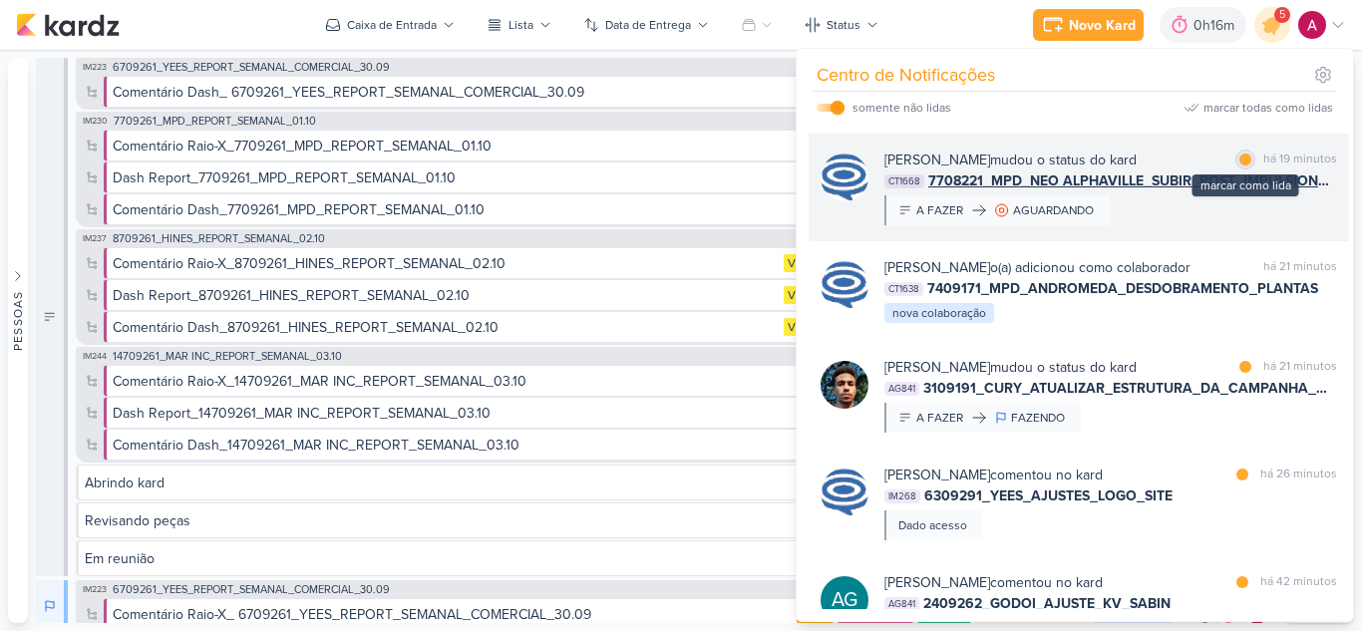
click at [1239, 165] on div at bounding box center [1245, 160] width 12 height 12
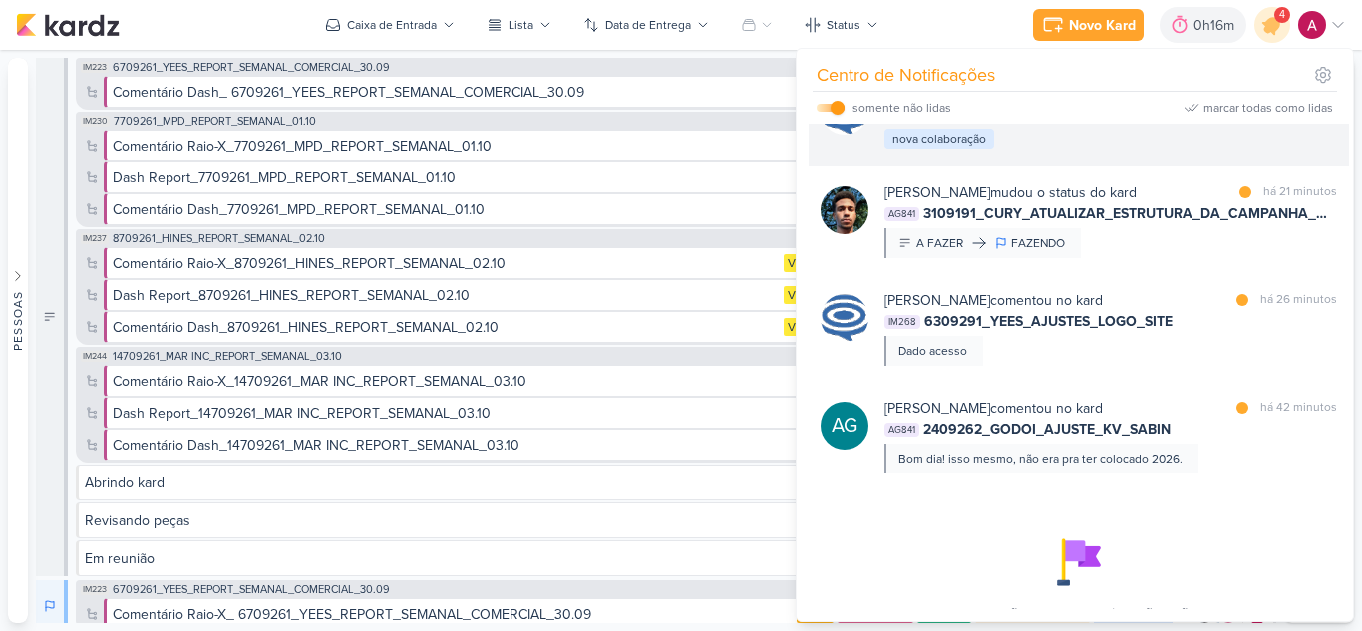
scroll to position [498, 0]
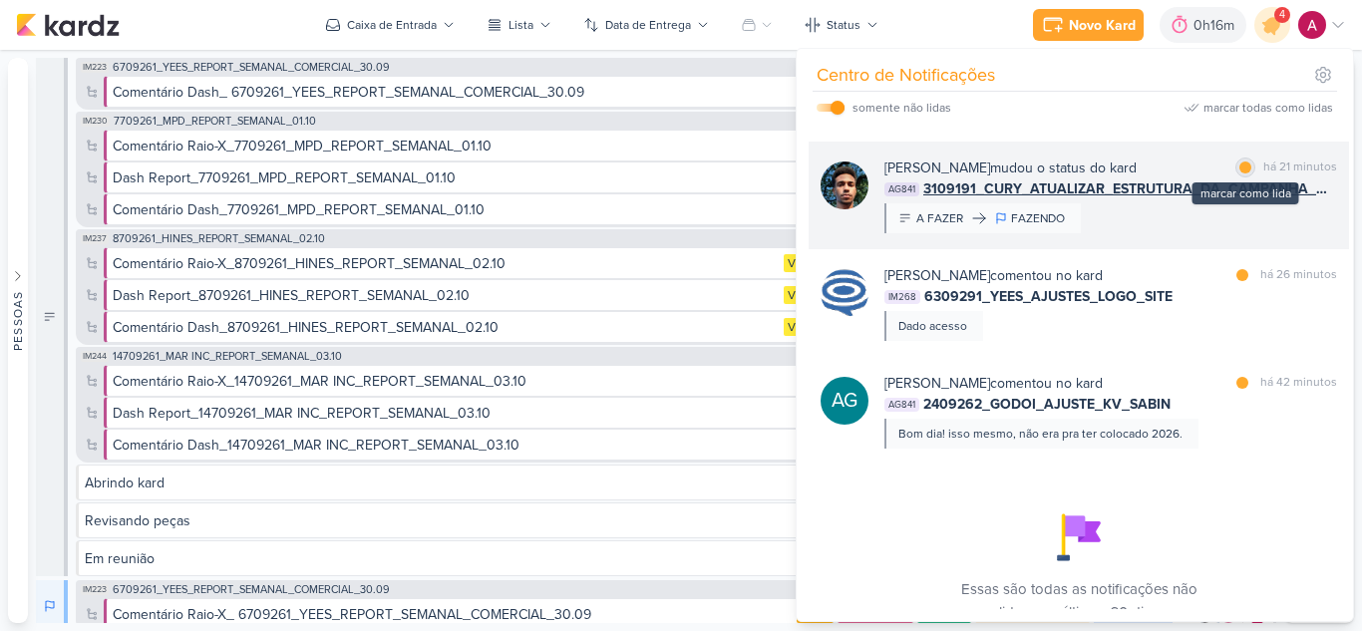
click at [1239, 173] on div at bounding box center [1245, 168] width 12 height 12
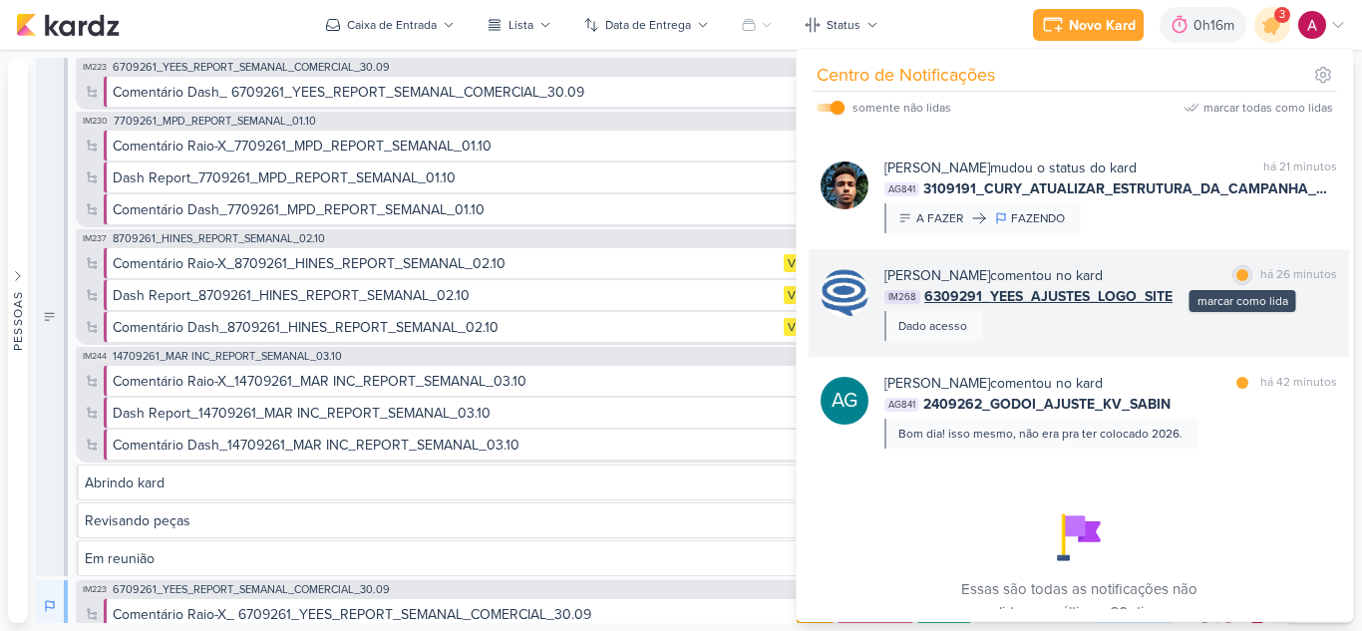
click at [1236, 281] on div at bounding box center [1242, 275] width 12 height 12
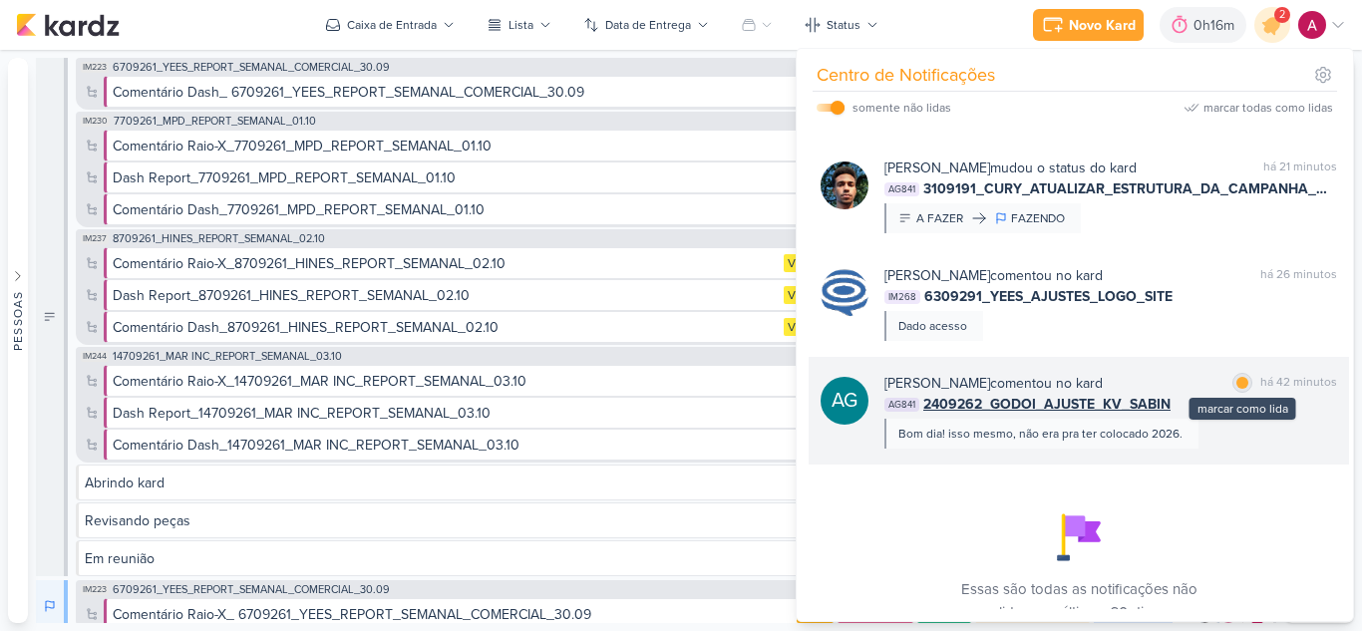
click at [1236, 389] on div at bounding box center [1242, 383] width 12 height 12
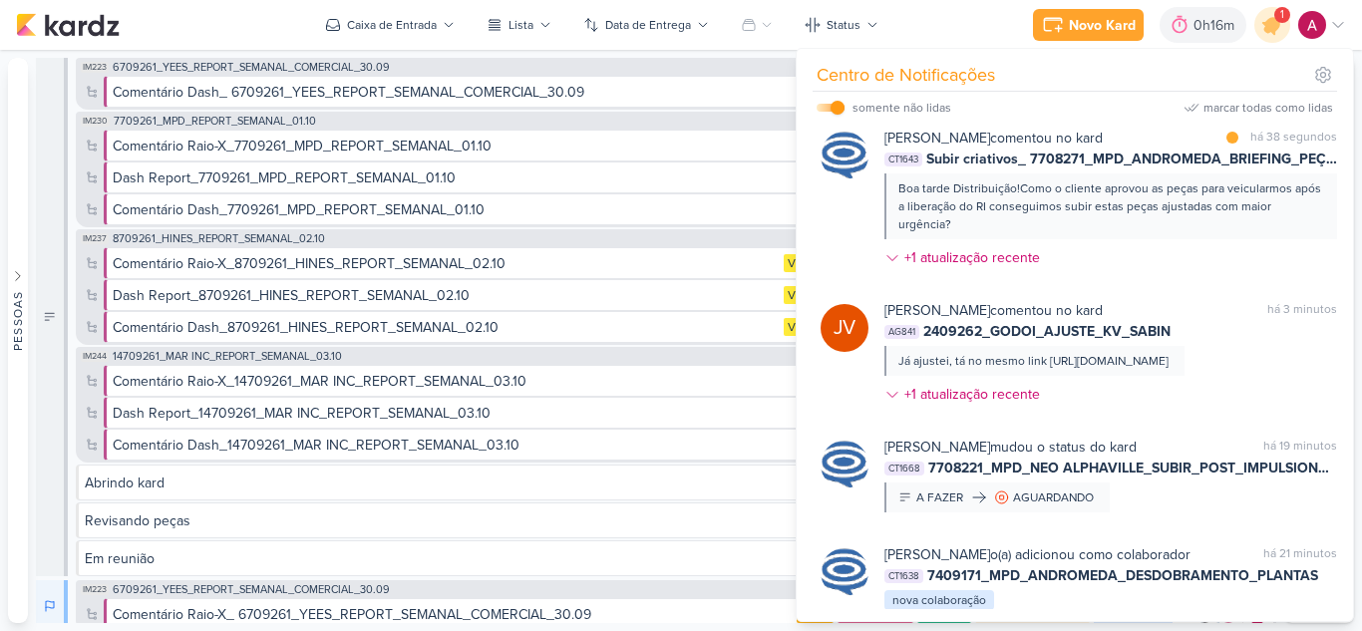
scroll to position [0, 0]
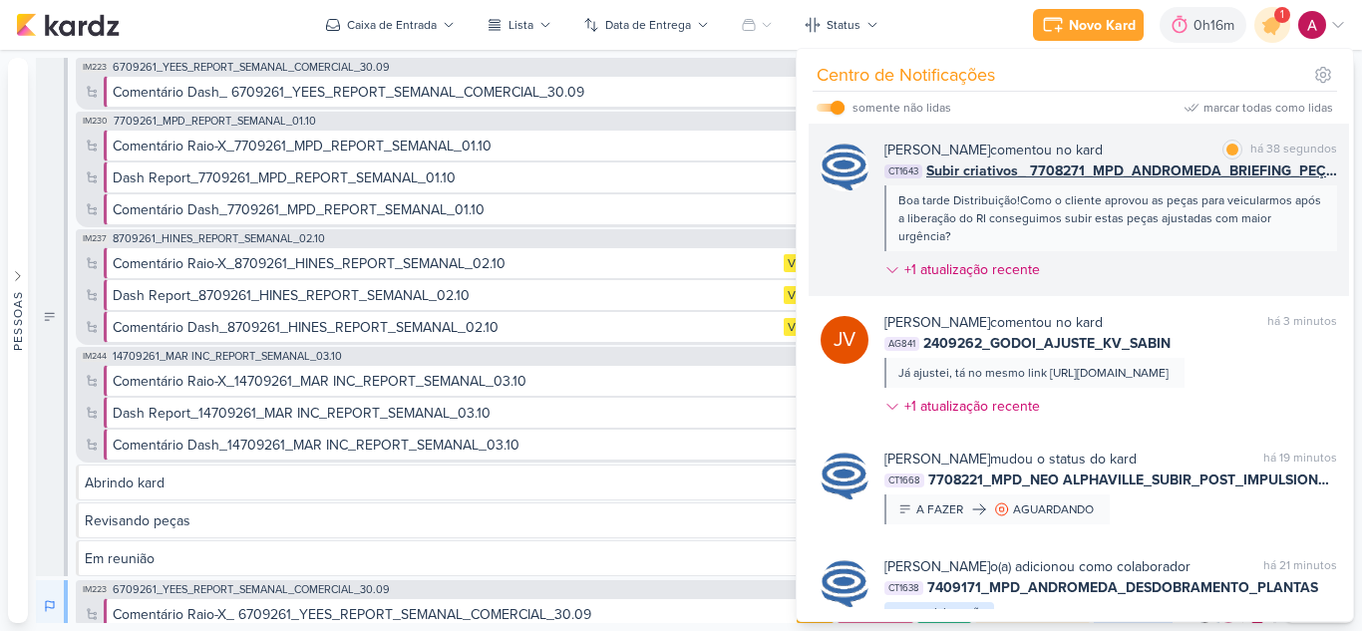
click at [1159, 270] on div "Caroline Traven De Andrade comentou no kard marcar como lida há 38 segundos CT1…" at bounding box center [1110, 214] width 453 height 149
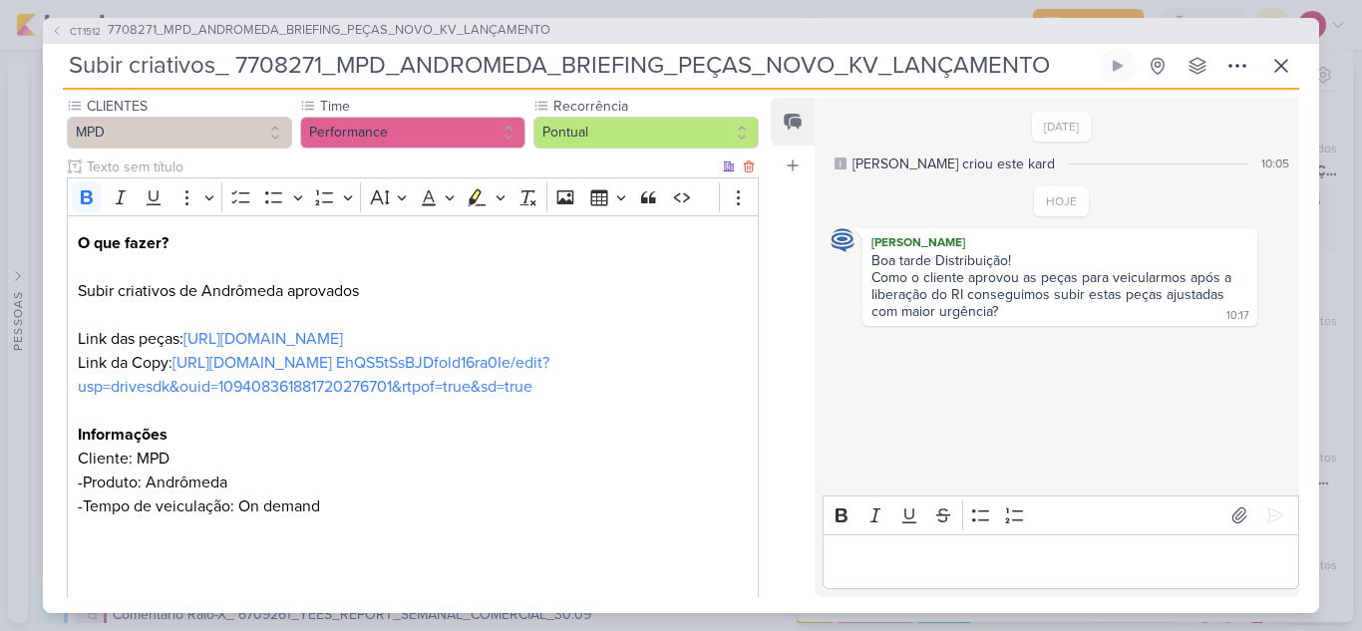
scroll to position [199, 0]
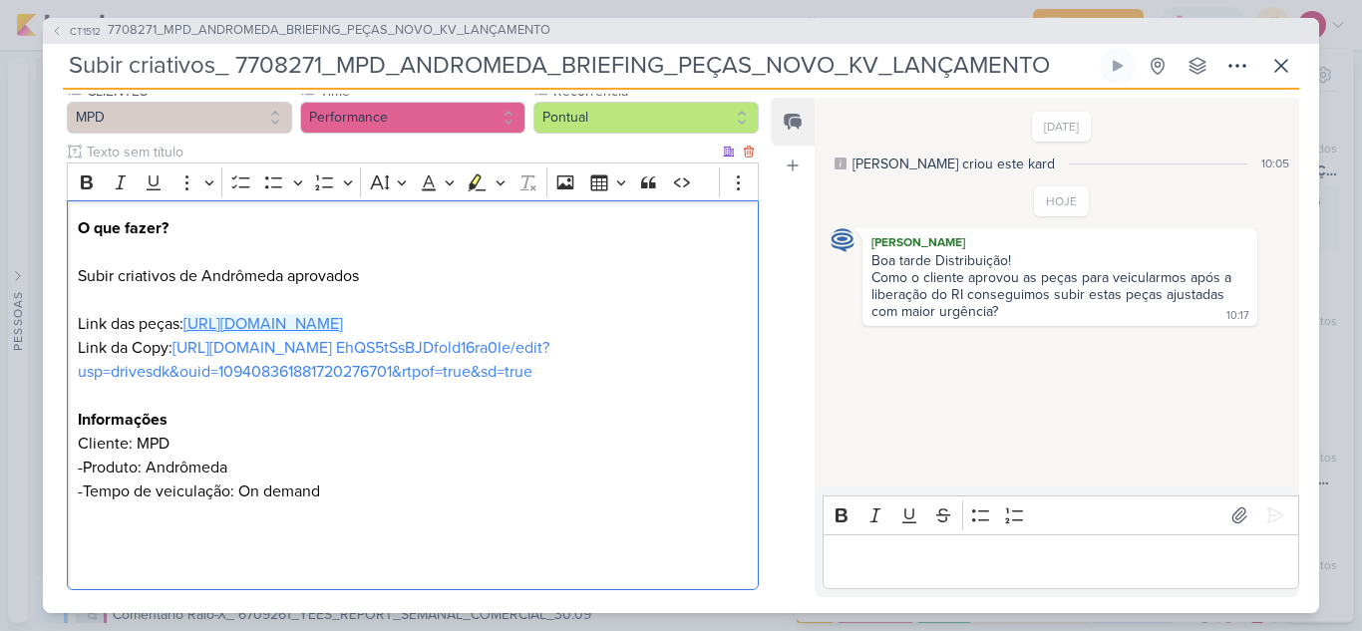
click at [343, 326] on link "https://drive.google.com/drive/folders/1ovbfIuqxZn0is9ijoAvKlqbucRhY08aK" at bounding box center [263, 324] width 160 height 20
click at [782, 284] on div "Feed Atrelar email Solte o email para atrelar ao kard" at bounding box center [793, 347] width 44 height 499
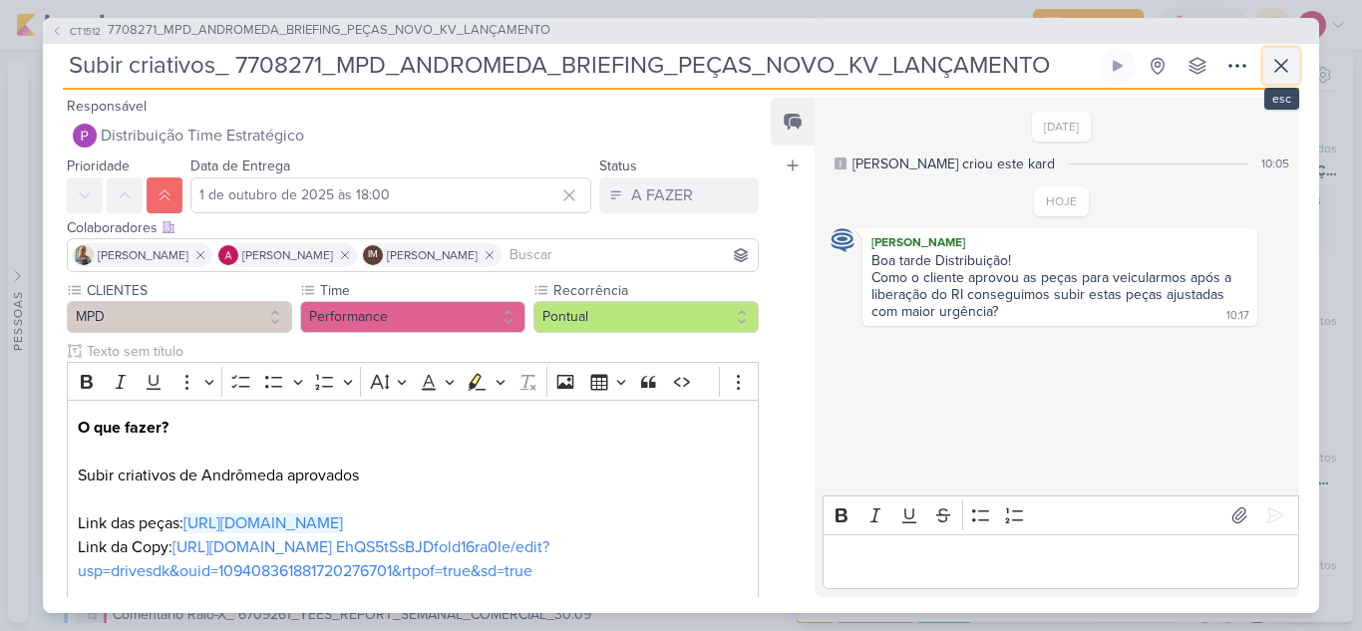
click at [1287, 75] on icon at bounding box center [1281, 66] width 24 height 24
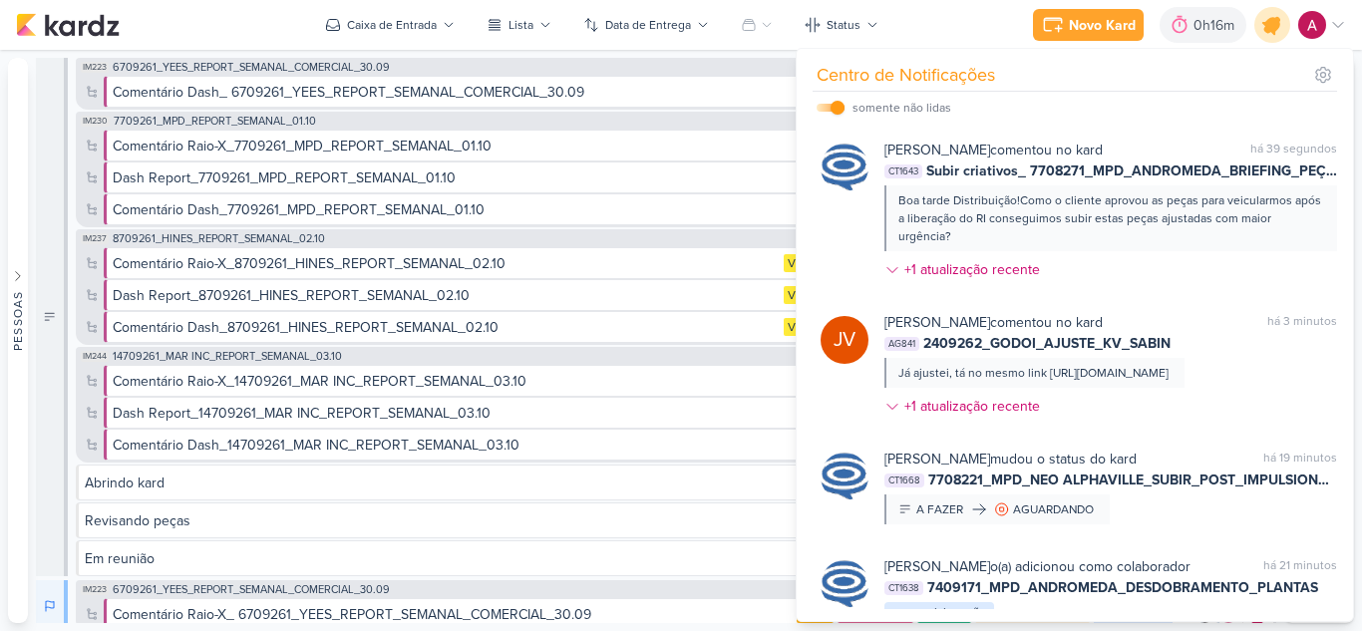
click at [1265, 25] on icon at bounding box center [1272, 25] width 24 height 24
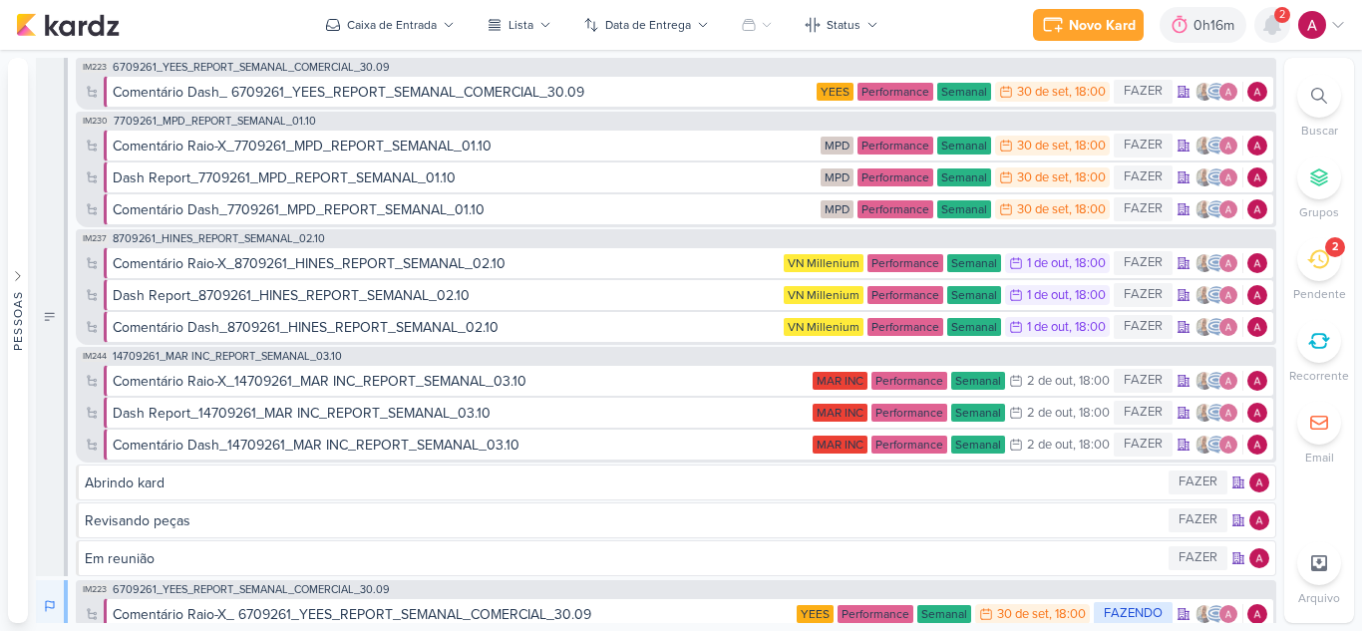
click at [1281, 31] on icon at bounding box center [1272, 25] width 24 height 24
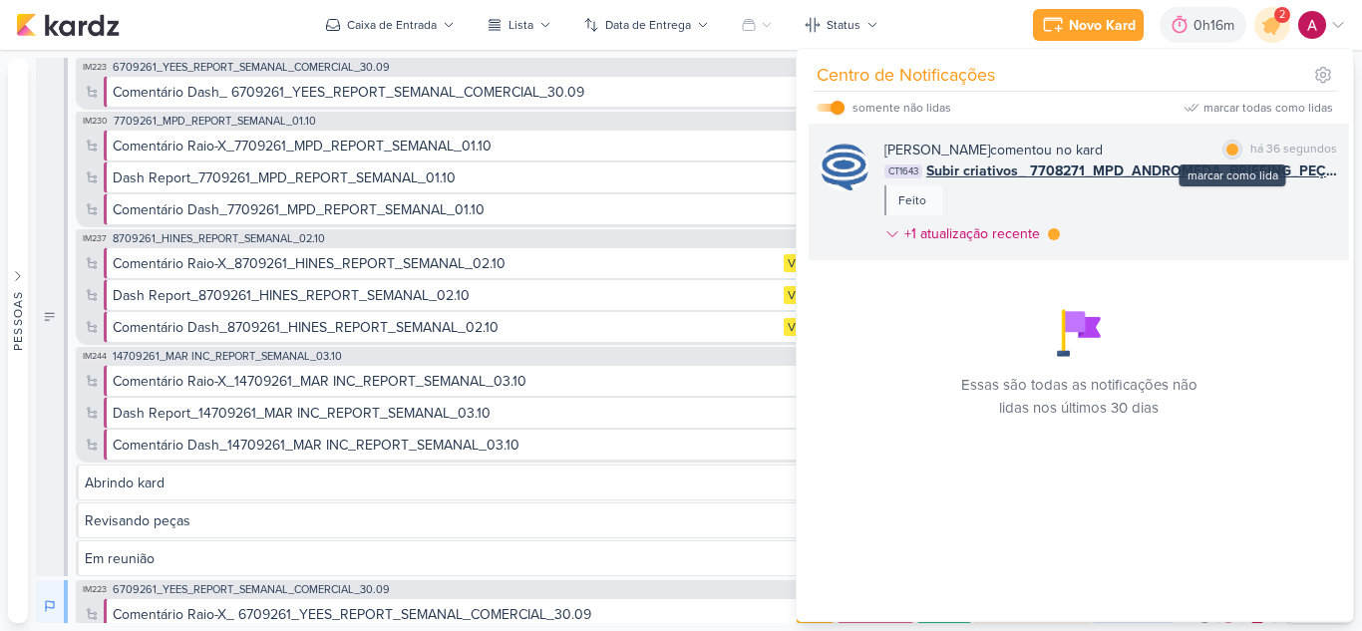
click at [1231, 153] on div at bounding box center [1232, 150] width 12 height 12
click at [887, 238] on icon at bounding box center [892, 234] width 16 height 16
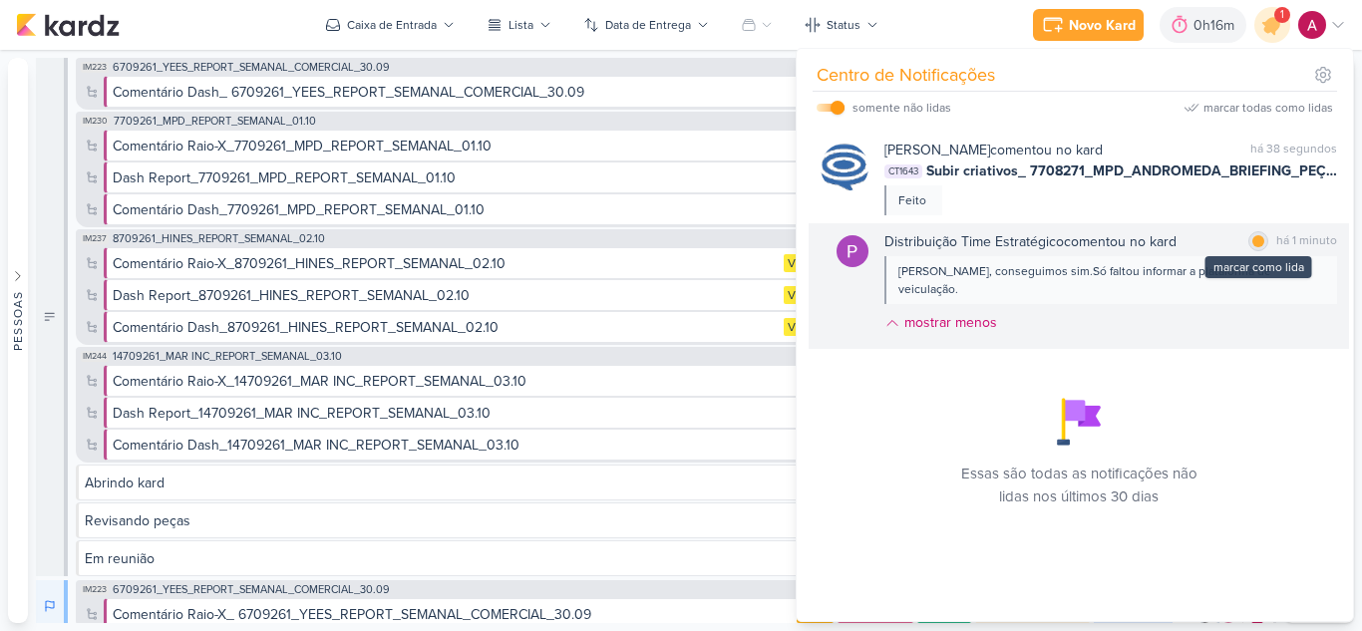
click at [1257, 240] on div at bounding box center [1258, 241] width 12 height 12
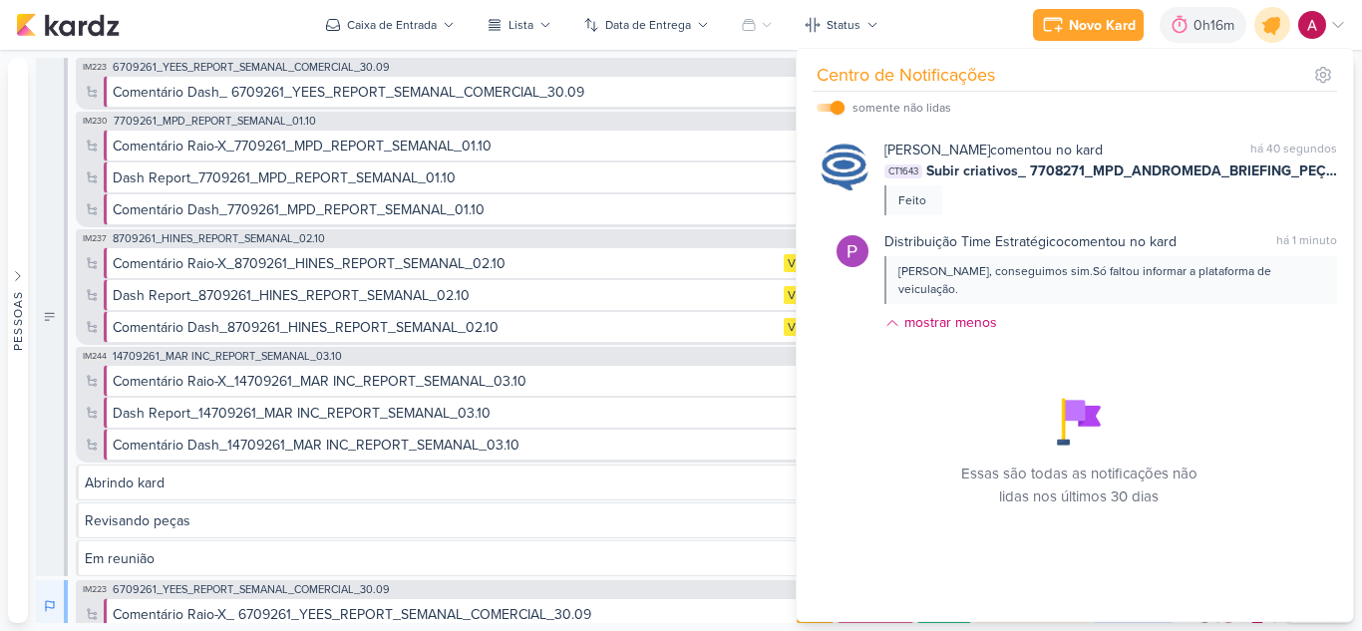
click at [1272, 42] on div at bounding box center [1272, 25] width 51 height 51
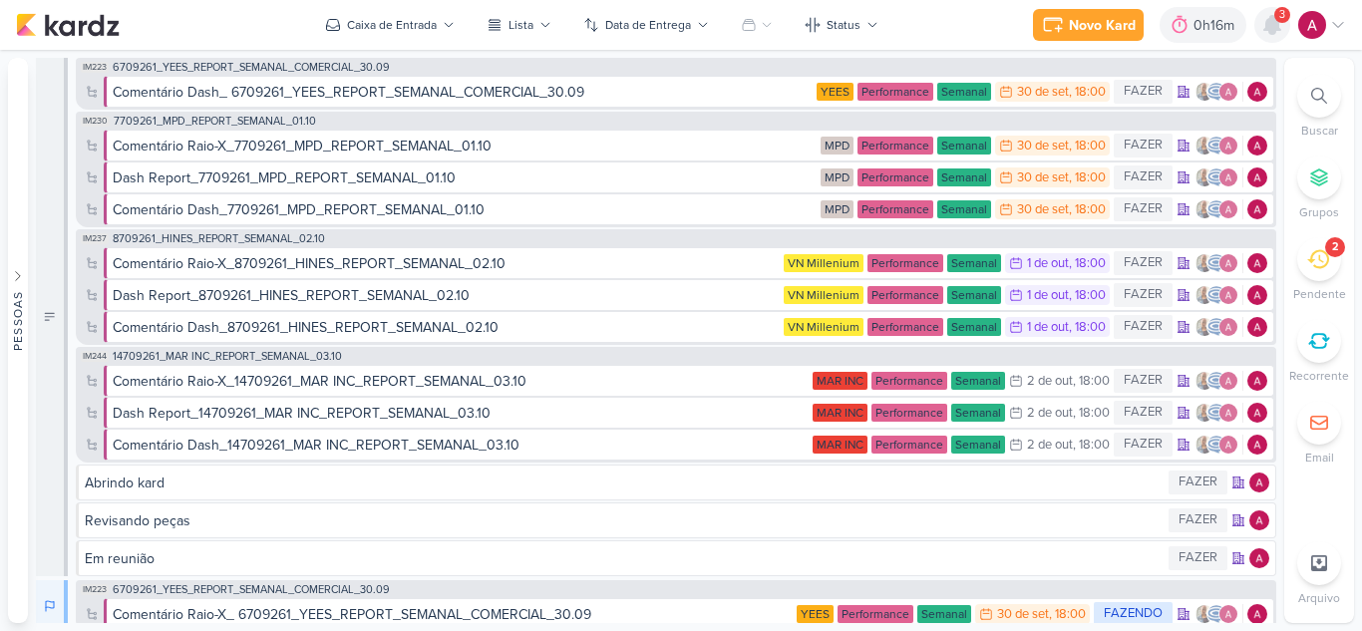
click at [1277, 25] on icon at bounding box center [1272, 25] width 16 height 18
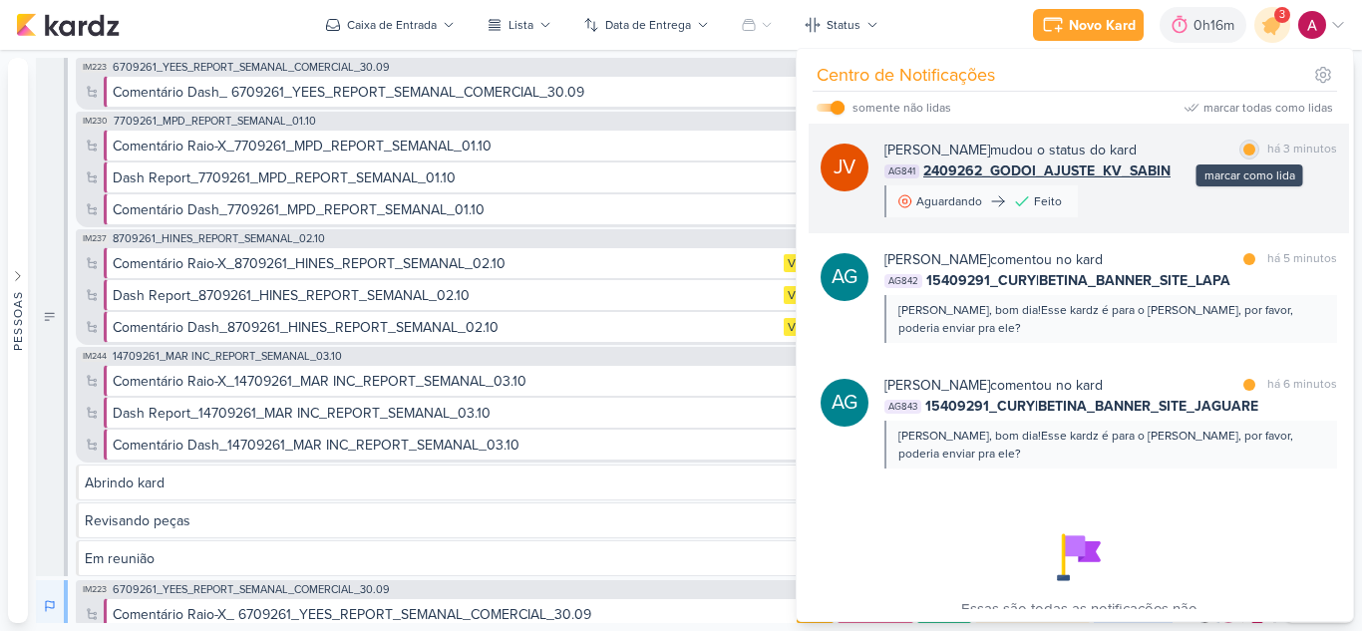
click at [1243, 155] on div at bounding box center [1249, 150] width 12 height 12
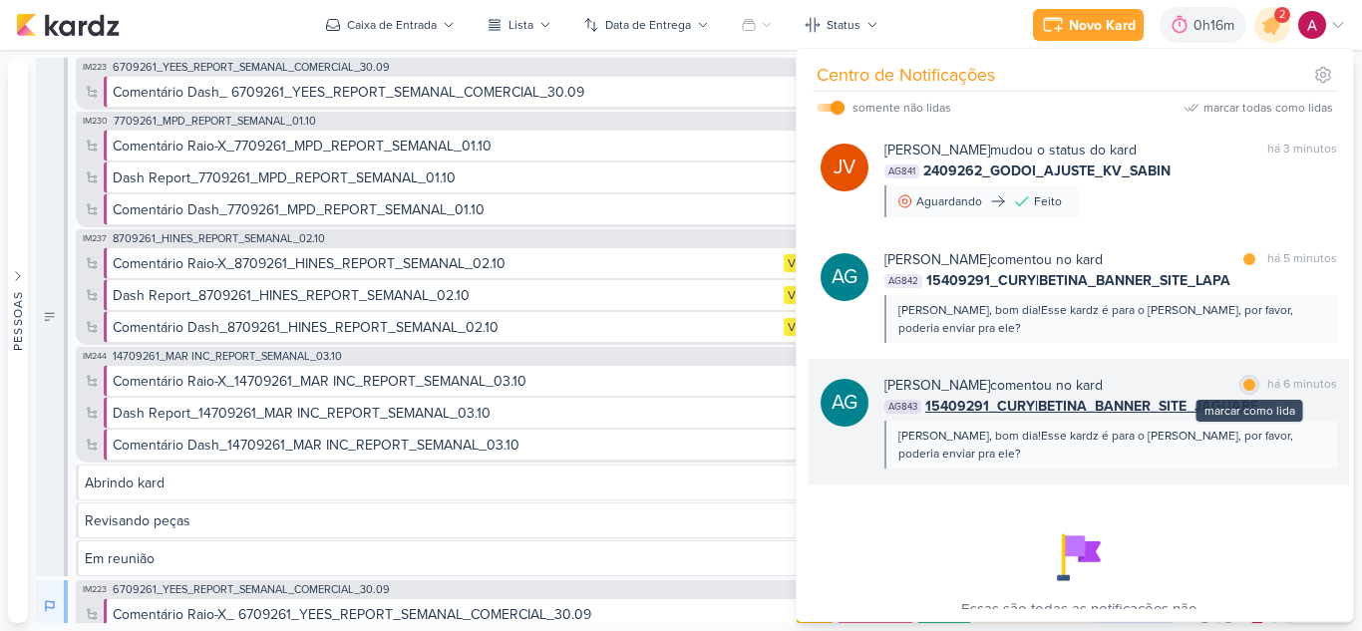
click at [1243, 388] on div at bounding box center [1249, 385] width 12 height 12
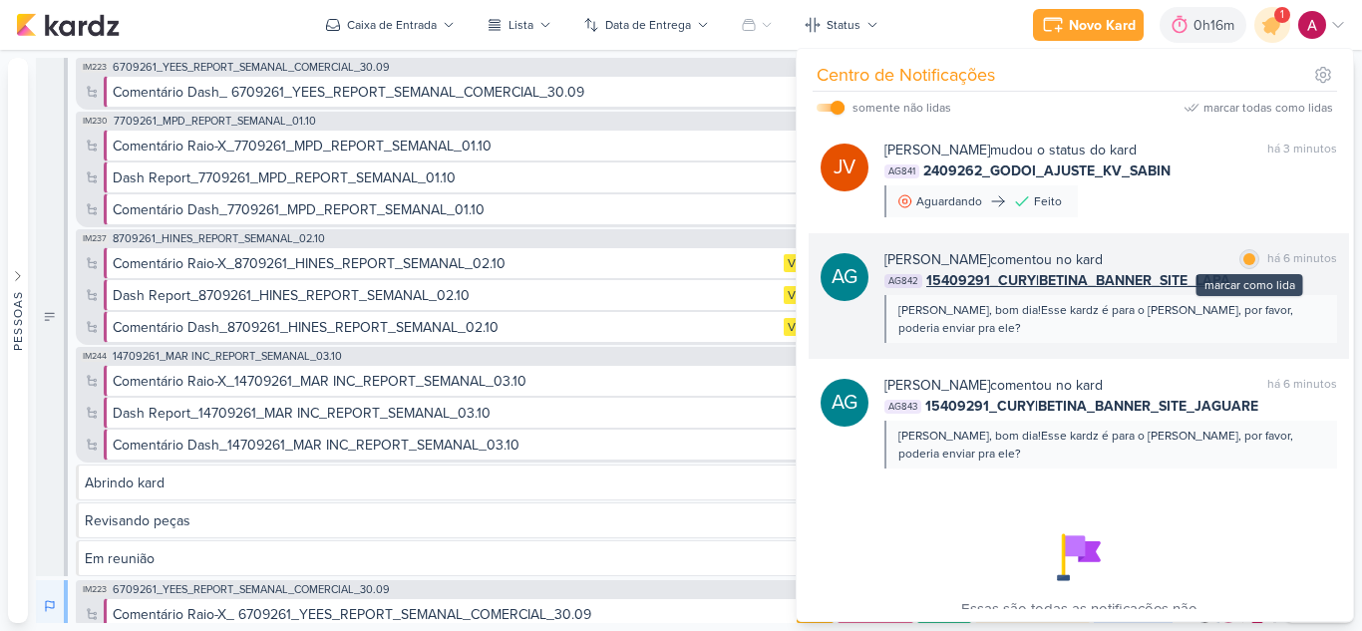
click at [1243, 260] on div at bounding box center [1249, 259] width 12 height 12
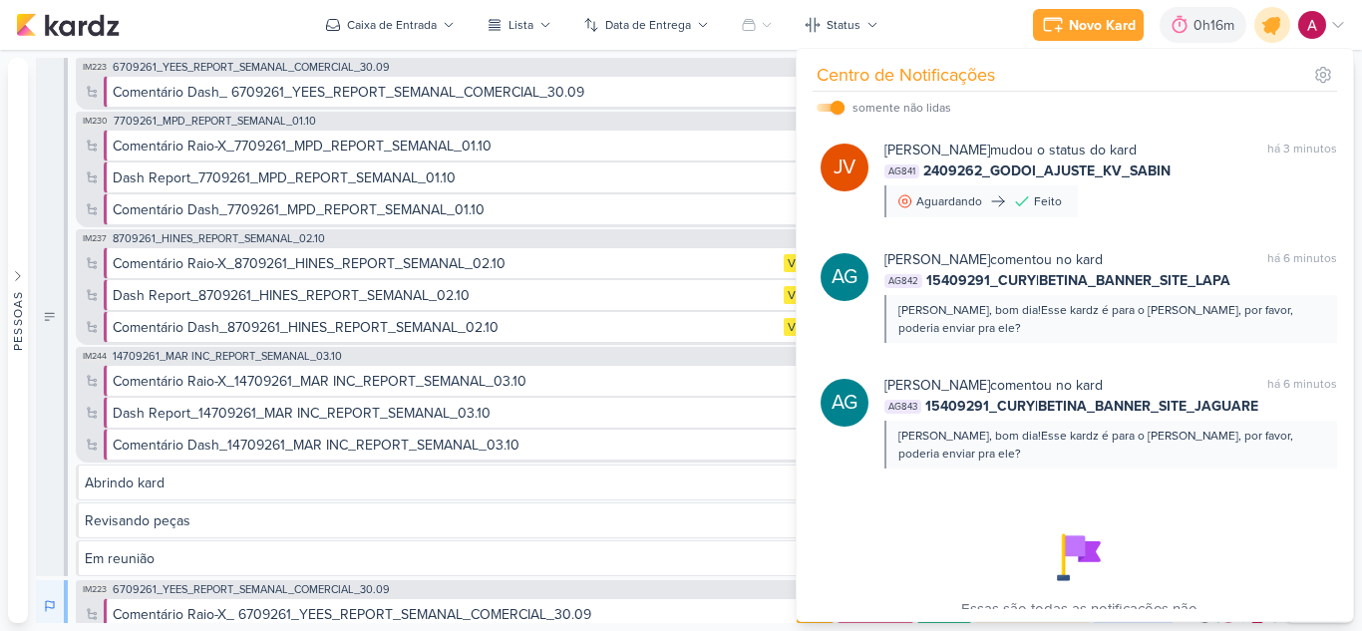
click at [1273, 39] on icon at bounding box center [1272, 25] width 34 height 34
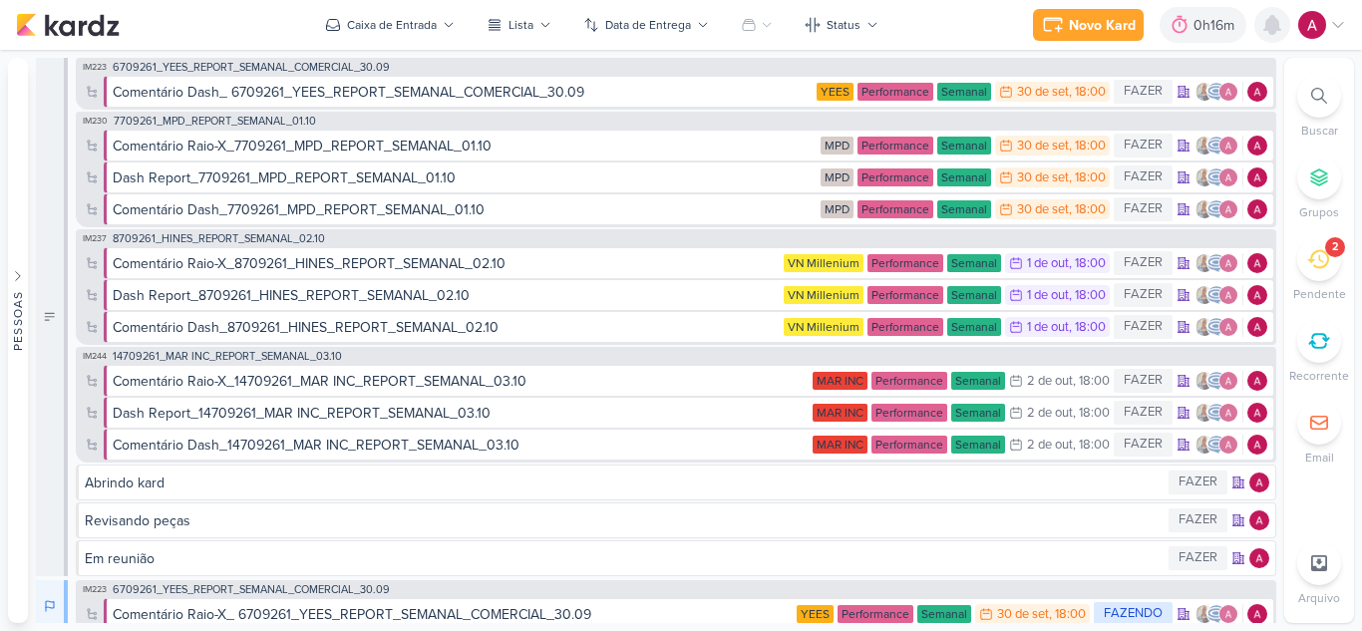
click at [1273, 33] on icon at bounding box center [1272, 25] width 16 height 18
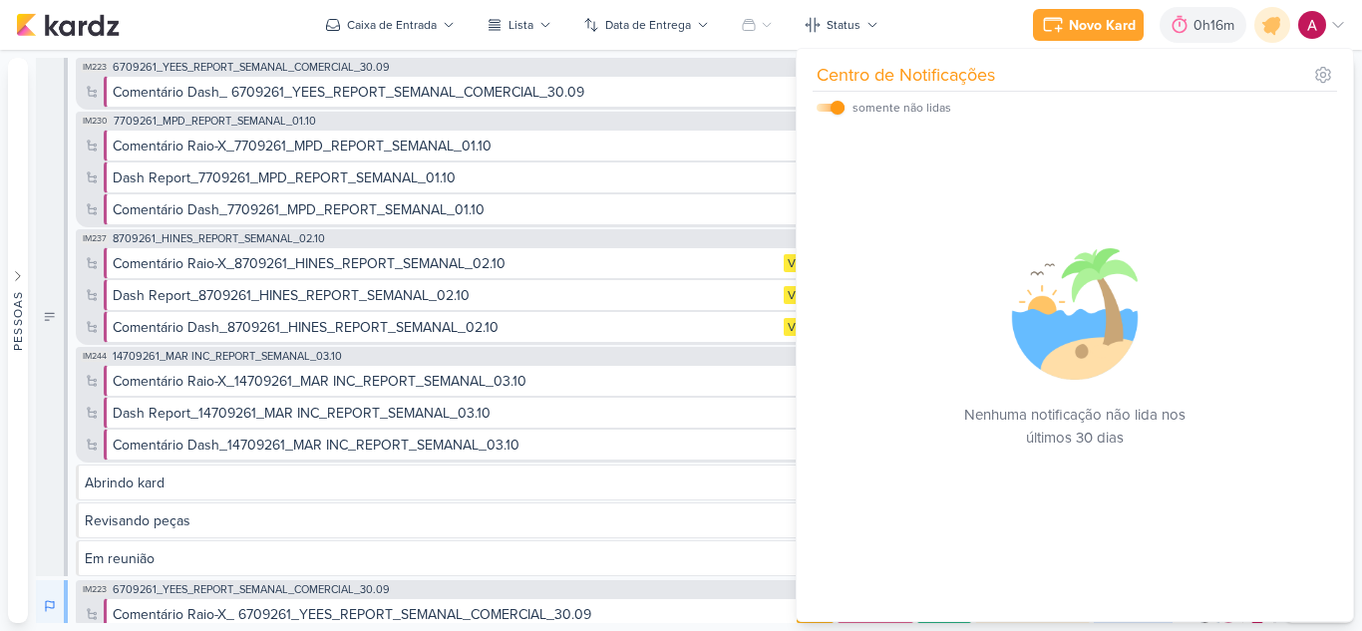
click at [826, 101] on div "somente não lidas" at bounding box center [883, 108] width 135 height 24
click at [836, 108] on input "checkbox" at bounding box center [837, 108] width 14 height 14
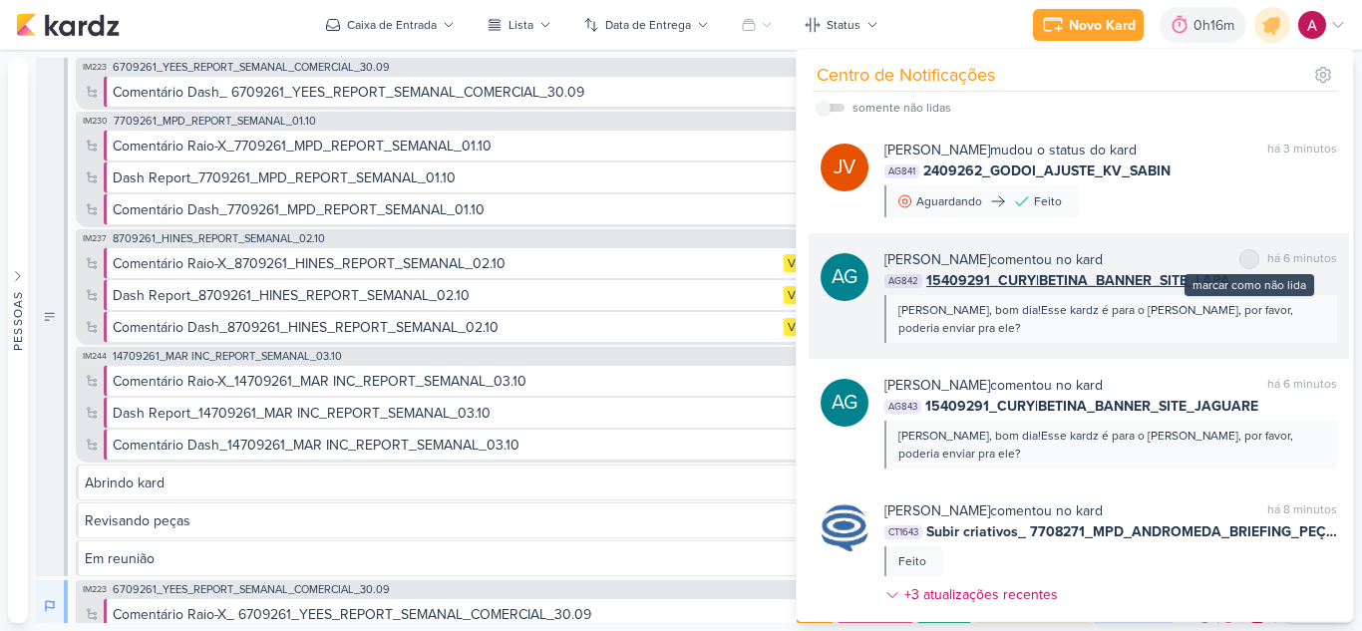
click at [1242, 265] on div "marcar como não lida" at bounding box center [1249, 259] width 20 height 20
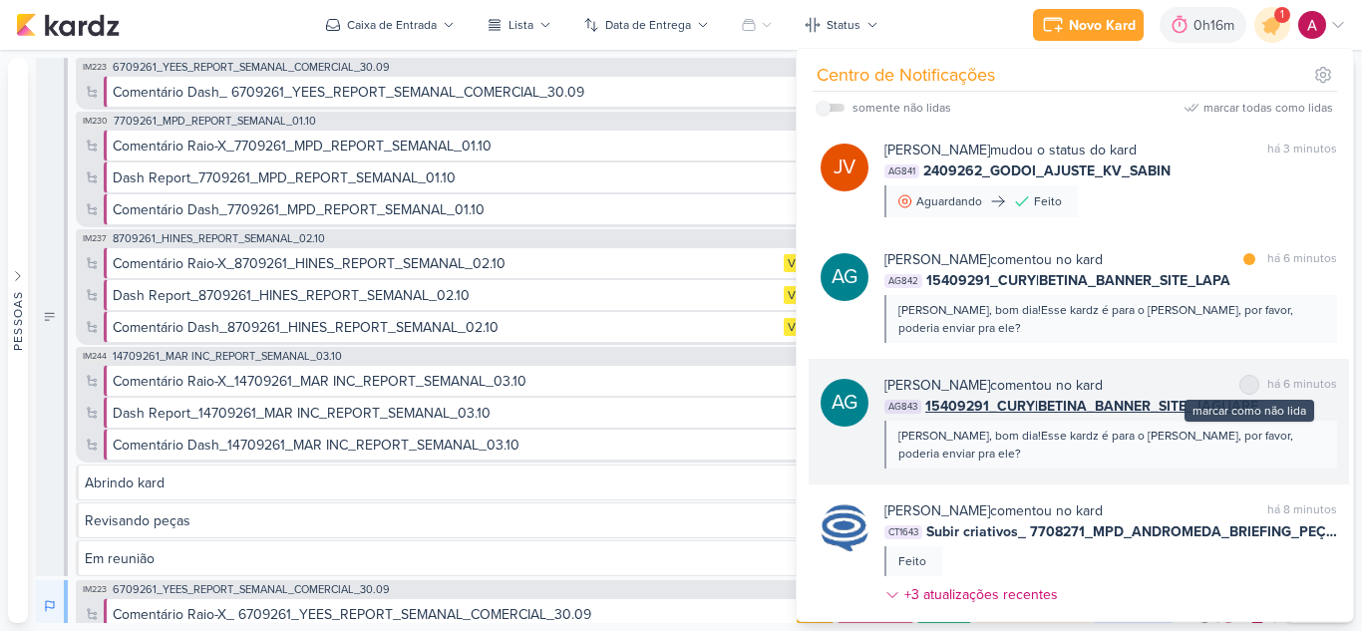
click at [1245, 386] on div at bounding box center [1249, 385] width 12 height 12
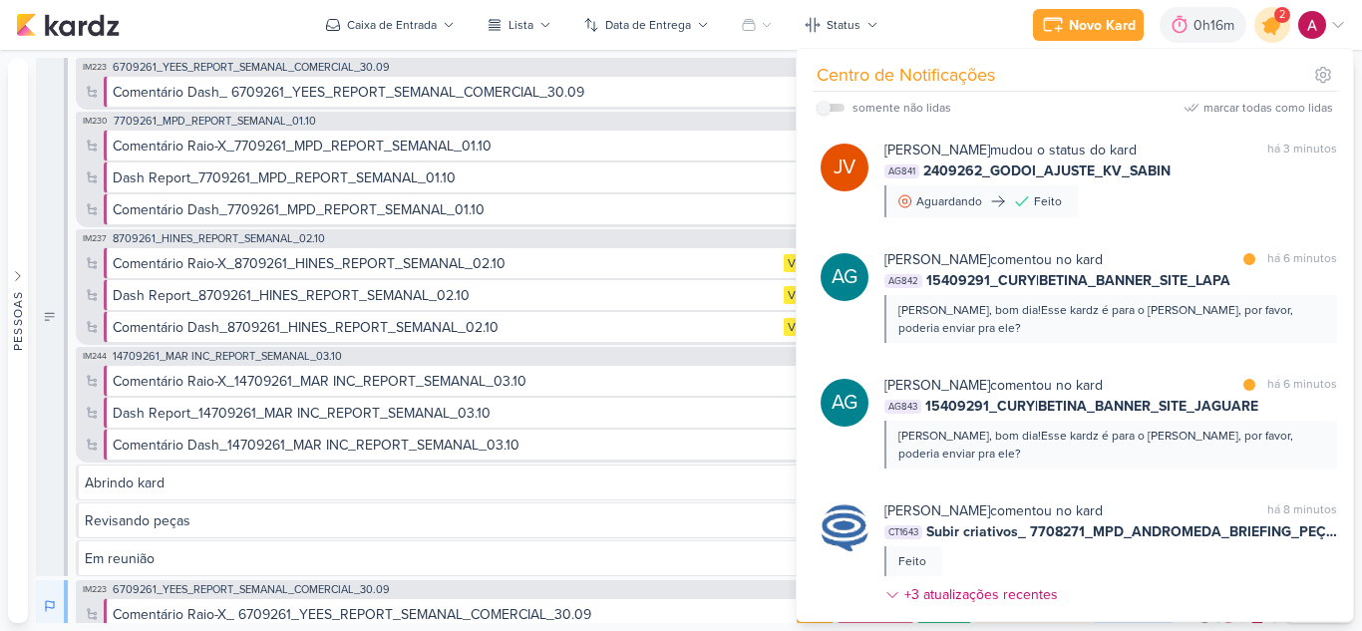
click at [1276, 31] on icon at bounding box center [1272, 25] width 34 height 34
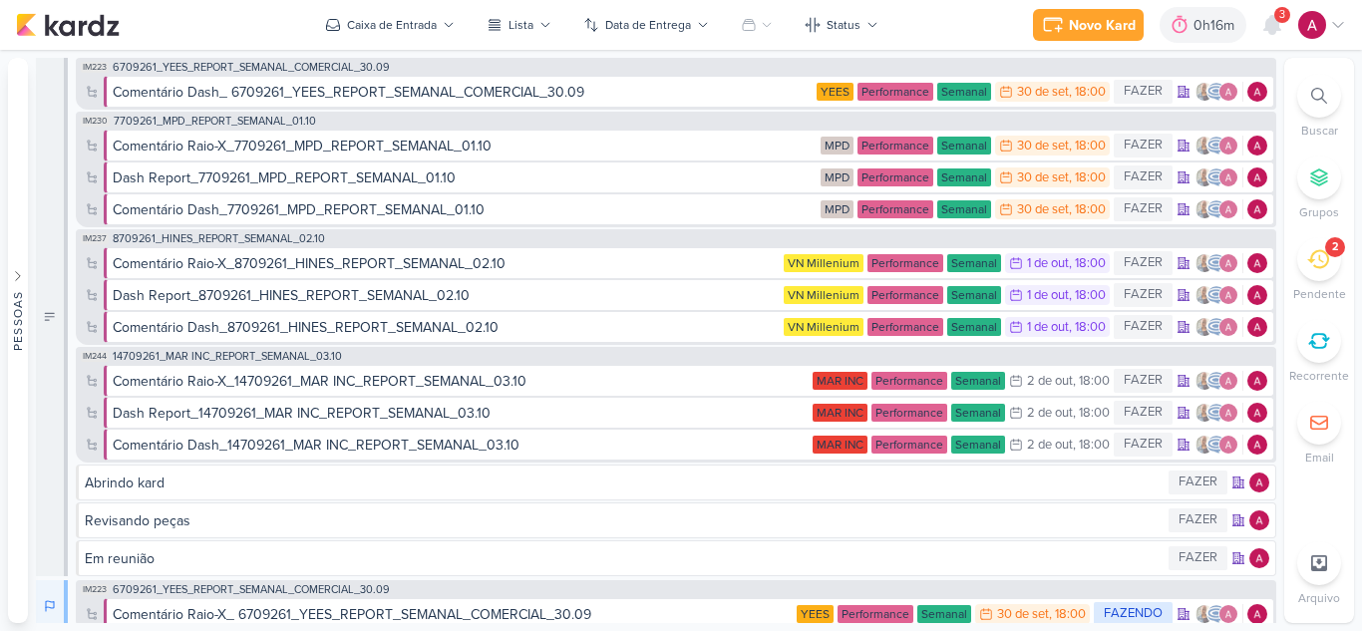
click at [1279, 16] on span "3" at bounding box center [1282, 15] width 6 height 16
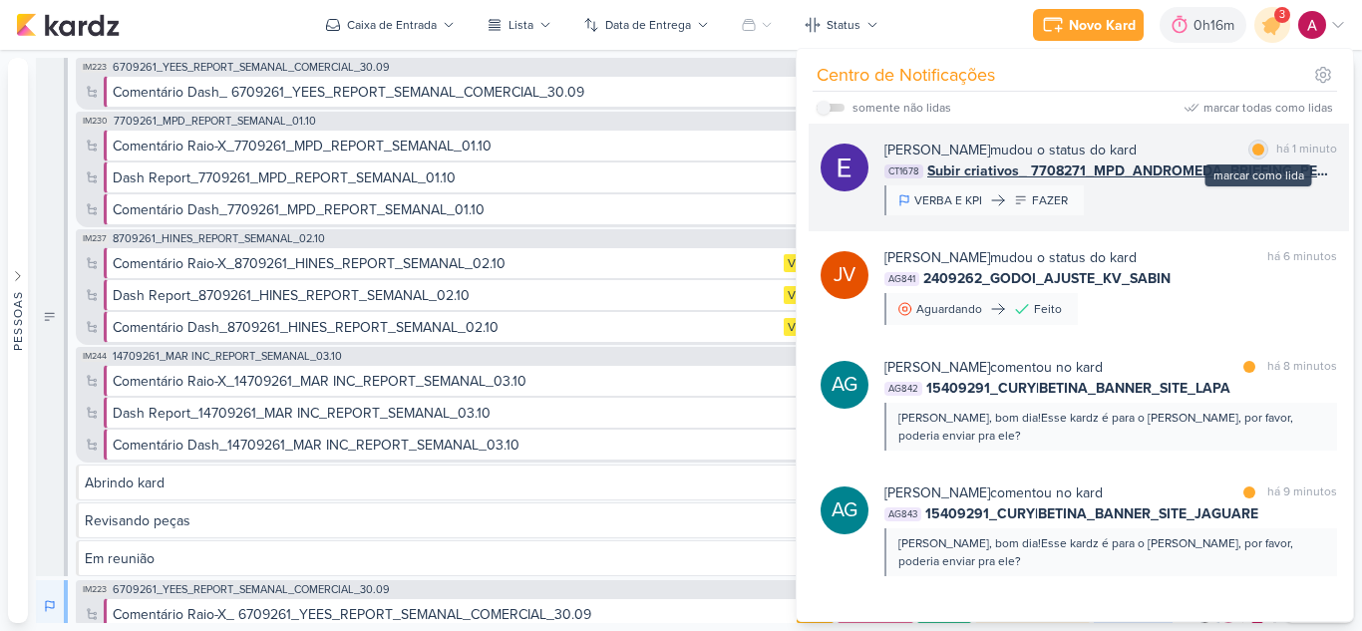
click at [1258, 144] on div "marcar como lida" at bounding box center [1258, 150] width 20 height 20
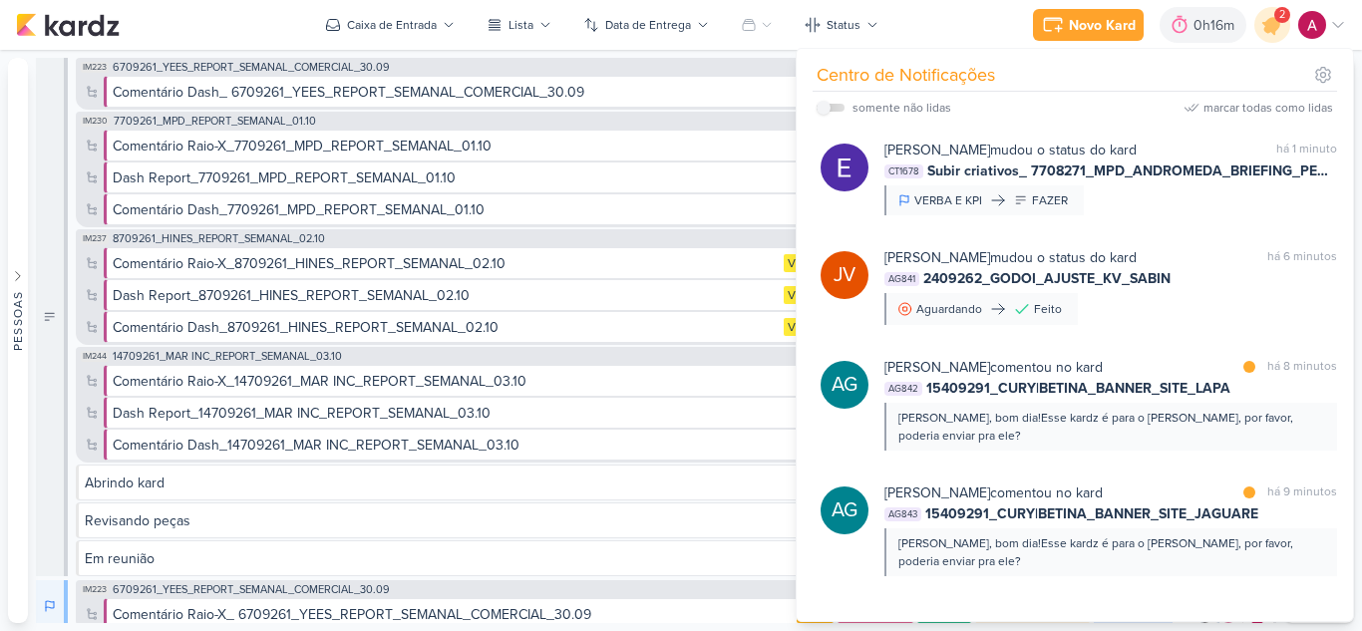
drag, startPoint x: 1276, startPoint y: 35, endPoint x: 1062, endPoint y: 71, distance: 217.3
click at [1275, 35] on icon at bounding box center [1272, 25] width 34 height 34
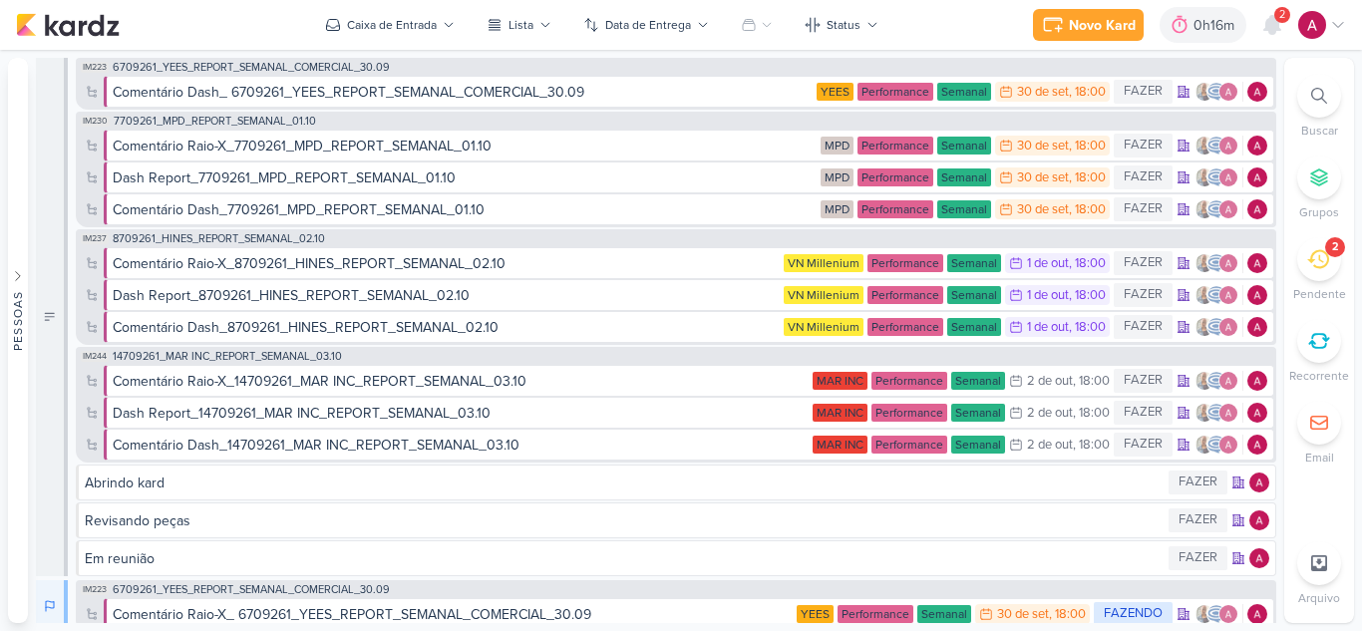
click at [1279, 20] on span "2" at bounding box center [1282, 15] width 6 height 16
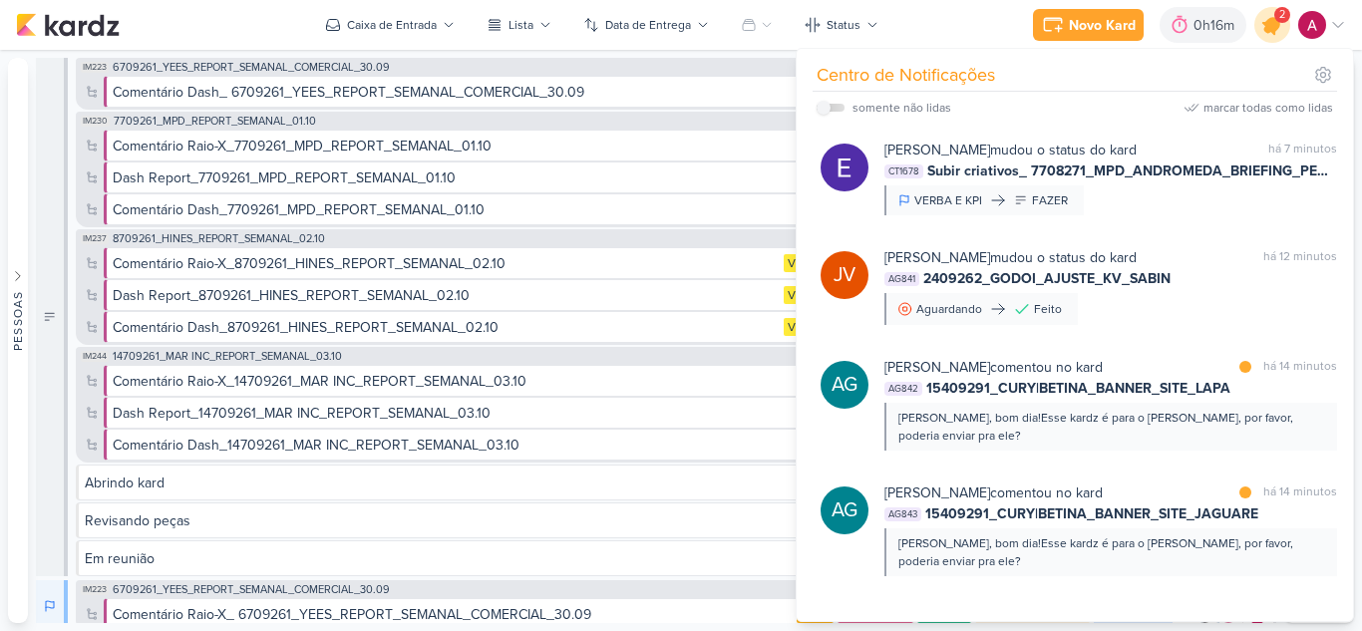
click at [1272, 28] on icon at bounding box center [1272, 25] width 24 height 24
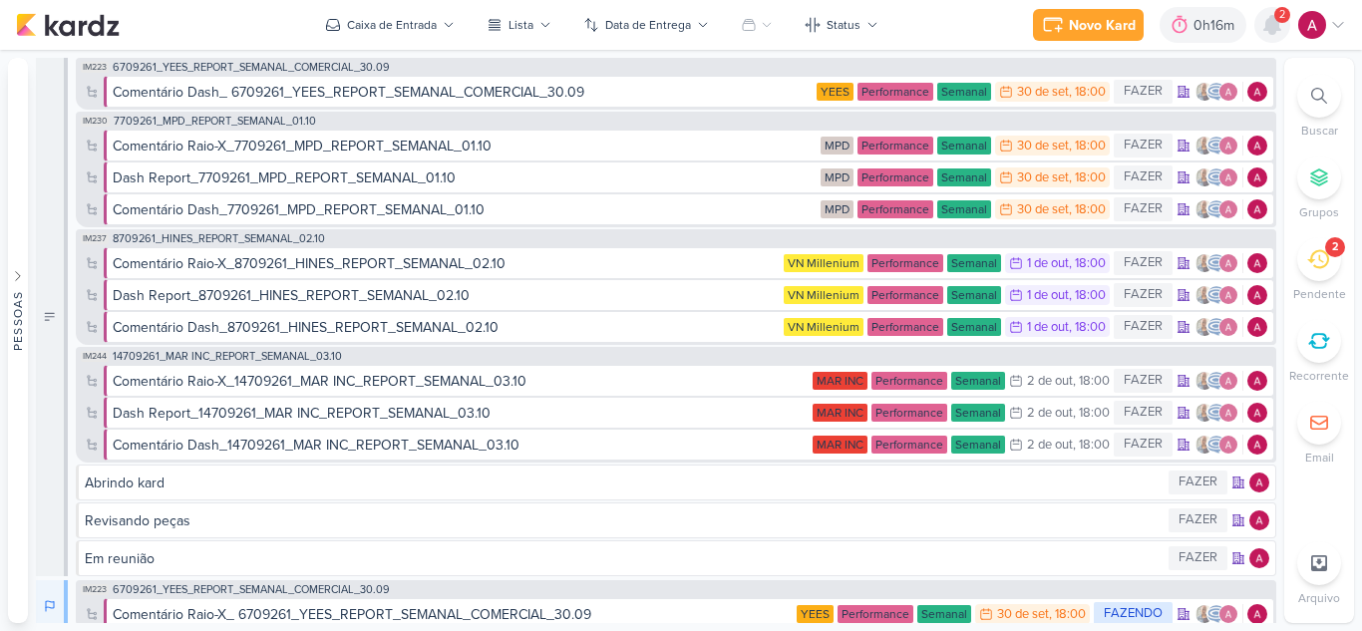
click at [1272, 28] on icon at bounding box center [1272, 25] width 16 height 18
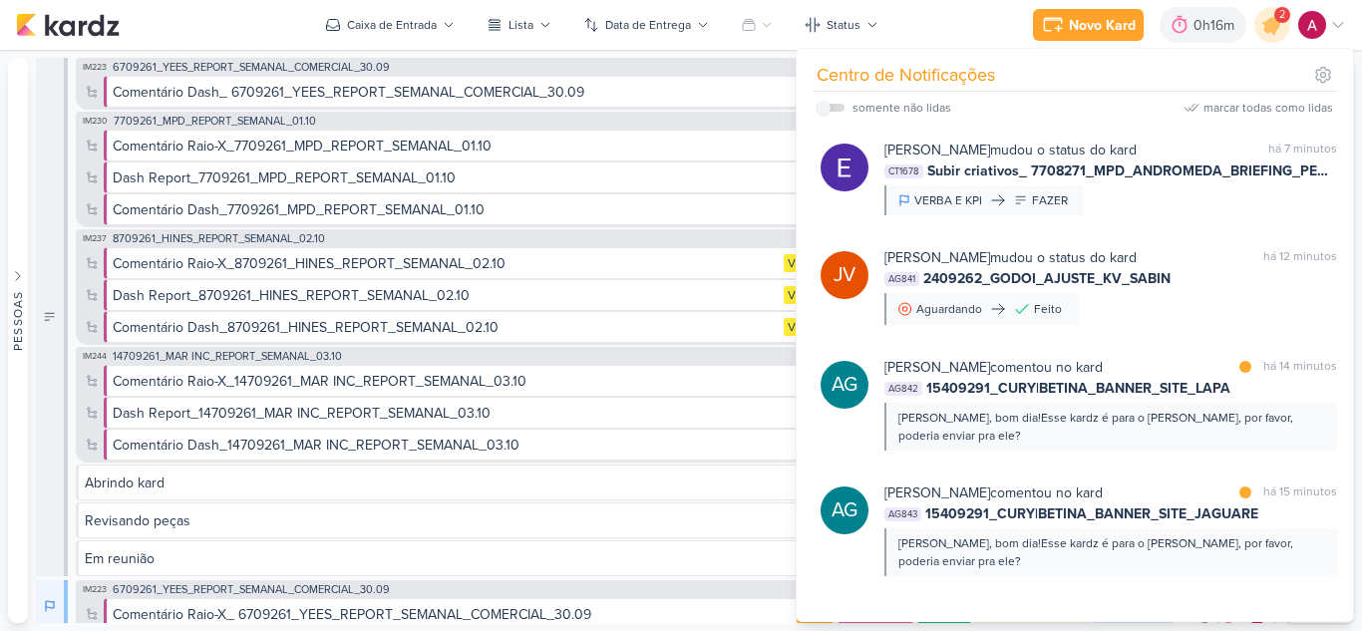
click at [829, 102] on div "somente não lidas" at bounding box center [883, 108] width 135 height 24
click at [831, 111] on label at bounding box center [830, 108] width 28 height 8
click at [830, 111] on input "checkbox" at bounding box center [823, 108] width 14 height 14
checkbox input "true"
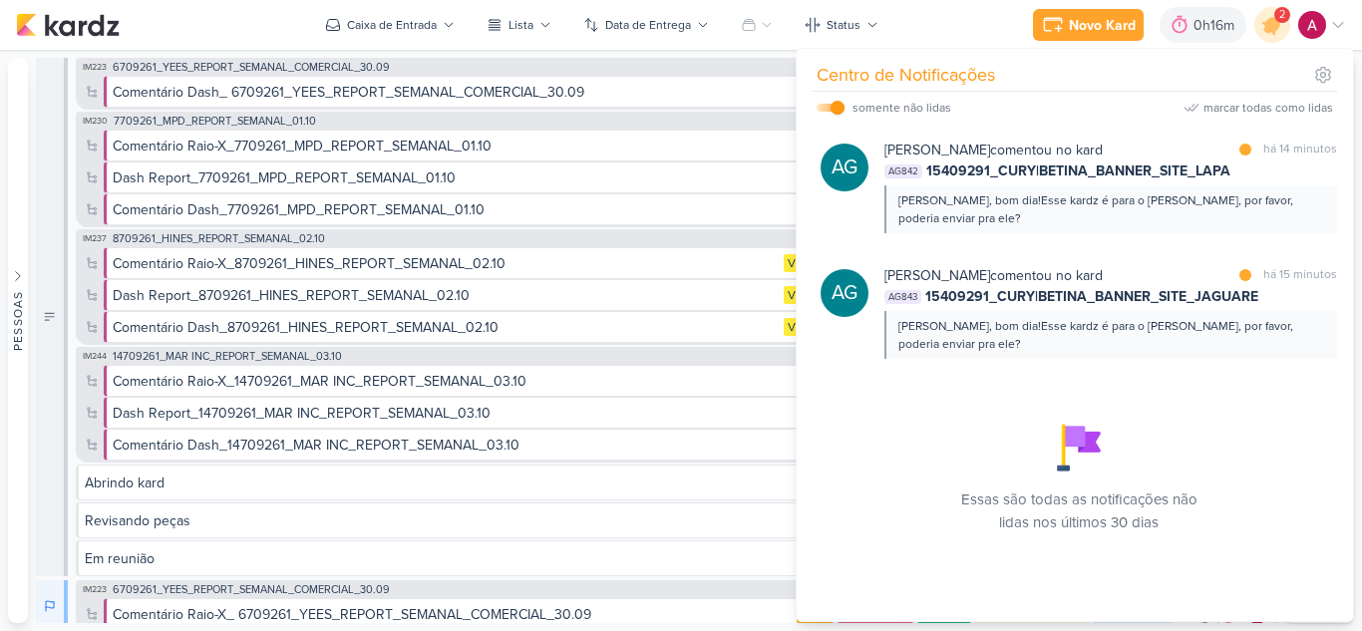
drag, startPoint x: 1271, startPoint y: 35, endPoint x: 1187, endPoint y: 4, distance: 89.3
click at [1271, 34] on icon at bounding box center [1272, 25] width 34 height 34
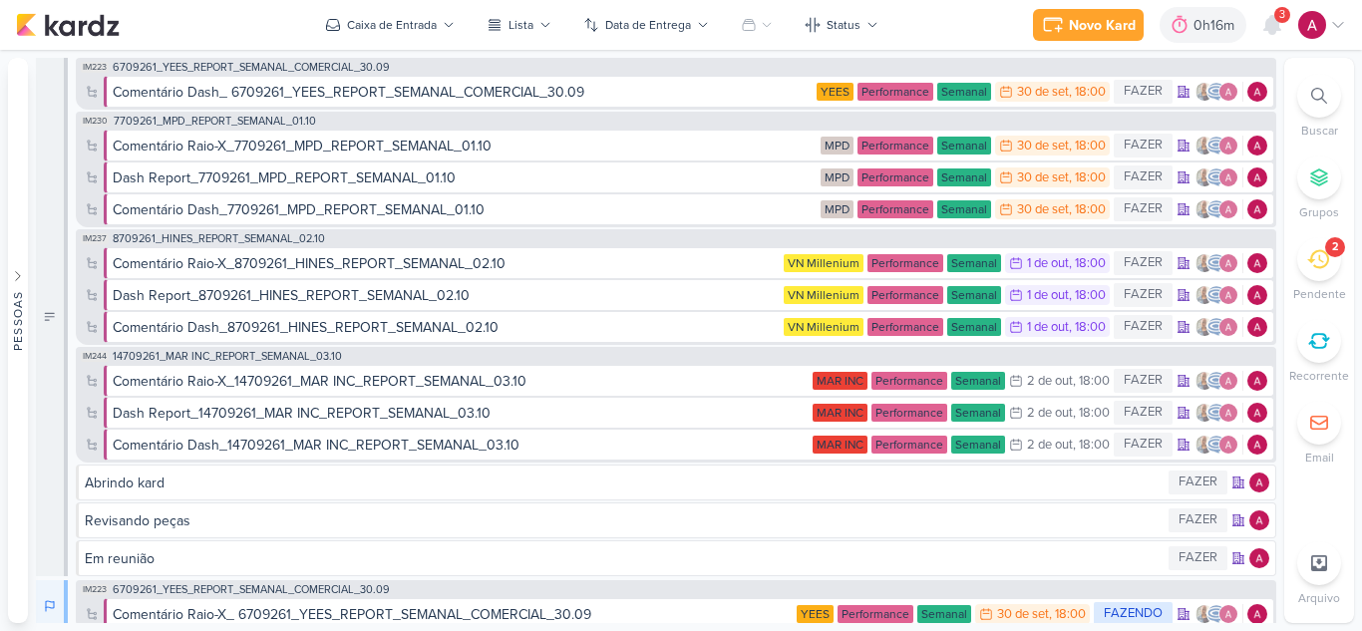
click at [1284, 17] on span "3" at bounding box center [1282, 15] width 6 height 16
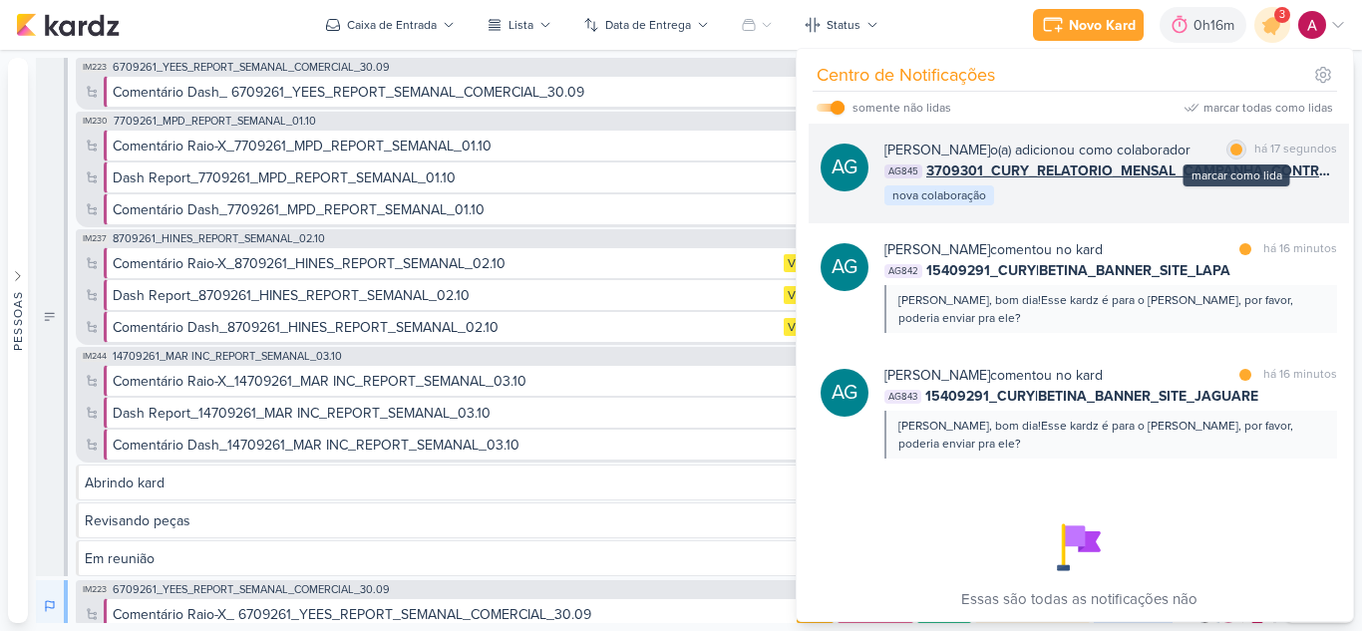
click at [1233, 153] on div at bounding box center [1236, 150] width 12 height 12
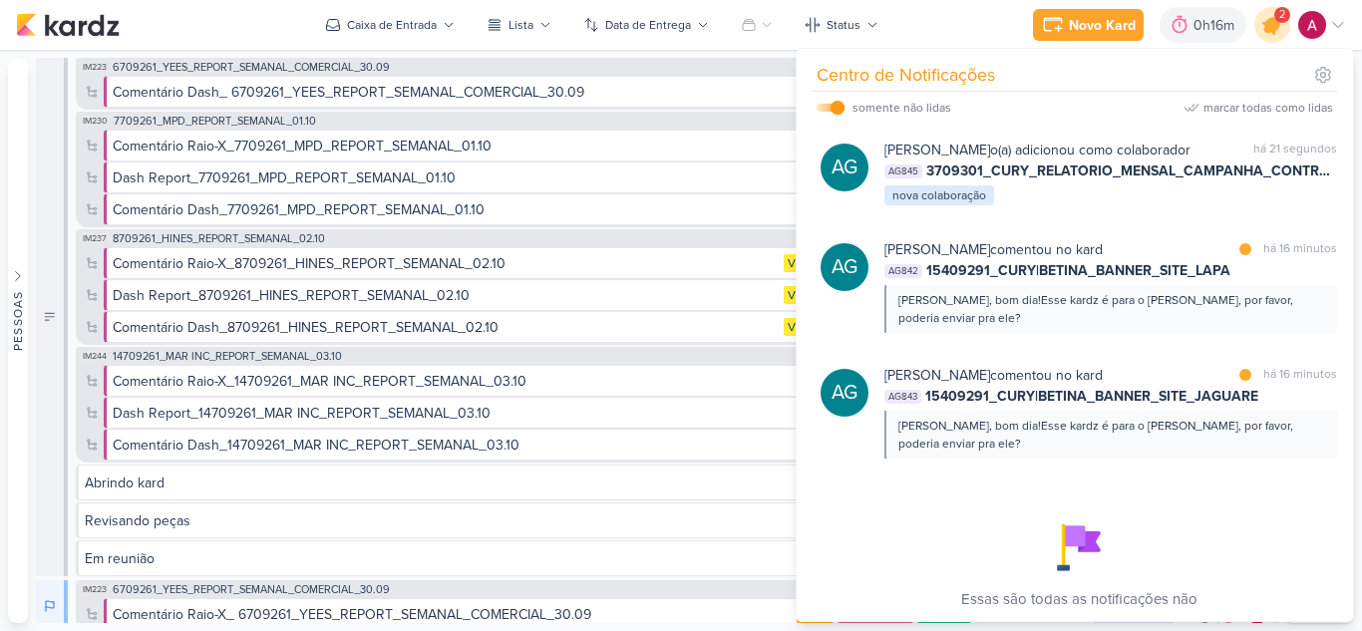
click at [1271, 23] on icon at bounding box center [1272, 25] width 24 height 24
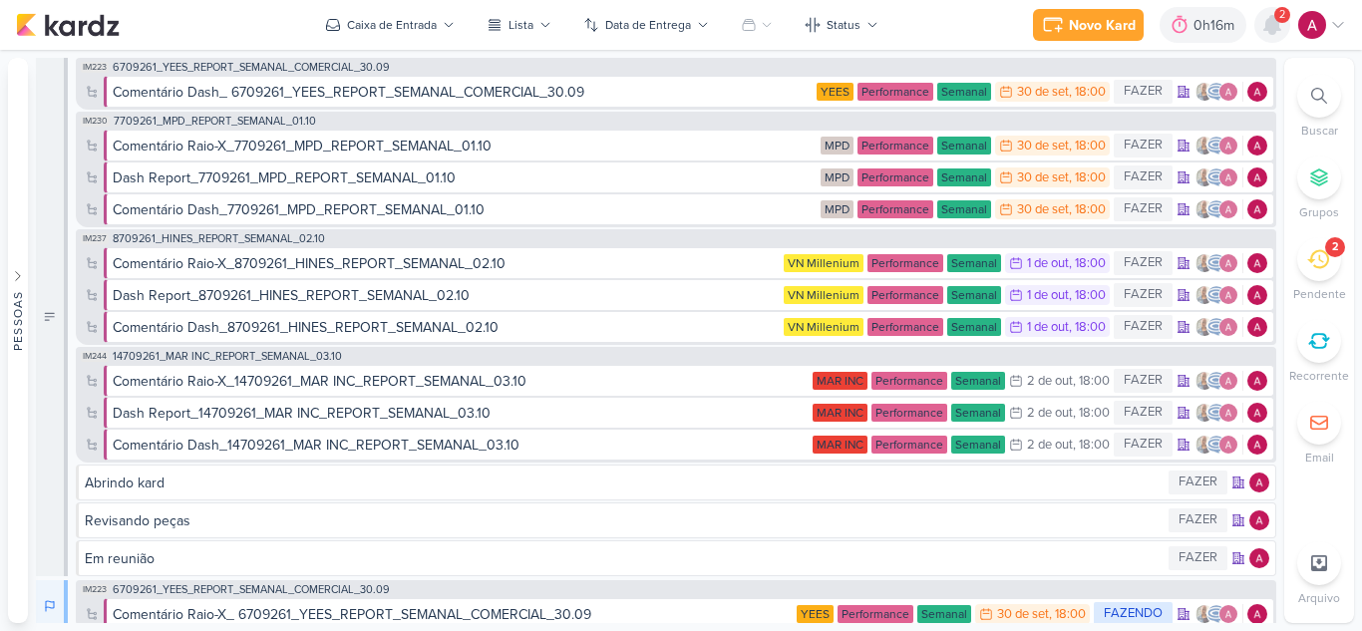
click at [1267, 30] on icon at bounding box center [1272, 25] width 16 height 18
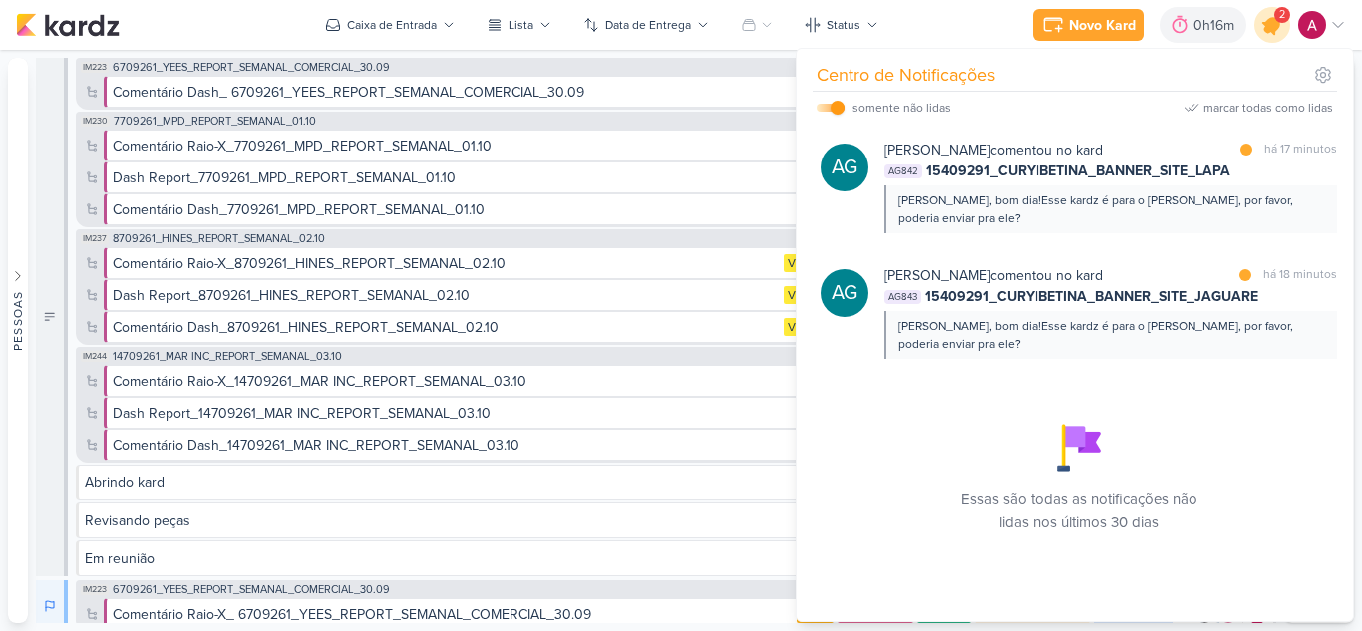
click at [1284, 29] on div at bounding box center [1272, 25] width 51 height 51
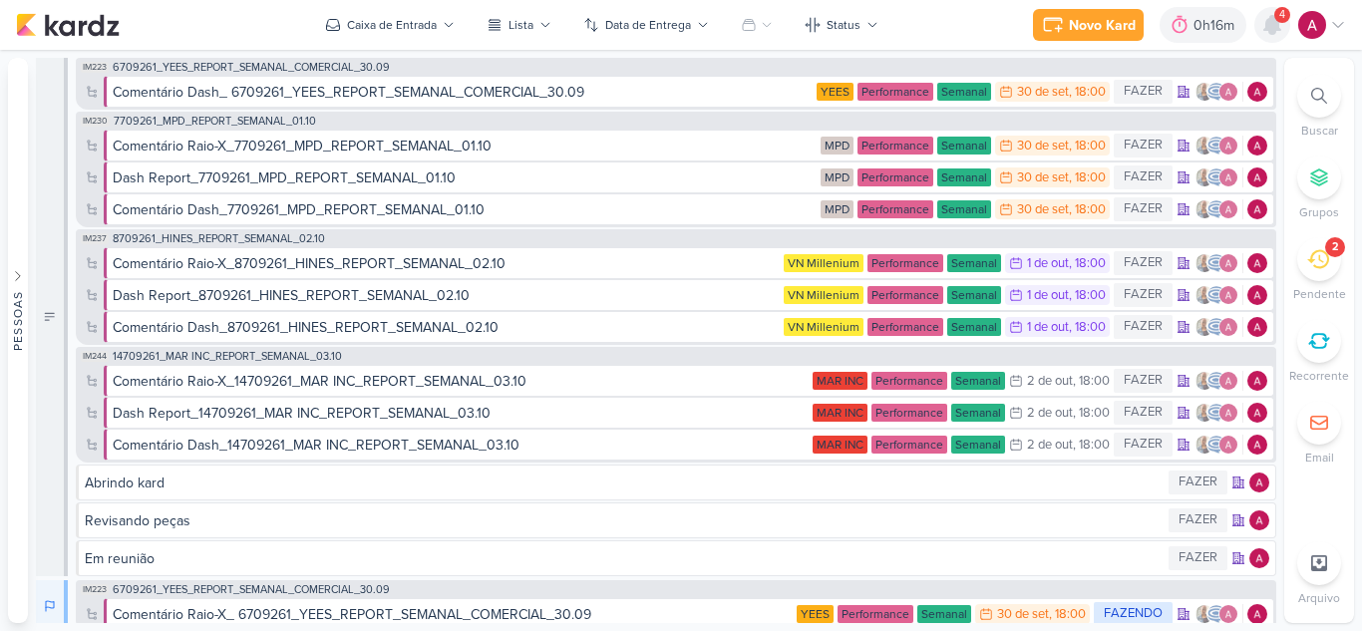
click at [1265, 32] on icon at bounding box center [1272, 25] width 24 height 24
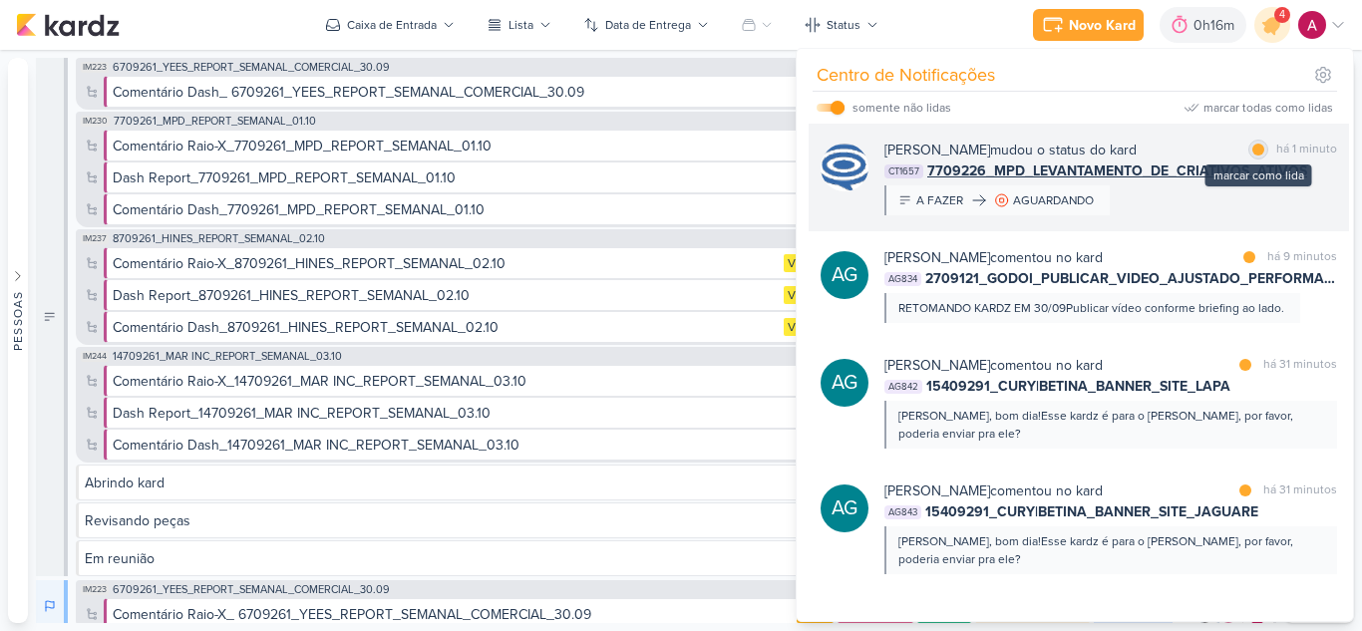
click at [1255, 145] on div at bounding box center [1258, 150] width 12 height 12
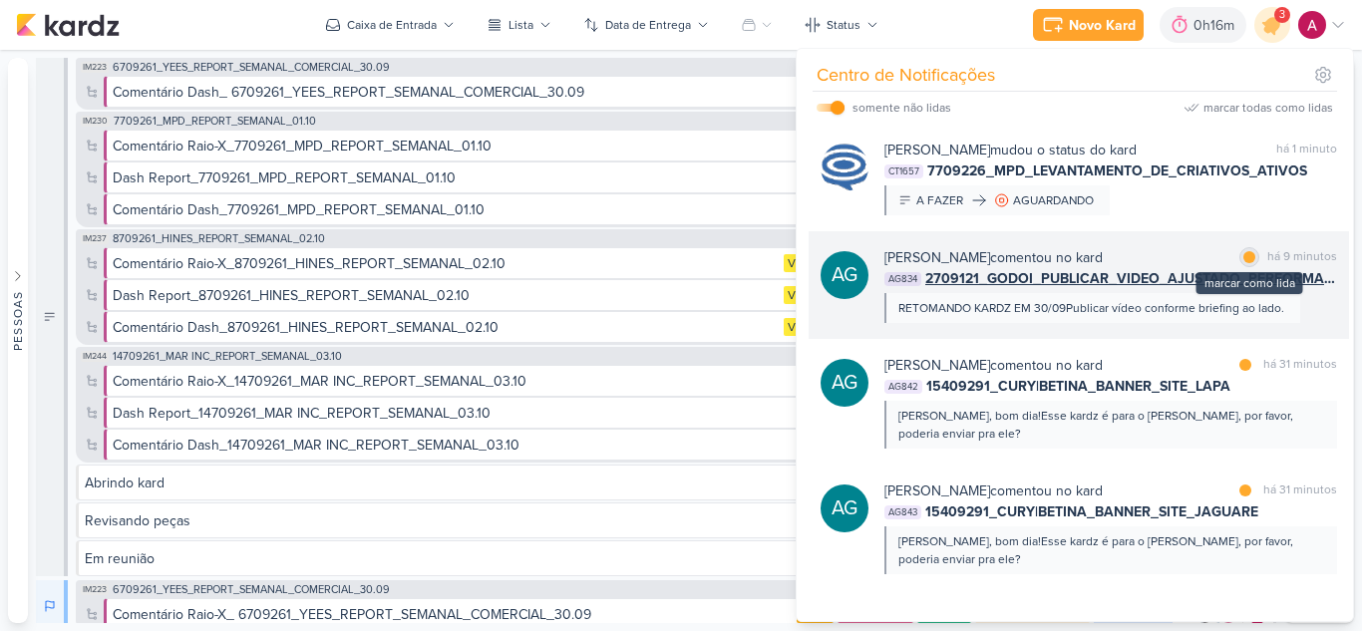
click at [1243, 258] on div at bounding box center [1249, 257] width 12 height 12
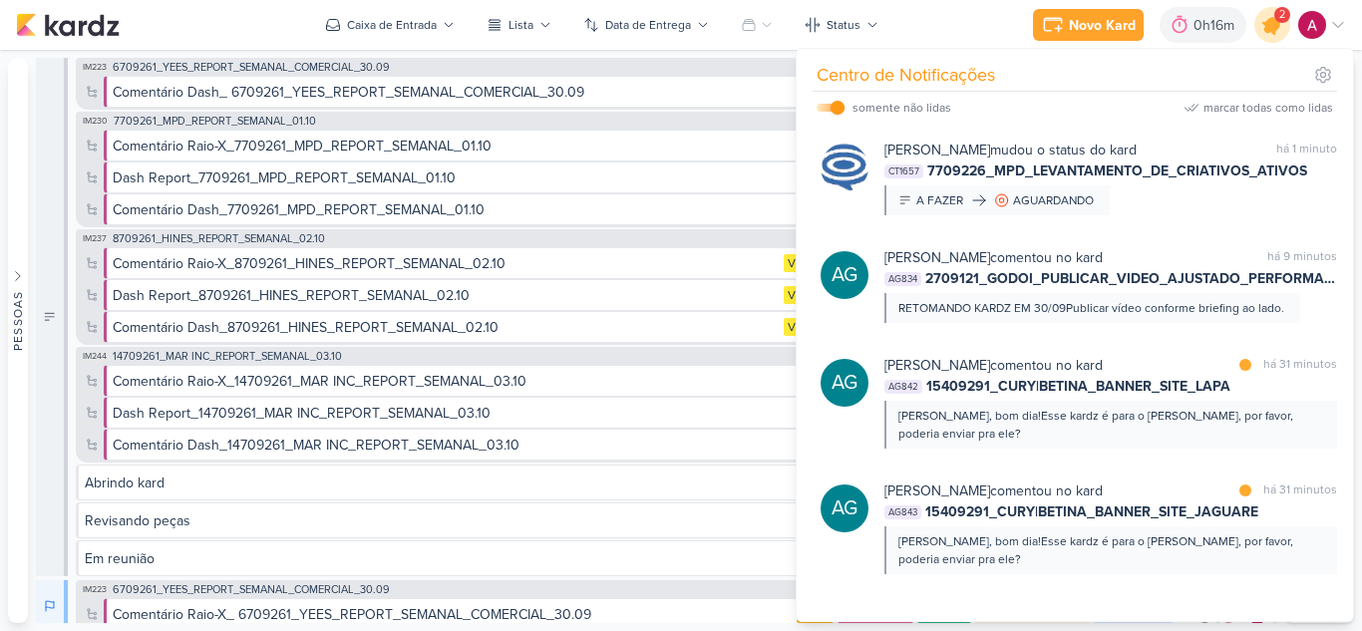
click at [1275, 35] on icon at bounding box center [1272, 25] width 34 height 34
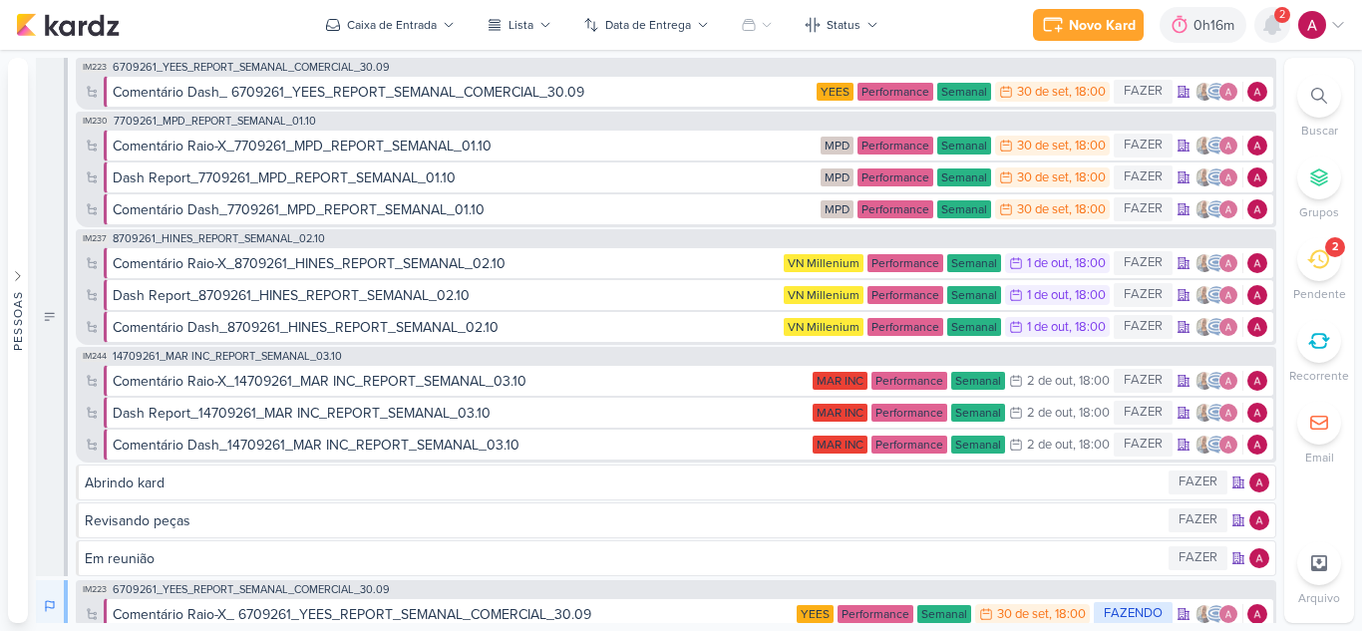
click at [1273, 27] on icon at bounding box center [1272, 25] width 16 height 18
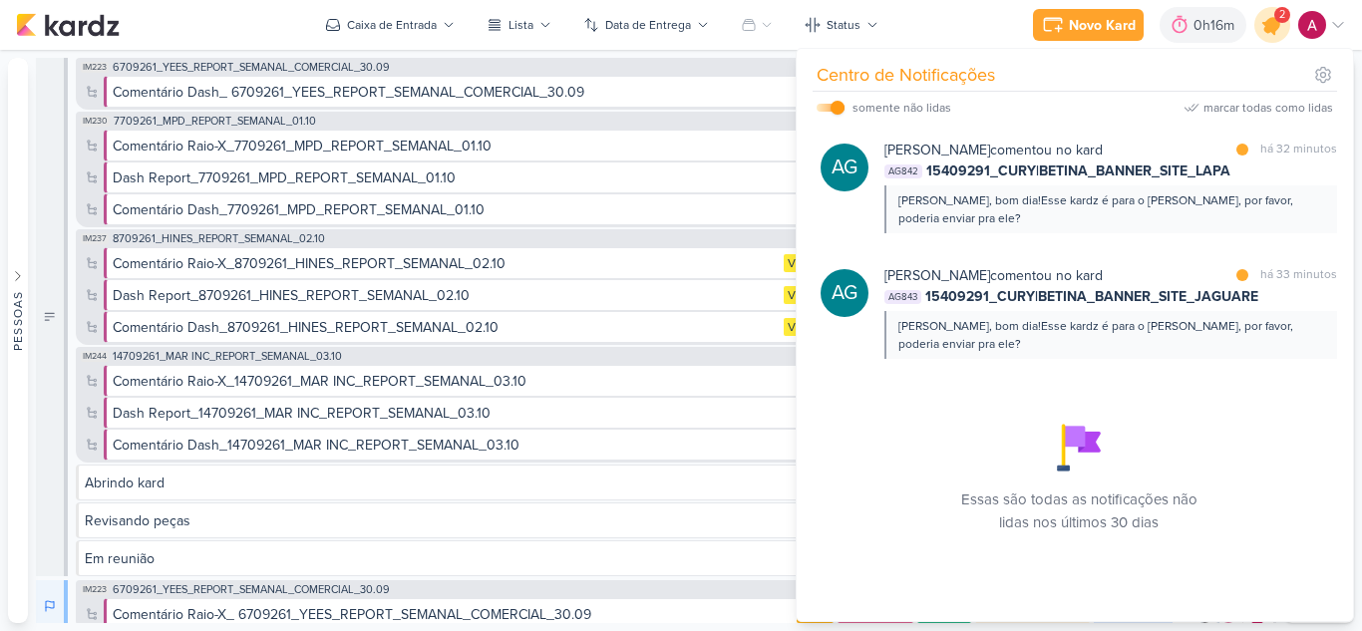
click at [1273, 27] on icon at bounding box center [1272, 25] width 24 height 24
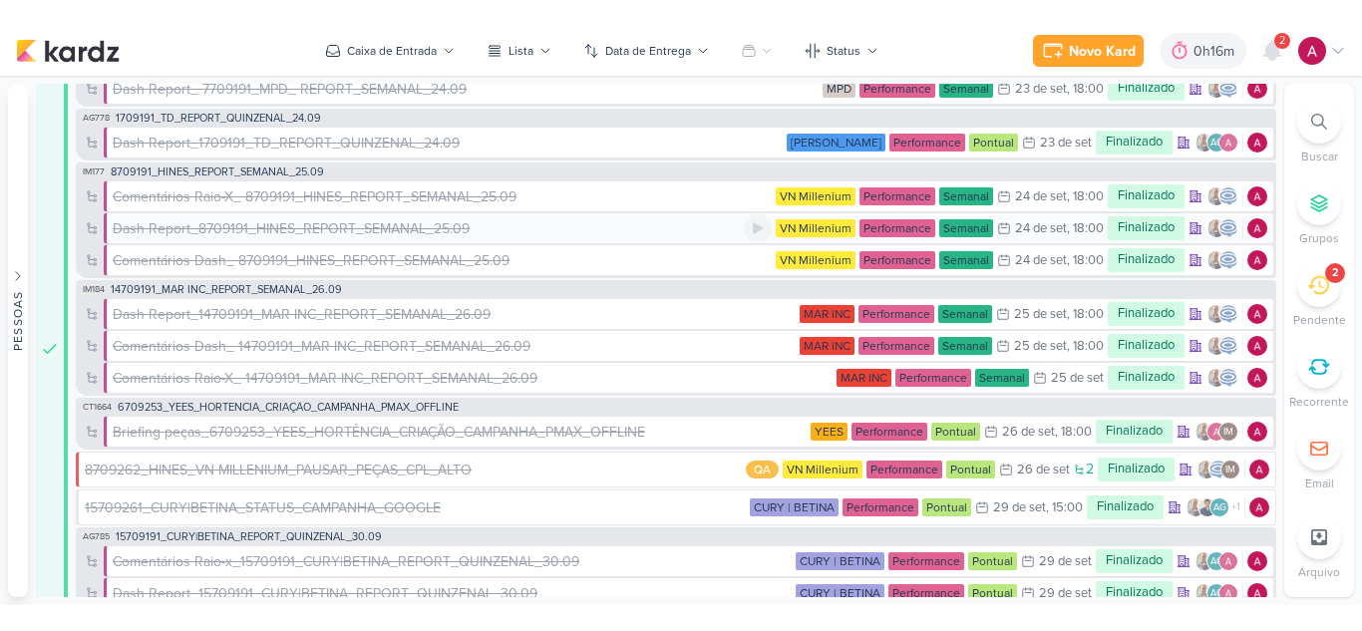
scroll to position [779, 0]
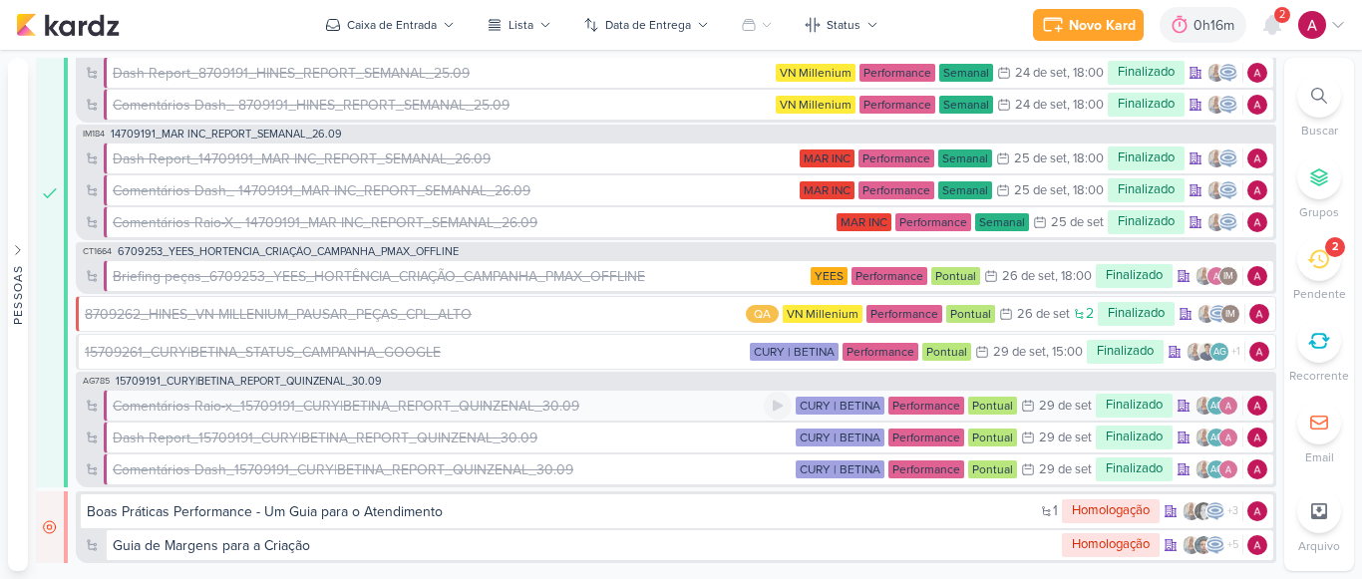
click at [251, 411] on div "Comentários Raio-x_15709191_CURY|BETINA_REPORT_QUINZENAL_30.09" at bounding box center [346, 406] width 467 height 21
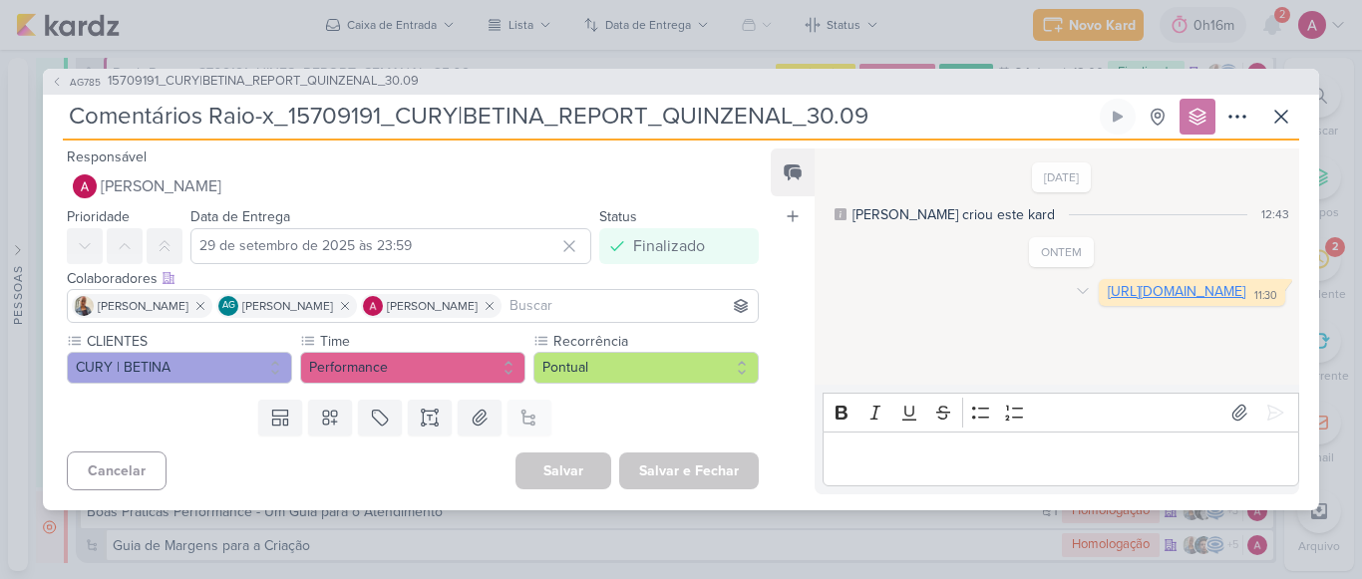
click at [1108, 300] on link "https://docs.google.com/spreadsheets/d/1-2be4kc3_8CPbIMnlHgiRF1sEc0l8YvWoQca5H6…" at bounding box center [1177, 291] width 138 height 17
click at [920, 19] on div "AG785 15709191_CURY|BETINA_REPORT_QUINZENAL_30.09 Comentários Raio-x_15709191_C…" at bounding box center [681, 289] width 1362 height 579
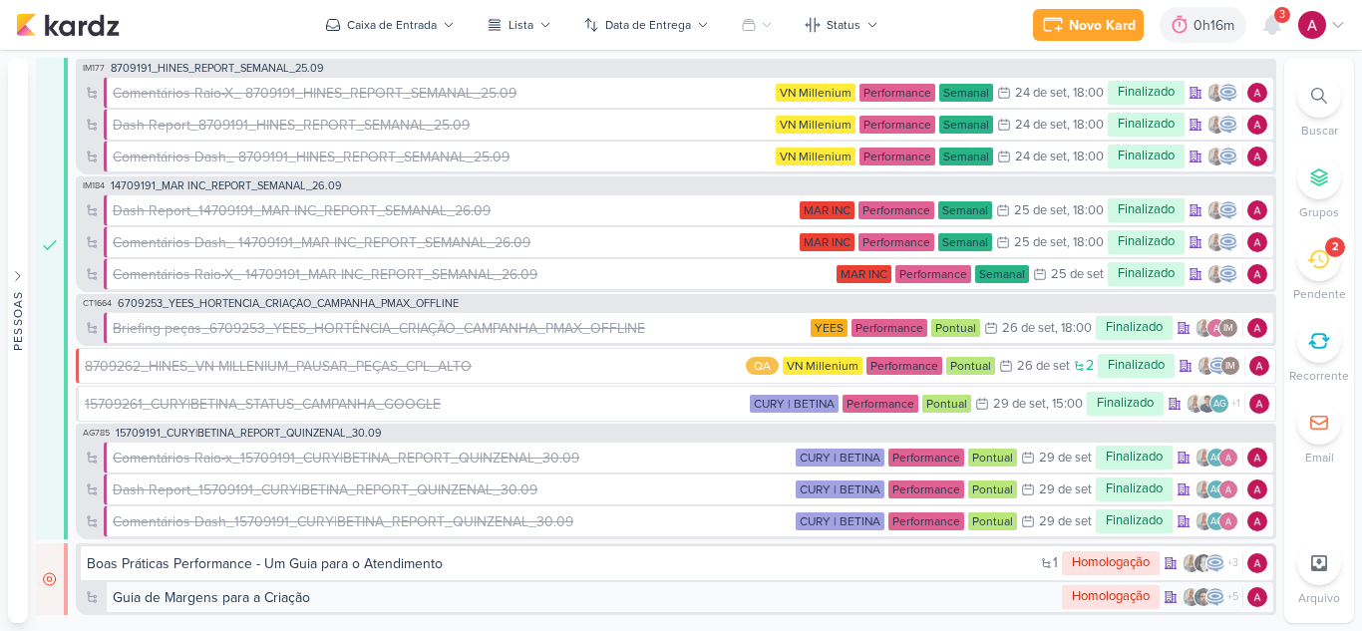
scroll to position [727, 0]
click at [1271, 21] on icon at bounding box center [1272, 25] width 16 height 18
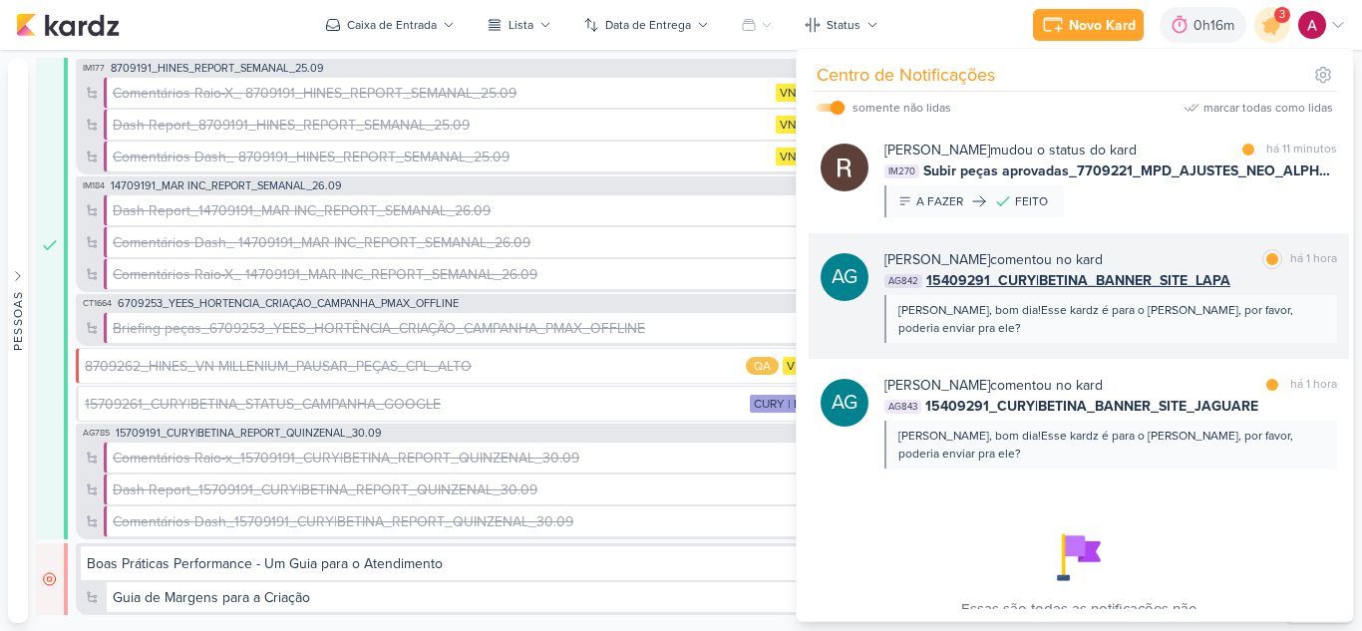
click at [1095, 336] on div "[PERSON_NAME], bom dia!Esse kardz é para o [PERSON_NAME], por favor, poderia en…" at bounding box center [1109, 319] width 423 height 36
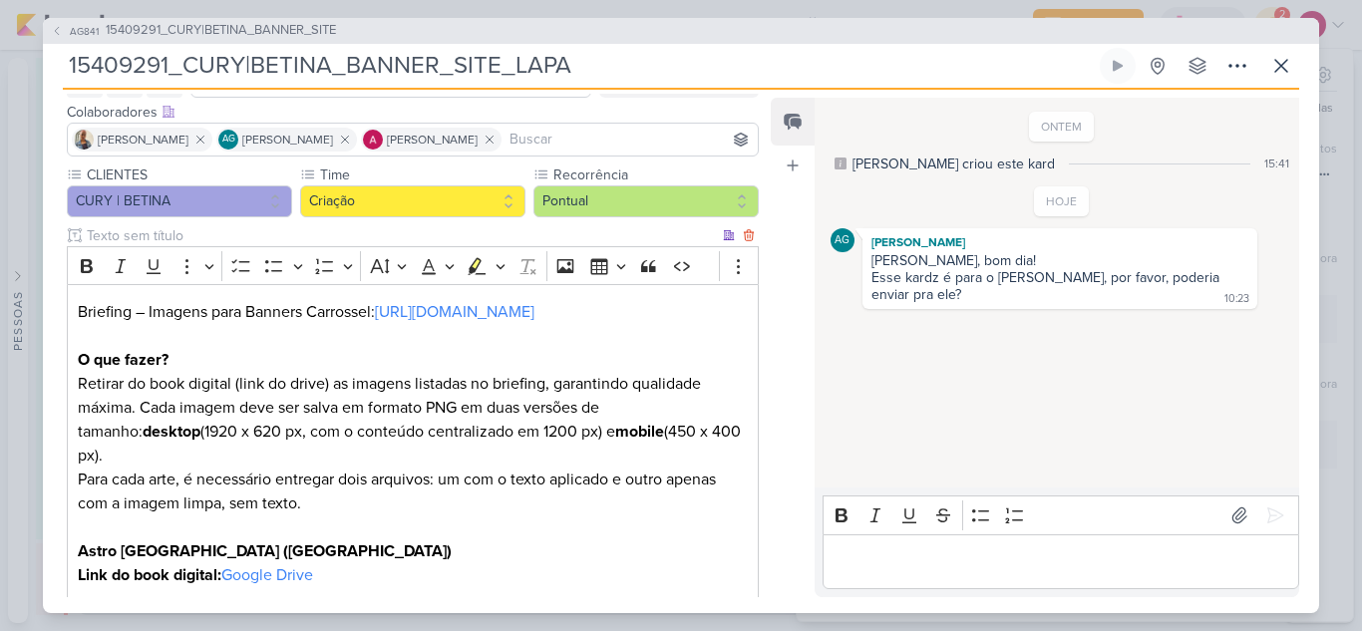
scroll to position [0, 0]
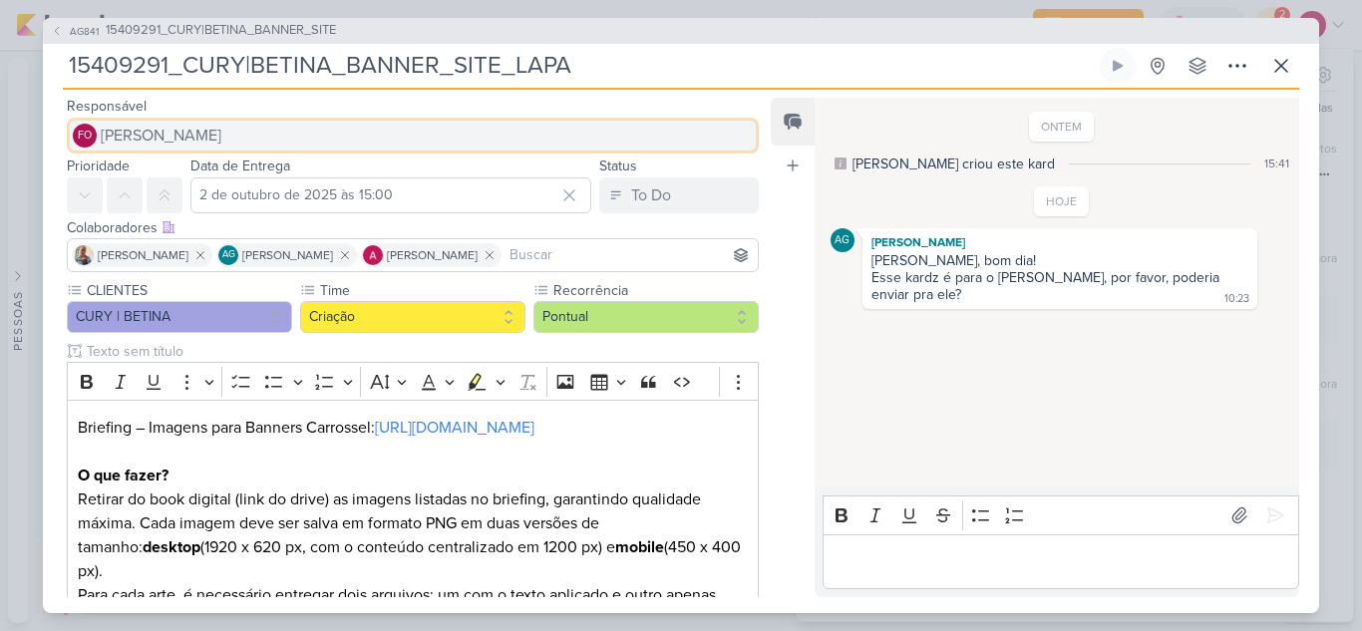
click at [190, 134] on span "[PERSON_NAME]" at bounding box center [161, 136] width 121 height 24
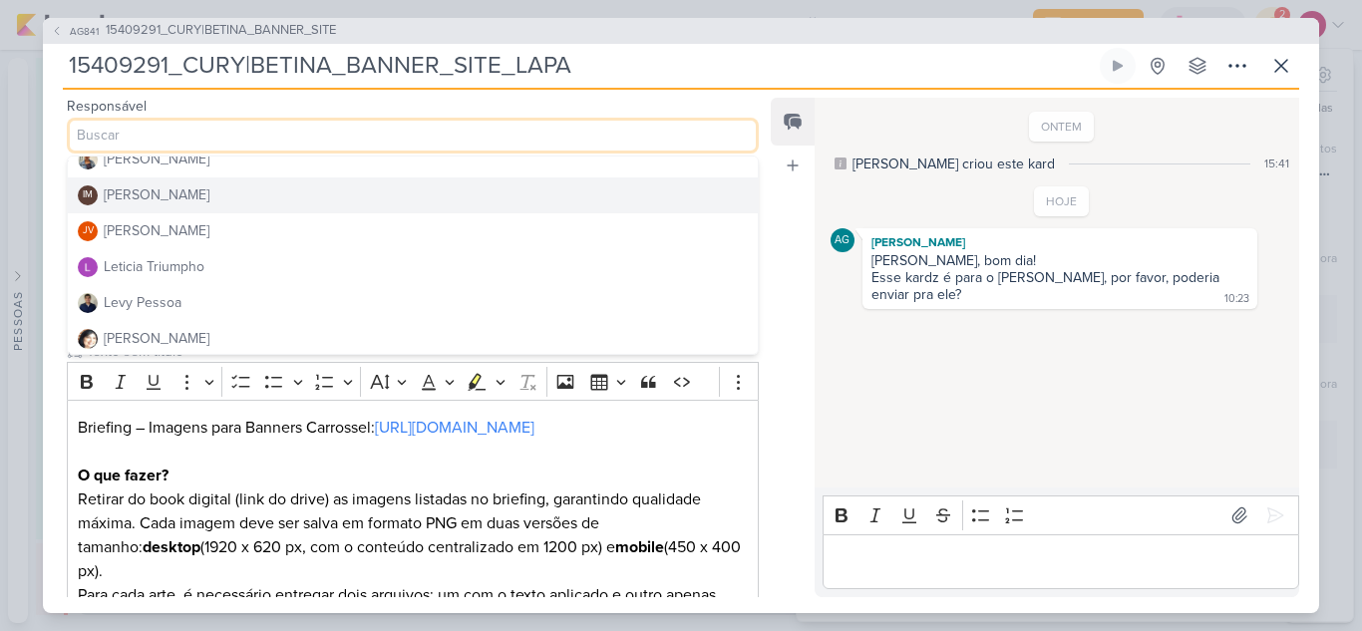
scroll to position [299, 0]
click at [125, 193] on div "[PERSON_NAME]" at bounding box center [157, 197] width 106 height 21
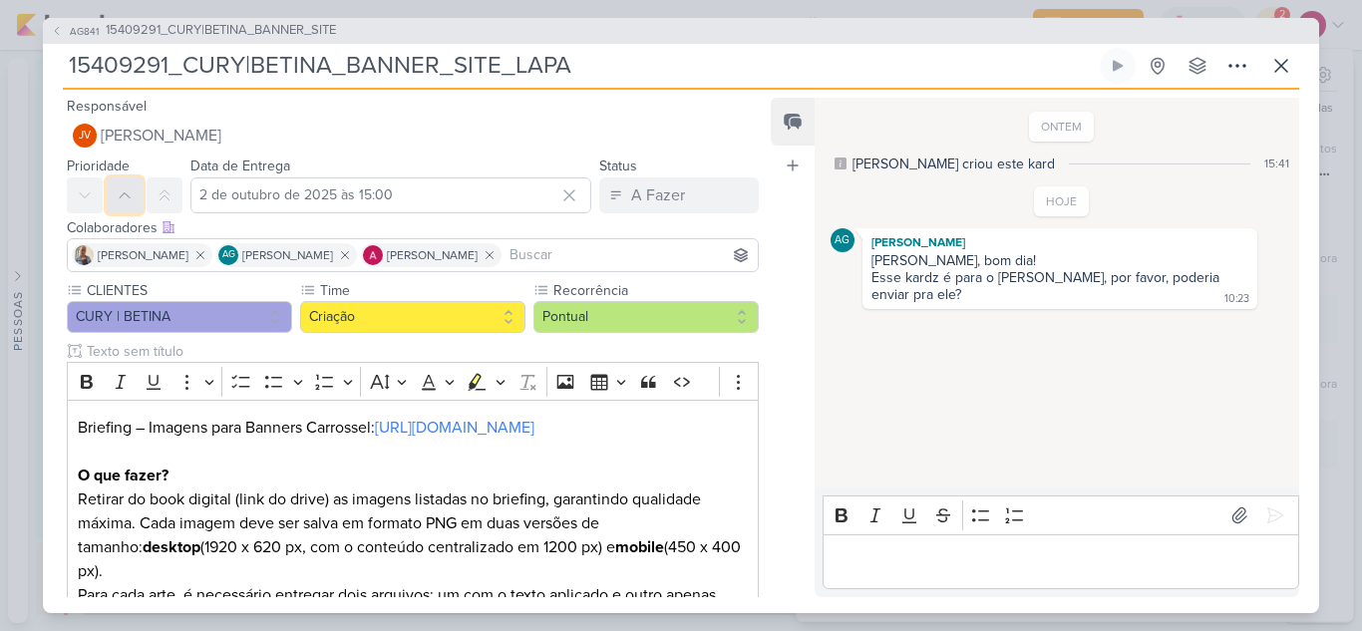
click at [126, 190] on icon at bounding box center [125, 195] width 16 height 16
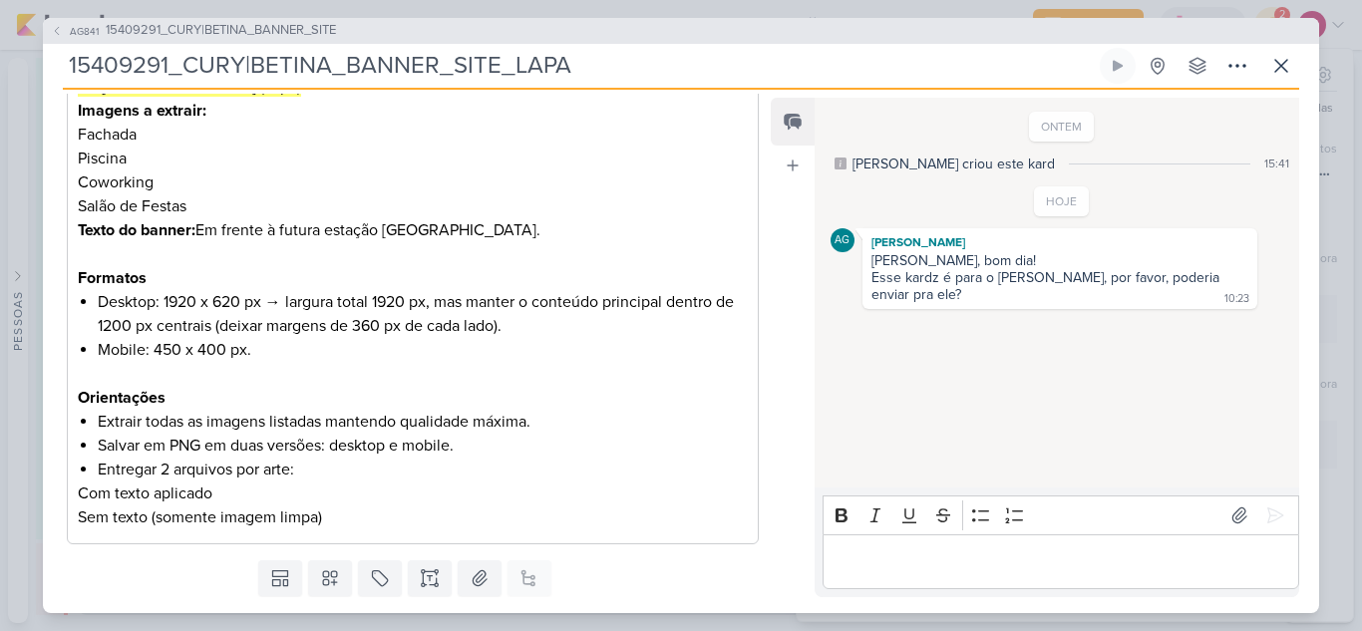
scroll to position [686, 0]
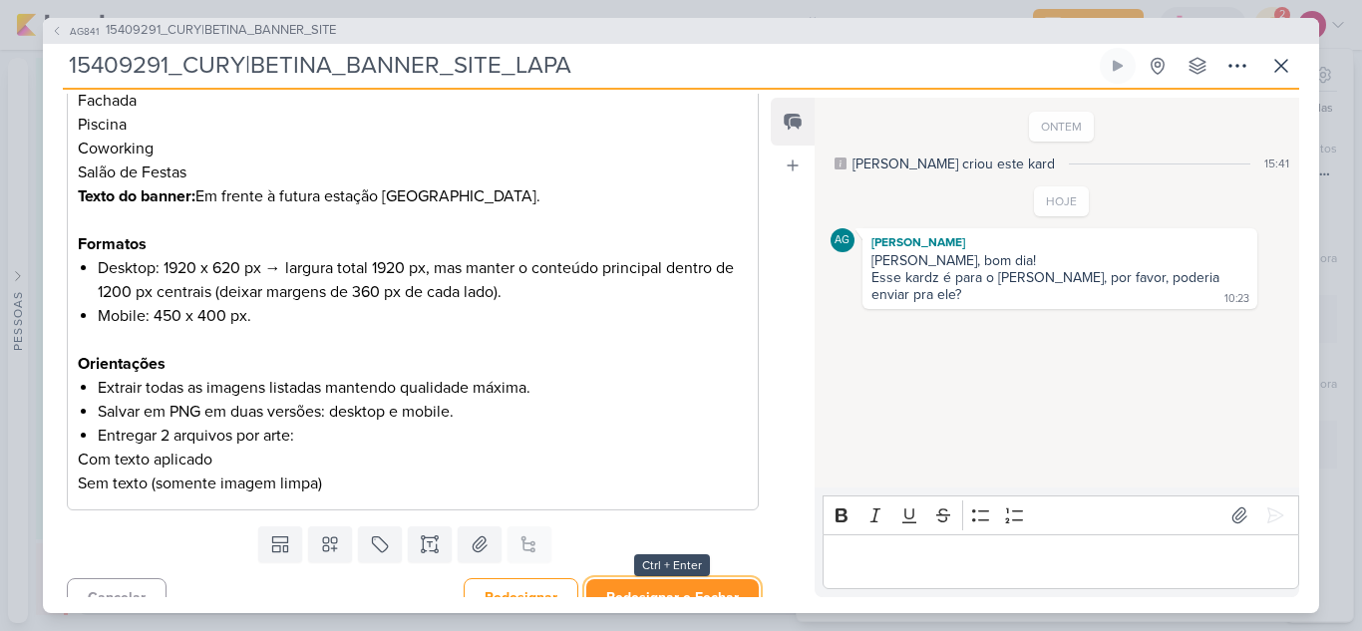
click at [655, 579] on button "Redesignar e Fechar" at bounding box center [672, 597] width 172 height 37
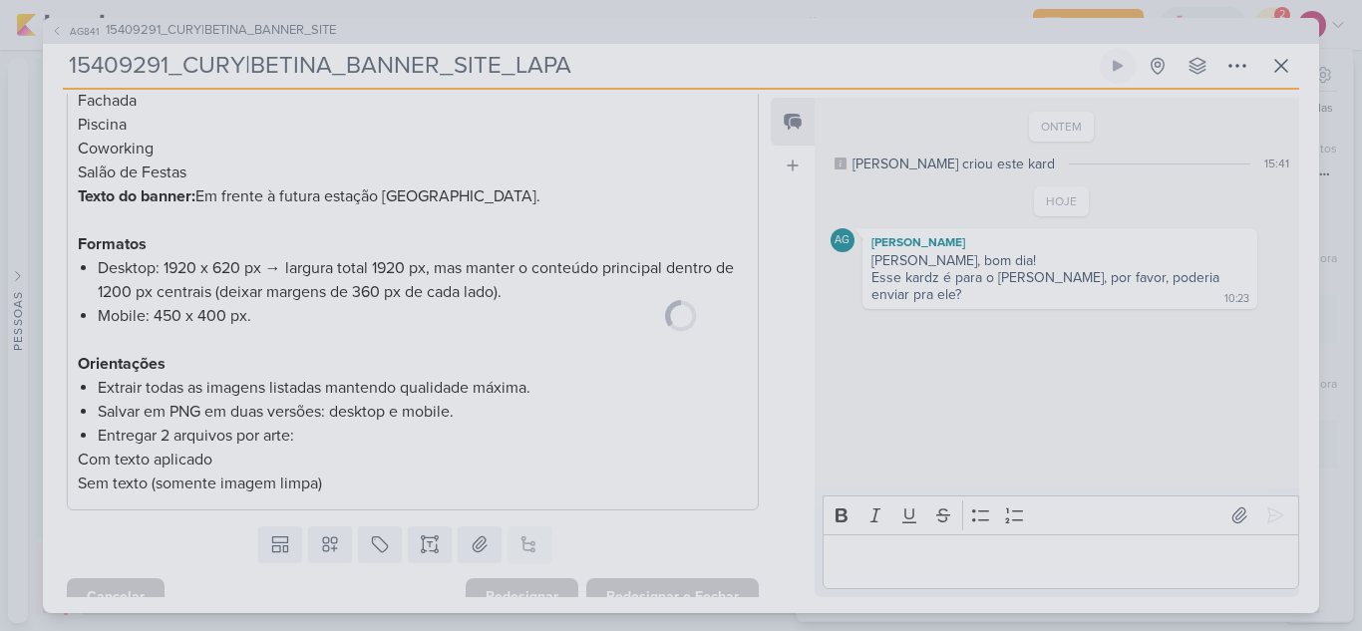
scroll to position [684, 0]
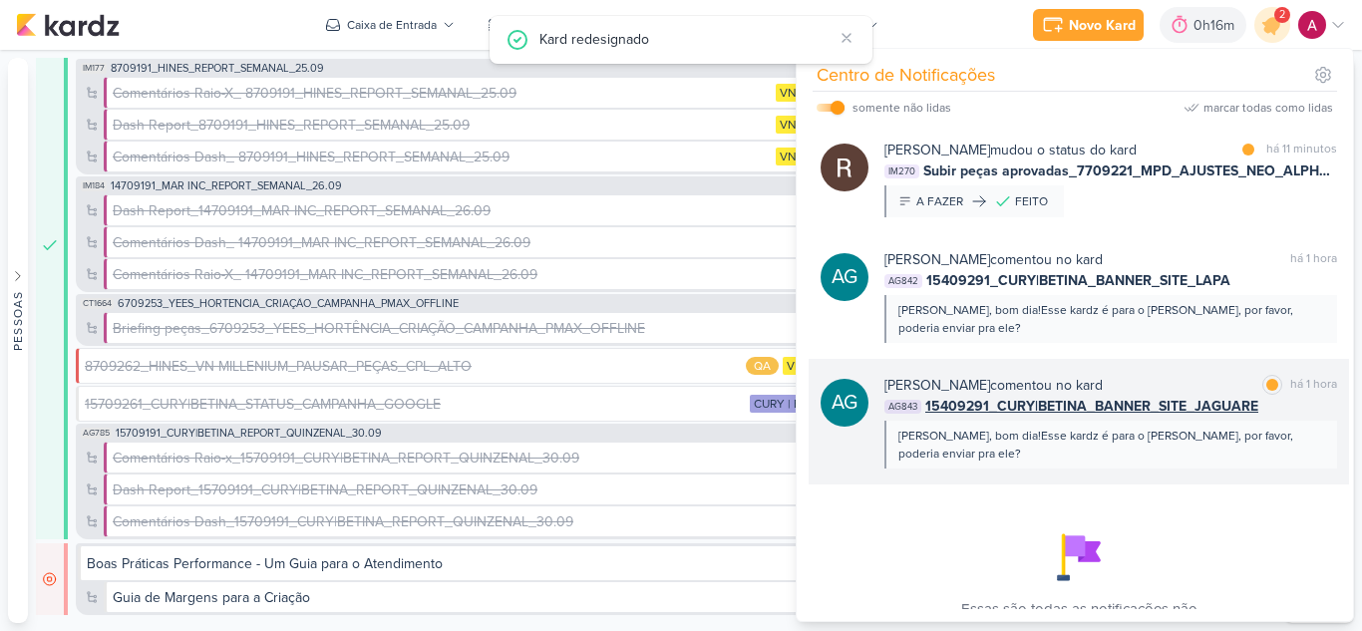
click at [1144, 413] on span "15409291_CURY|BETINA_BANNER_SITE_JAGUARE" at bounding box center [1091, 406] width 333 height 21
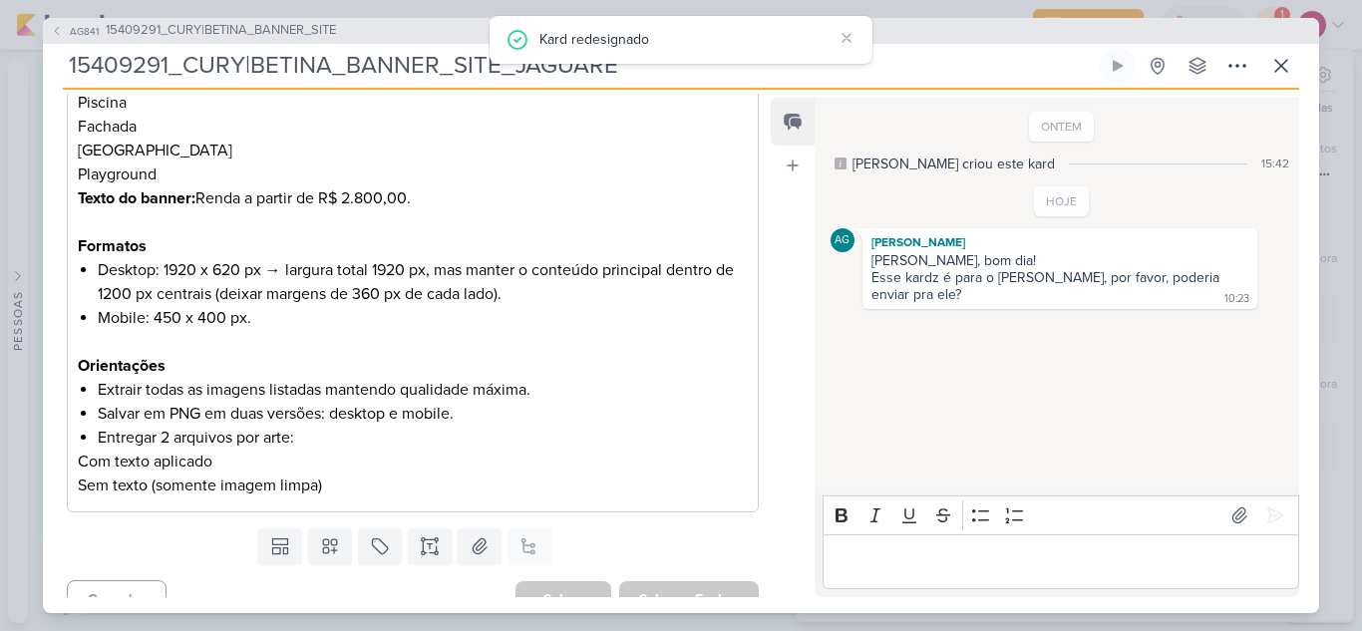
scroll to position [0, 0]
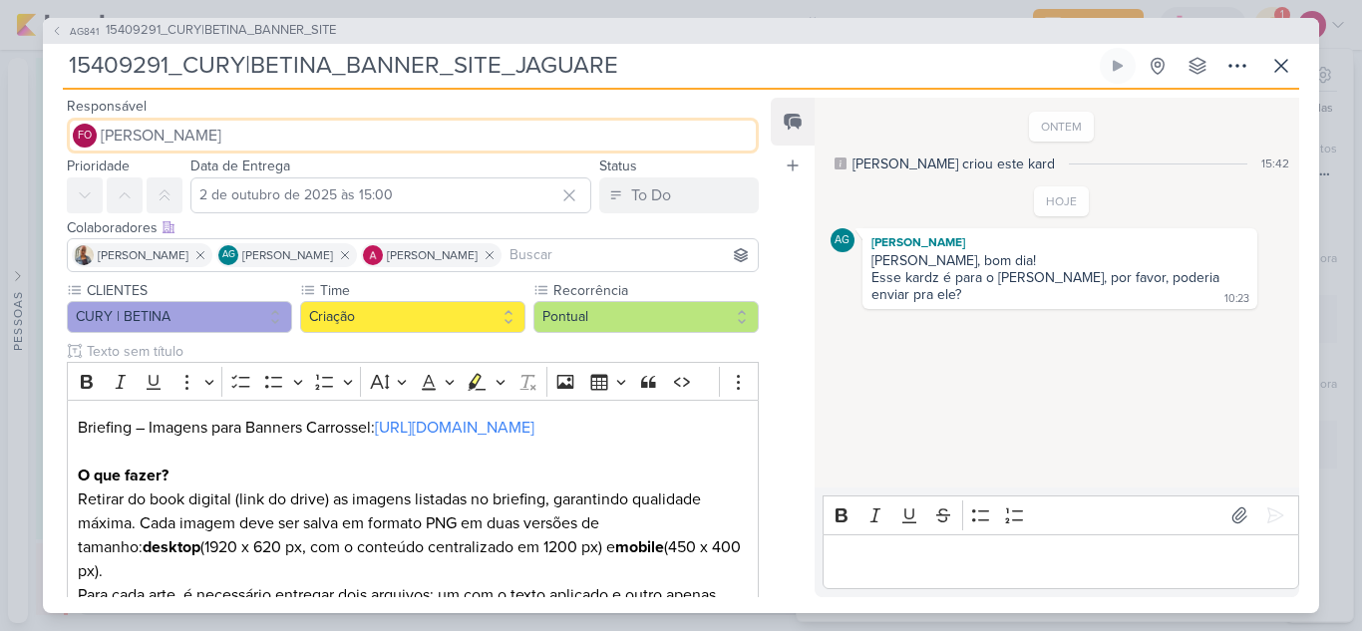
click at [228, 140] on button "FO Fabio Oliveira" at bounding box center [413, 136] width 692 height 36
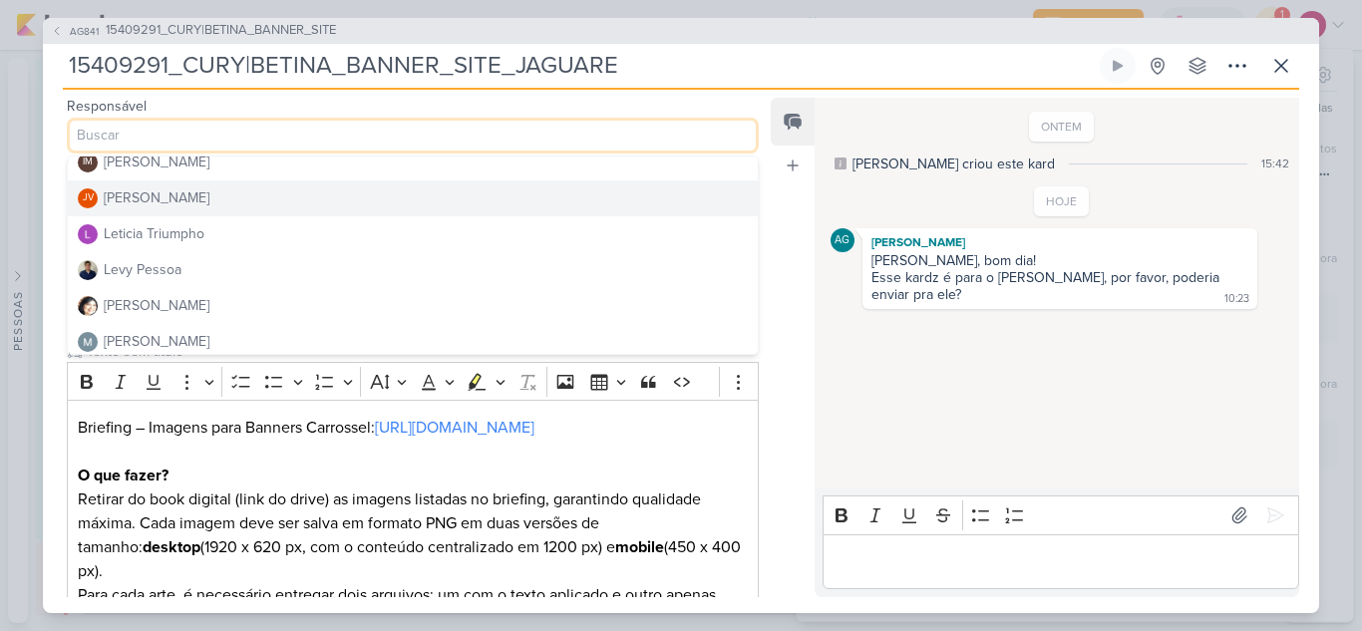
click at [188, 202] on button "JV Joney Viana" at bounding box center [413, 198] width 690 height 36
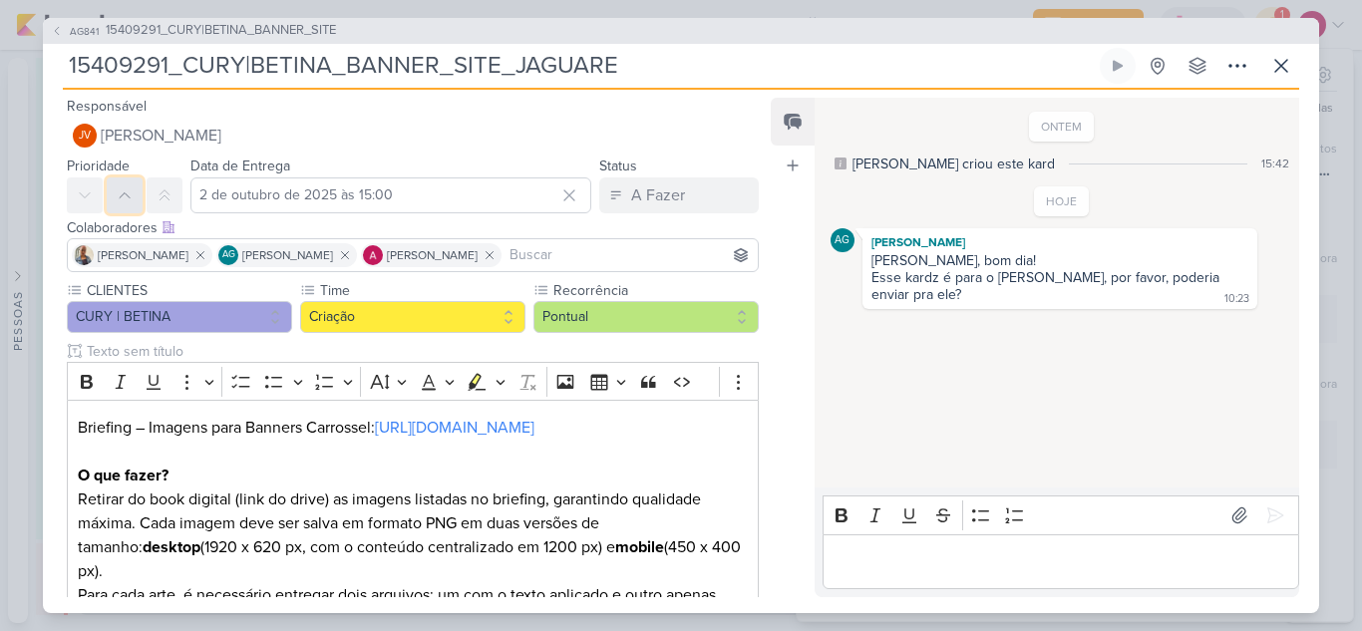
click at [130, 200] on icon at bounding box center [125, 195] width 16 height 16
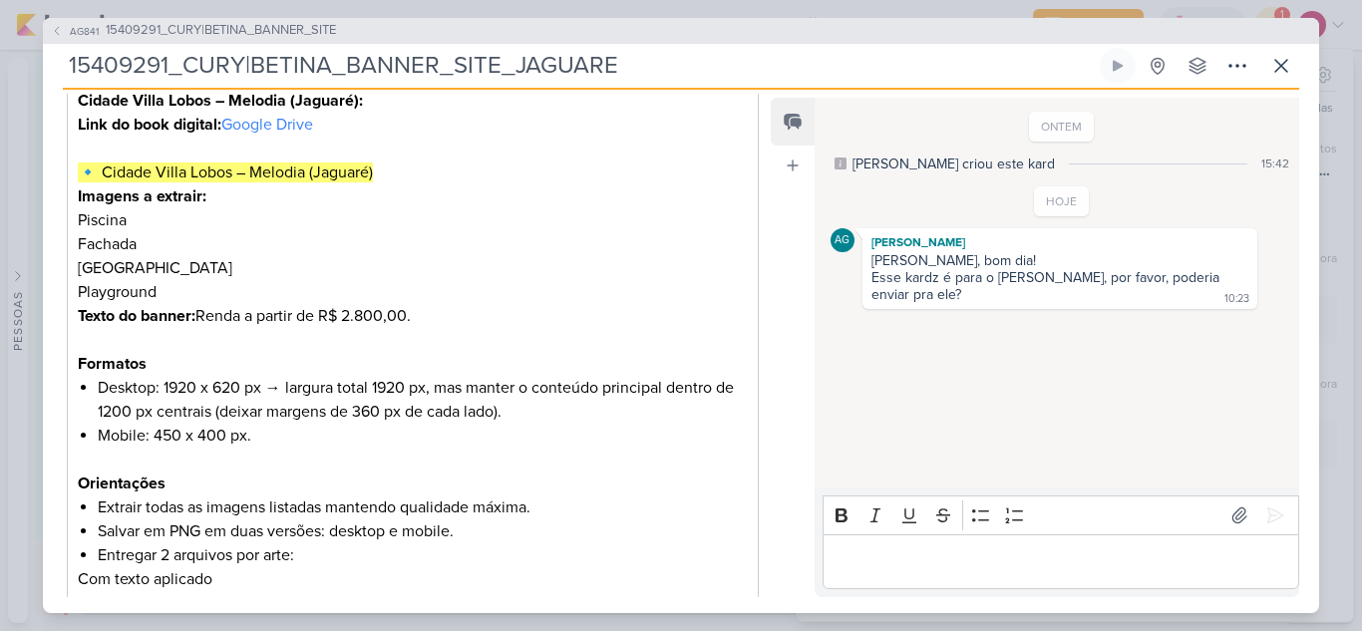
scroll to position [686, 0]
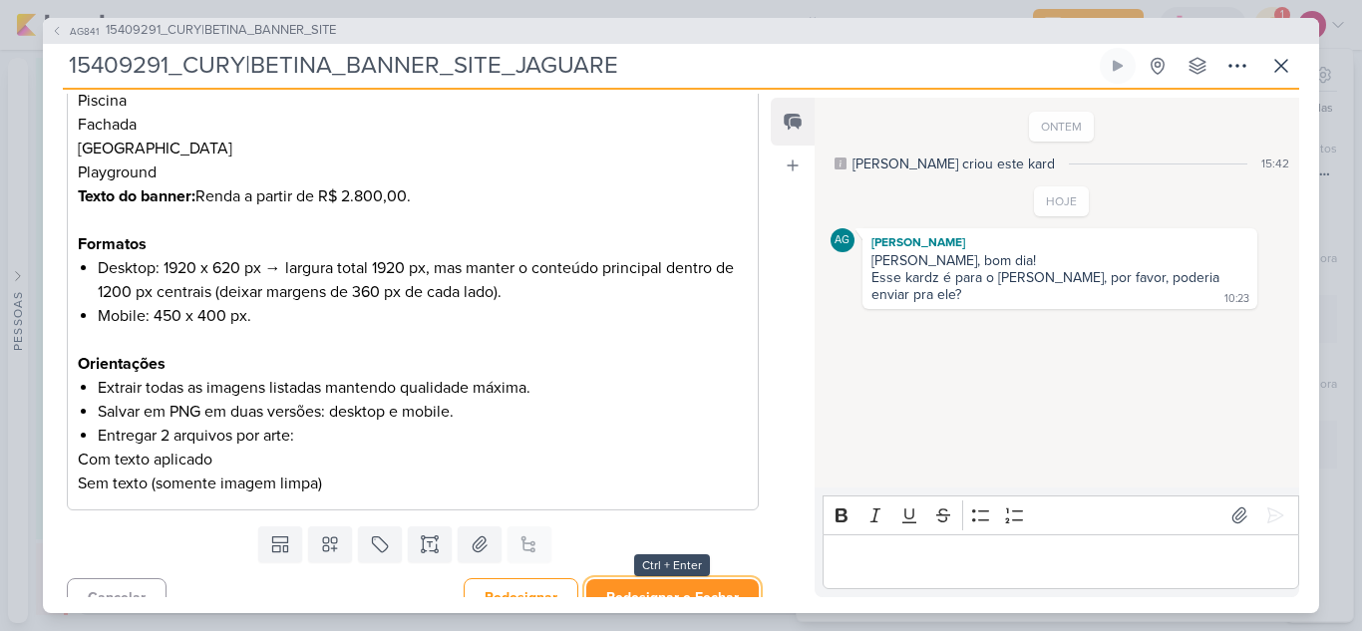
click at [649, 582] on button "Redesignar e Fechar" at bounding box center [672, 597] width 172 height 37
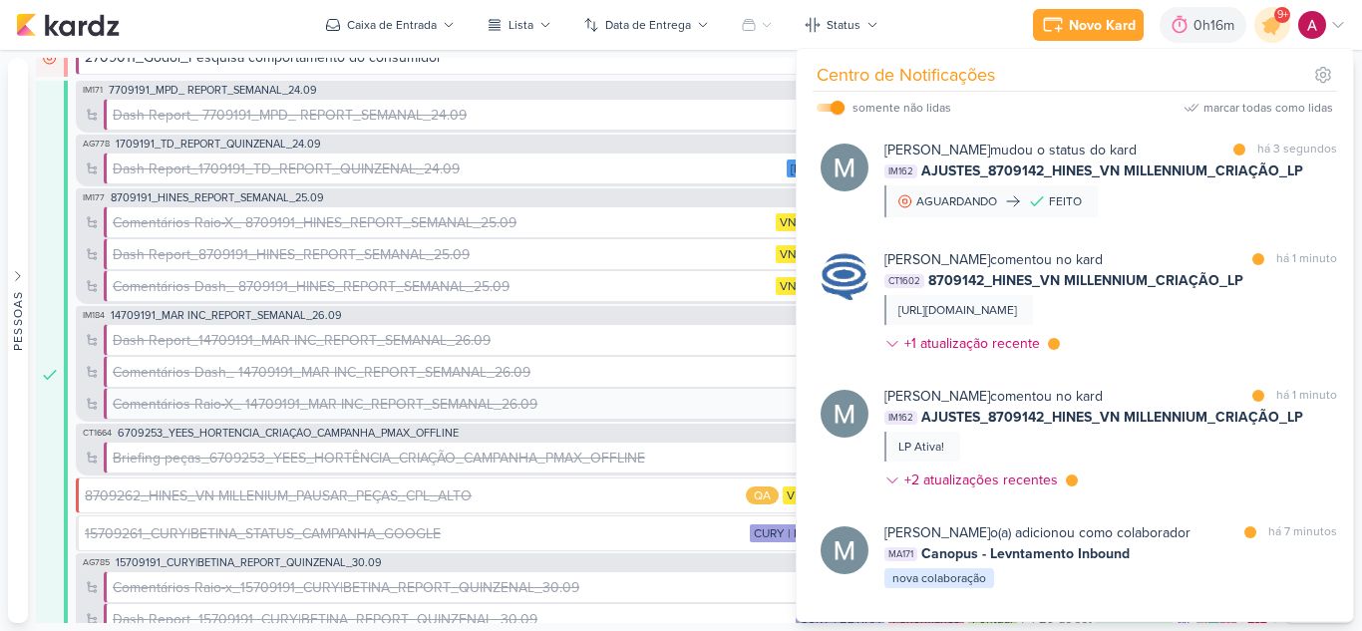
scroll to position [428, 0]
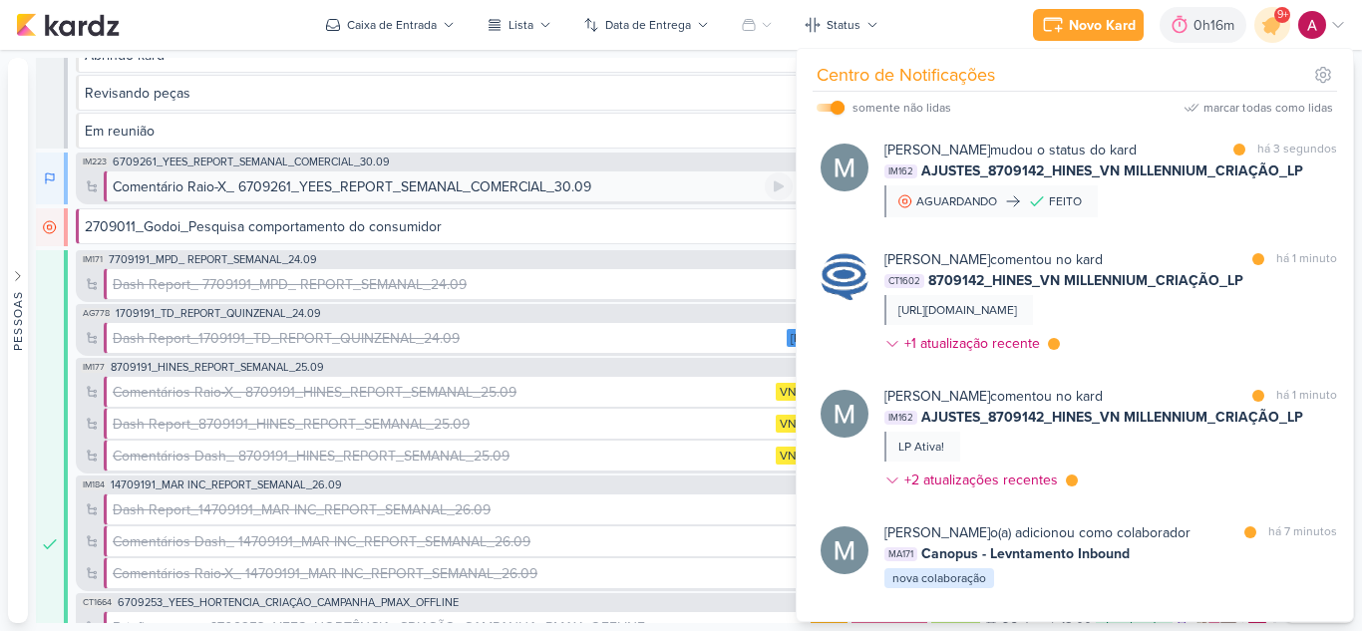
click at [319, 186] on div "Comentário Raio-X_ 6709261_YEES_REPORT_SEMANAL_COMERCIAL_30.09" at bounding box center [352, 186] width 479 height 21
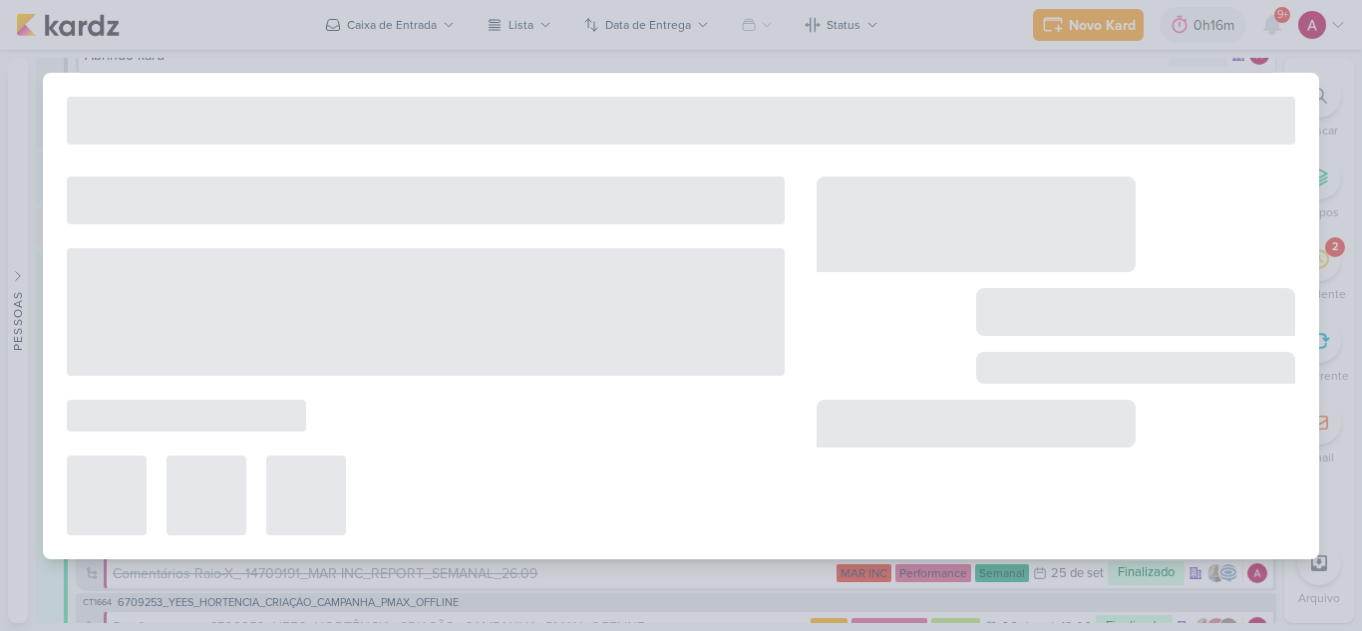
type input "Comentário Raio-X_ 6709261_YEES_REPORT_SEMANAL_COMERCIAL_30.09"
type input "30 de setembro de 2025 às 18:00"
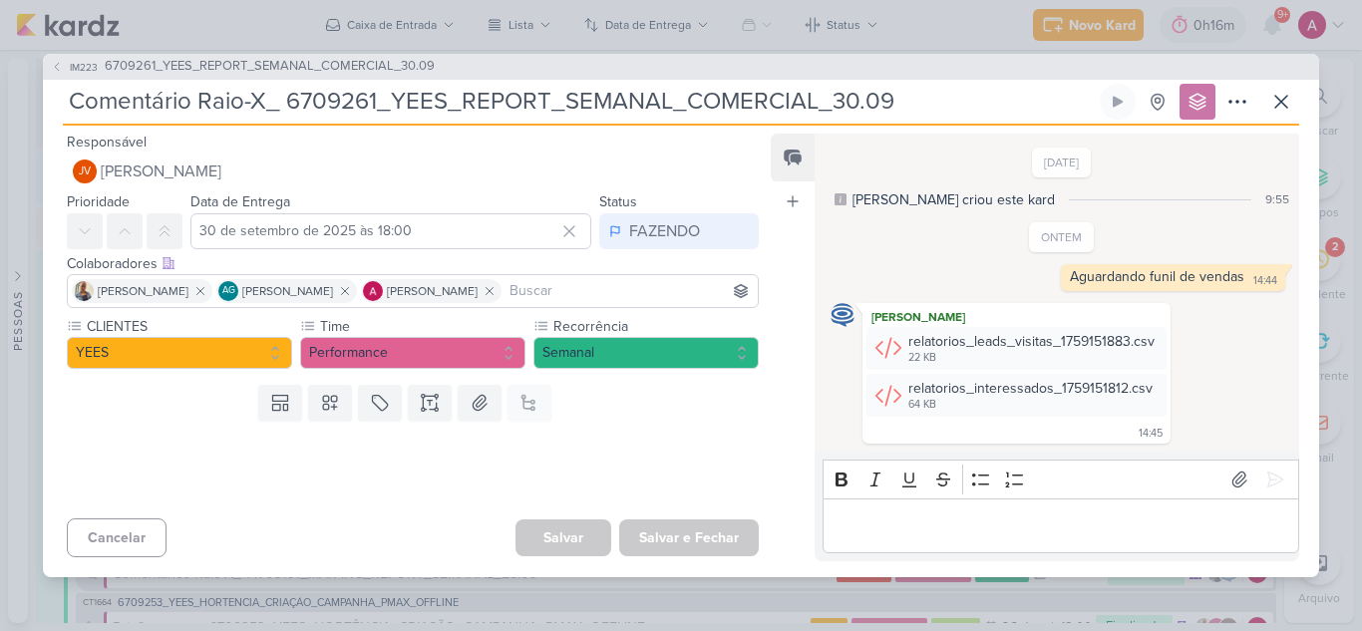
scroll to position [0, 0]
click at [257, 65] on span "6709261_YEES_REPORT_SEMANAL_COMERCIAL_30.09" at bounding box center [270, 67] width 330 height 20
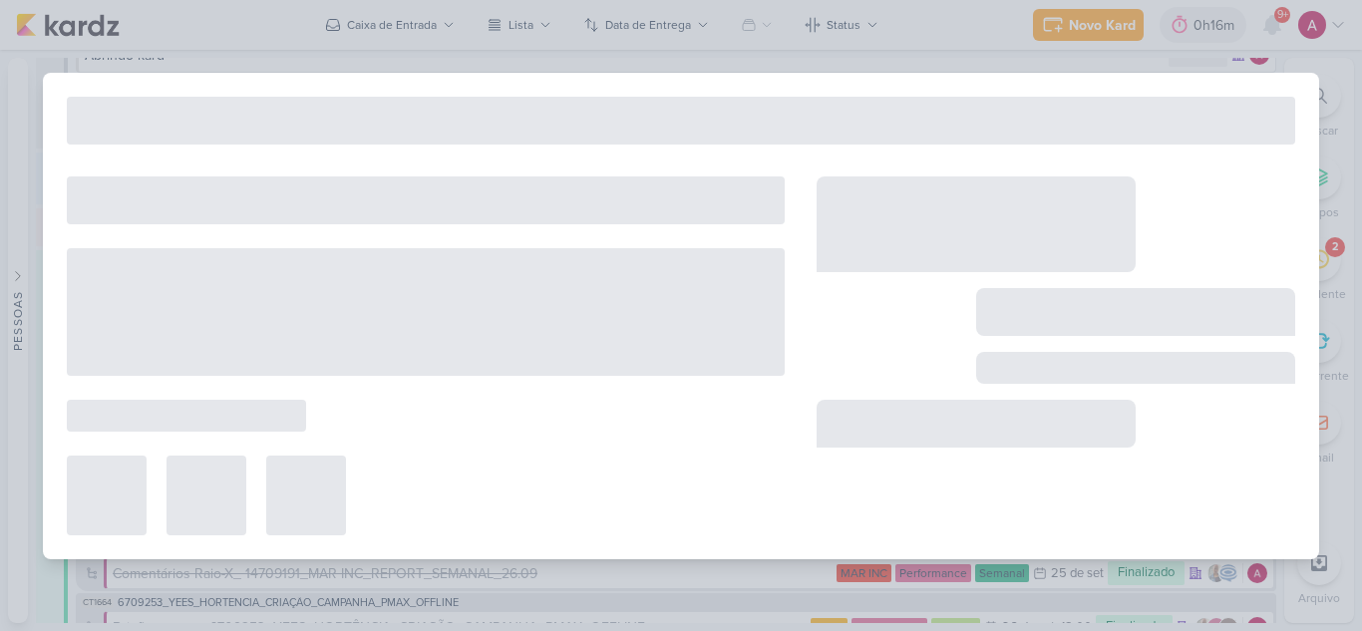
type input "6709261_YEES_REPORT_SEMANAL_COMERCIAL_30.09"
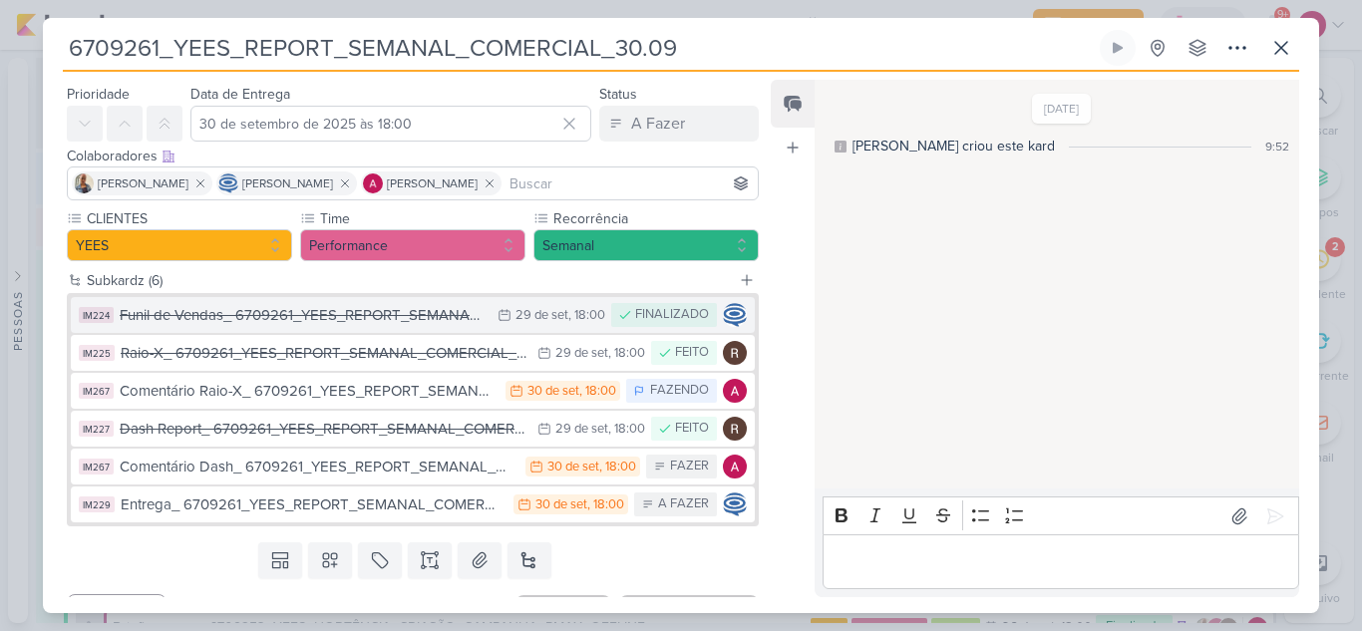
scroll to position [94, 0]
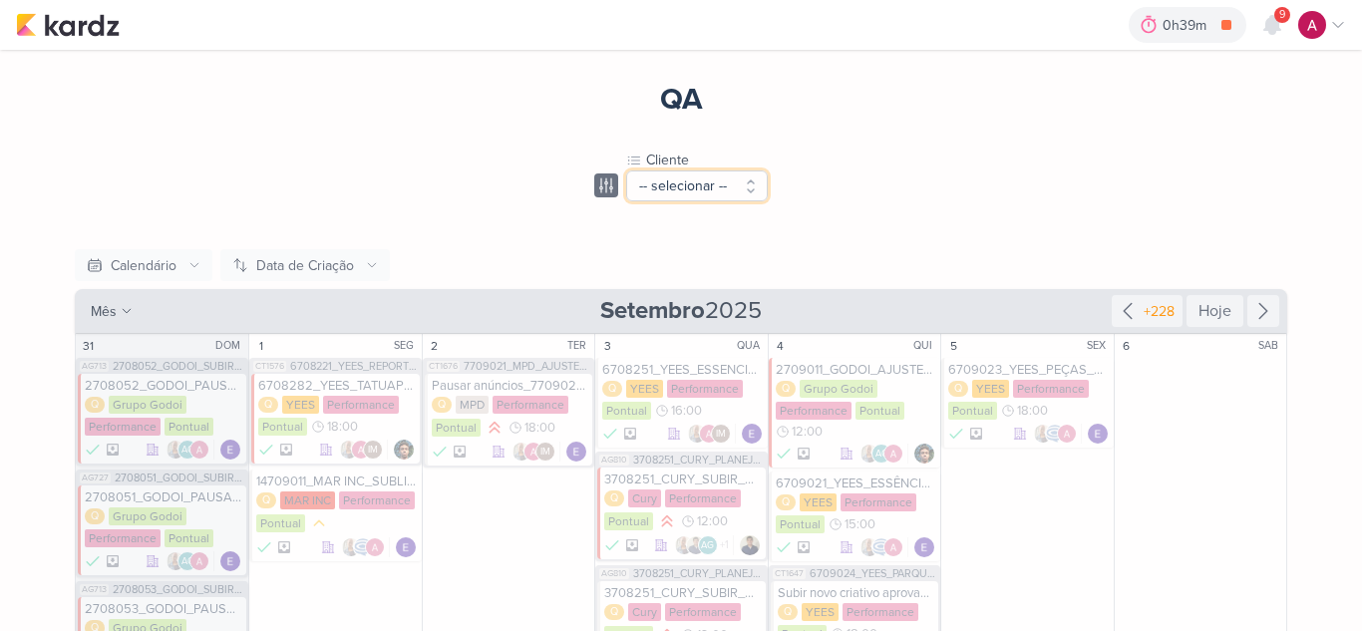
click at [731, 196] on button "-- selecionar --" at bounding box center [697, 185] width 142 height 31
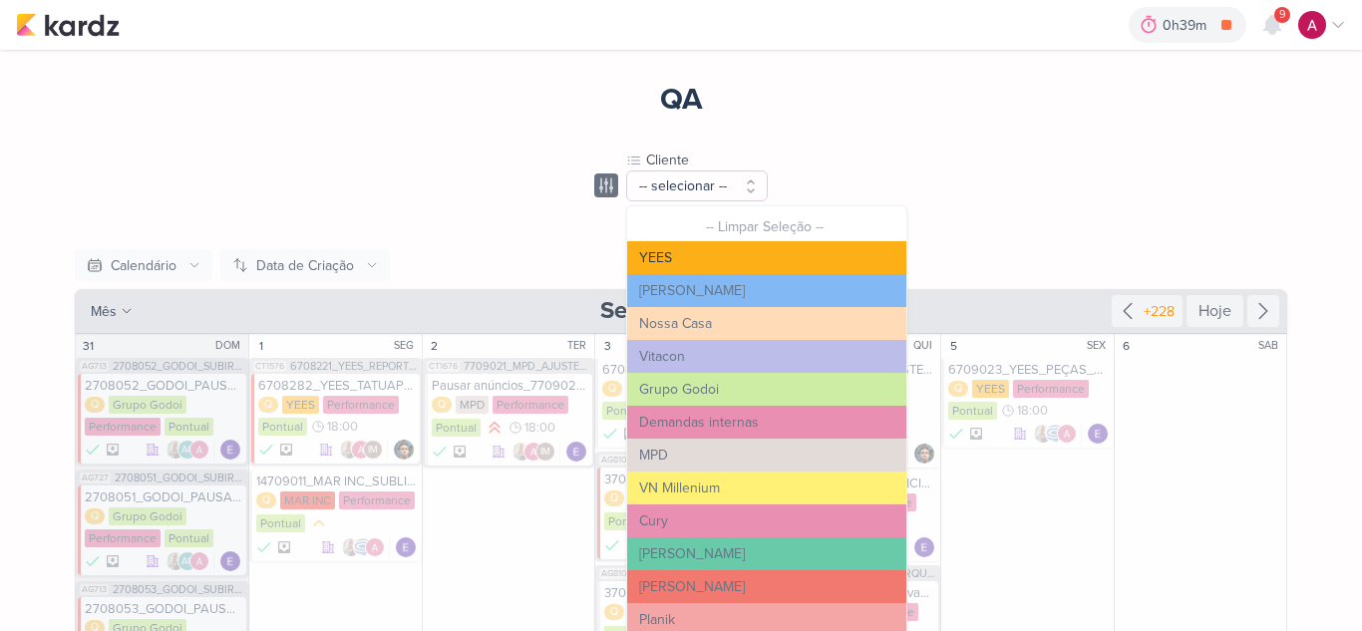
click at [724, 250] on button "YEES" at bounding box center [766, 257] width 279 height 33
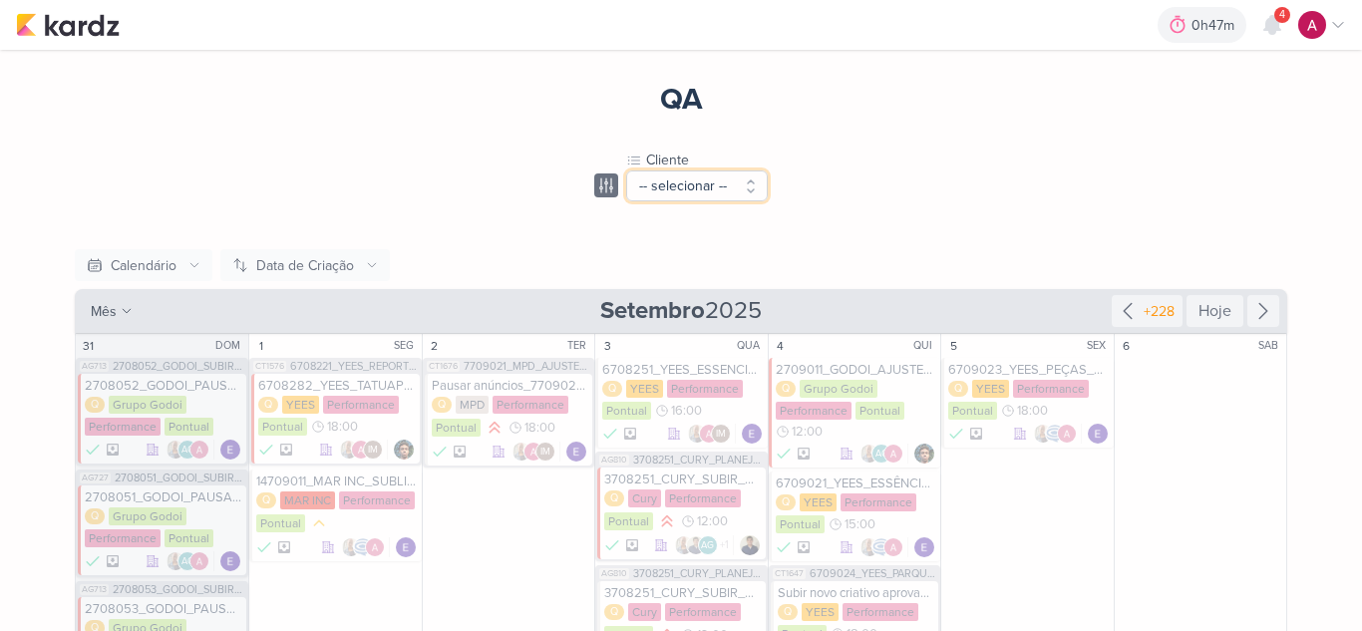
click at [716, 181] on button "-- selecionar --" at bounding box center [697, 185] width 142 height 31
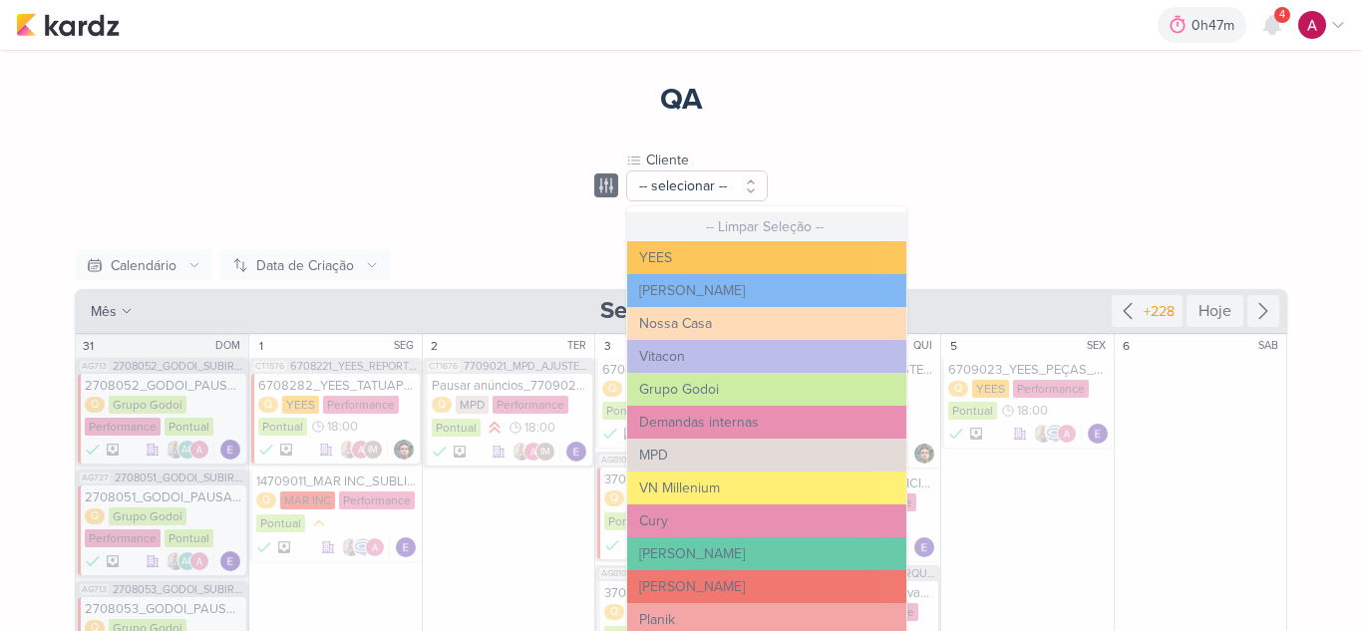
click at [686, 240] on button "-- Limpar Seleção --" at bounding box center [766, 226] width 279 height 29
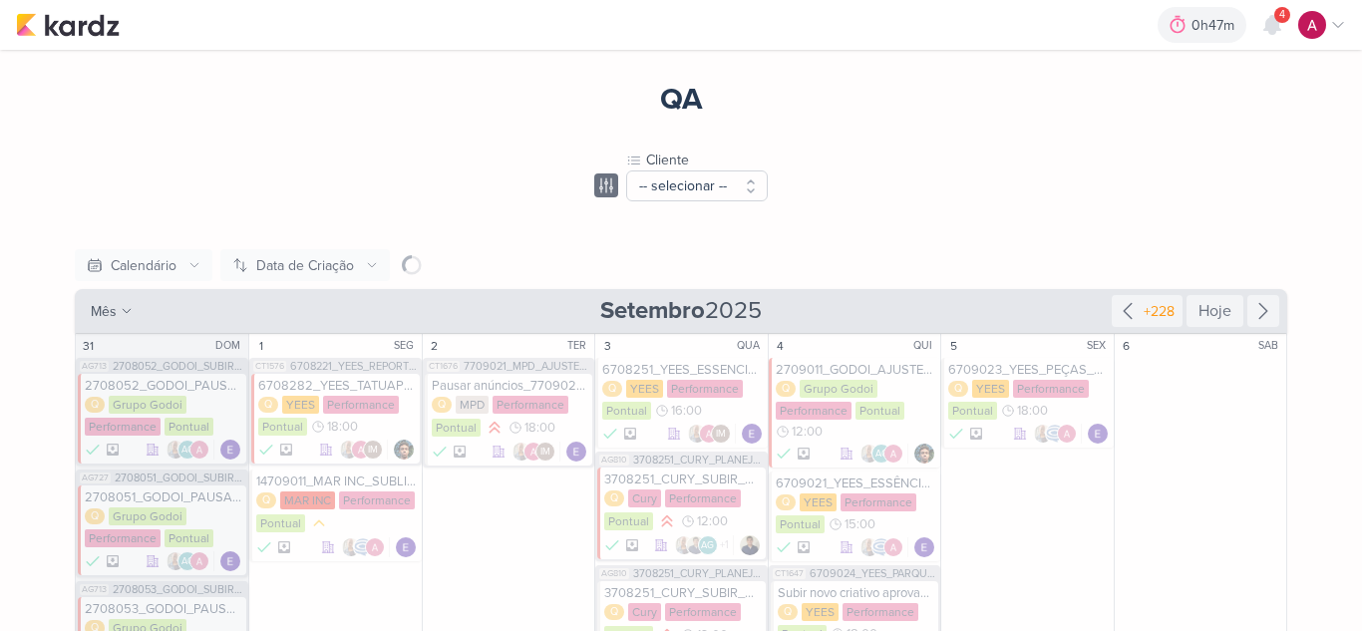
click at [696, 189] on button "-- selecionar --" at bounding box center [697, 185] width 142 height 31
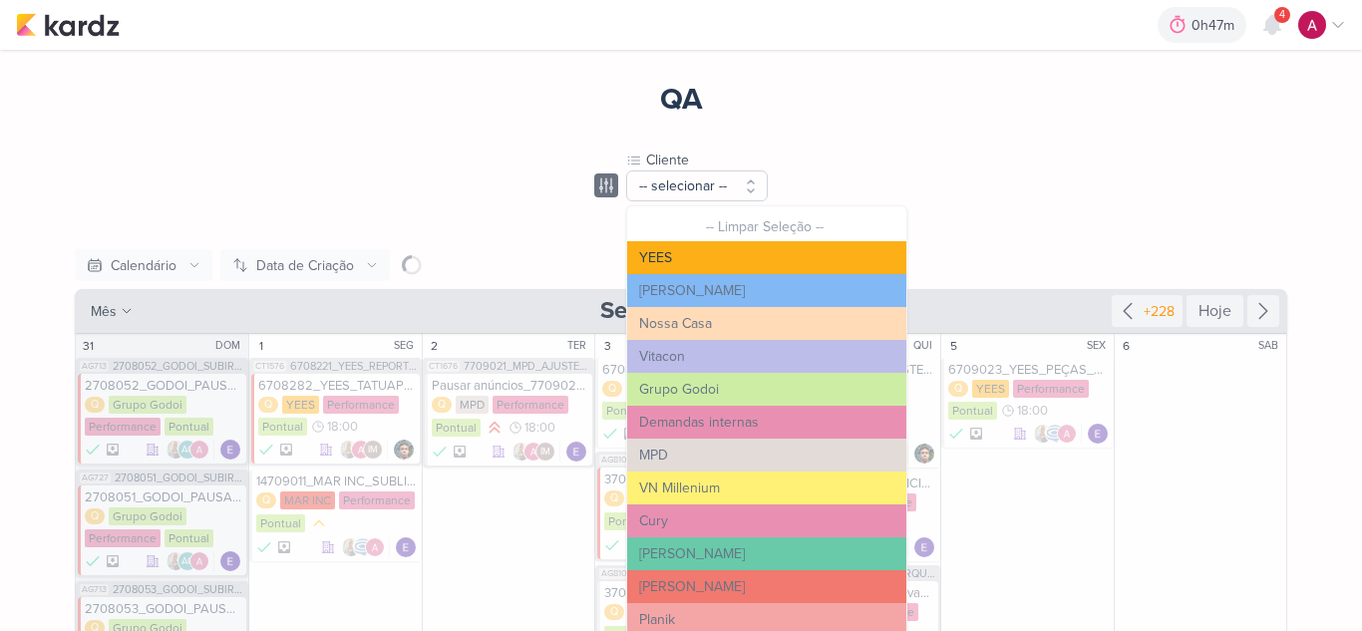
click at [680, 256] on button "YEES" at bounding box center [766, 257] width 279 height 33
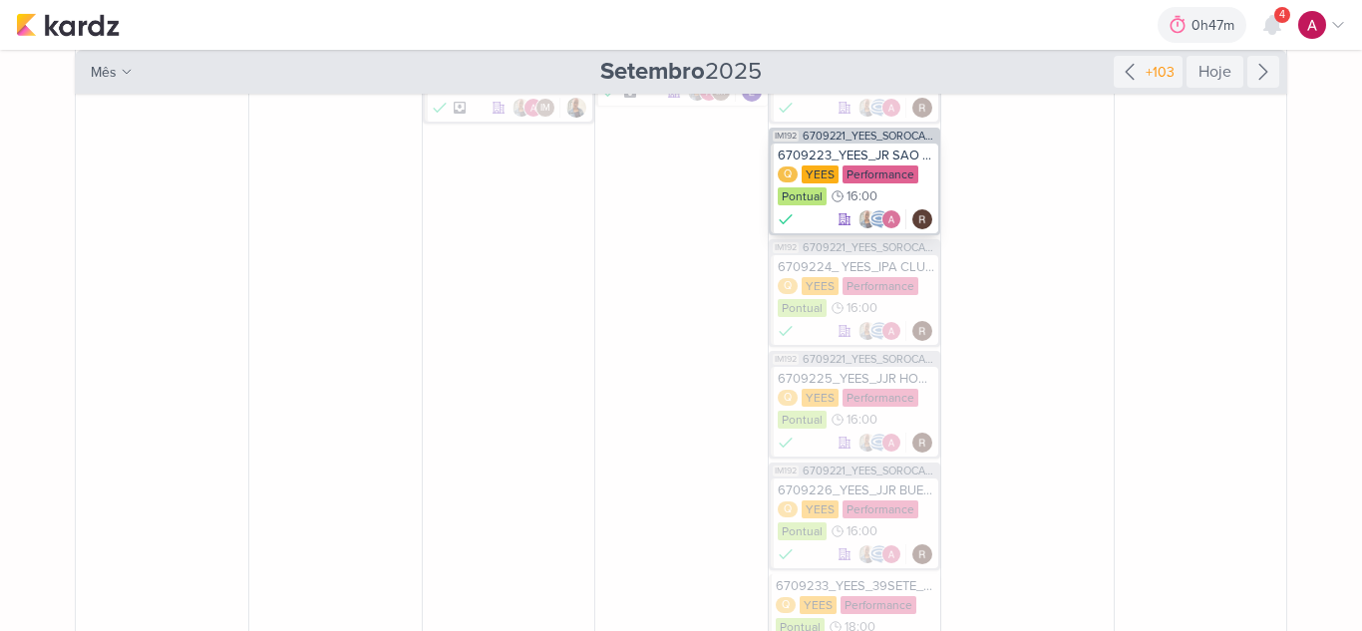
scroll to position [1296, 0]
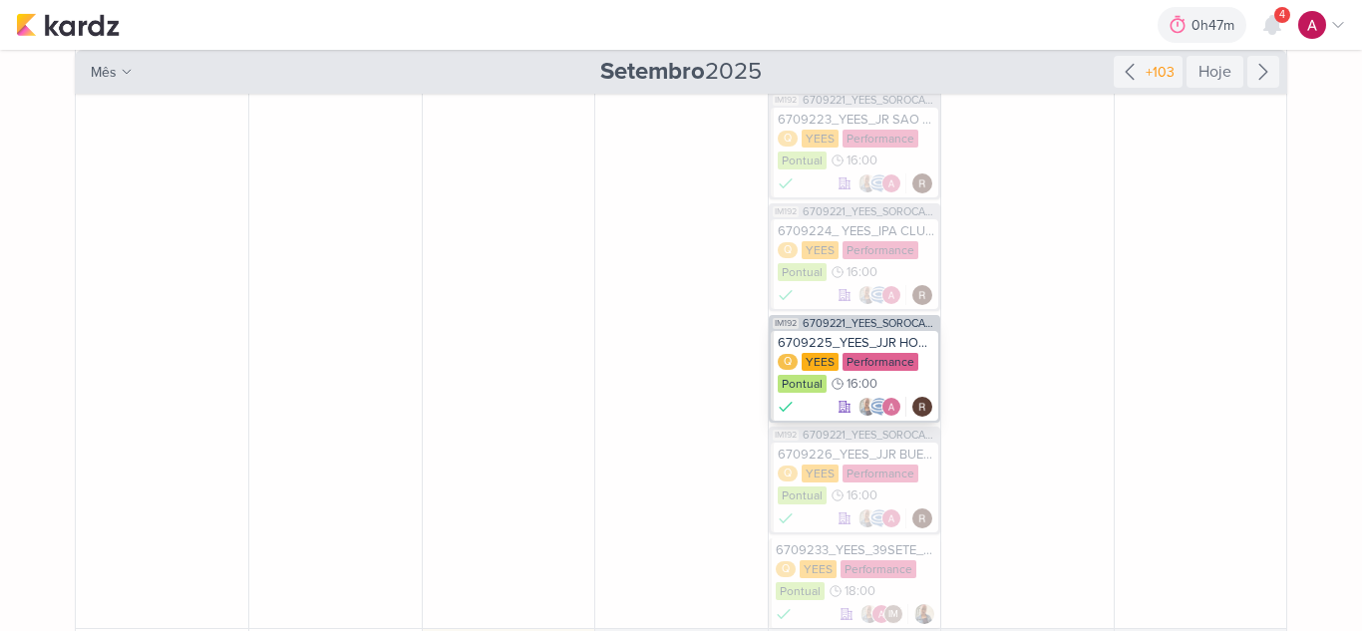
click at [877, 340] on div "6709225_YEES_JJR HORTENCIA_AJUSTES_CAMPANHA" at bounding box center [856, 343] width 157 height 16
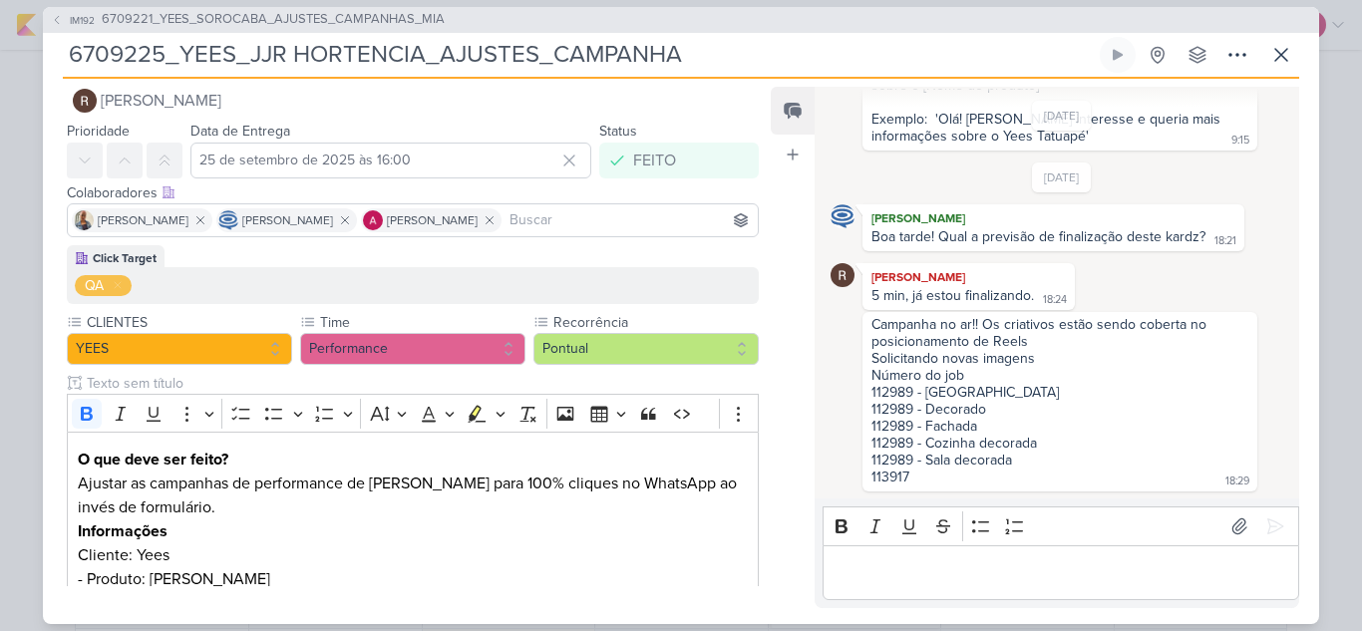
scroll to position [0, 0]
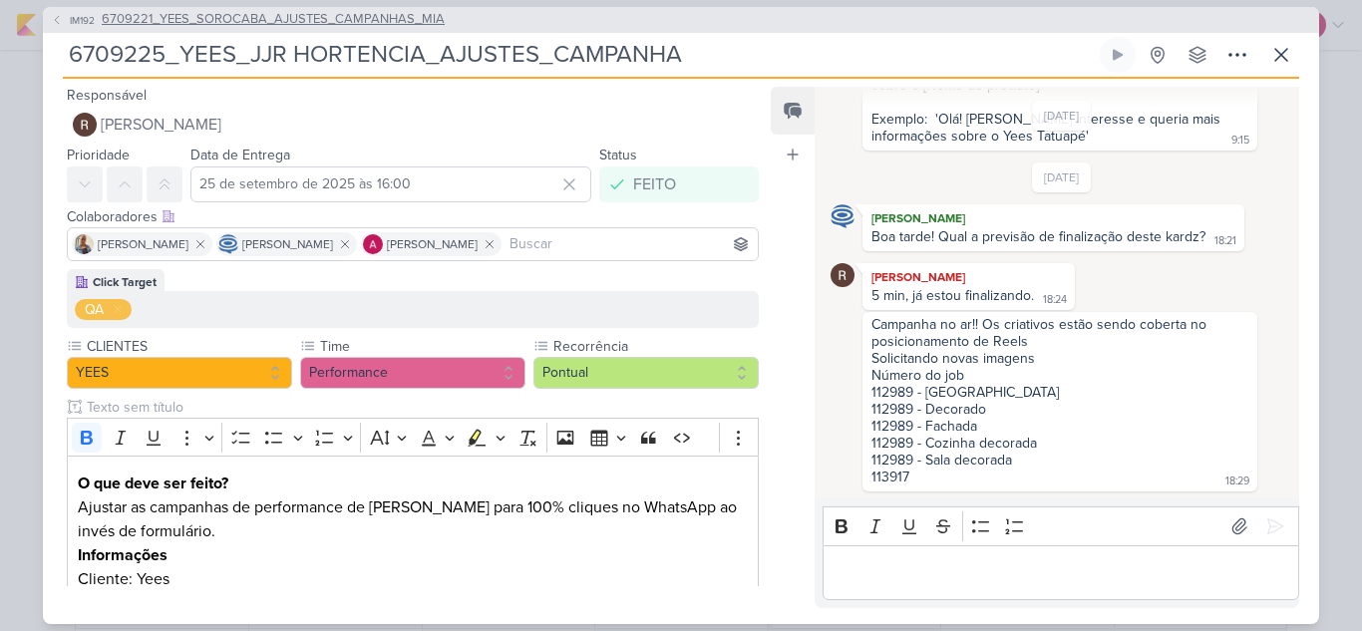
click at [397, 24] on span "6709221_YEES_SOROCABA_AJUSTES_CAMPANHAS_MIA" at bounding box center [273, 20] width 343 height 20
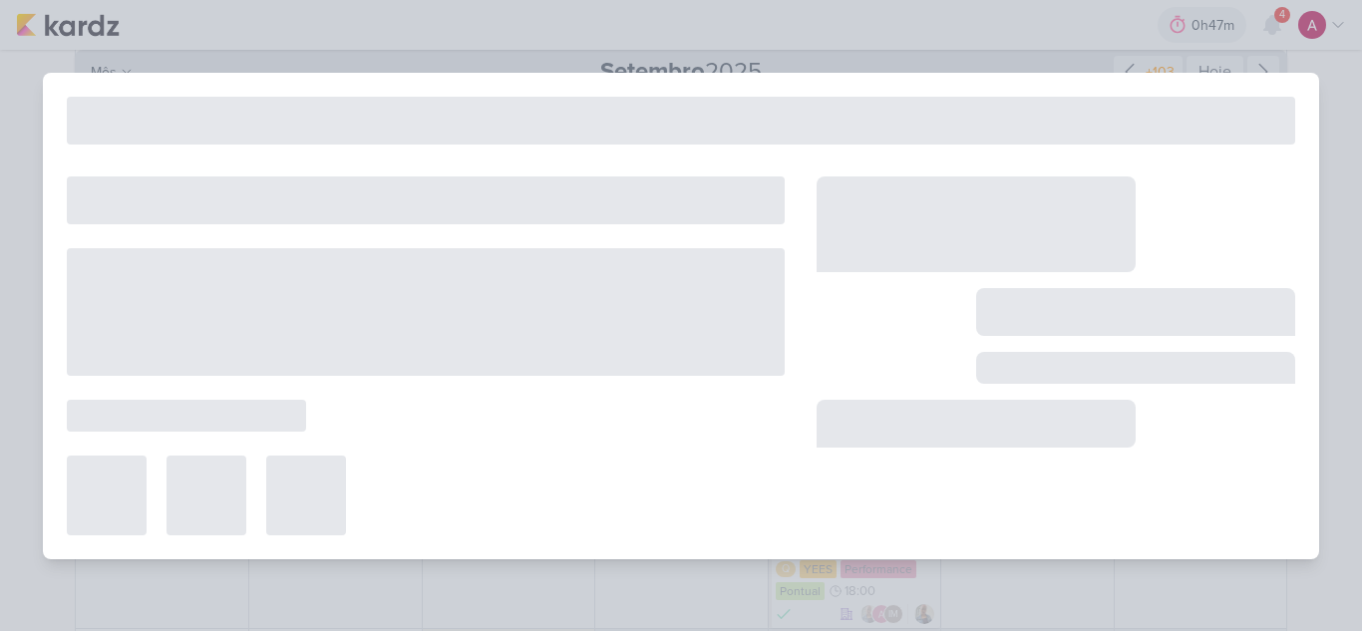
type input "6709221_YEES_SOROCABA_AJUSTES_CAMPANHAS_MIA"
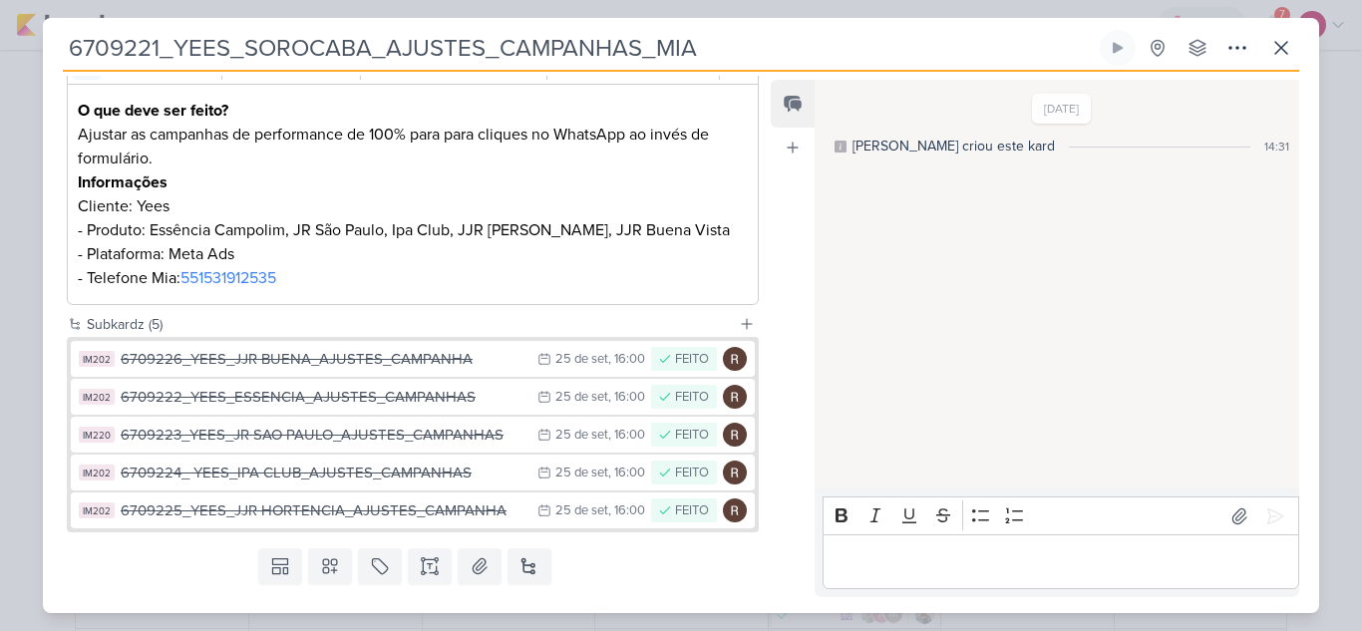
scroll to position [345, 0]
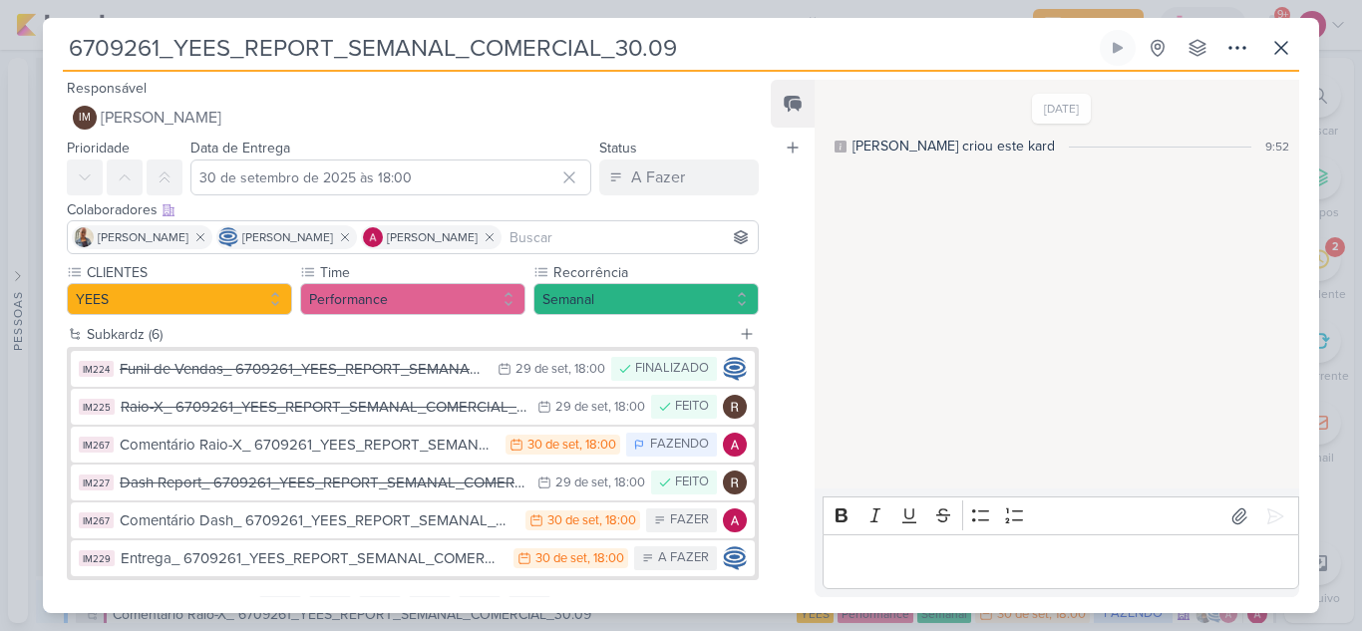
click at [292, 472] on div "Dash Report_ 6709261_YEES_REPORT_SEMANAL_COMERCIAL_30.09" at bounding box center [324, 483] width 408 height 23
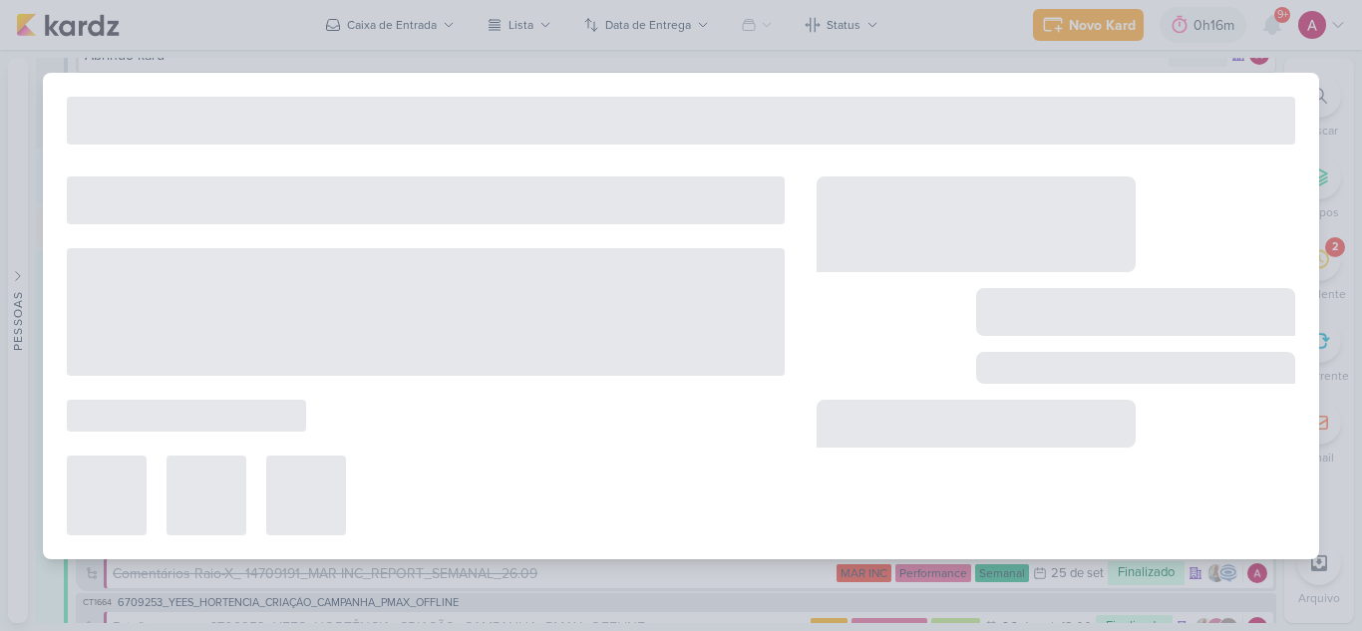
type input "Dash Report_ 6709261_YEES_REPORT_SEMANAL_COMERCIAL_30.09"
type input "29 de setembro de 2025 às 18:00"
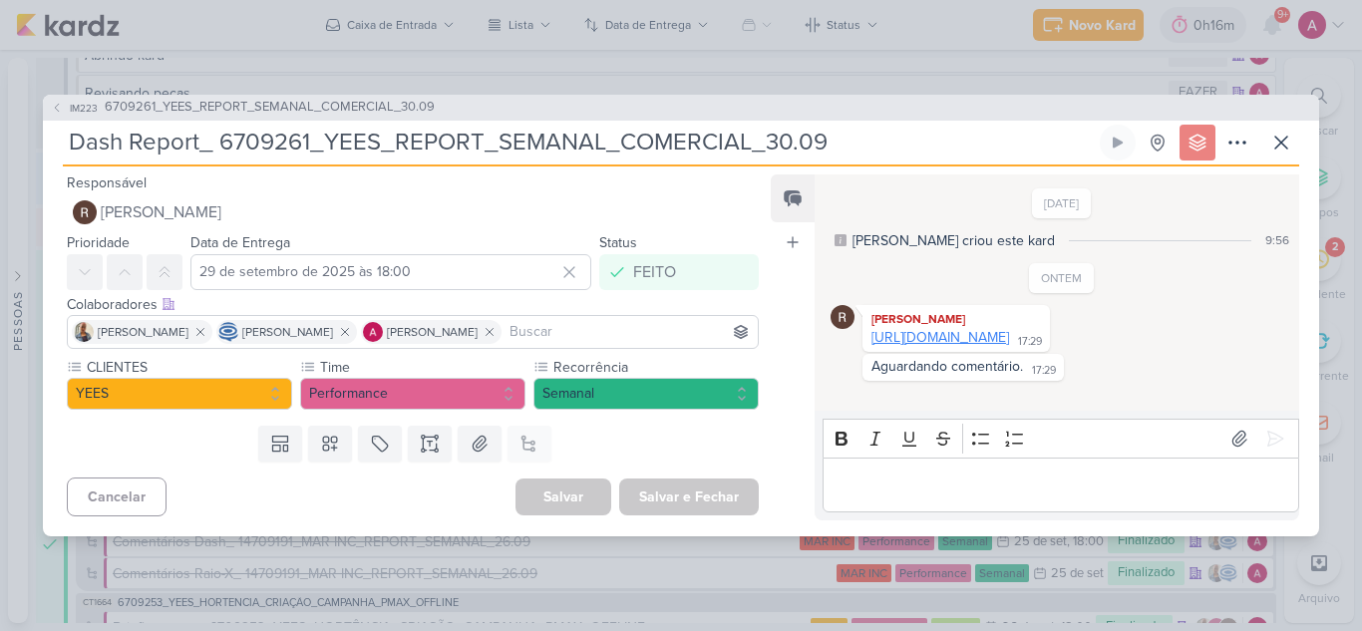
click at [962, 341] on link "[URL][DOMAIN_NAME]" at bounding box center [940, 337] width 138 height 17
click at [1286, 132] on icon at bounding box center [1281, 143] width 24 height 24
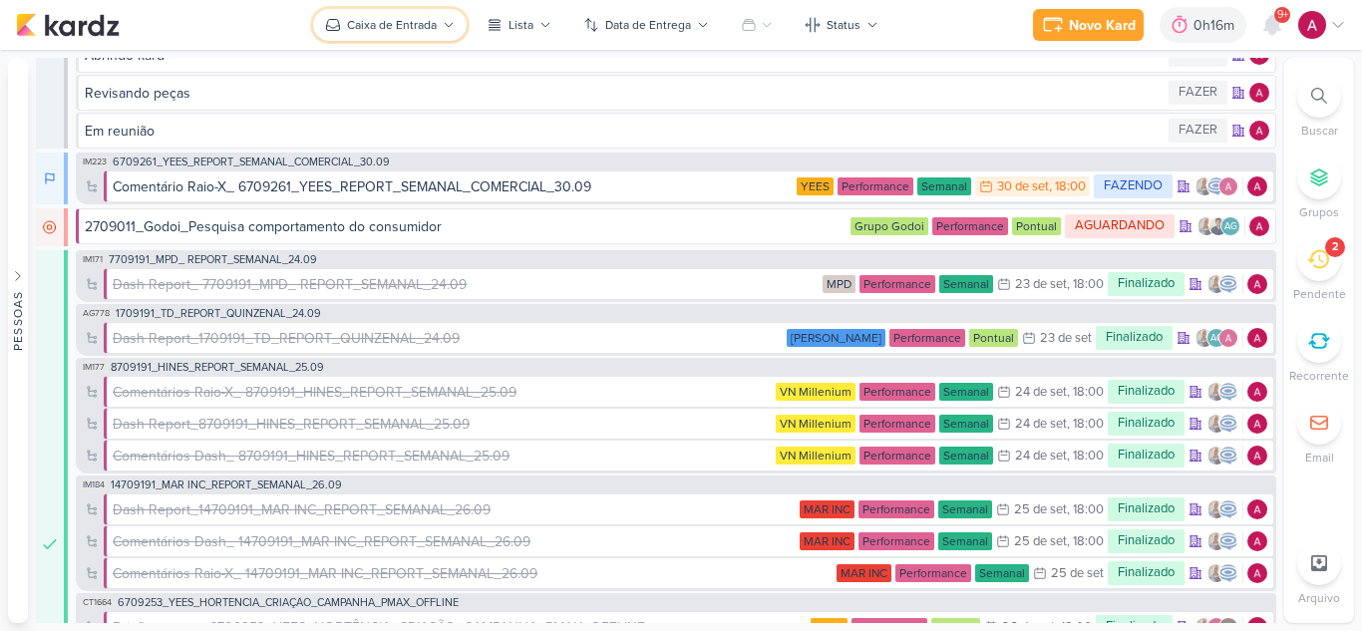
click at [369, 13] on button "Caixa de Entrada" at bounding box center [390, 25] width 154 height 32
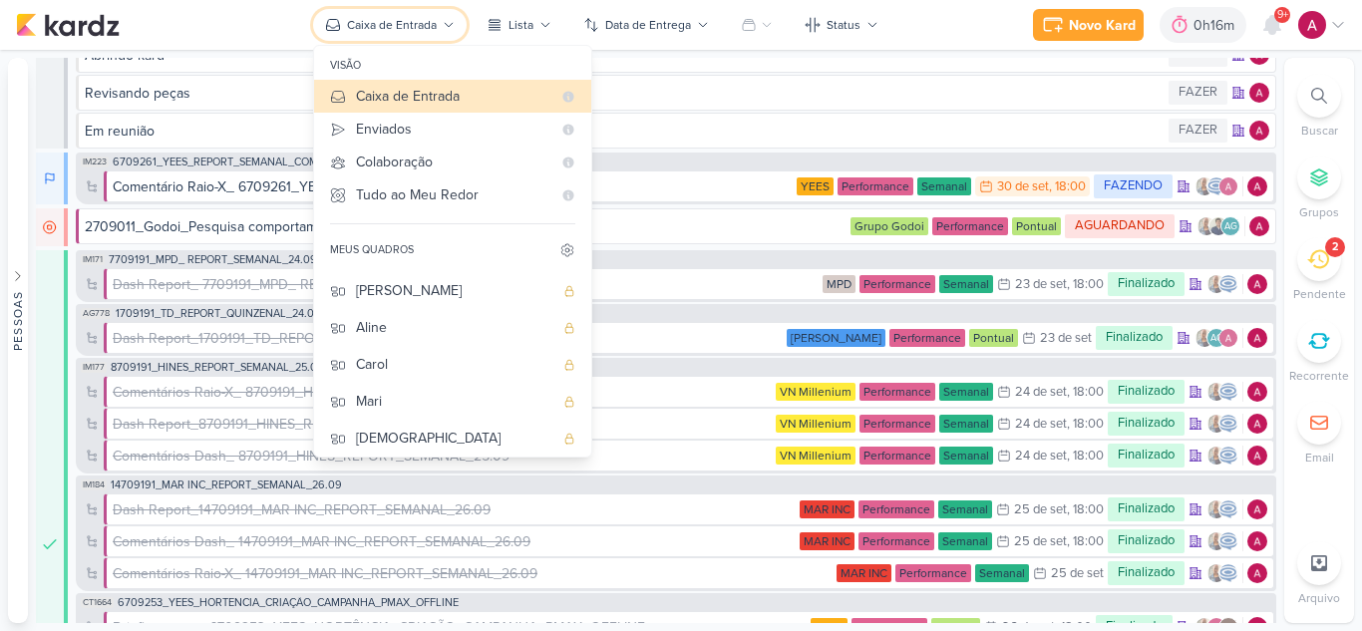
scroll to position [150, 0]
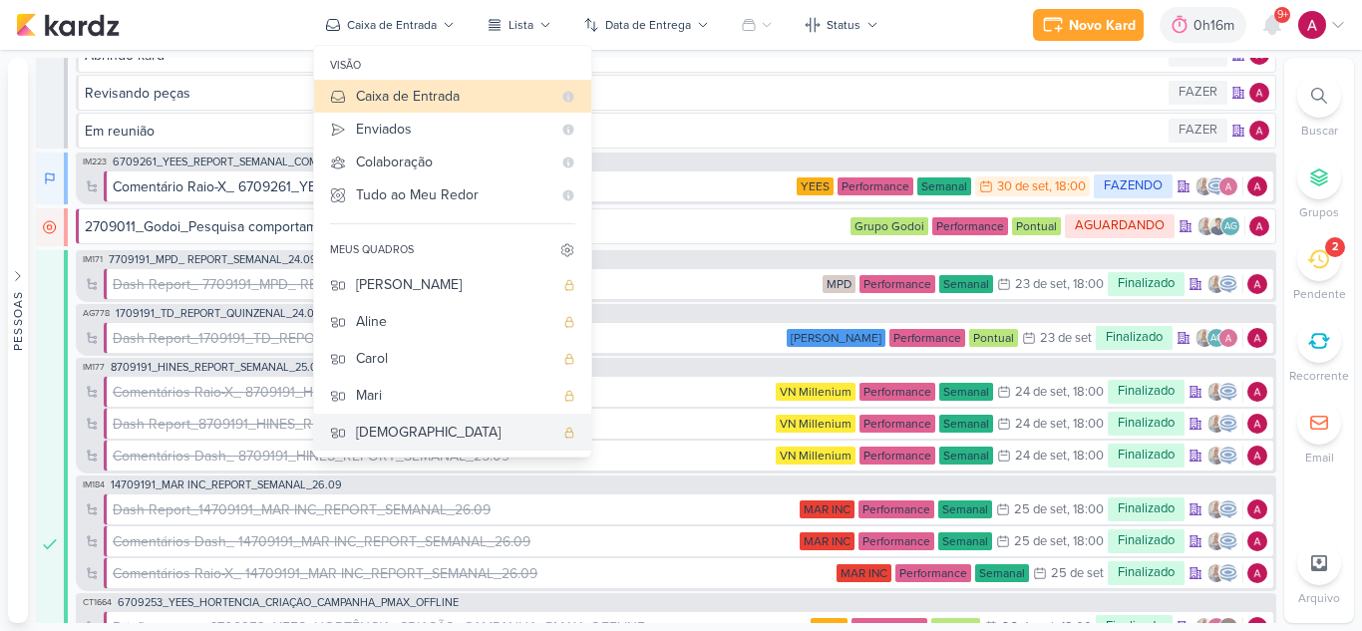
click at [379, 424] on div "[DEMOGRAPHIC_DATA]" at bounding box center [454, 432] width 197 height 21
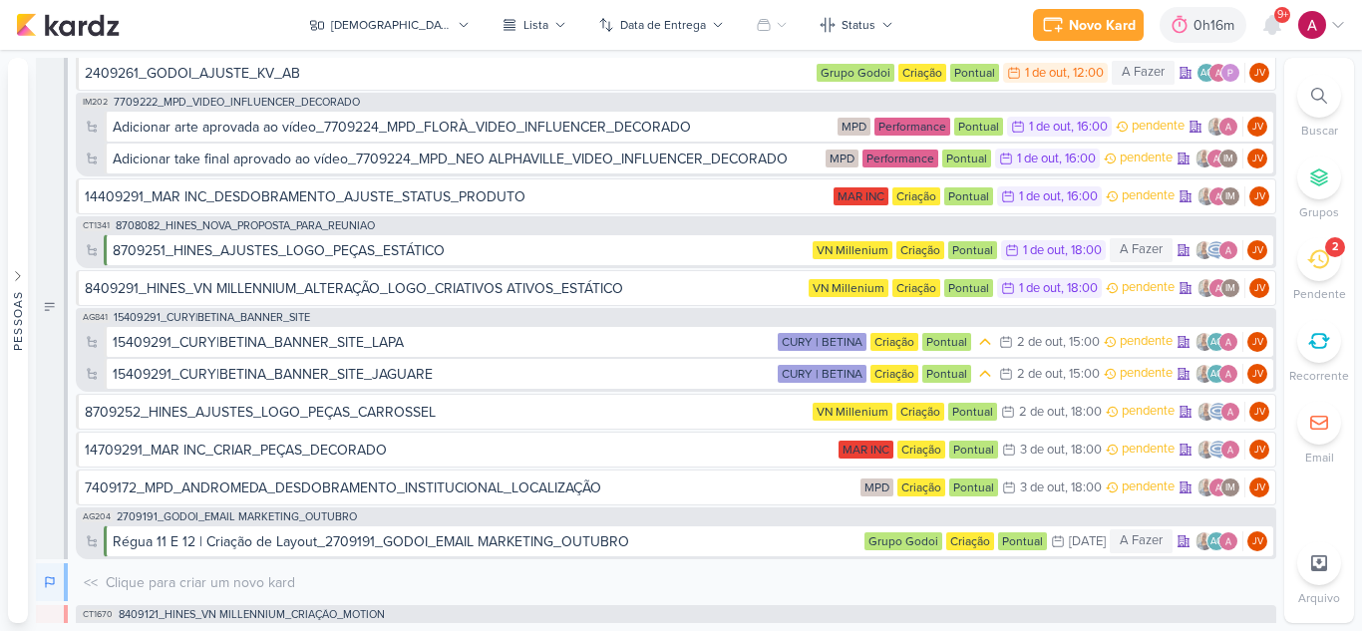
scroll to position [0, 0]
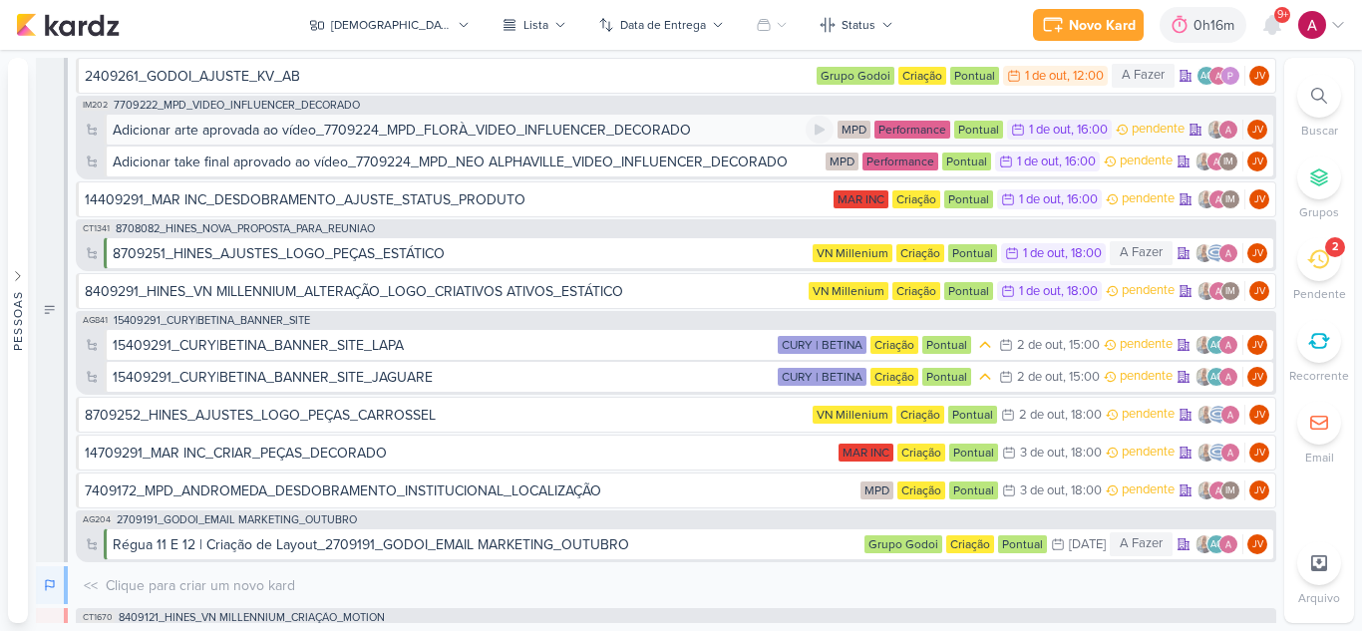
click at [450, 133] on div "Adicionar arte aprovada ao vídeo_7709224_MPD_FLORÀ_VIDEO_INFLUENCER_DECORADO" at bounding box center [402, 130] width 578 height 21
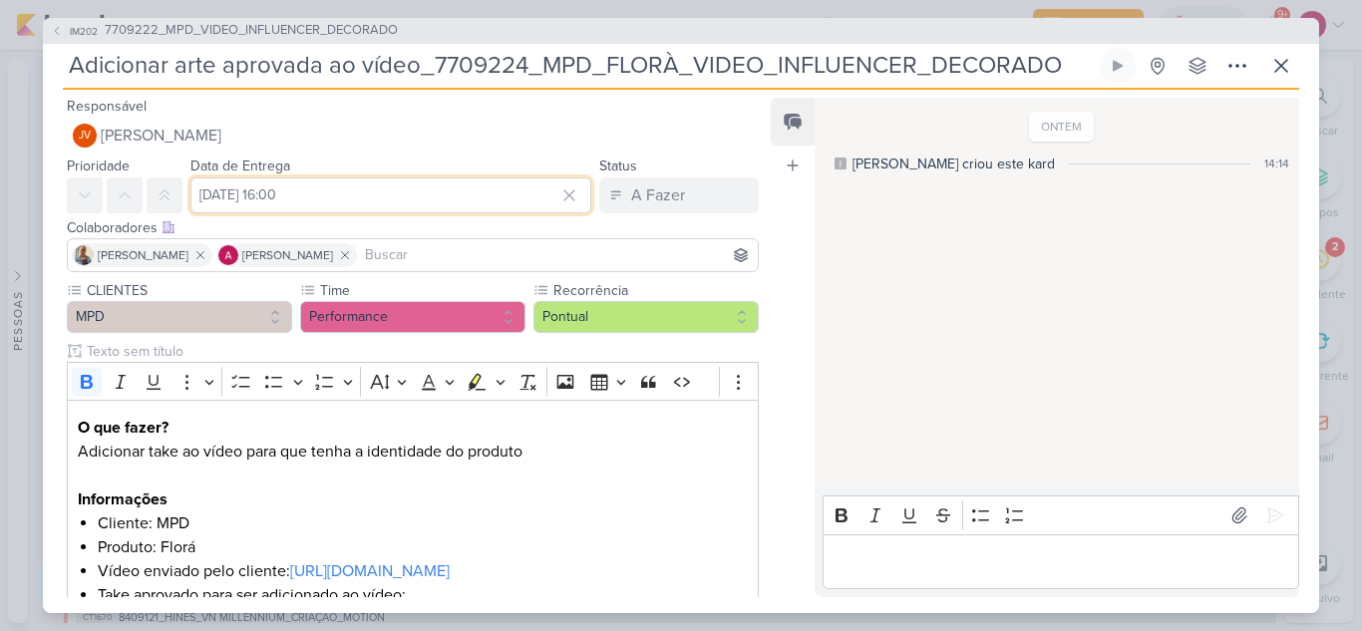
click at [373, 199] on input "[DATE] 16:00" at bounding box center [390, 195] width 401 height 36
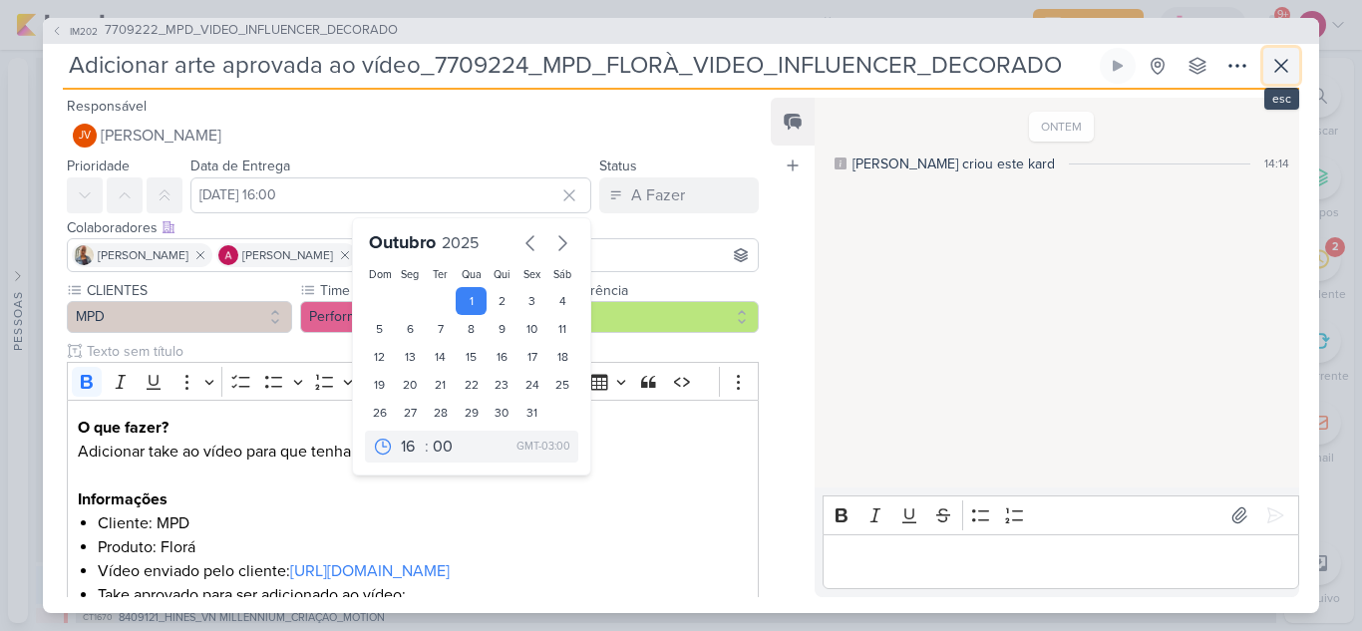
click at [1282, 66] on icon at bounding box center [1281, 66] width 12 height 12
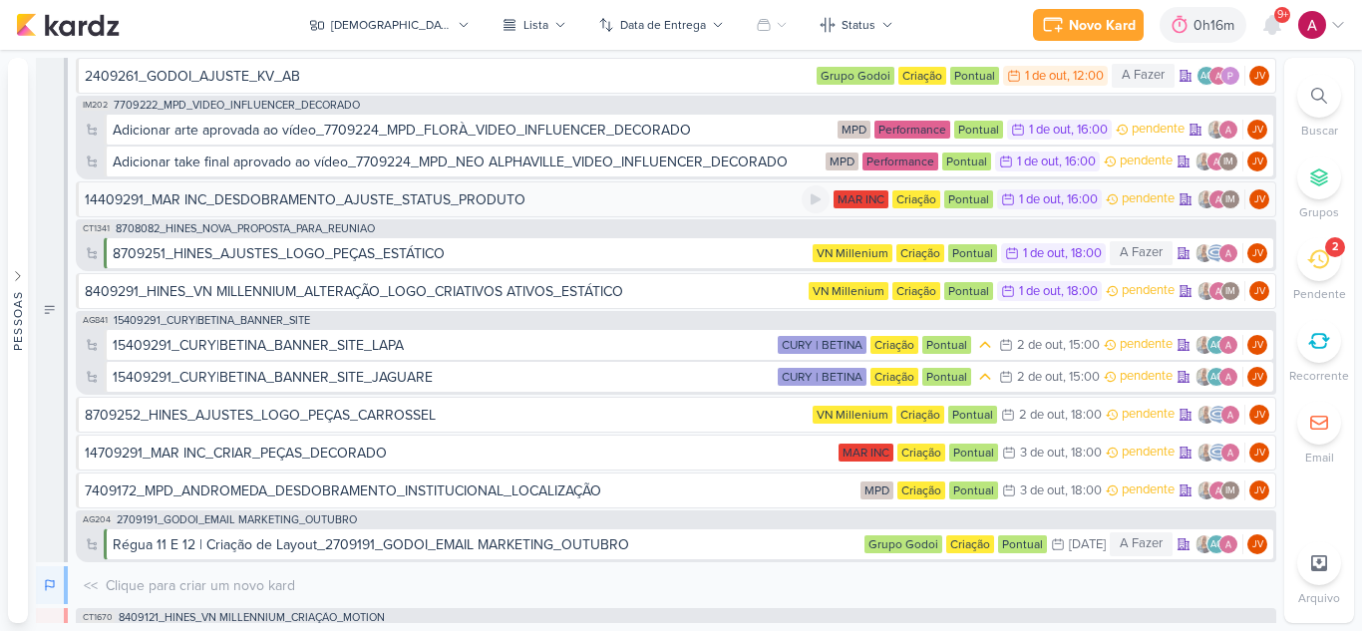
click at [348, 203] on div "14409291_MAR INC_DESDOBRAMENTO_AJUSTE_STATUS_PRODUTO" at bounding box center [305, 199] width 441 height 21
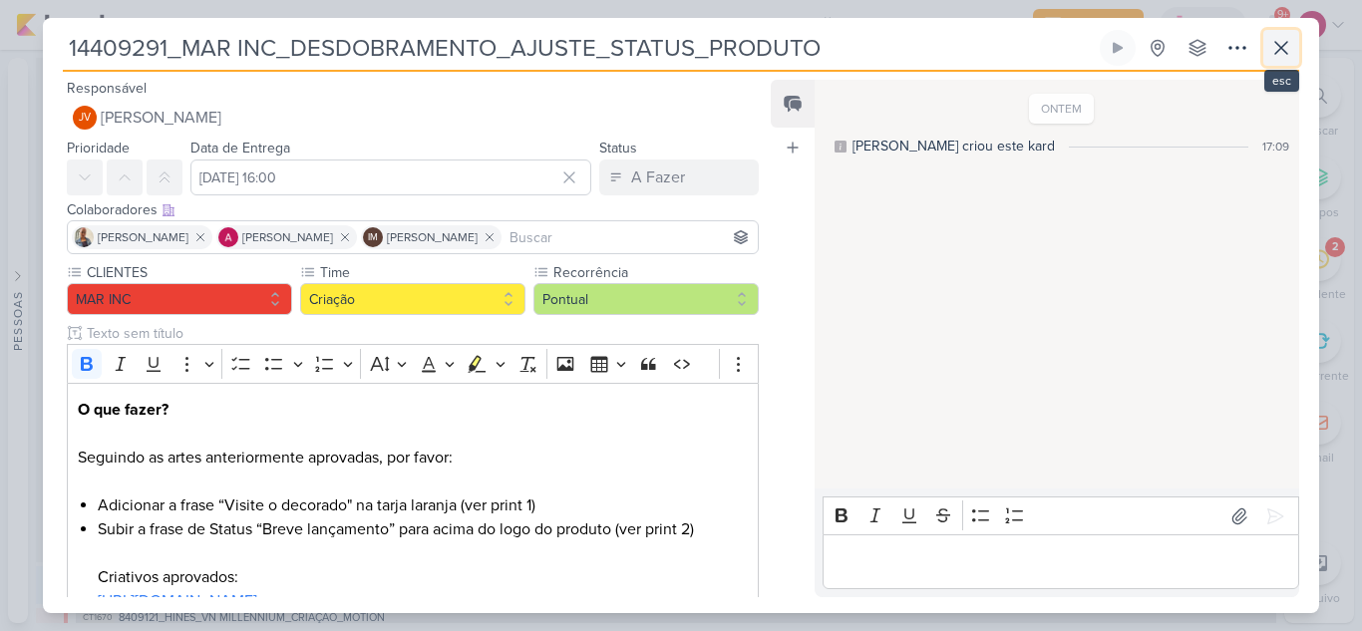
click at [1284, 42] on icon at bounding box center [1281, 48] width 24 height 24
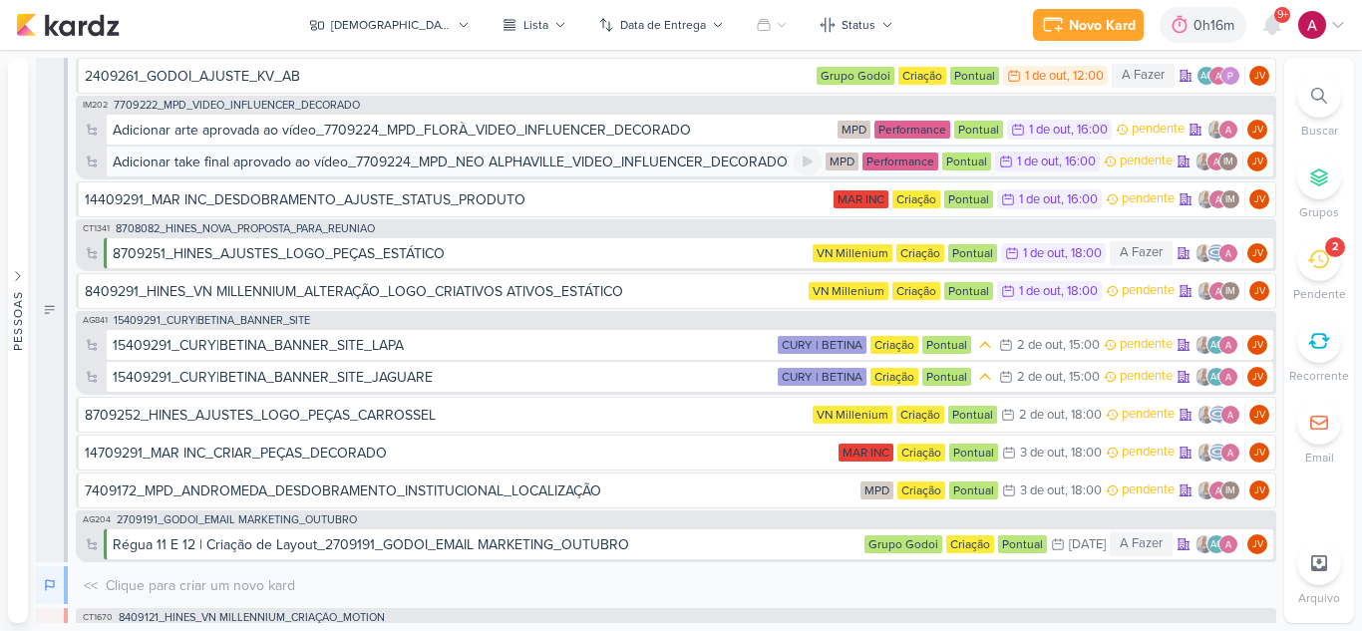
click at [569, 164] on div "Adicionar take final aprovado ao vídeo_7709224_MPD_NEO ALPHAVILLE_VIDEO_INFLUEN…" at bounding box center [450, 162] width 675 height 21
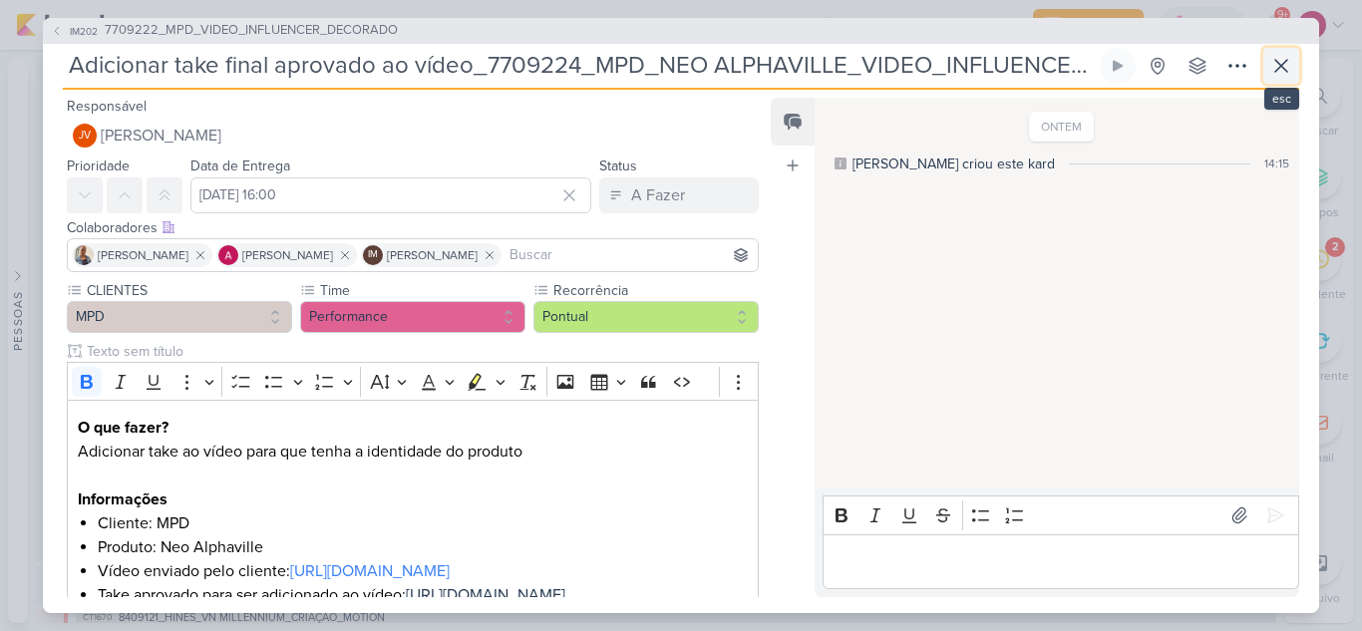
click at [1283, 67] on icon at bounding box center [1281, 66] width 12 height 12
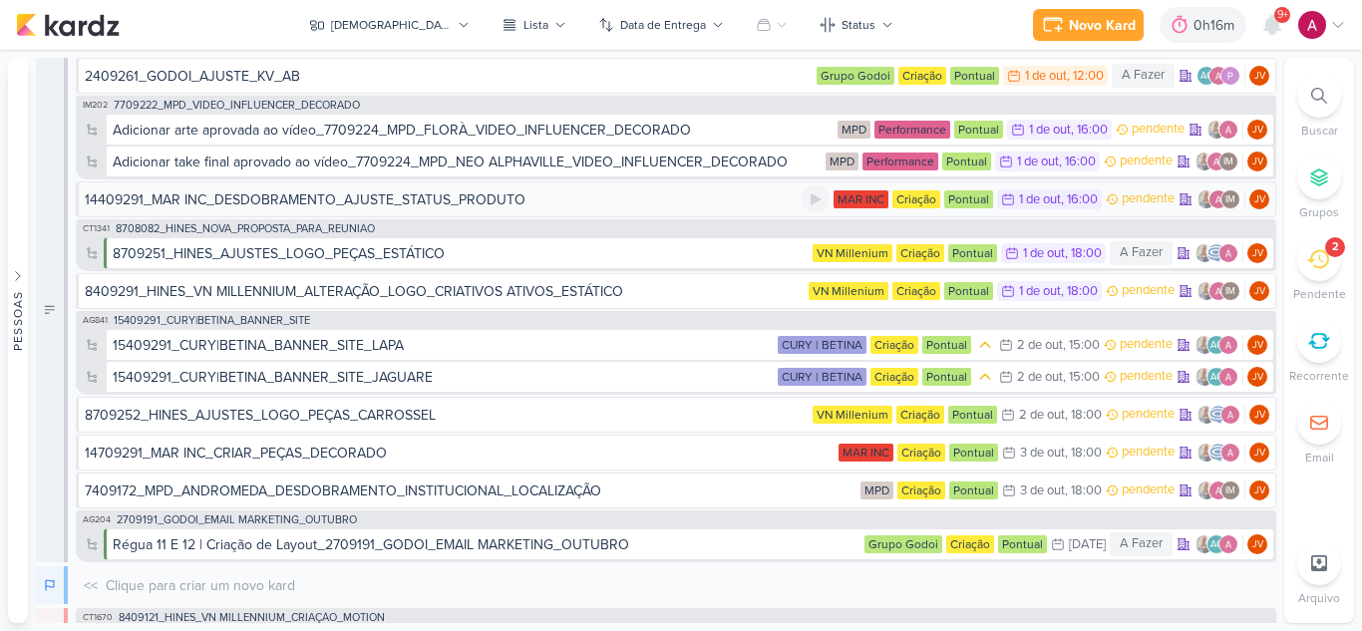
click at [382, 202] on div "14409291_MAR INC_DESDOBRAMENTO_AJUSTE_STATUS_PRODUTO" at bounding box center [305, 199] width 441 height 21
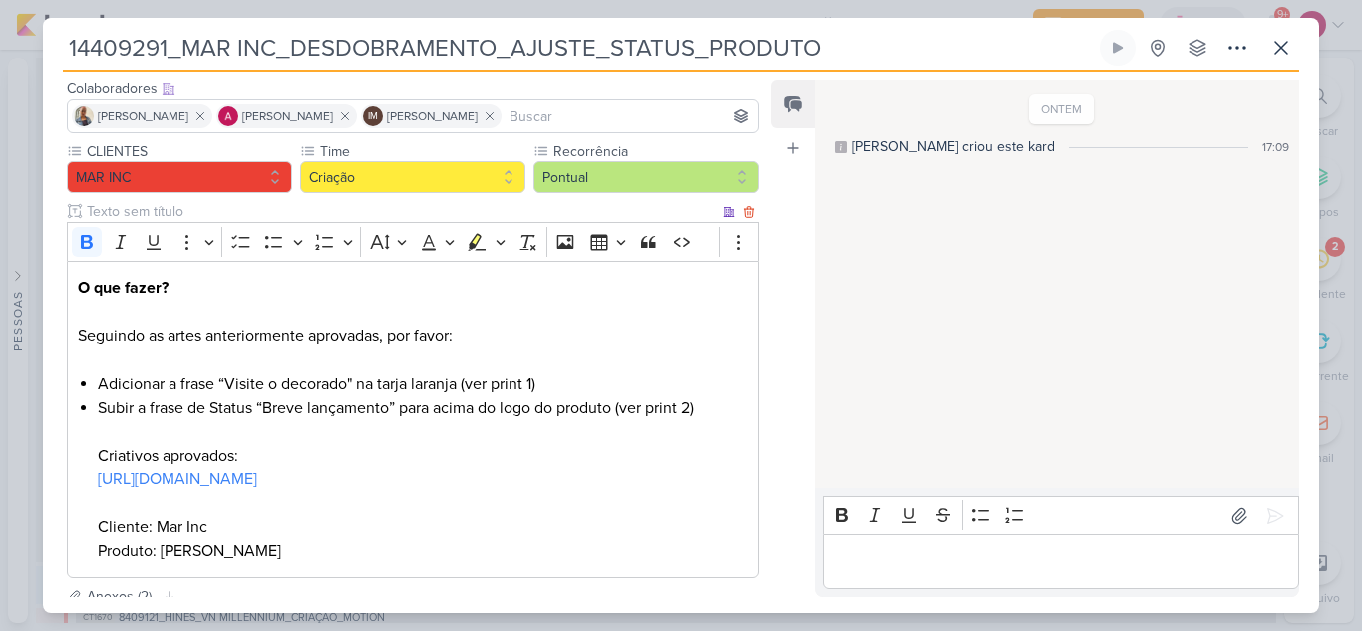
scroll to position [199, 0]
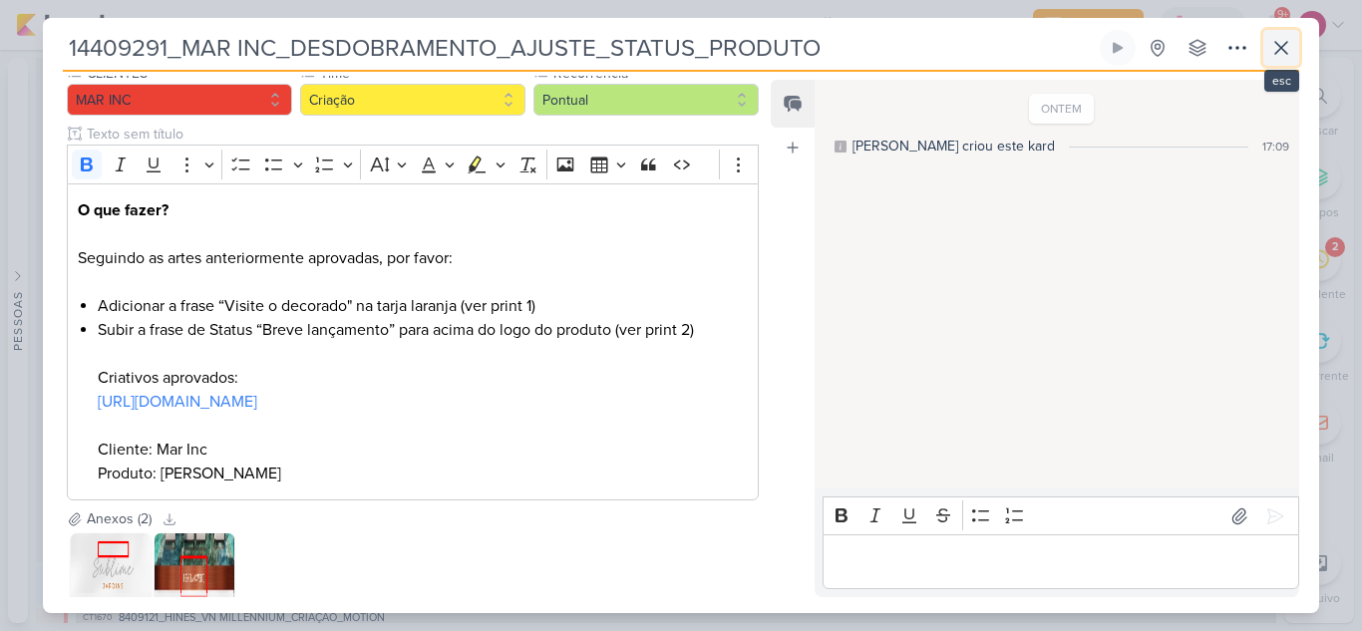
click at [1290, 41] on icon at bounding box center [1281, 48] width 24 height 24
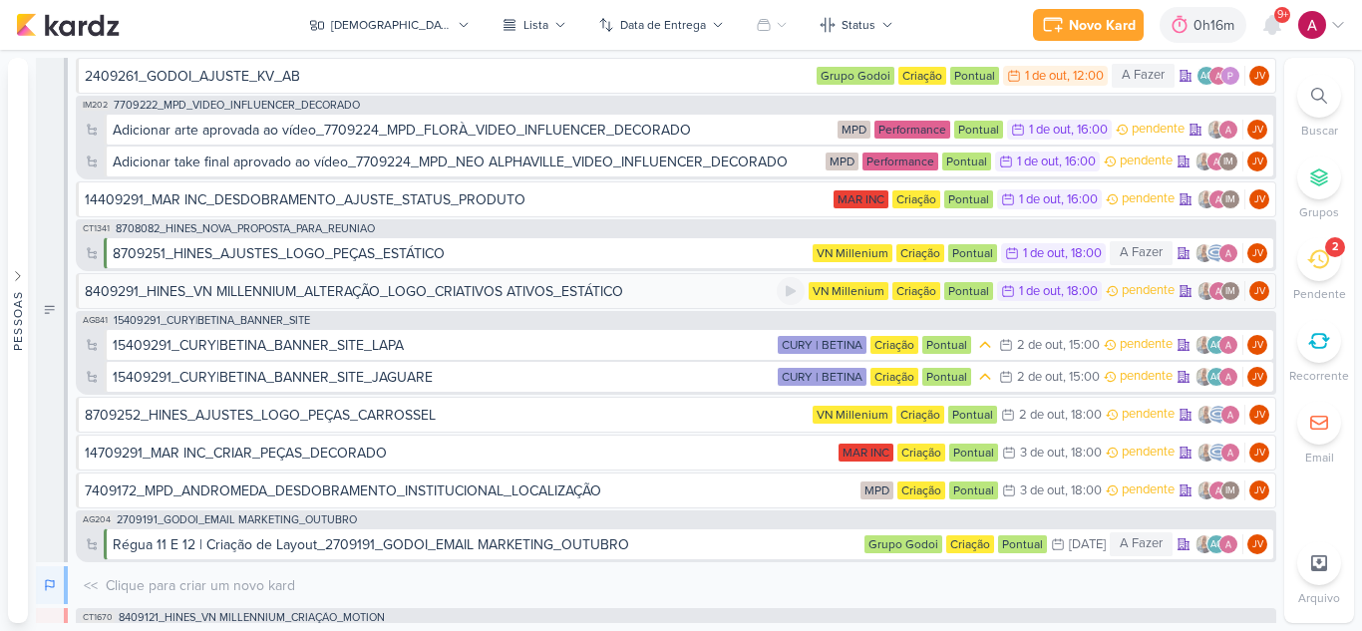
click at [364, 288] on div "8409291_HINES_VN MILLENNIUM_ALTERAÇÃO_LOGO_CRIATIVOS ATIVOS_ESTÁTICO" at bounding box center [354, 291] width 538 height 21
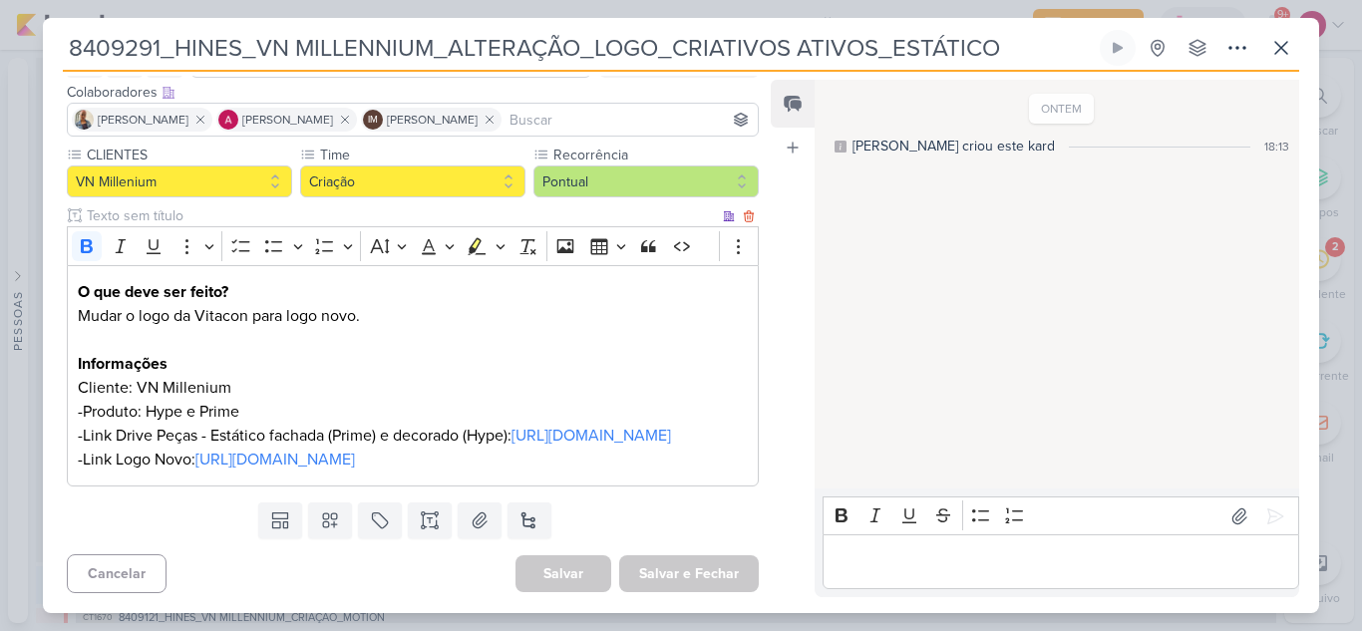
scroll to position [165, 0]
click at [1277, 49] on icon at bounding box center [1281, 48] width 24 height 24
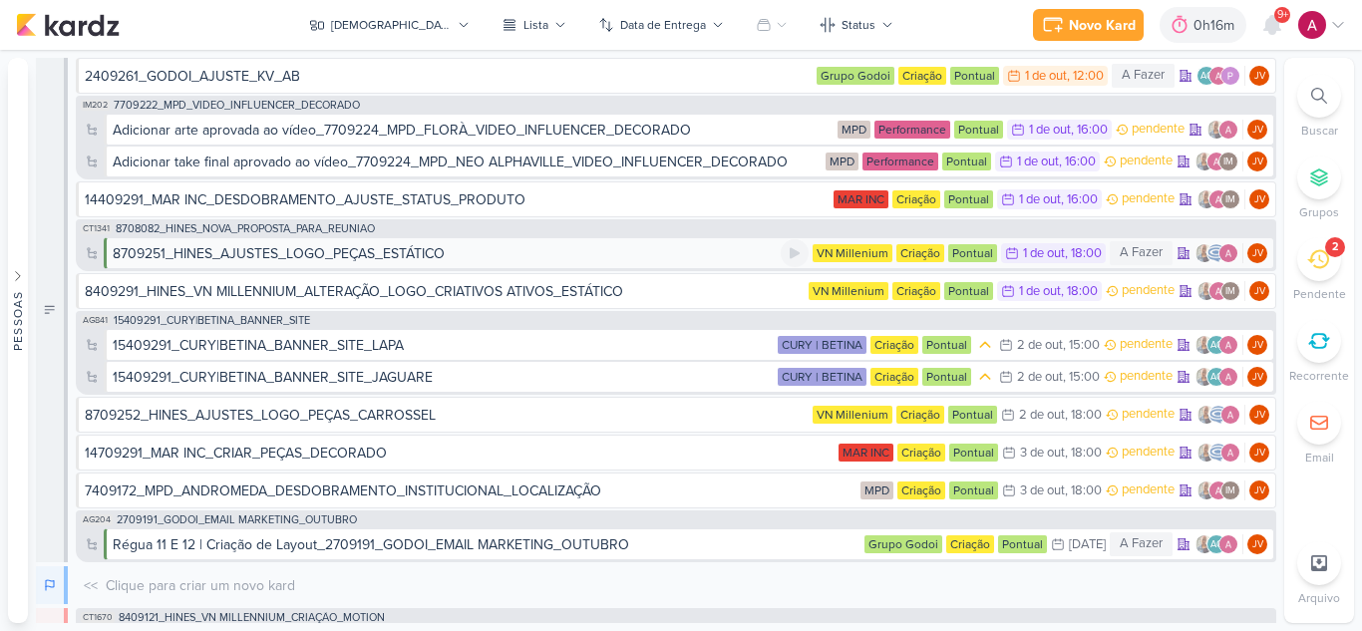
click at [434, 252] on div "8709251_HINES_AJUSTES_LOGO_PEÇAS_ESTÁTICO" at bounding box center [279, 253] width 332 height 21
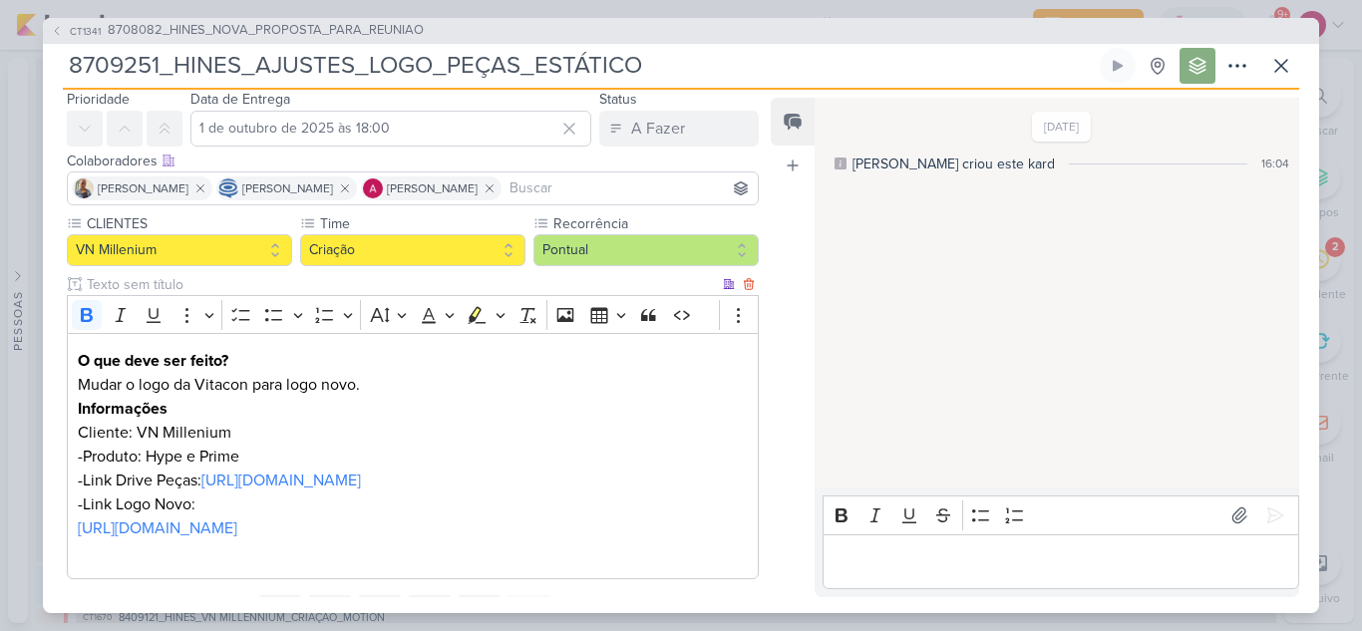
scroll to position [183, 0]
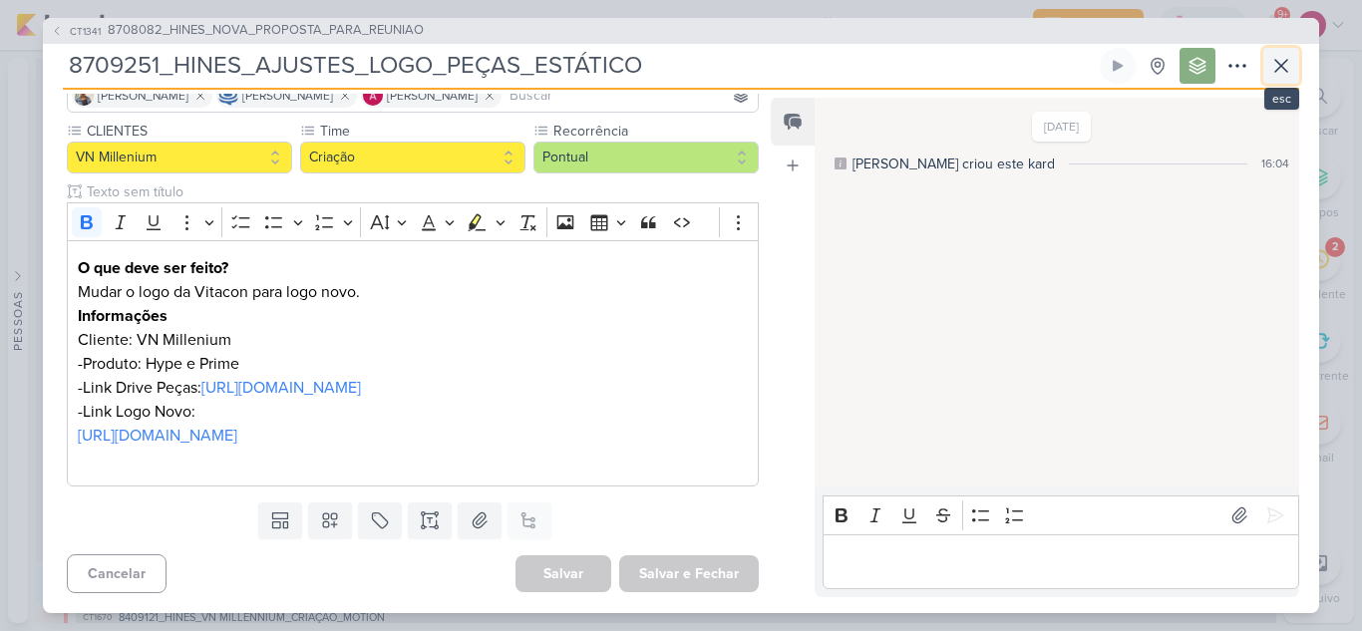
click at [1270, 64] on icon at bounding box center [1281, 66] width 24 height 24
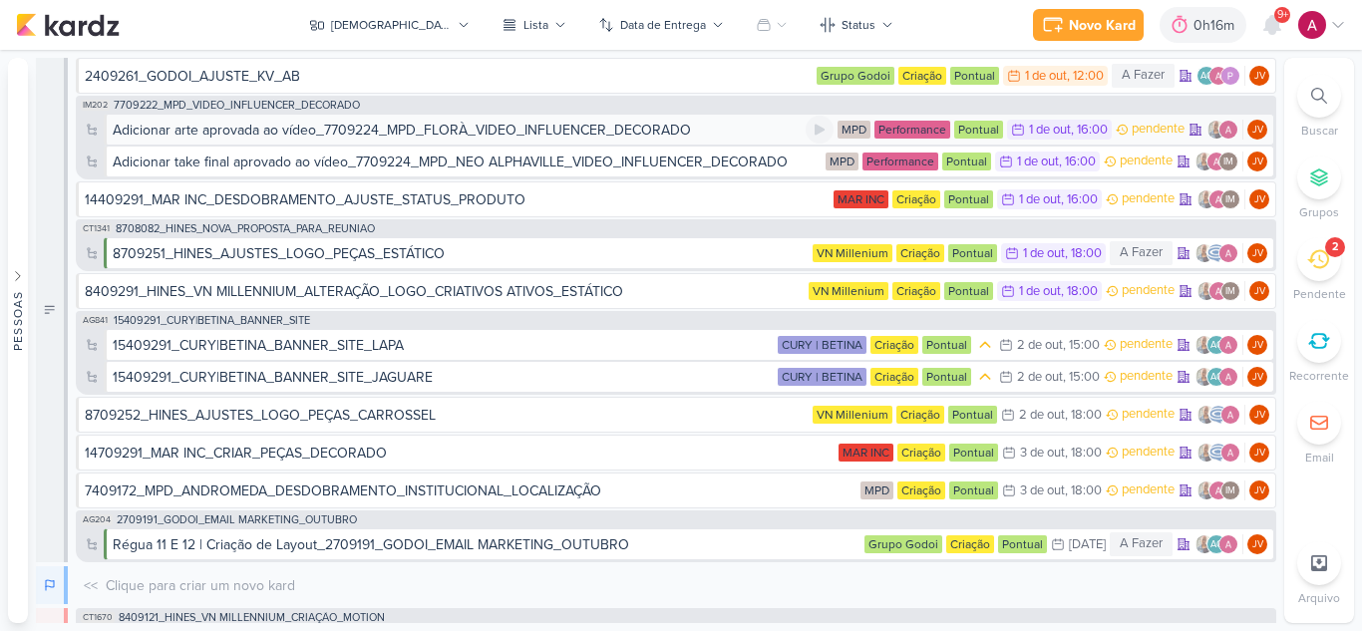
click at [580, 125] on div "Adicionar arte aprovada ao vídeo_7709224_MPD_FLORÀ_VIDEO_INFLUENCER_DECORADO" at bounding box center [402, 130] width 578 height 21
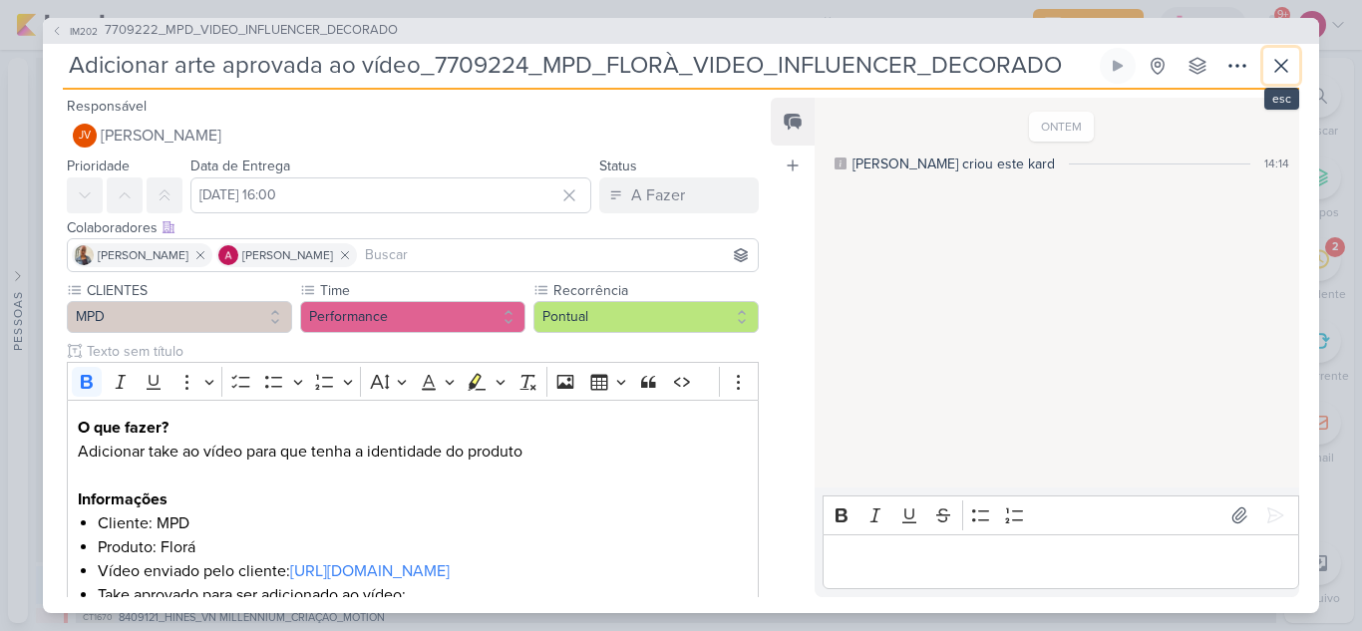
click at [1271, 65] on icon at bounding box center [1281, 66] width 24 height 24
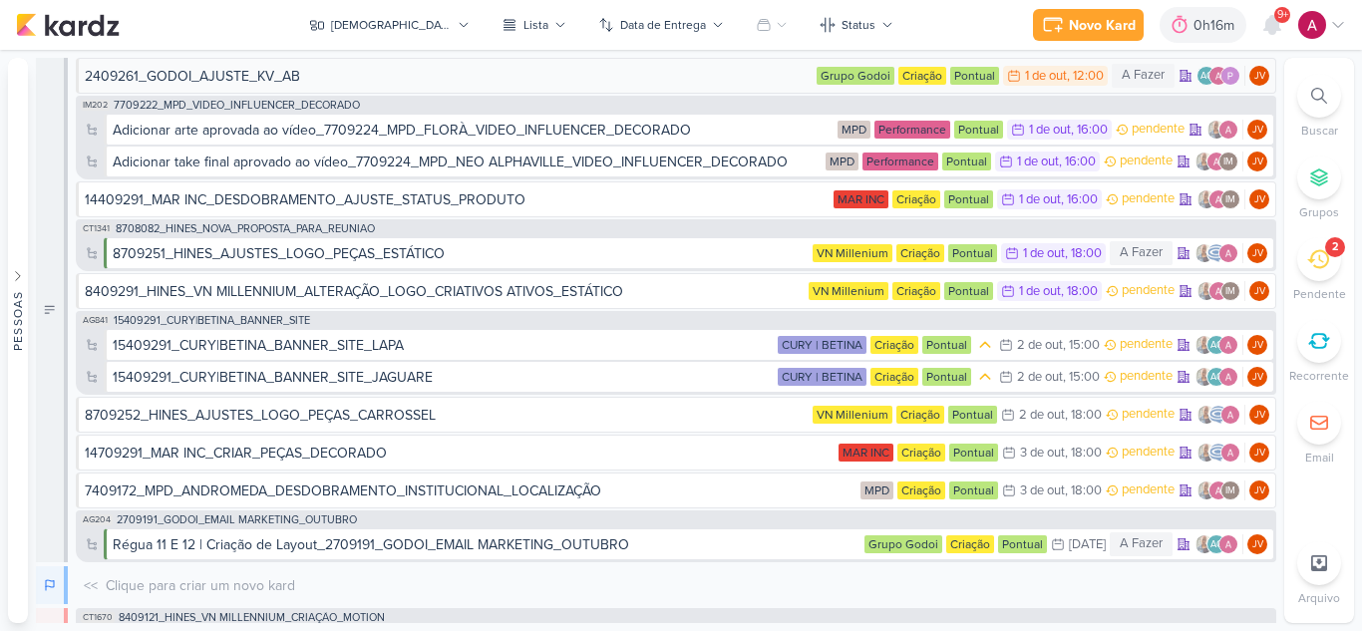
click at [641, 80] on div "2409261_GODOI_AJUSTE_KV_AB" at bounding box center [449, 76] width 728 height 21
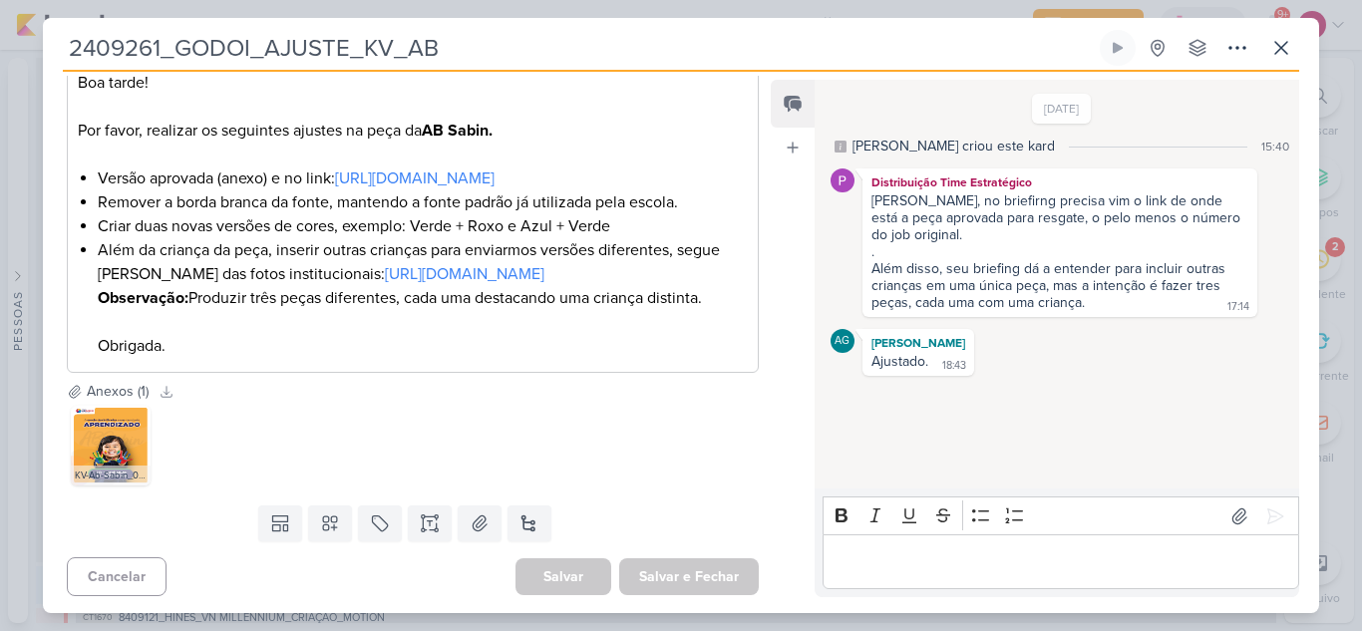
scroll to position [278, 0]
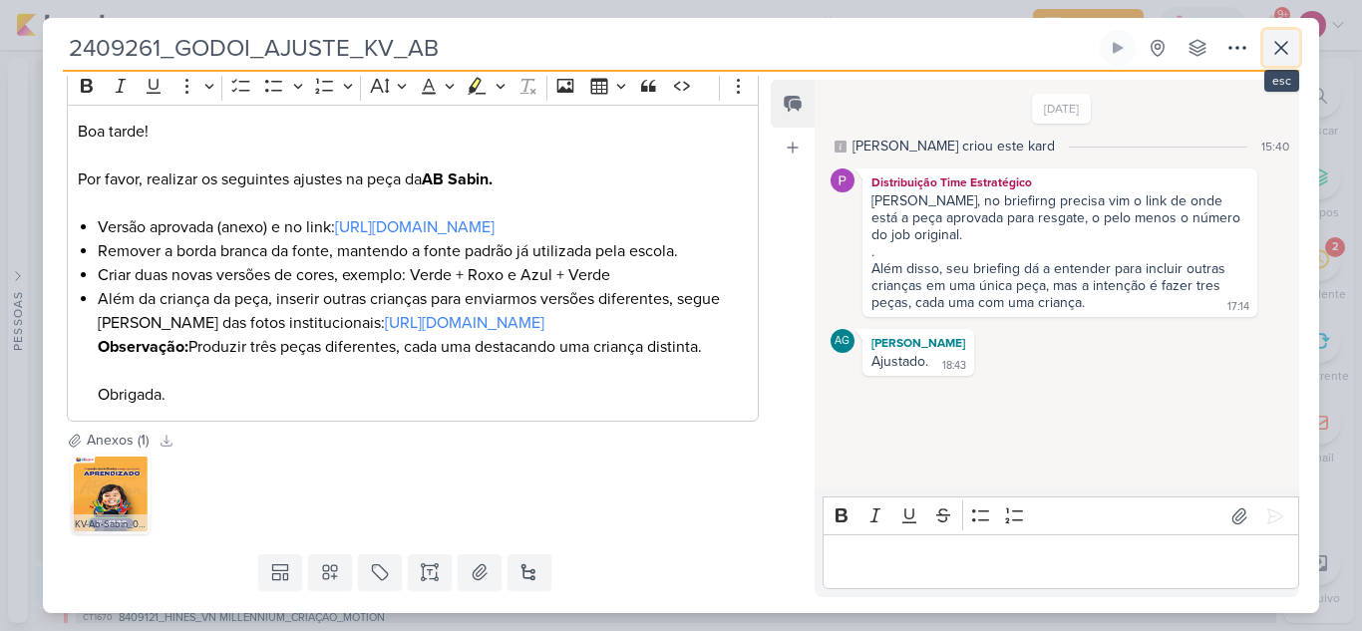
click at [1275, 45] on icon at bounding box center [1281, 48] width 24 height 24
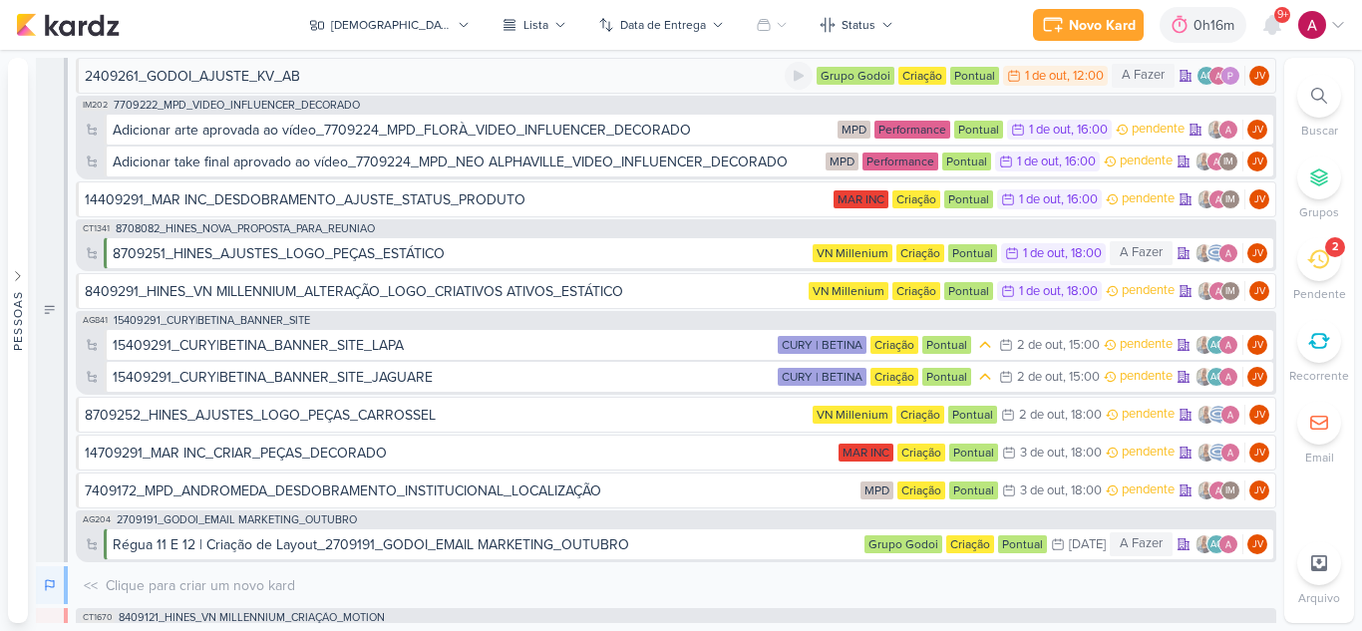
click at [324, 81] on div "2409261_GODOI_AJUSTE_KV_AB" at bounding box center [435, 76] width 700 height 21
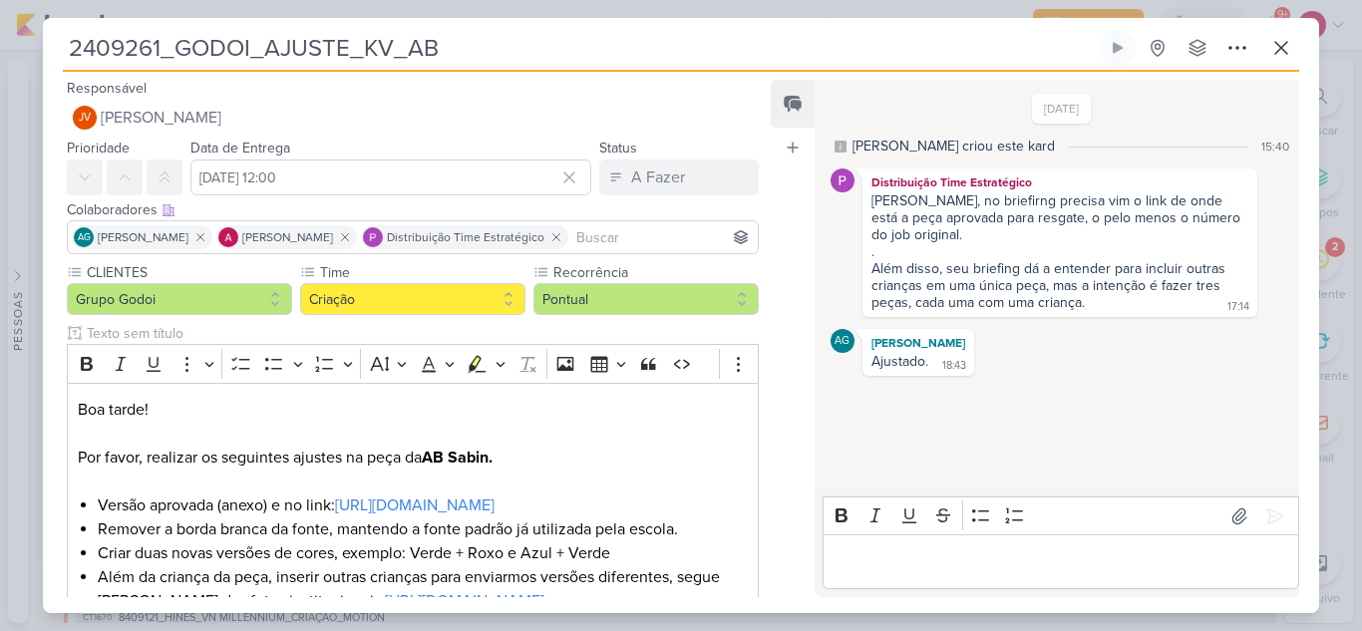
drag, startPoint x: 73, startPoint y: 47, endPoint x: 499, endPoint y: 29, distance: 427.1
click at [499, 29] on div "2409261_GODOI_AJUSTE_KV_AB Criado por [PERSON_NAME]" at bounding box center [681, 315] width 1276 height 595
click at [1285, 50] on icon at bounding box center [1281, 48] width 24 height 24
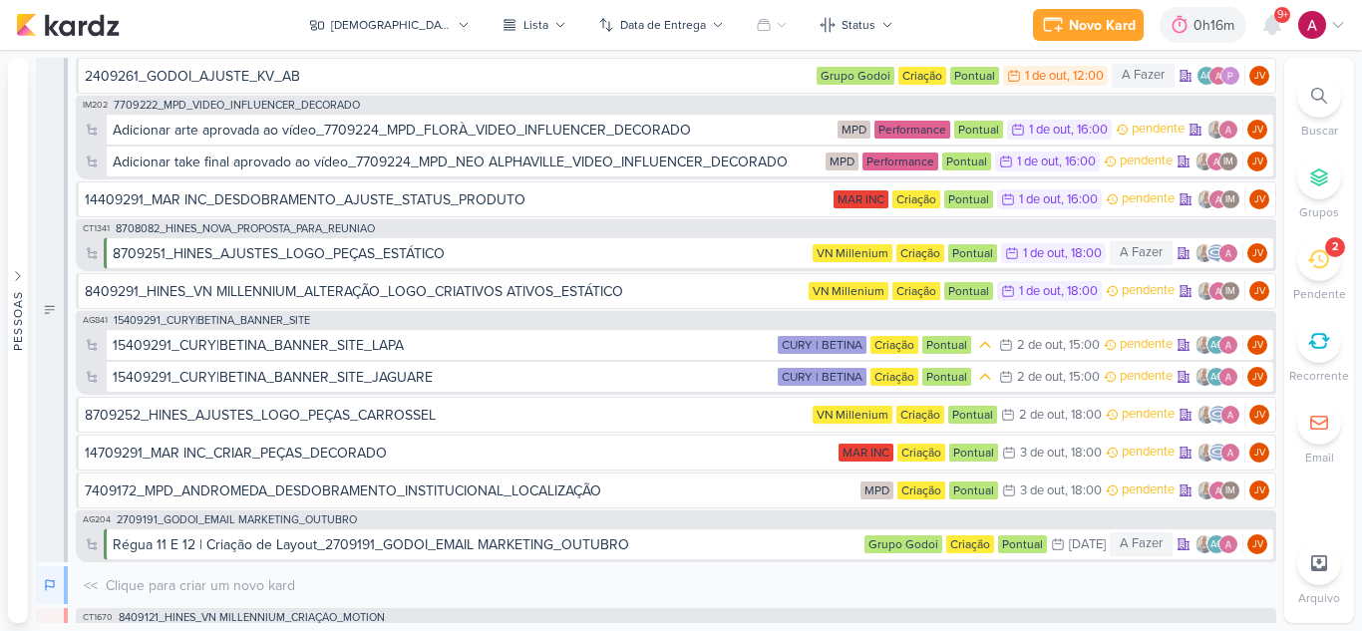
click at [406, 99] on div "IM202 7709222_MPD_VIDEO_INFLUENCER_DECORADO Adicionar arte aprovada ao vídeo_77…" at bounding box center [676, 138] width 1200 height 84
click at [285, 106] on span "7709222_MPD_VIDEO_INFLUENCER_DECORADO" at bounding box center [237, 105] width 246 height 11
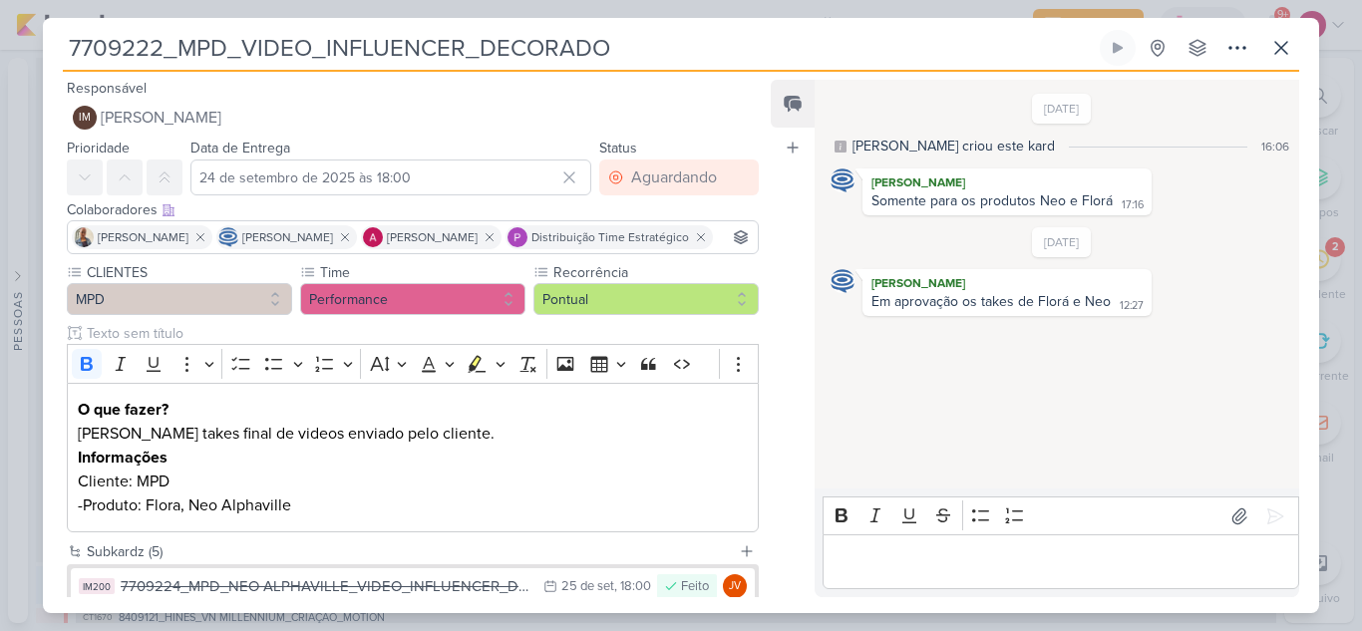
drag, startPoint x: 72, startPoint y: 42, endPoint x: 753, endPoint y: 12, distance: 681.6
click at [752, 10] on div "7709222_MPD_VIDEO_INFLUENCER_DECORADO Criado por [PERSON_NAME]" at bounding box center [681, 315] width 1362 height 631
click at [1283, 54] on icon at bounding box center [1281, 48] width 24 height 24
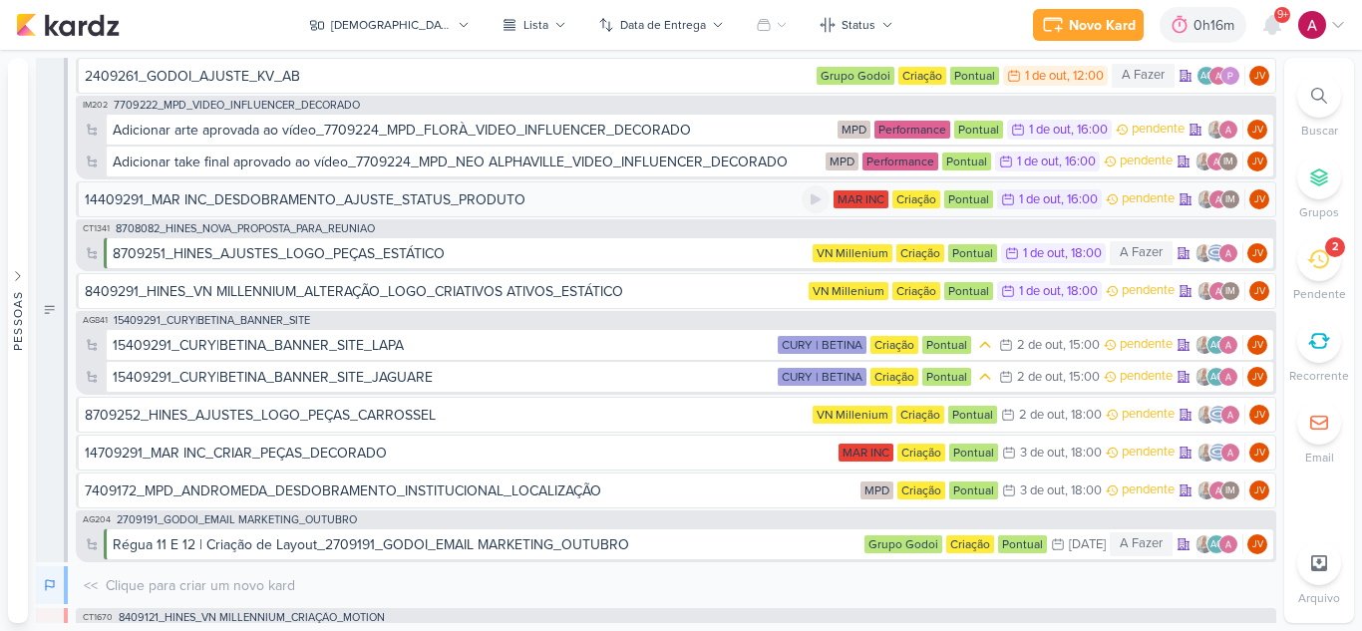
click at [446, 205] on div "14409291_MAR INC_DESDOBRAMENTO_AJUSTE_STATUS_PRODUTO" at bounding box center [305, 199] width 441 height 21
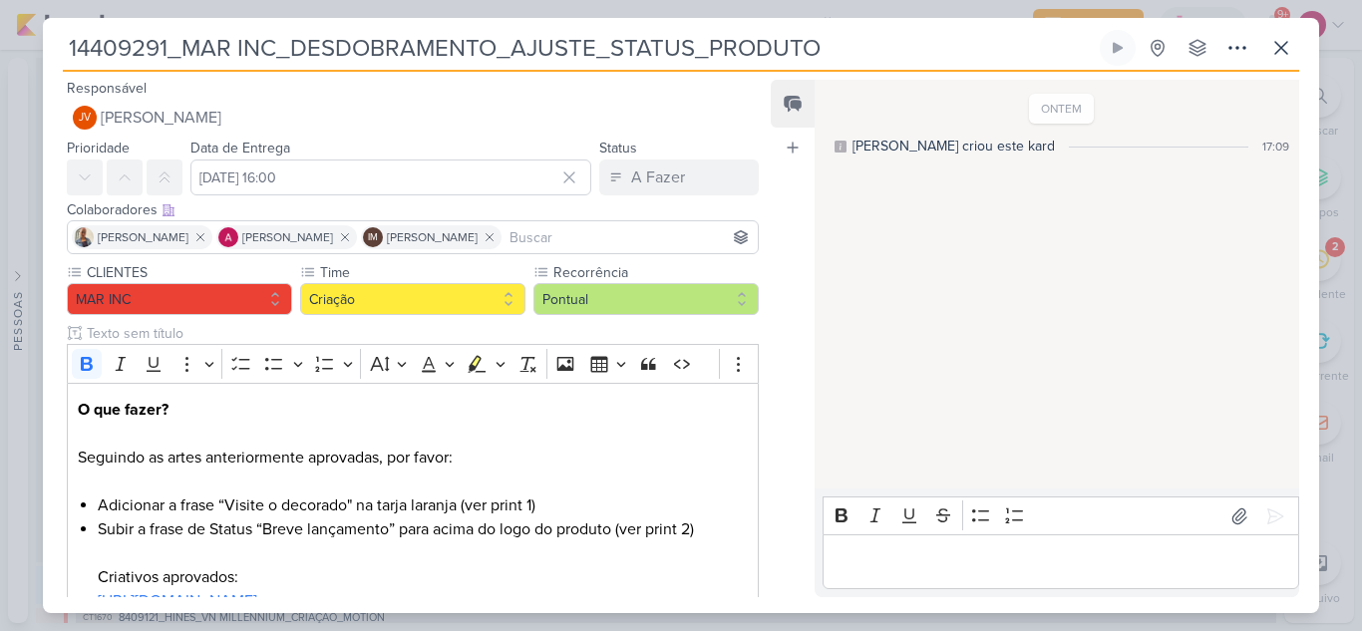
drag, startPoint x: 836, startPoint y: 43, endPoint x: 60, endPoint y: 46, distance: 776.6
click at [60, 46] on div "14409291_MAR INC_DESDOBRAMENTO_AJUSTE_STATUS_PRODUTO Criado por [PERSON_NAME] n…" at bounding box center [681, 321] width 1276 height 583
click at [1283, 46] on icon at bounding box center [1281, 48] width 12 height 12
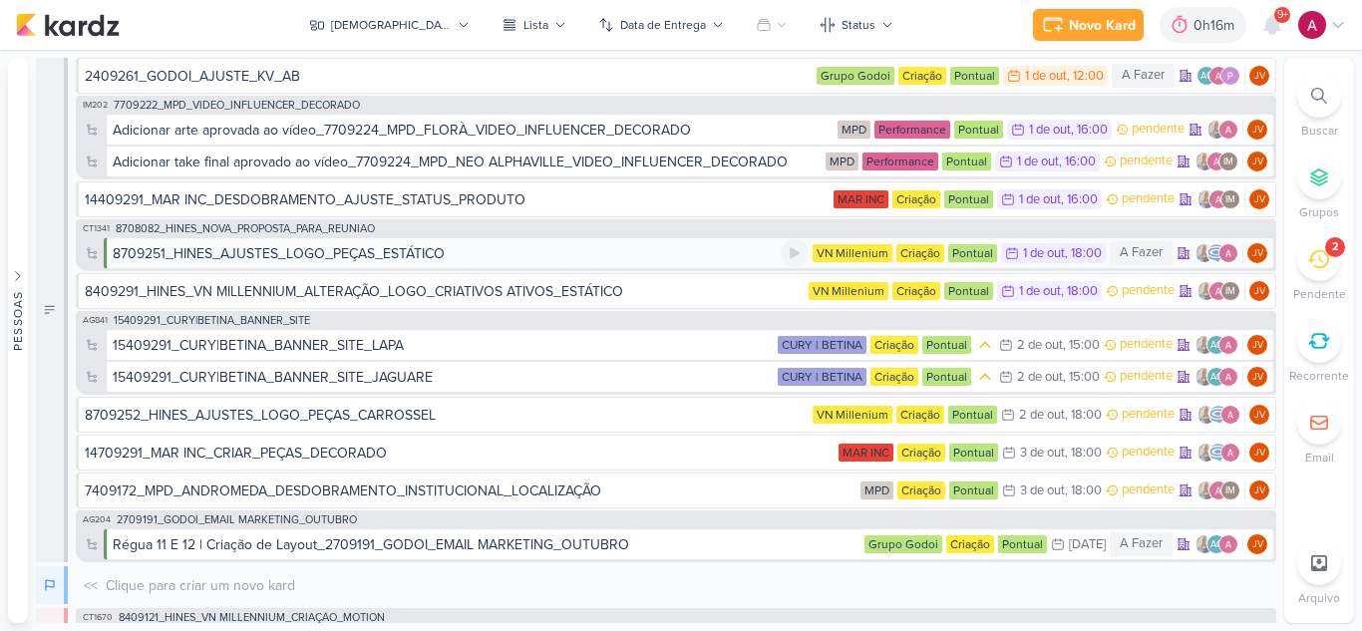
click at [273, 254] on div "8709251_HINES_AJUSTES_LOGO_PEÇAS_ESTÁTICO" at bounding box center [279, 253] width 332 height 21
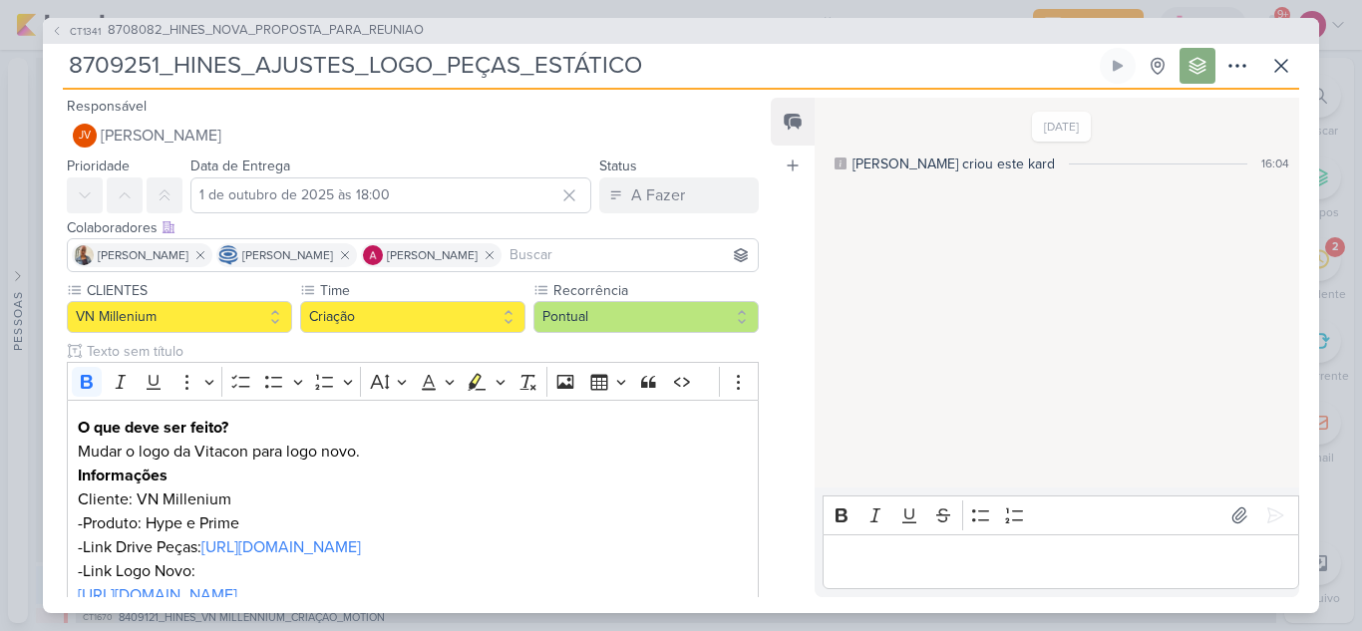
drag, startPoint x: 71, startPoint y: 61, endPoint x: 726, endPoint y: 61, distance: 655.0
click at [726, 61] on input "8709251_HINES_AJUSTES_LOGO_PEÇAS_ESTÁTICO" at bounding box center [579, 66] width 1033 height 36
click at [1288, 50] on button at bounding box center [1281, 66] width 36 height 36
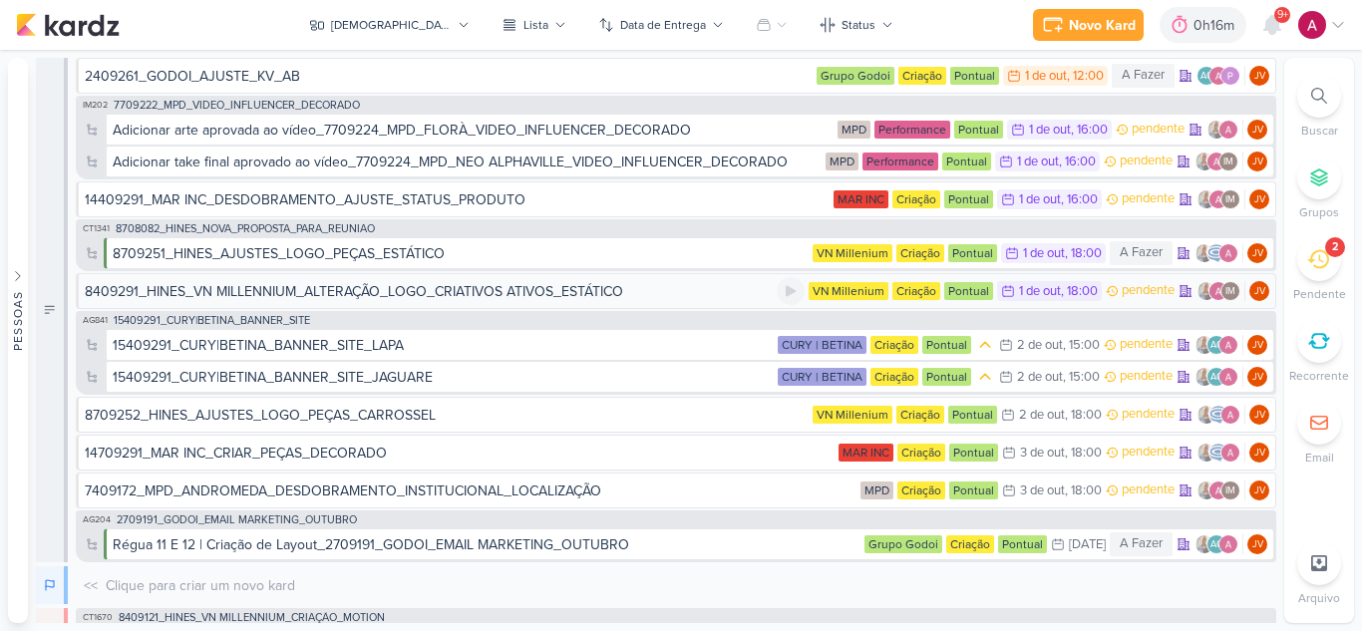
click at [250, 291] on div "8409291_HINES_VN MILLENNIUM_ALTERAÇÃO_LOGO_CRIATIVOS ATIVOS_ESTÁTICO" at bounding box center [354, 291] width 538 height 21
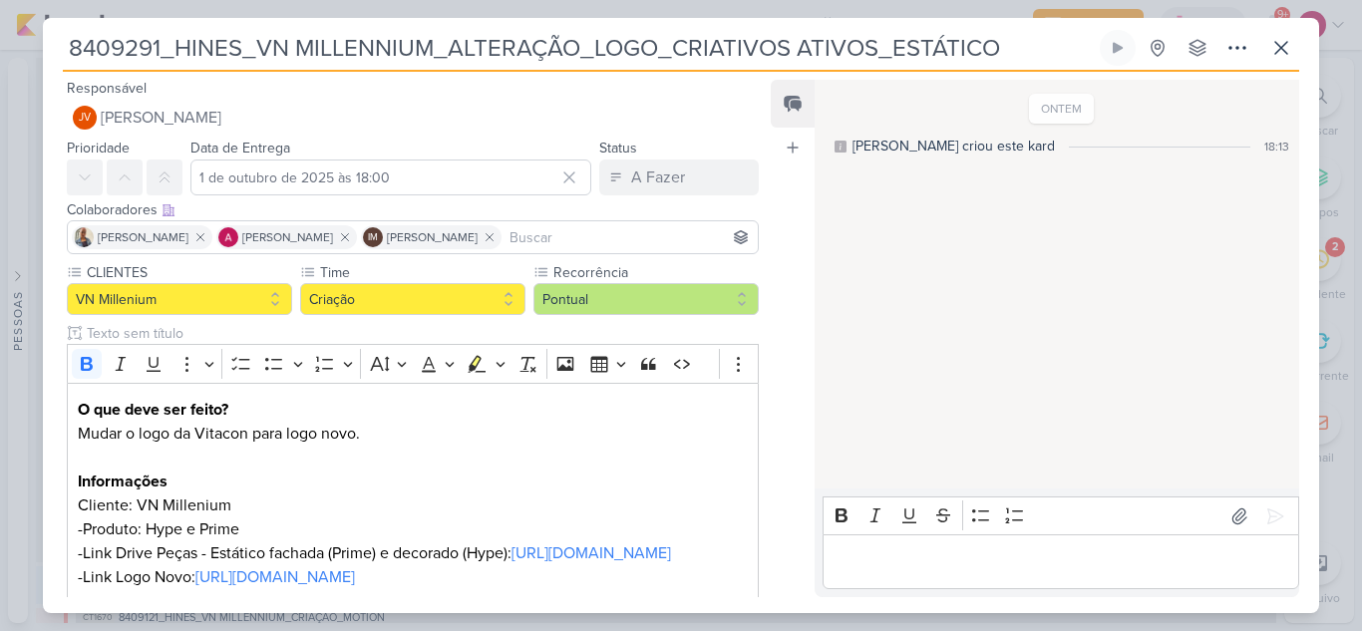
drag, startPoint x: 71, startPoint y: 52, endPoint x: 1026, endPoint y: 18, distance: 955.6
click at [1026, 18] on div "8409291_HINES_VN MILLENNIUM_ALTERAÇÃO_LOGO_CRIATIVOS ATIVOS_ESTÁTICO" at bounding box center [681, 315] width 1276 height 595
click at [1278, 36] on icon at bounding box center [1281, 48] width 24 height 24
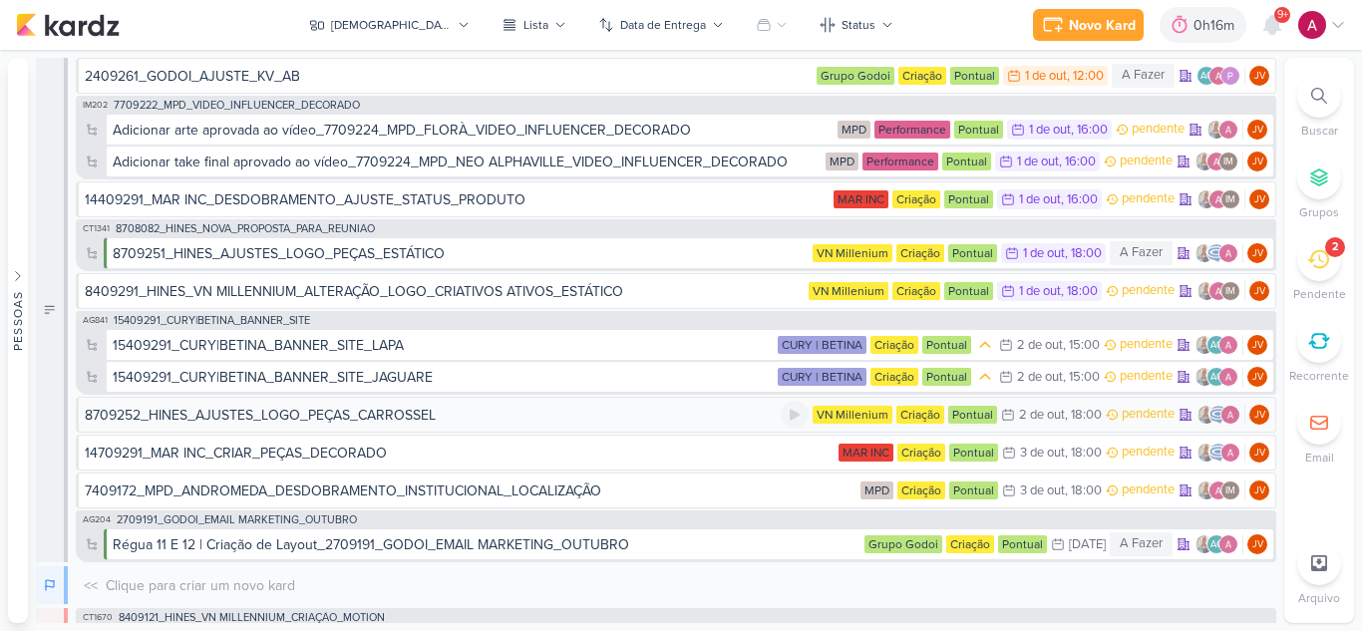
click at [281, 414] on div "8709252_HINES_AJUSTES_LOGO_PEÇAS_CARROSSEL" at bounding box center [260, 415] width 351 height 21
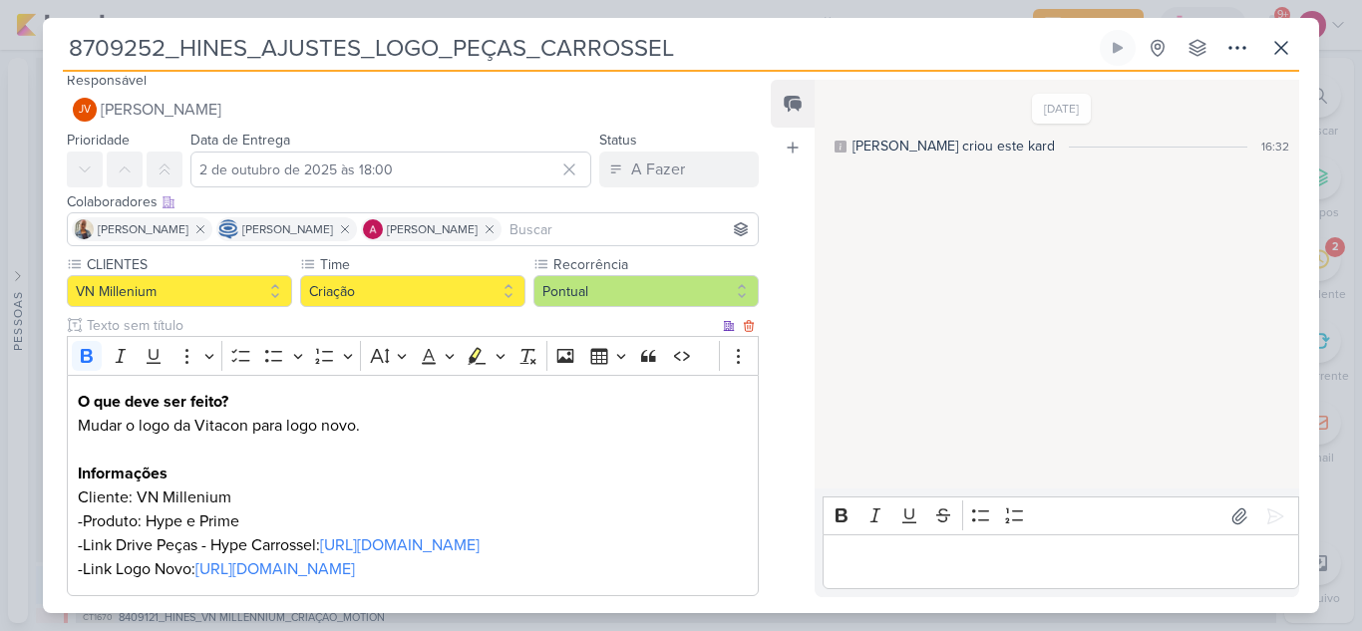
scroll to position [0, 0]
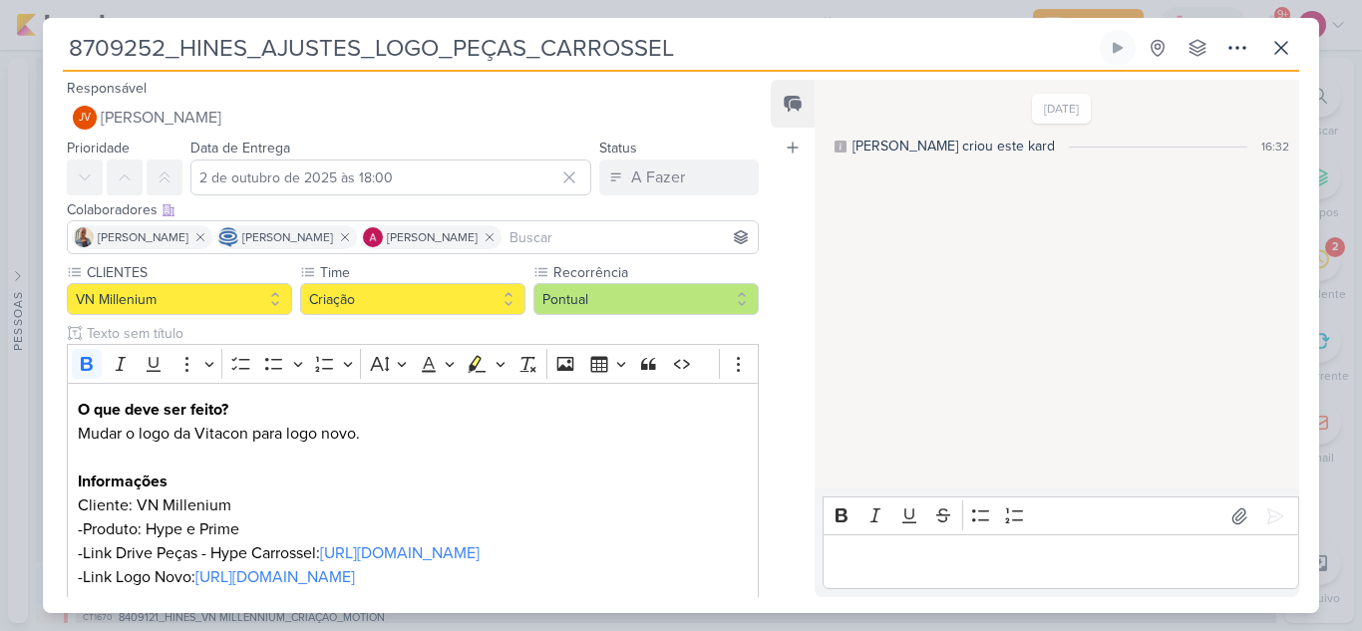
drag, startPoint x: 700, startPoint y: 37, endPoint x: 58, endPoint y: 37, distance: 642.0
click at [58, 37] on div "8709252_HINES_AJUSTES_LOGO_PEÇAS_CARROSSEL Criado por [PERSON_NAME] nenhum grup…" at bounding box center [681, 321] width 1276 height 583
click at [1274, 46] on icon at bounding box center [1281, 48] width 24 height 24
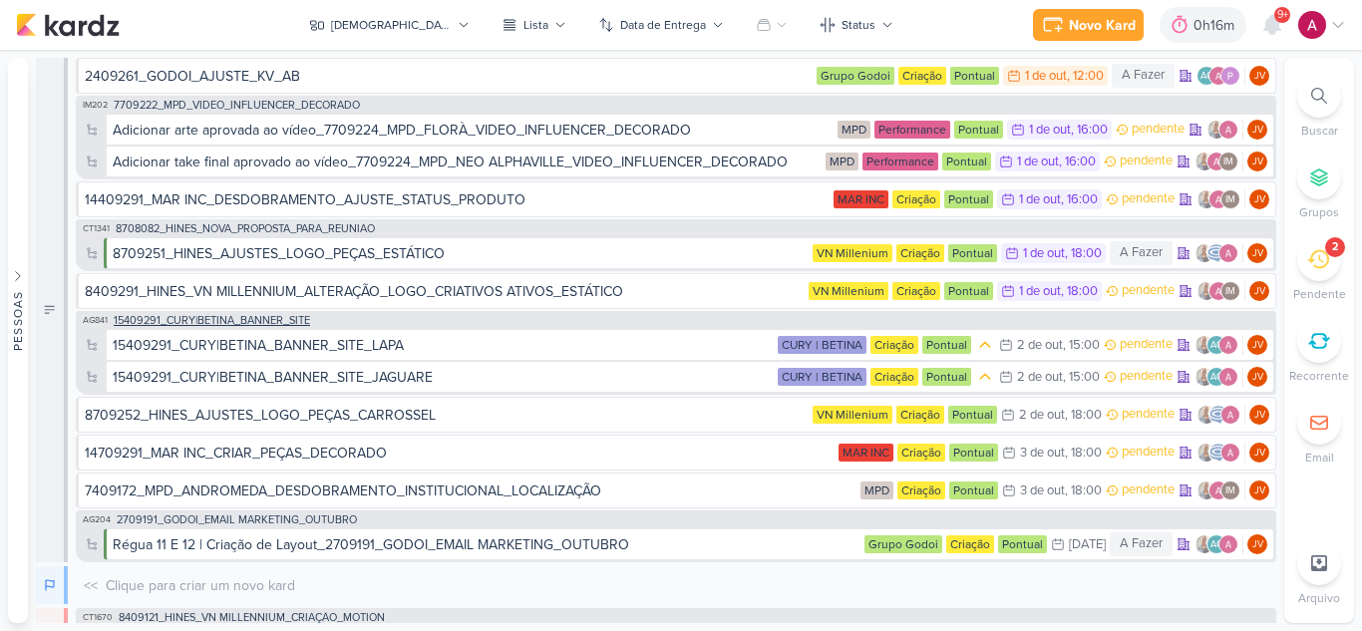
click at [282, 321] on span "15409291_CURY|BETINA_BANNER_SITE" at bounding box center [212, 320] width 196 height 11
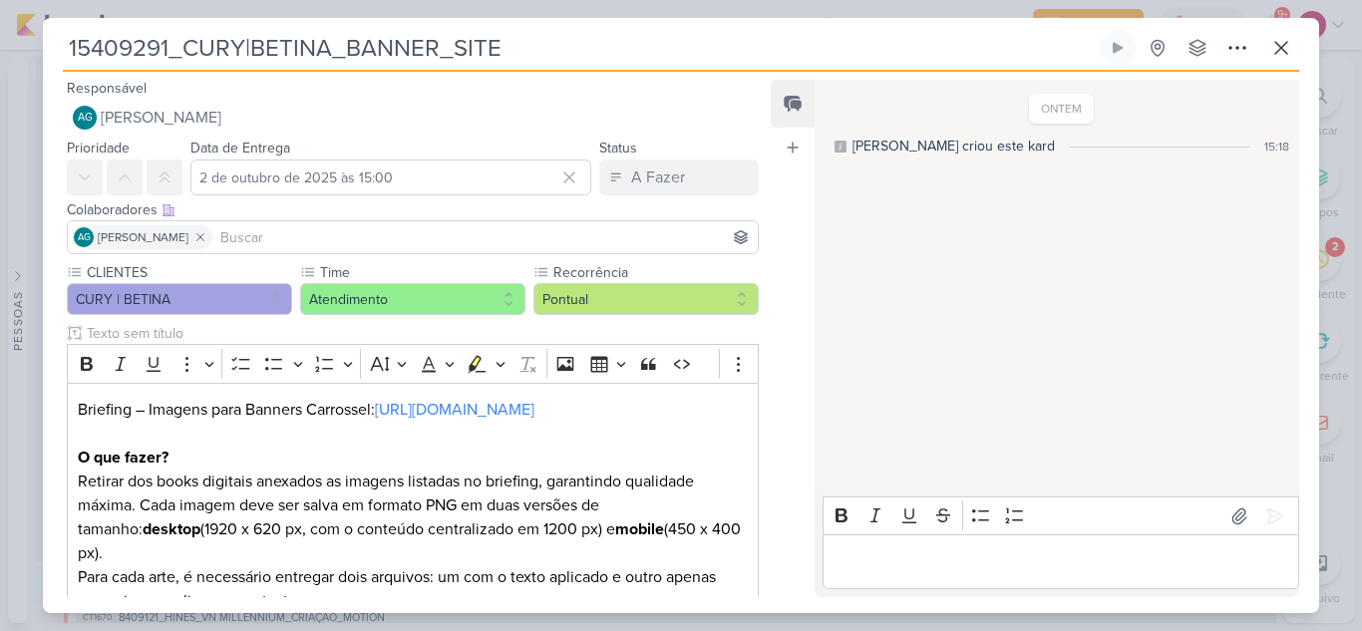
drag, startPoint x: 509, startPoint y: 45, endPoint x: 25, endPoint y: 15, distance: 485.4
click at [25, 15] on div "15409291_CURY|BETINA_BANNER_SITE Criado por [PERSON_NAME]" at bounding box center [681, 315] width 1362 height 631
click at [1276, 45] on icon at bounding box center [1281, 48] width 24 height 24
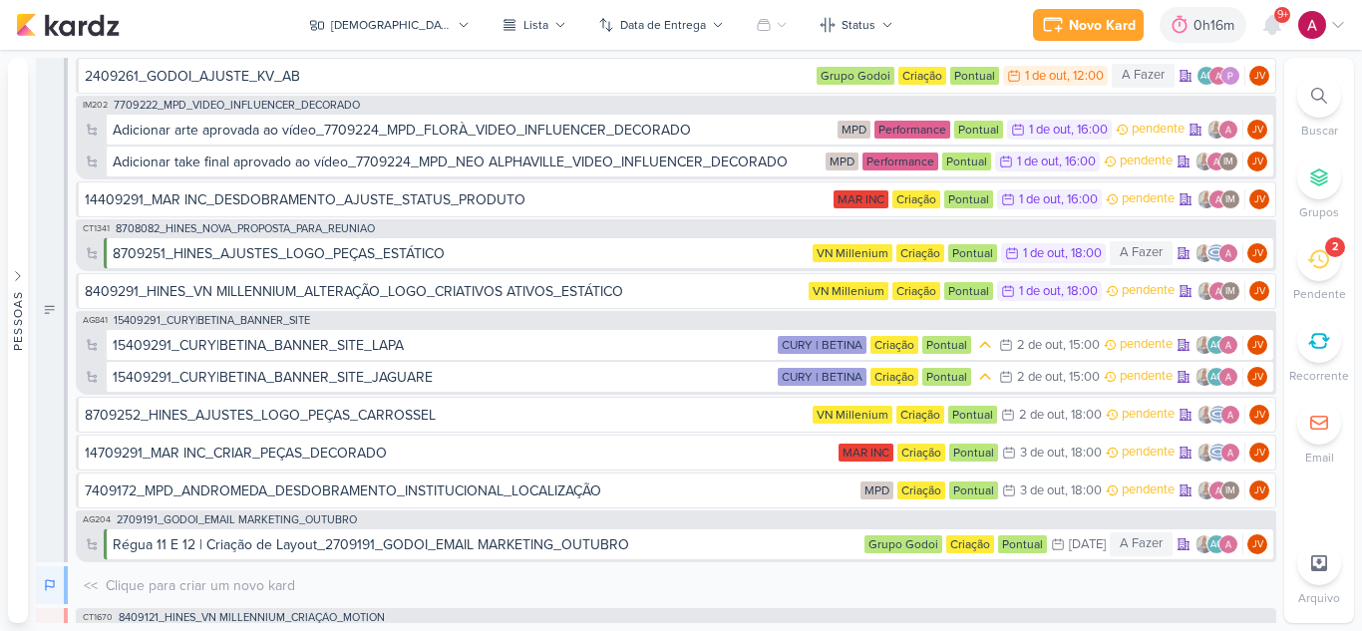
click at [1332, 90] on div at bounding box center [1319, 96] width 44 height 44
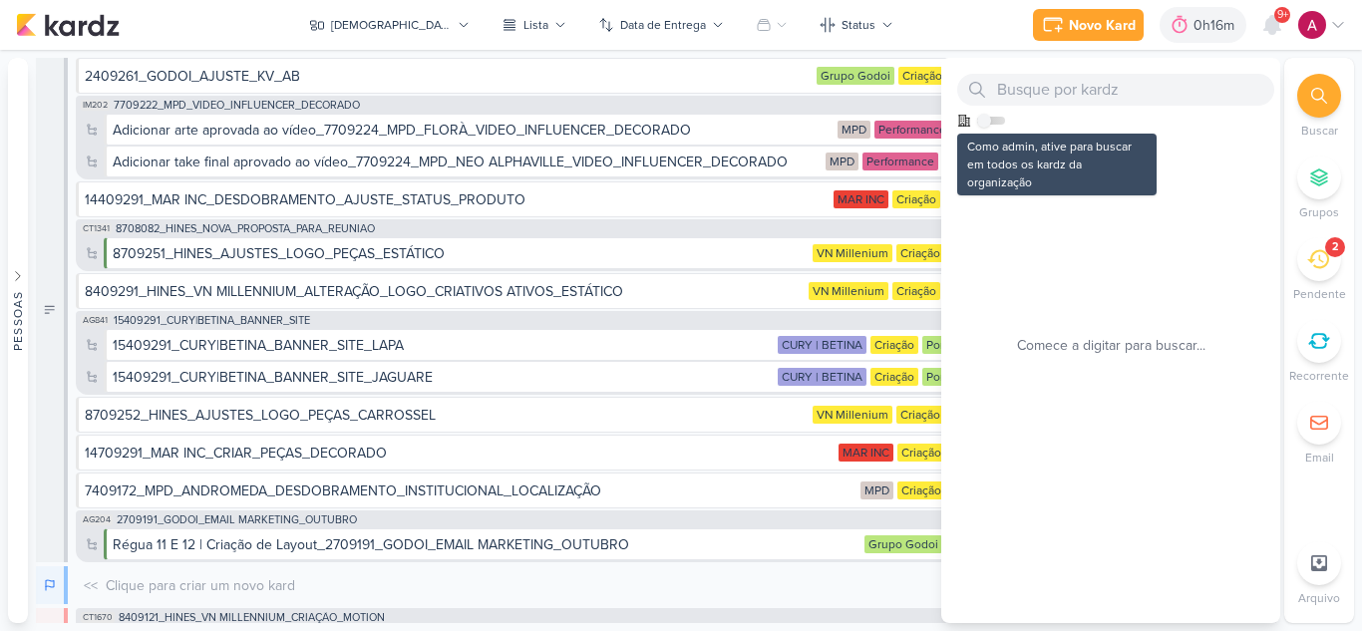
click at [991, 117] on label at bounding box center [991, 121] width 28 height 8
click at [991, 117] on input "checkbox" at bounding box center [984, 121] width 14 height 14
checkbox input "true"
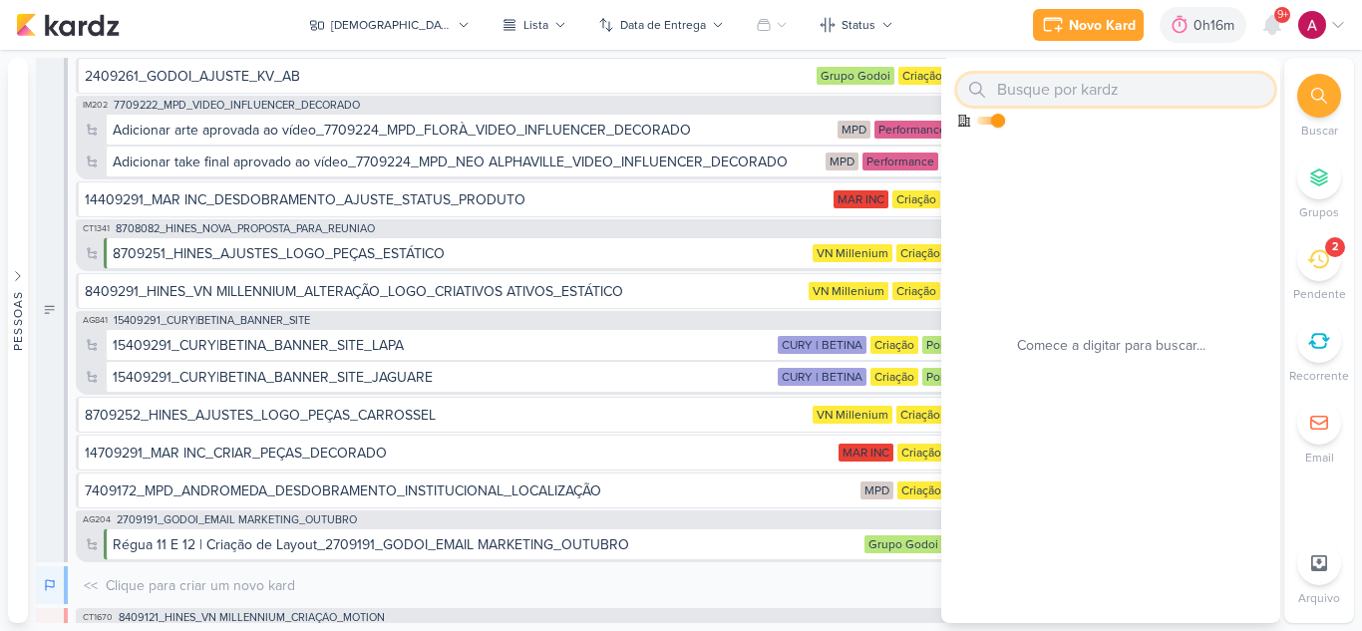
click at [1032, 93] on input "text" at bounding box center [1115, 90] width 317 height 32
paste input "8409121"
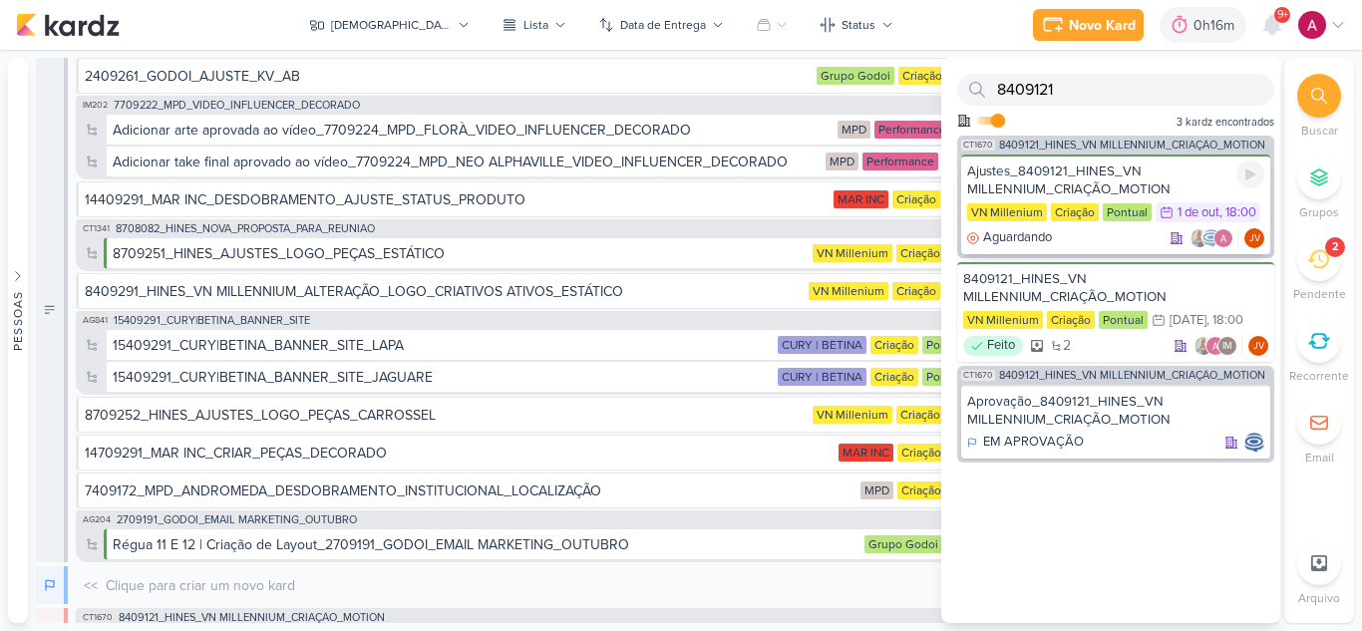
click at [1166, 176] on div "Ajustes_8409121_HINES_VN MILLENNIUM_CRIAÇÃO_MOTION" at bounding box center [1115, 180] width 297 height 36
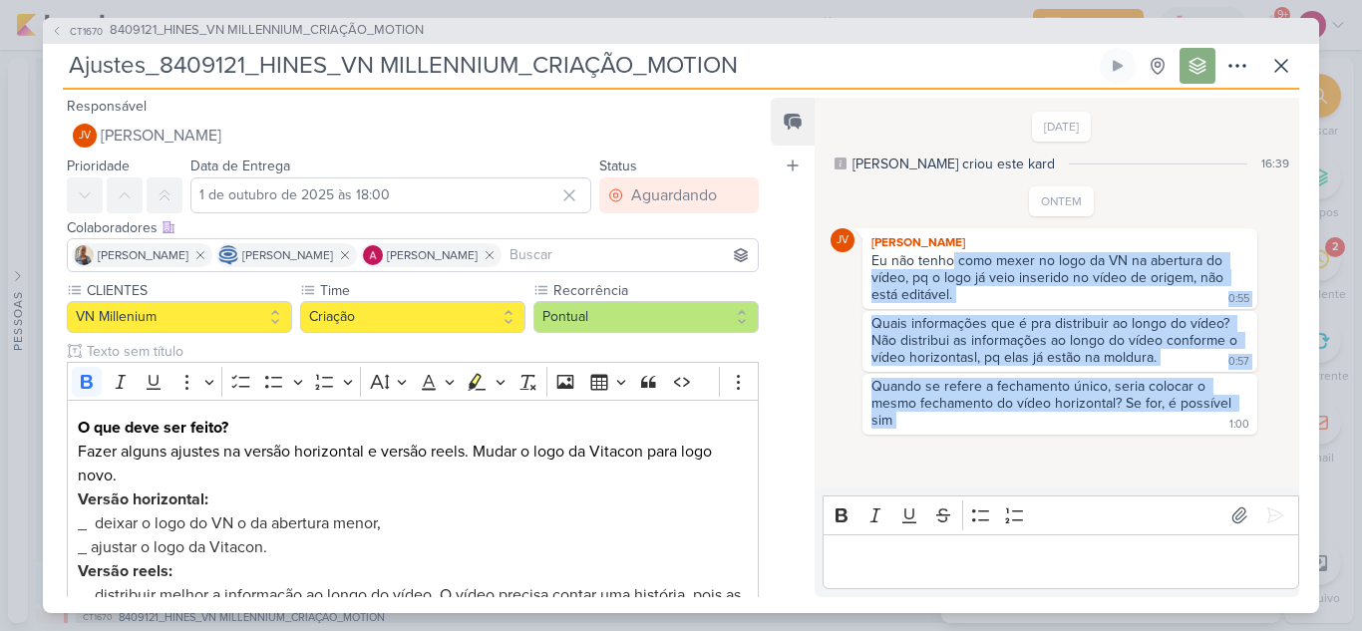
drag, startPoint x: 950, startPoint y: 253, endPoint x: 1116, endPoint y: 421, distance: 235.4
click at [1116, 421] on div "ONTEM JV [PERSON_NAME] Eu não tenho como mexer no logo da VN na abertura do víd…" at bounding box center [1061, 310] width 463 height 248
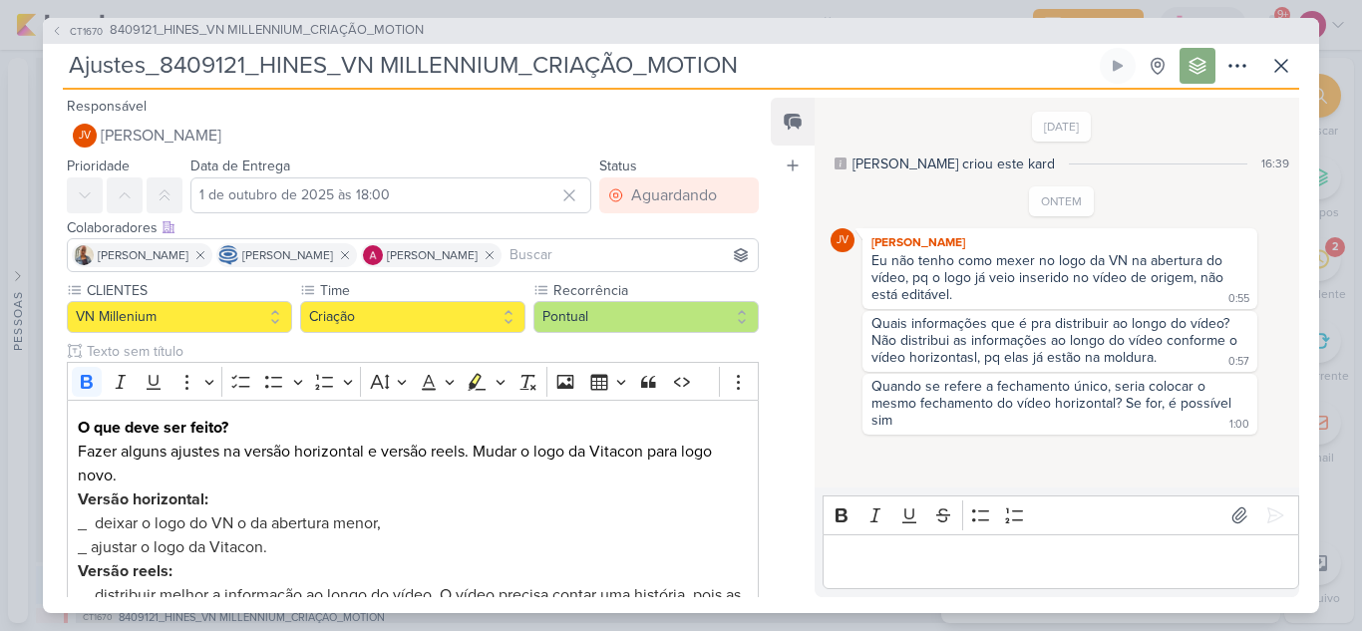
click at [1067, 446] on div "[DATE] [PERSON_NAME] criou este kard 16:39 ONTEM JV" at bounding box center [1055, 294] width 483 height 389
click at [1282, 71] on icon at bounding box center [1281, 66] width 24 height 24
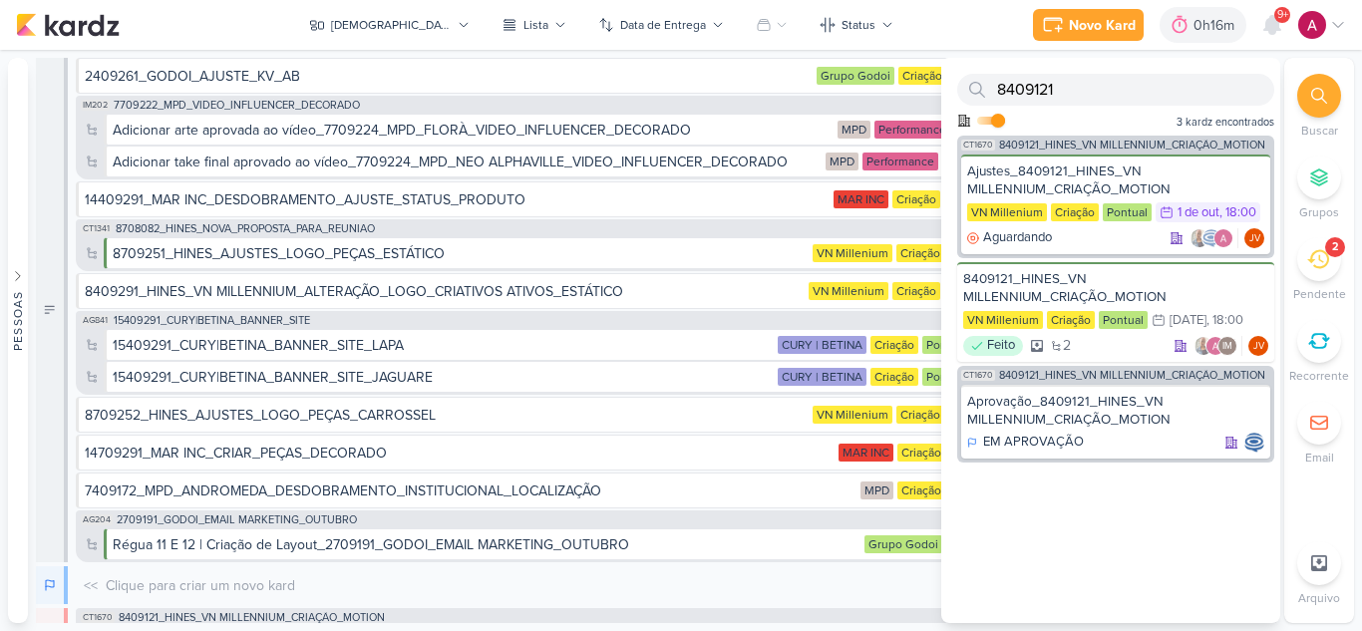
click at [1331, 105] on div at bounding box center [1319, 96] width 44 height 44
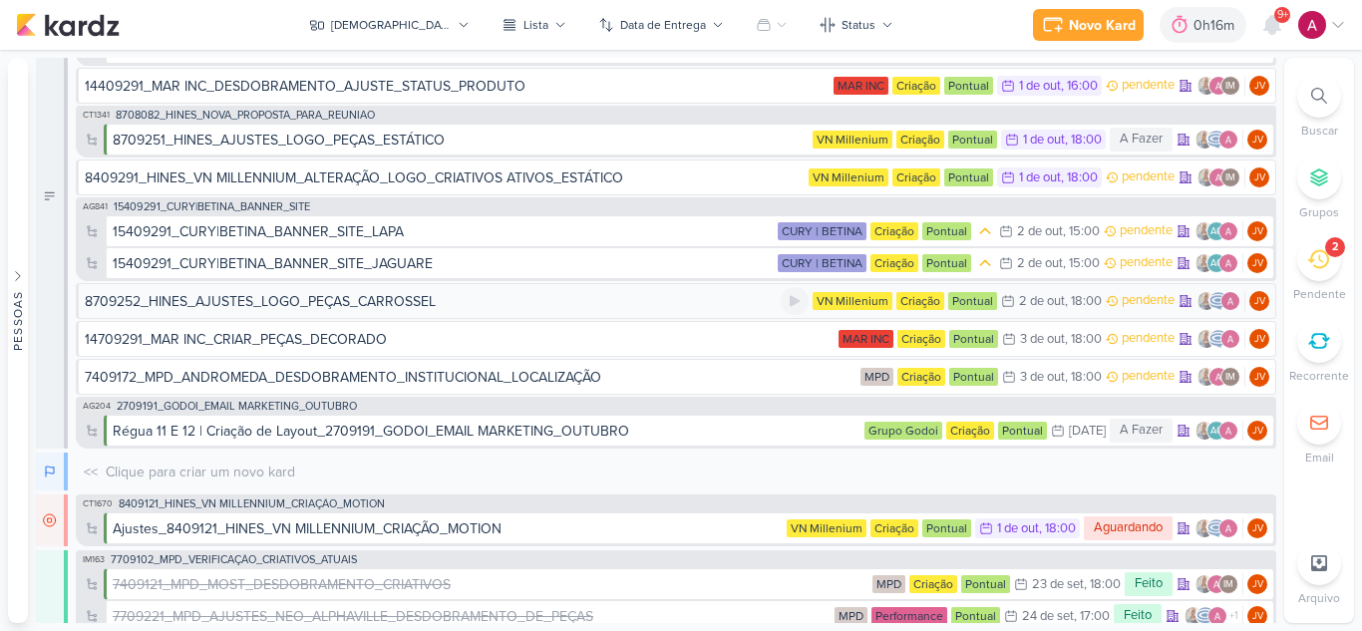
scroll to position [199, 0]
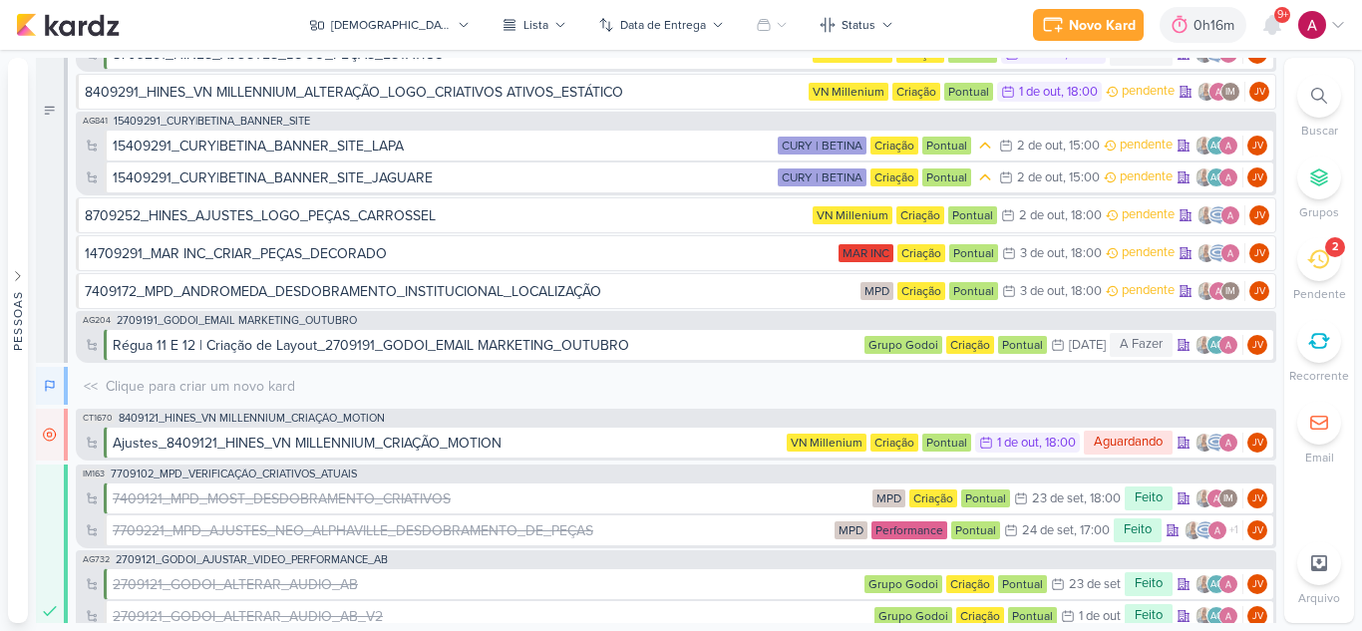
click at [1319, 105] on div at bounding box center [1319, 96] width 44 height 44
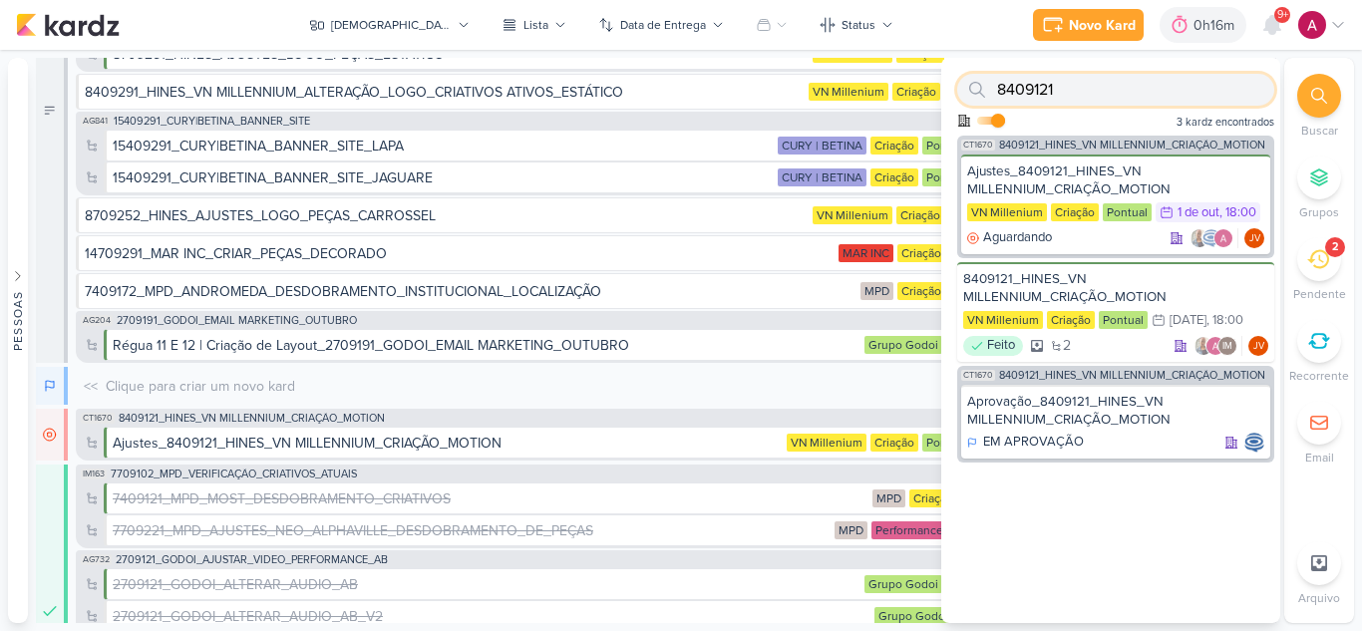
paste input "27"
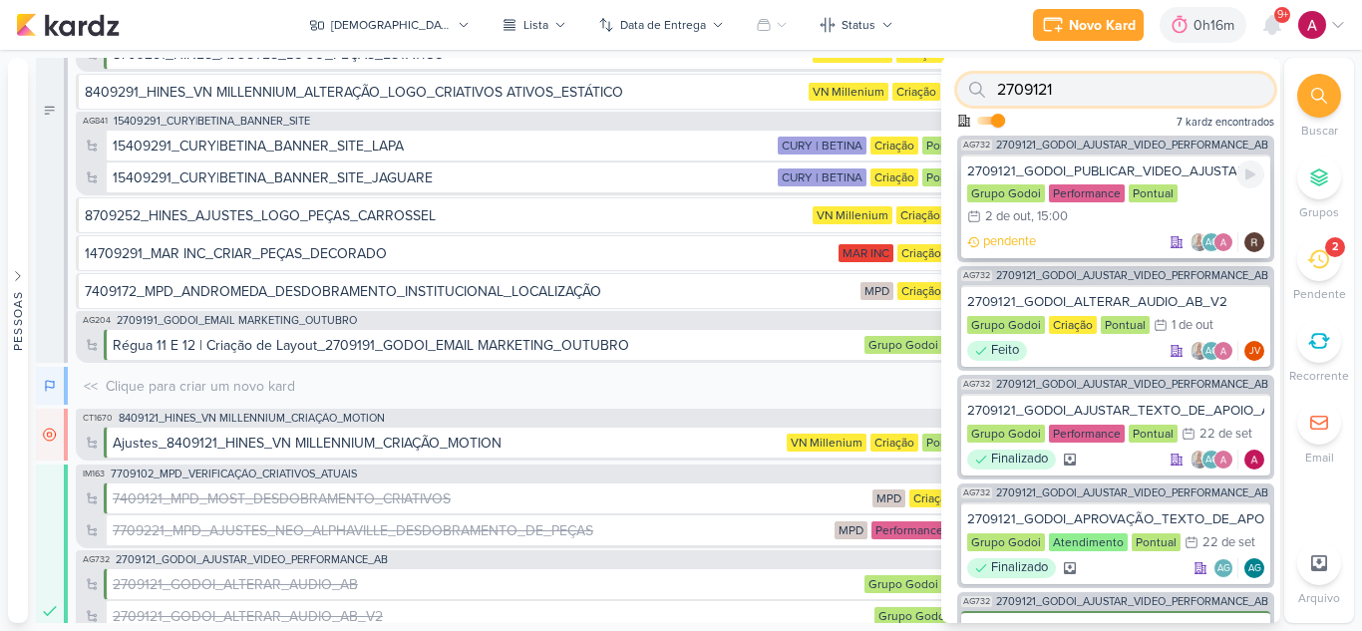
type input "2709121"
click at [1137, 168] on div "2709121_GODOI_PUBLICAR_VIDEO_AJUSTADO_PERFORMANCE_AB" at bounding box center [1115, 171] width 297 height 18
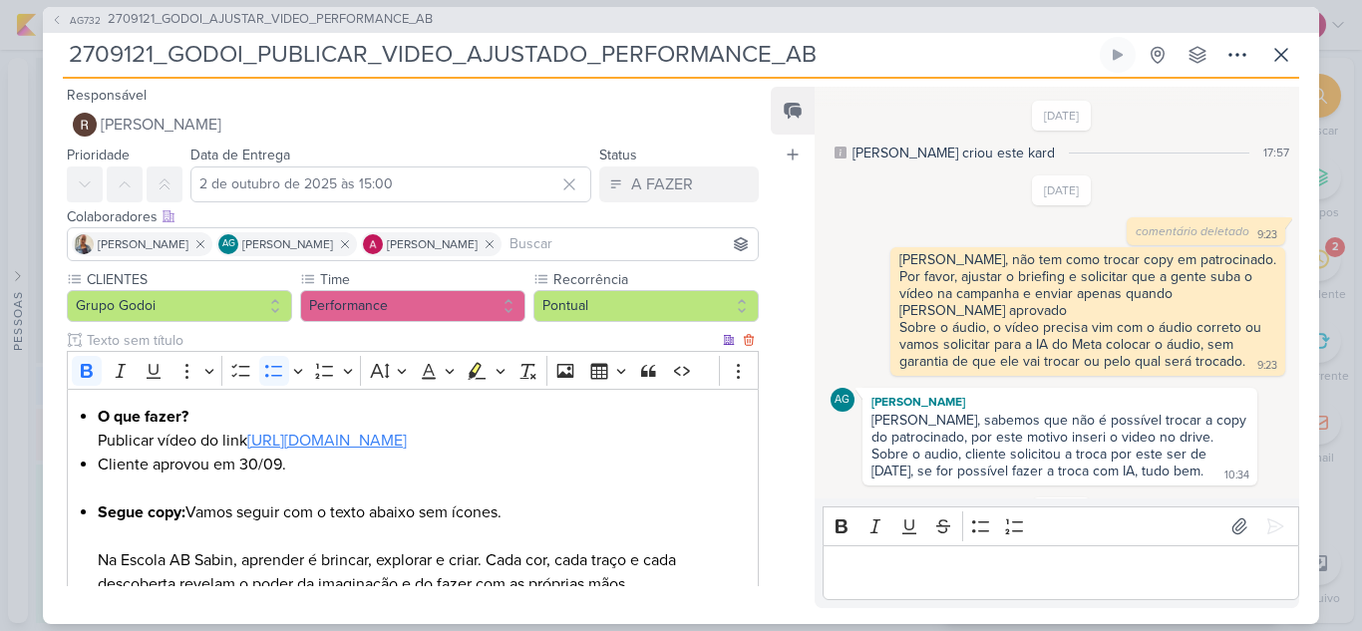
scroll to position [1697, 0]
